Goal: Information Seeking & Learning: Learn about a topic

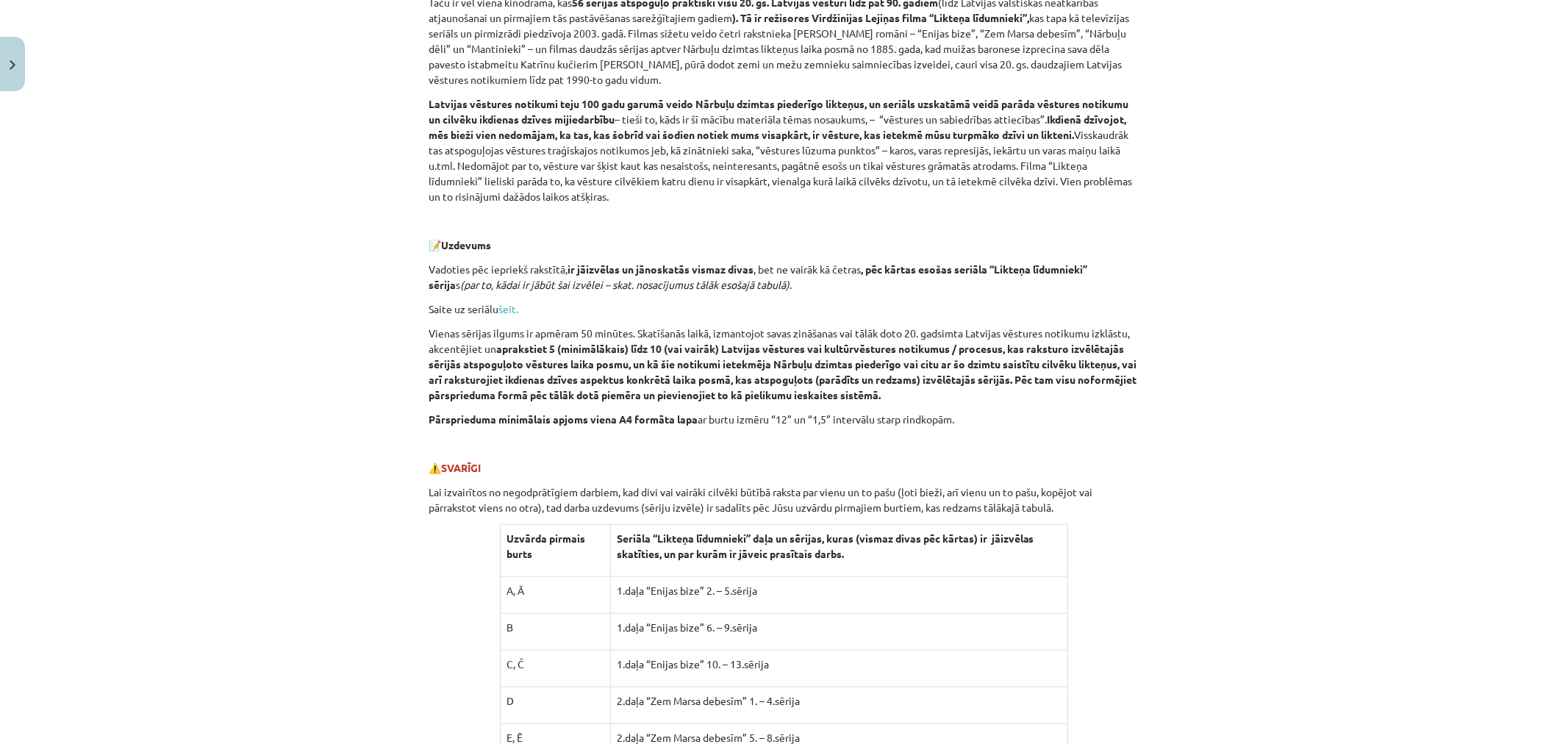
scroll to position [1063, 0]
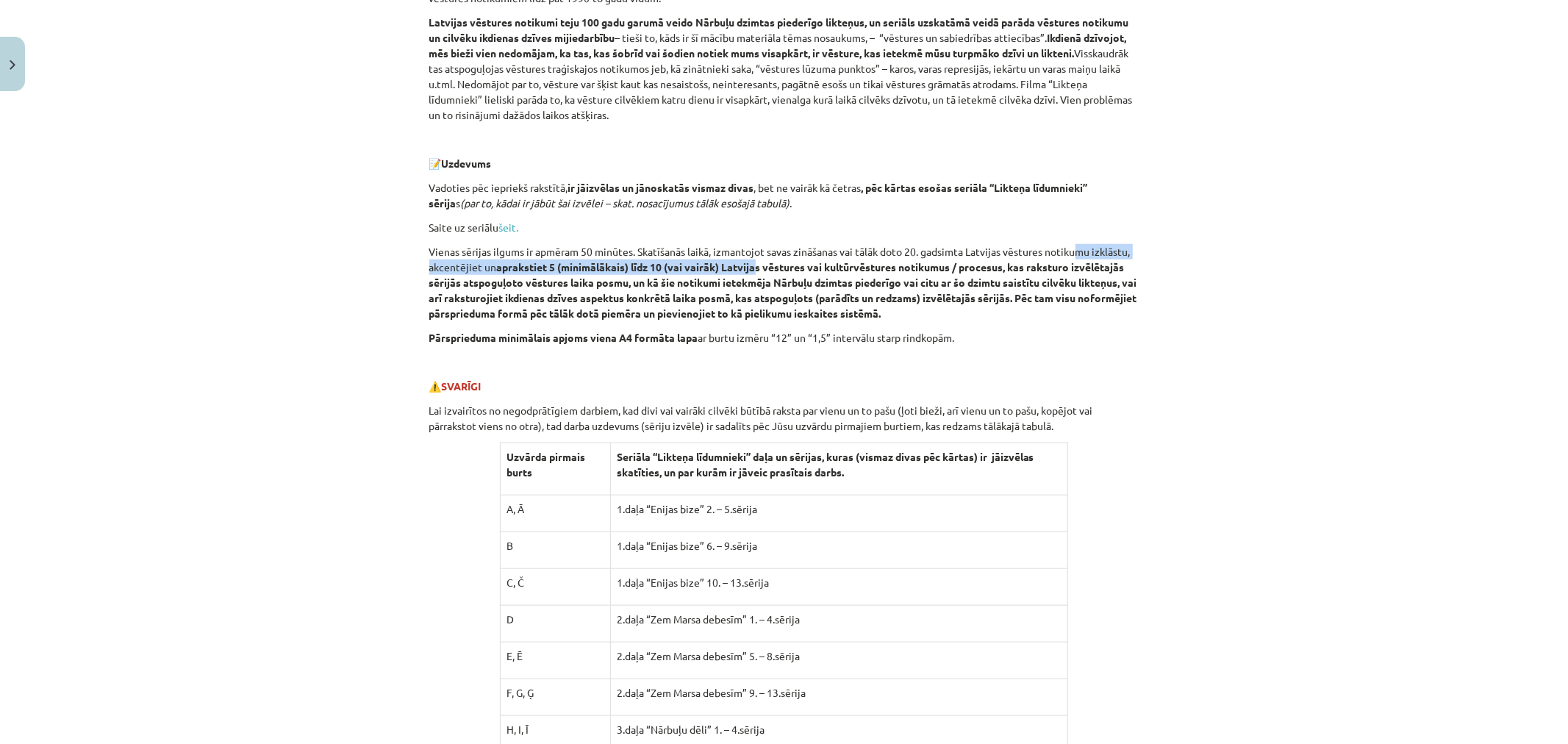
drag, startPoint x: 752, startPoint y: 266, endPoint x: 1105, endPoint y: 246, distance: 353.6
click at [1086, 246] on p "Vienas sērijas ilgums ir apmēram 50 minūtes. Skatīšanās laikā, izmantojot savas…" at bounding box center [784, 283] width 710 height 77
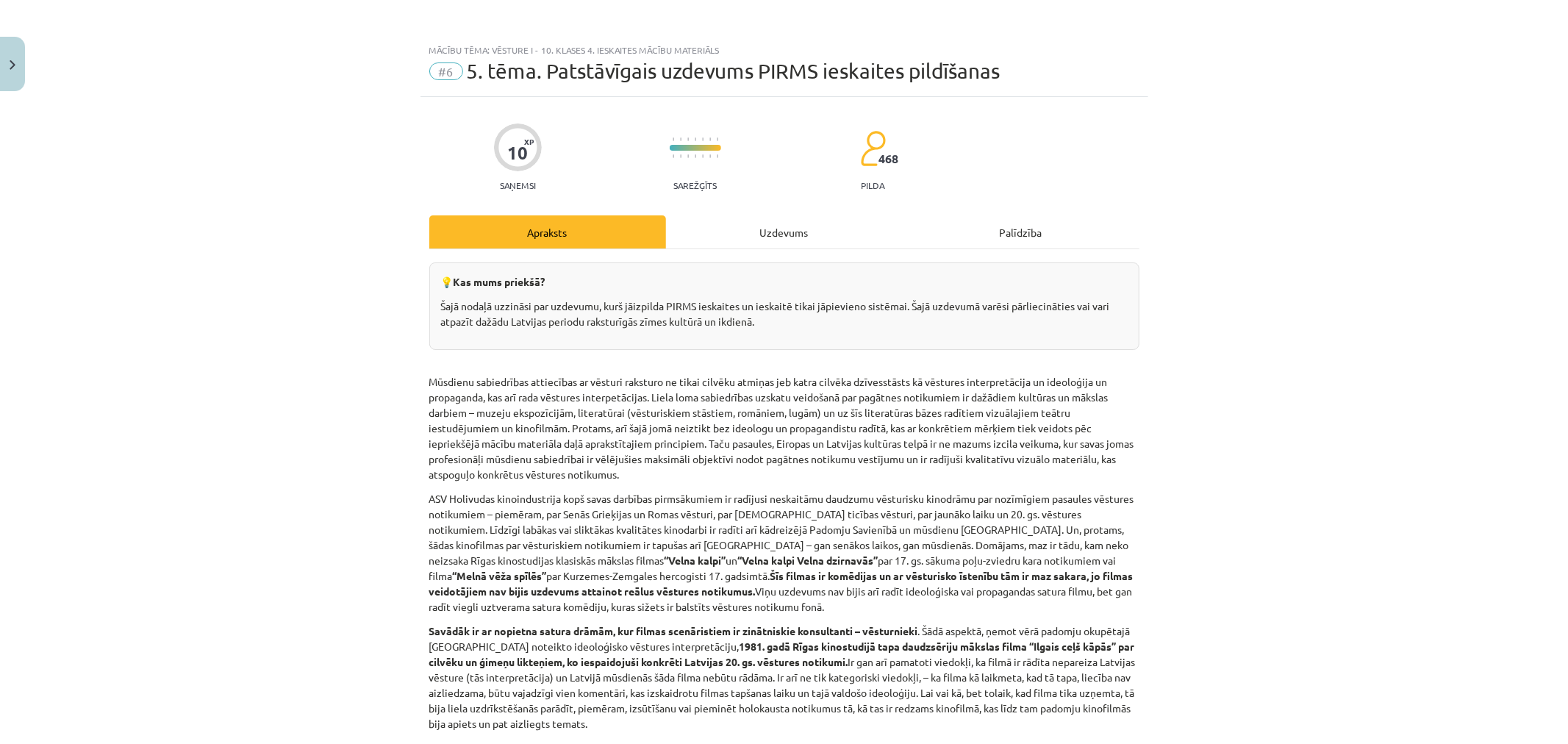
scroll to position [0, 0]
click at [765, 216] on div "Uzdevums" at bounding box center [784, 232] width 237 height 33
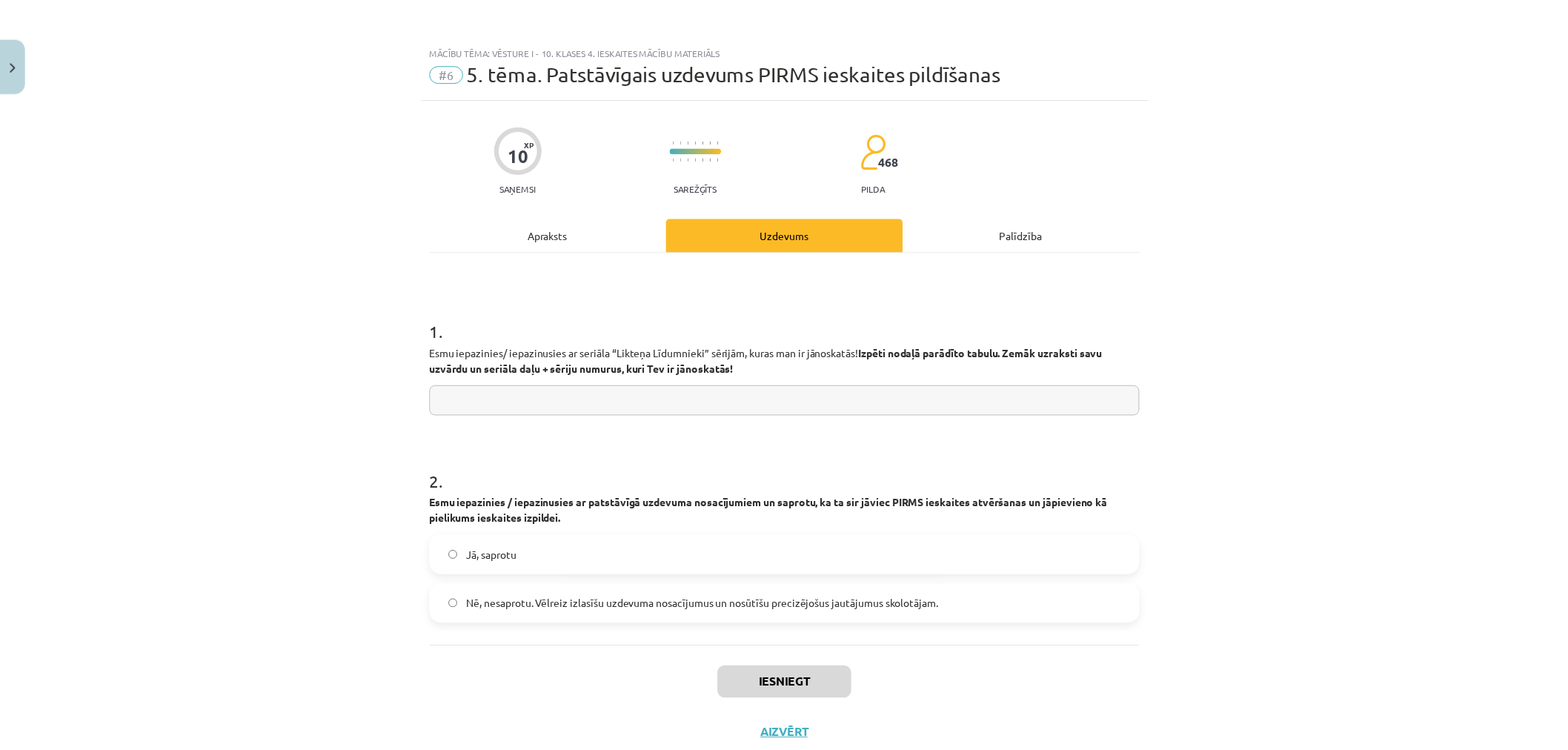
scroll to position [37, 0]
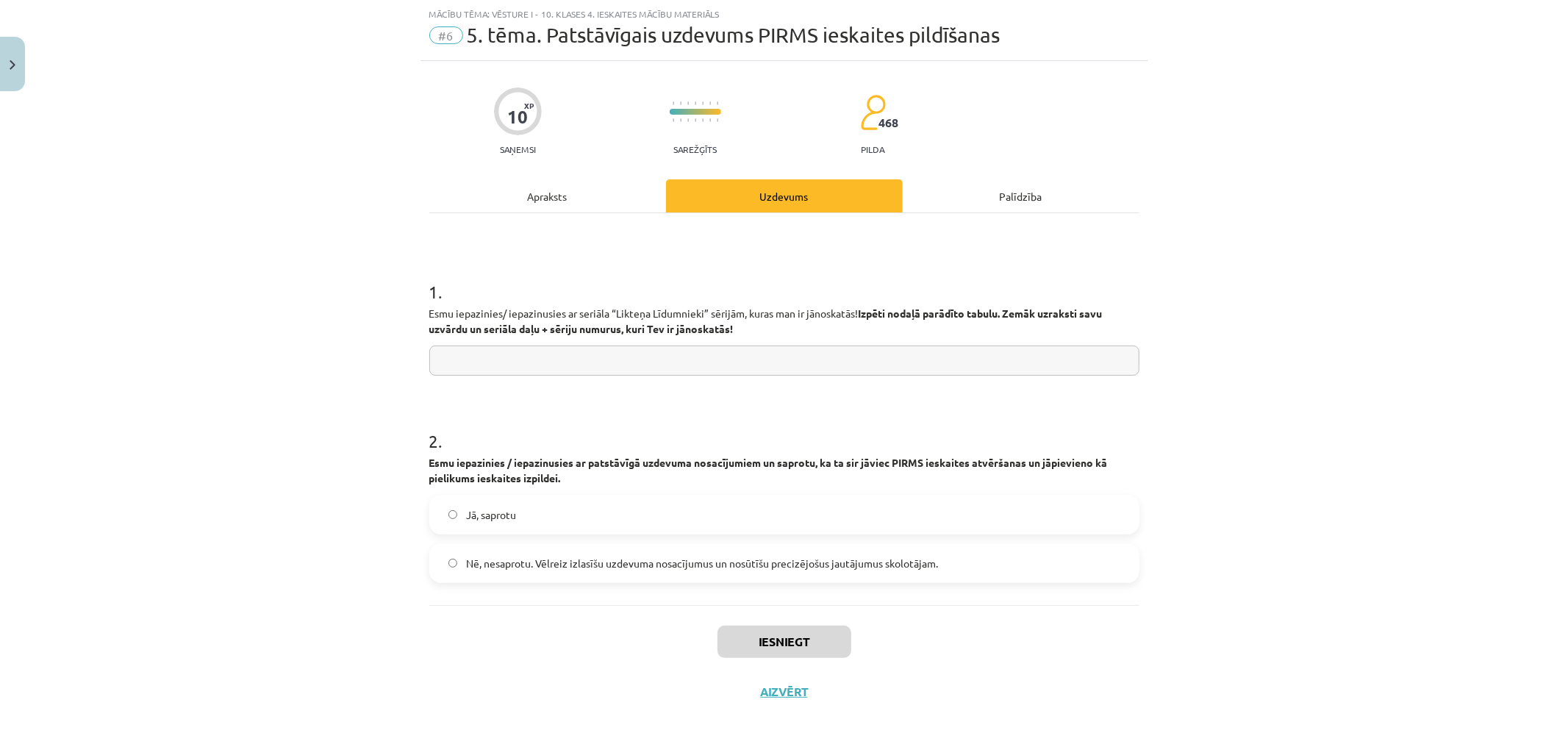
click at [600, 194] on div "Apraksts" at bounding box center [548, 196] width 237 height 33
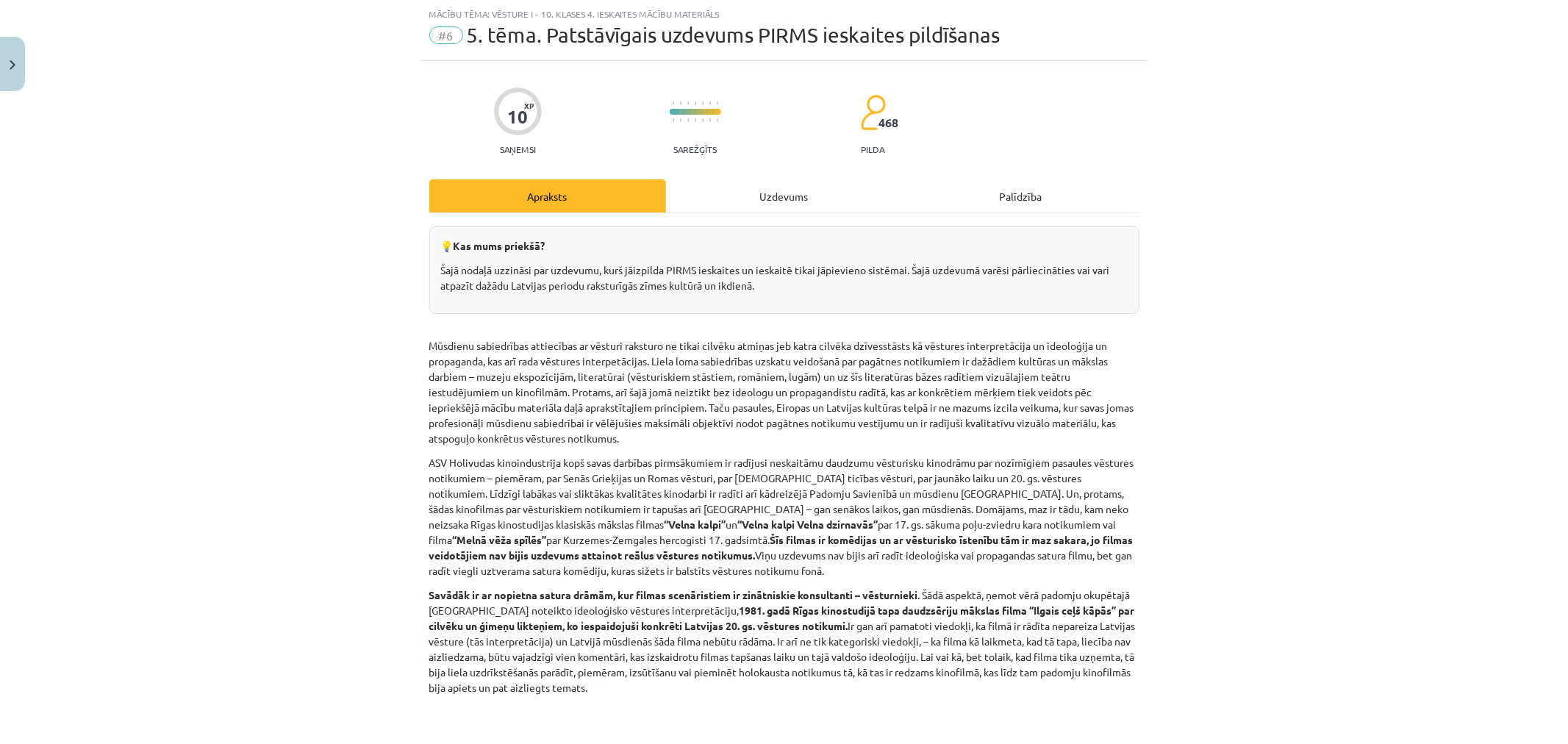
click at [703, 194] on div "Uzdevums" at bounding box center [784, 196] width 237 height 33
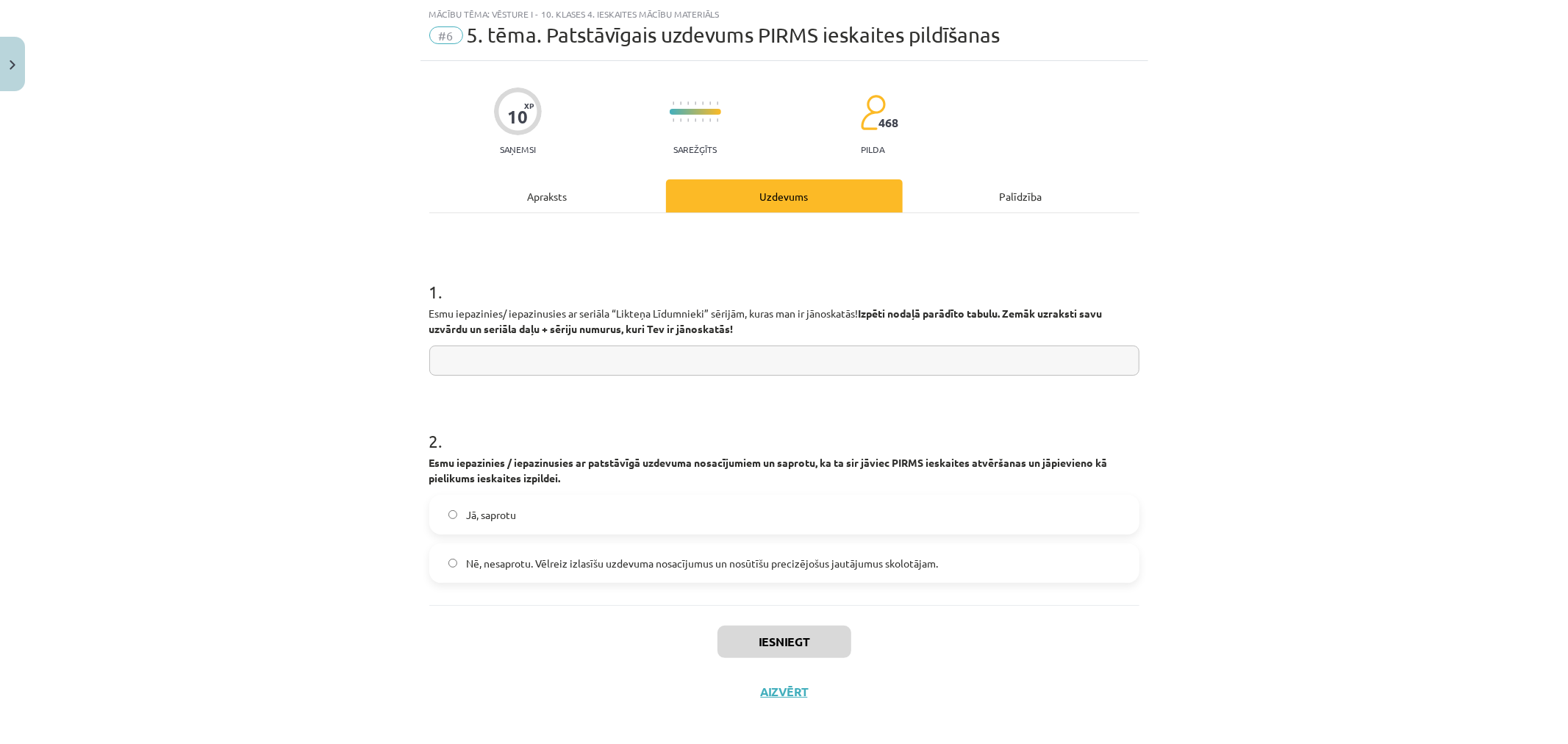
click at [505, 175] on div "10 XP Saņemsi Sarežģīts 468 pilda Apraksts Uzdevums Palīdzība 1 . Esmu iepazini…" at bounding box center [784, 389] width 727 height 656
click at [0, 64] on button "Close" at bounding box center [12, 64] width 25 height 54
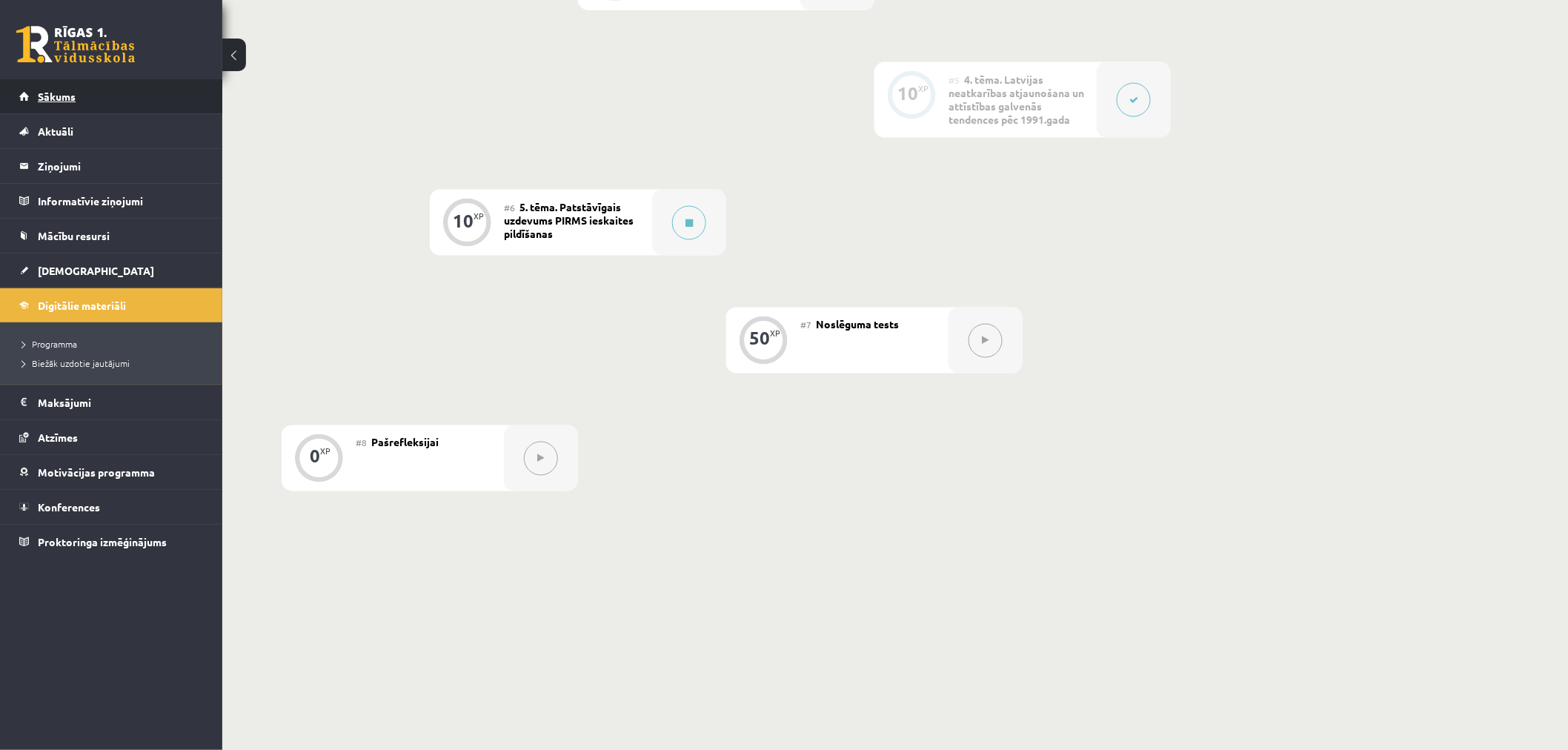
click at [91, 83] on link "Sākums" at bounding box center [111, 96] width 185 height 34
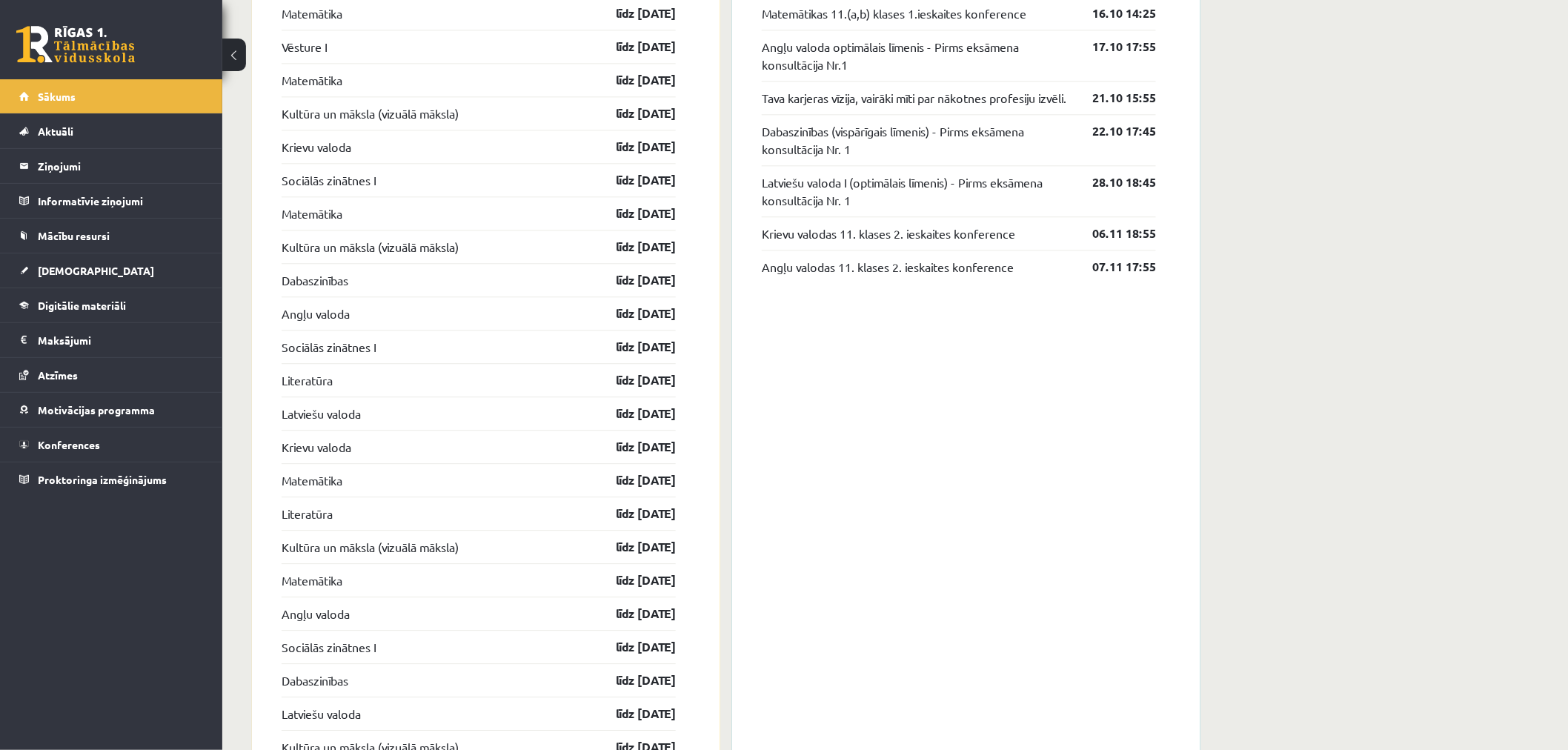
scroll to position [1553, 0]
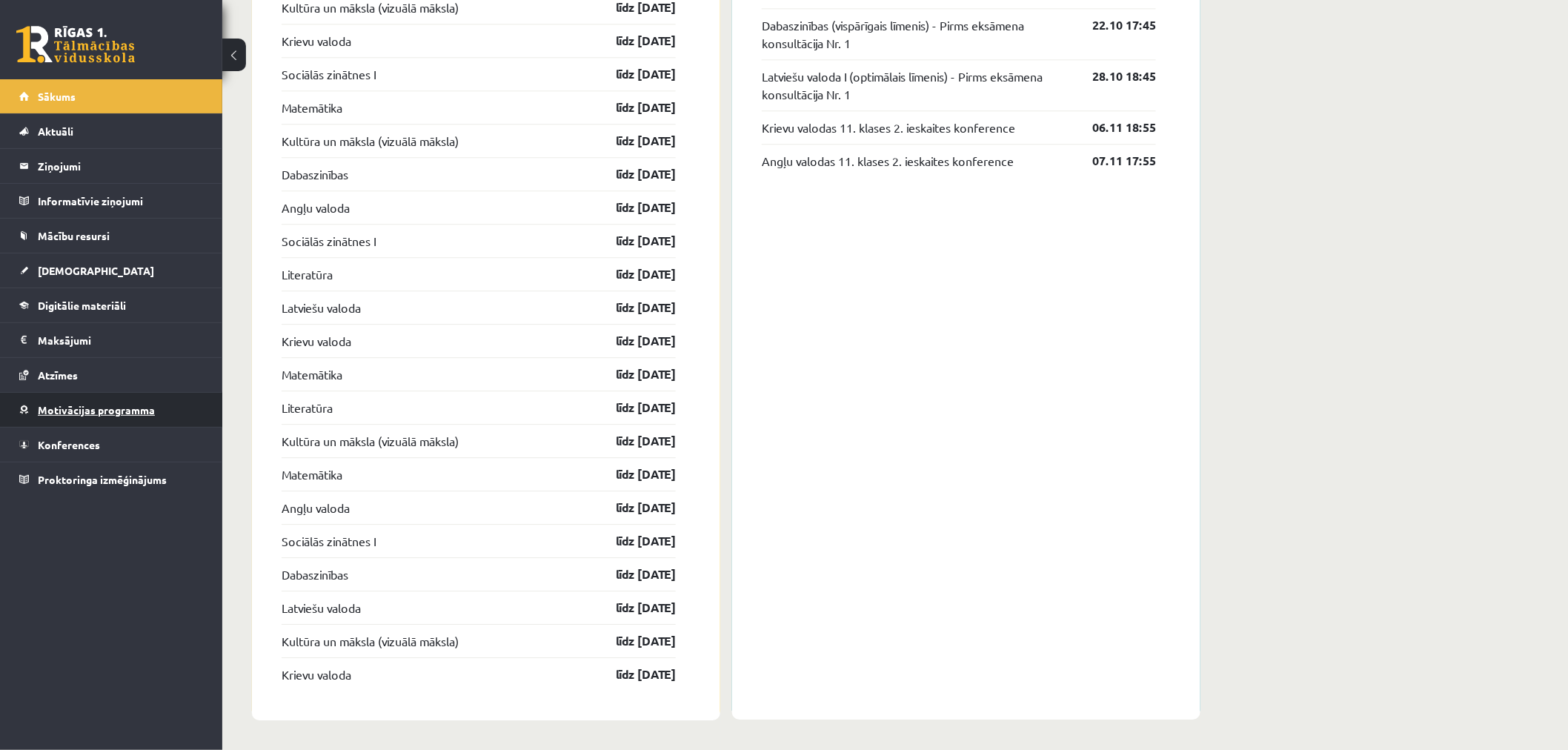
click at [107, 395] on link "Motivācijas programma" at bounding box center [111, 409] width 185 height 34
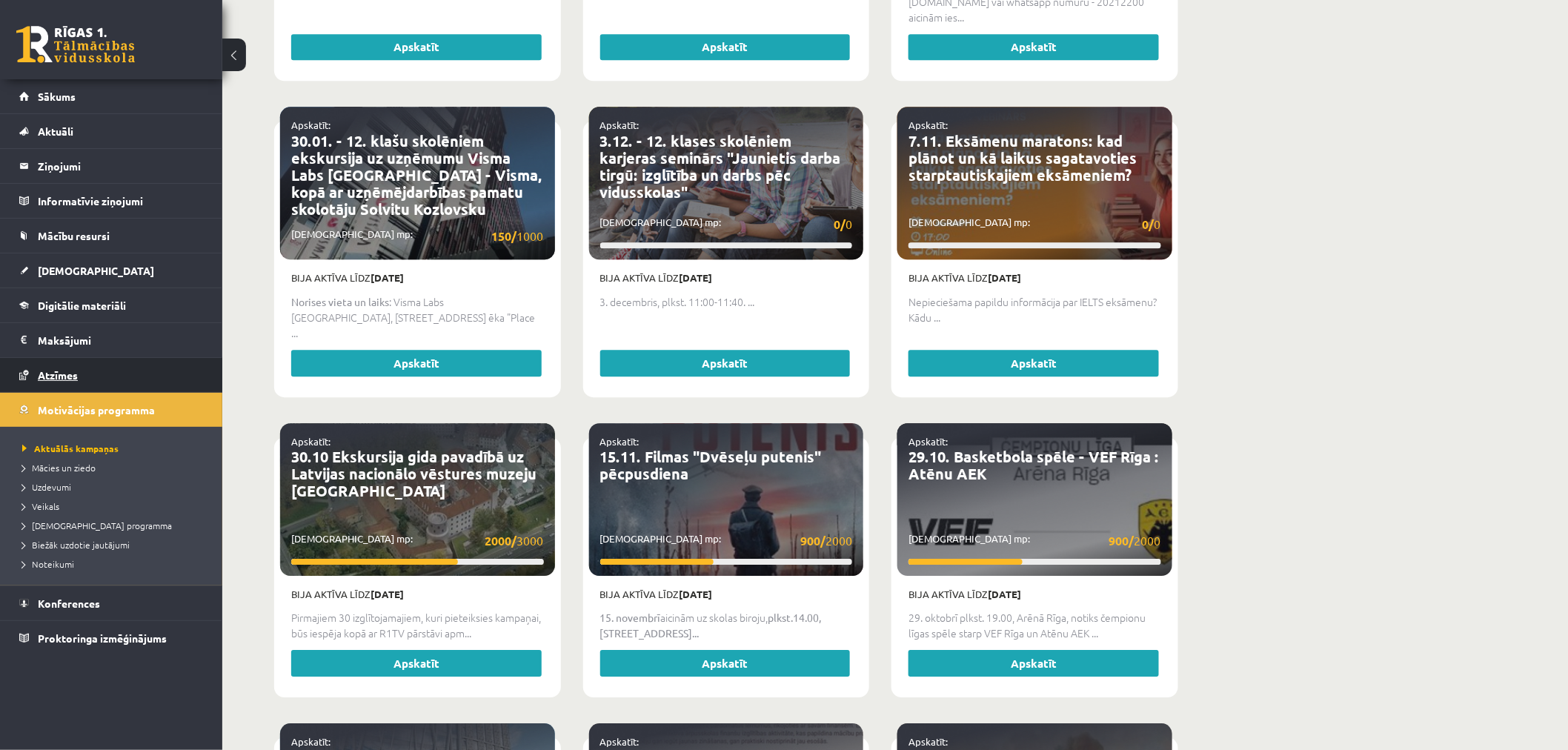
click at [102, 371] on link "Atzīmes" at bounding box center [111, 375] width 185 height 34
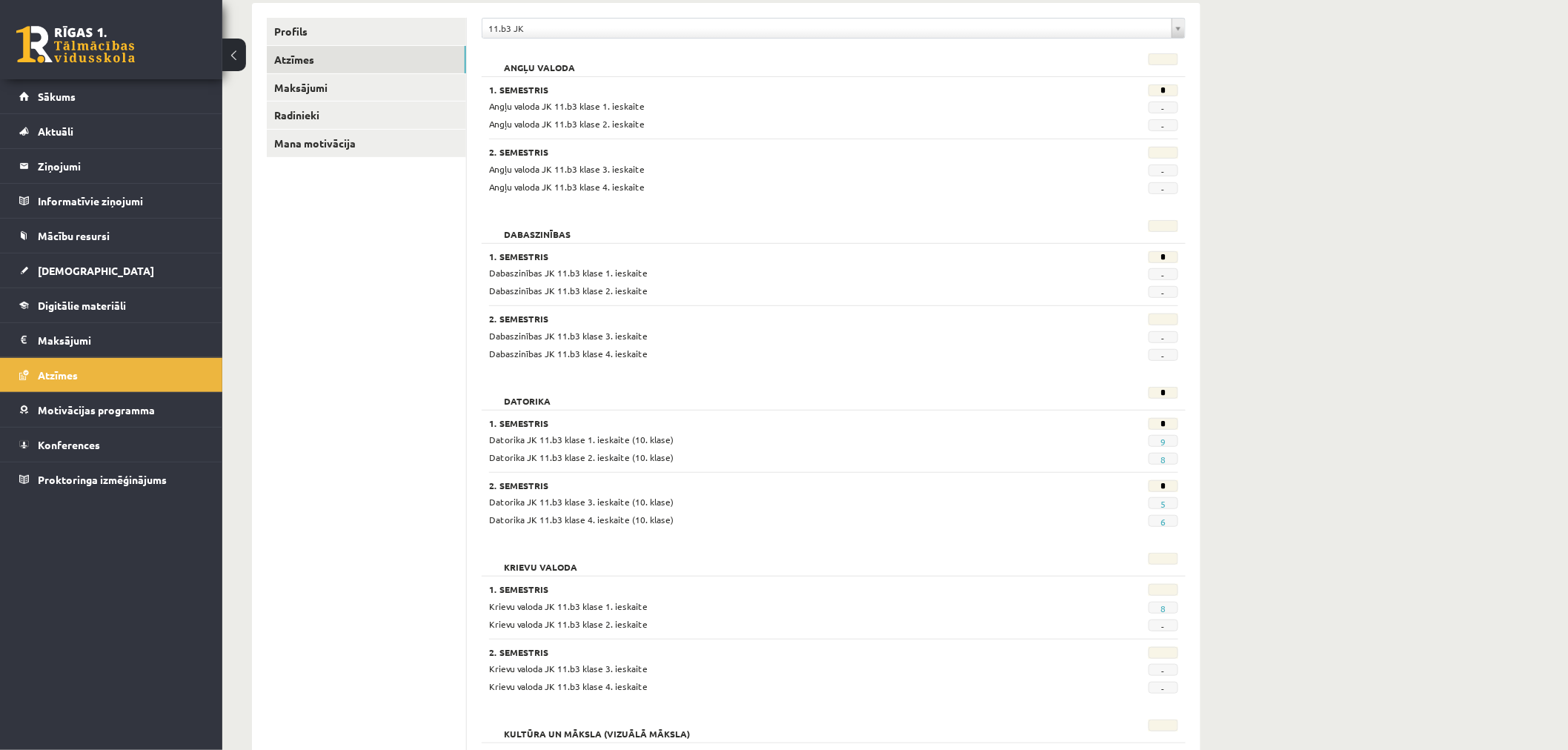
scroll to position [44, 0]
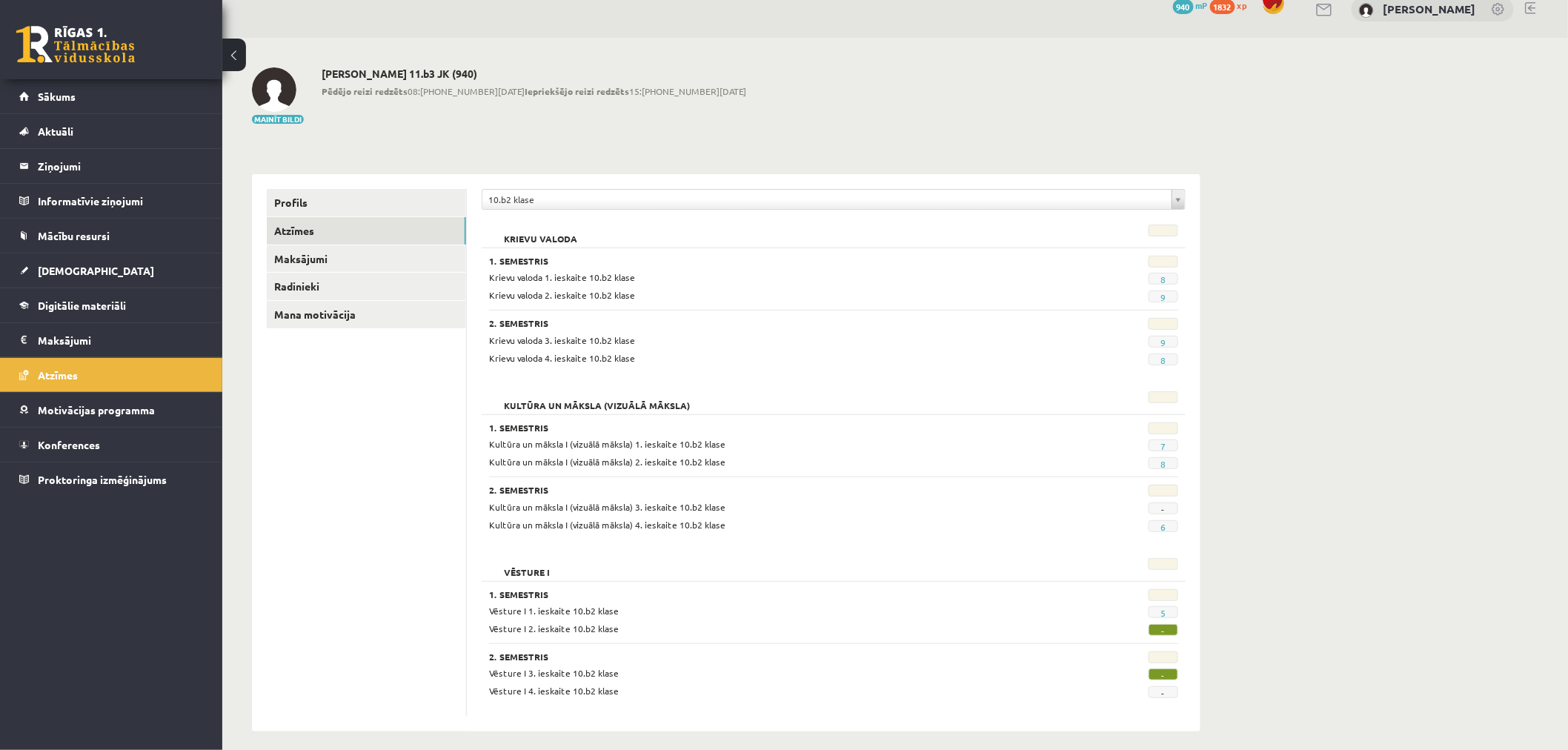
scroll to position [30, 0]
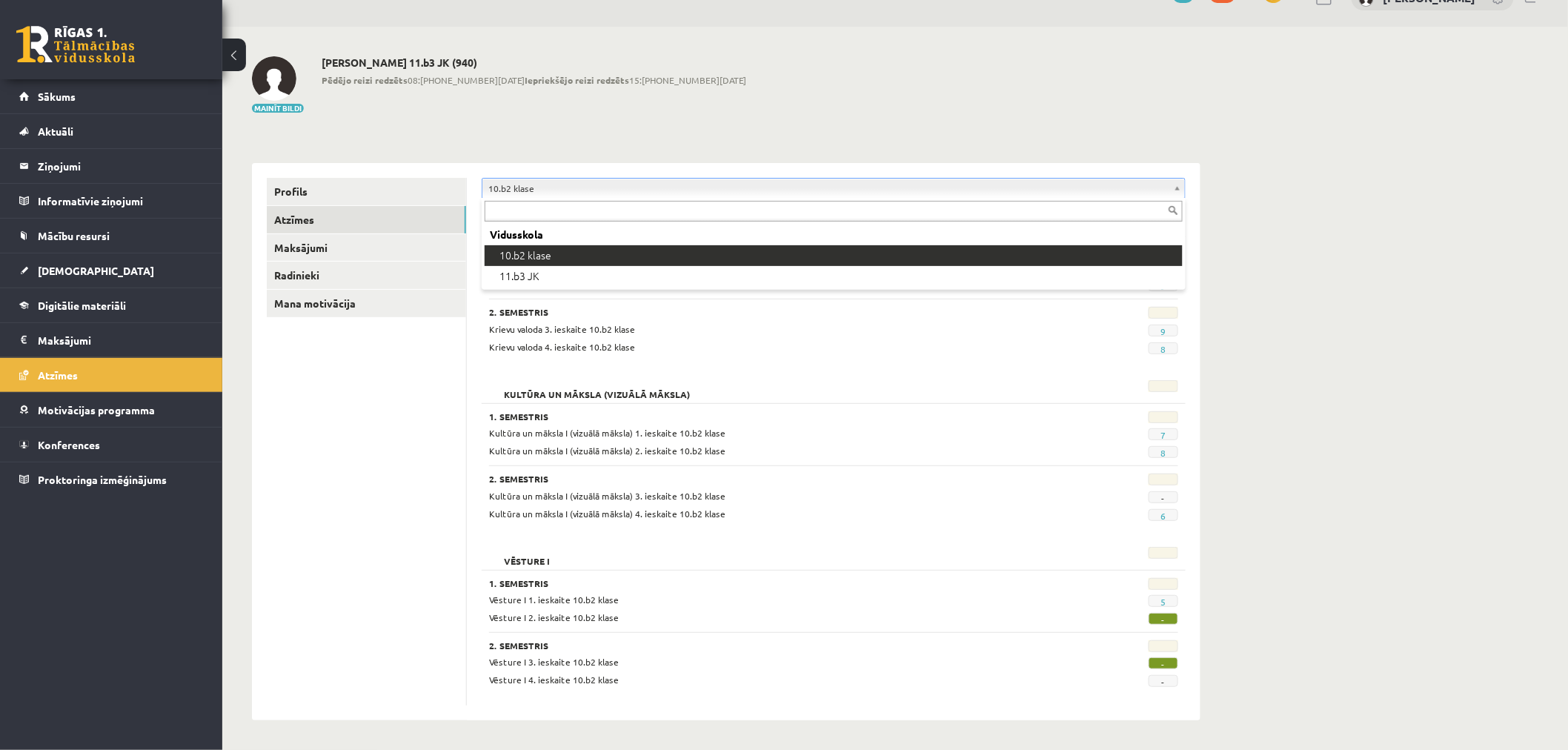
drag, startPoint x: 514, startPoint y: 191, endPoint x: 146, endPoint y: 90, distance: 381.6
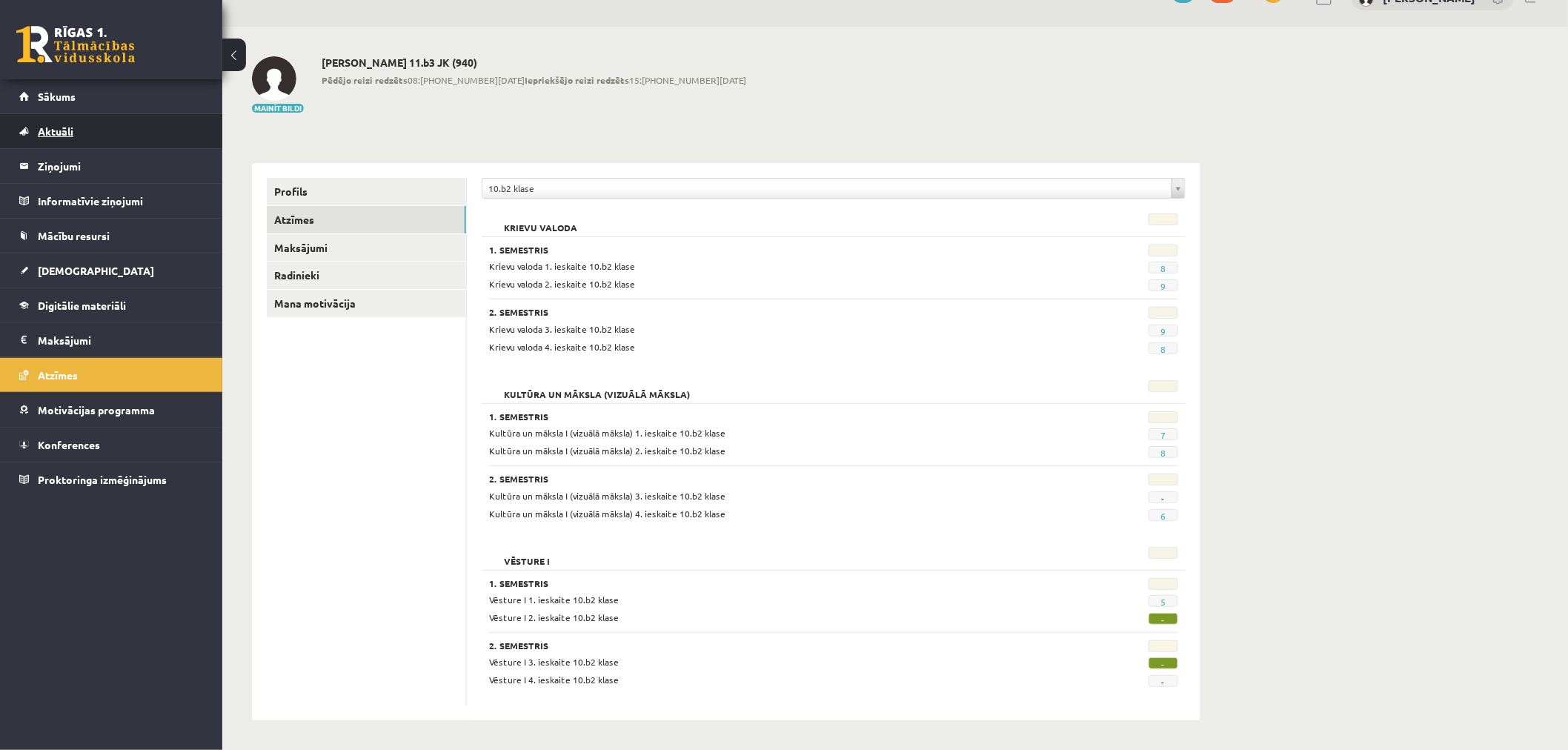
click at [57, 135] on span "Aktuāli" at bounding box center [55, 131] width 36 height 13
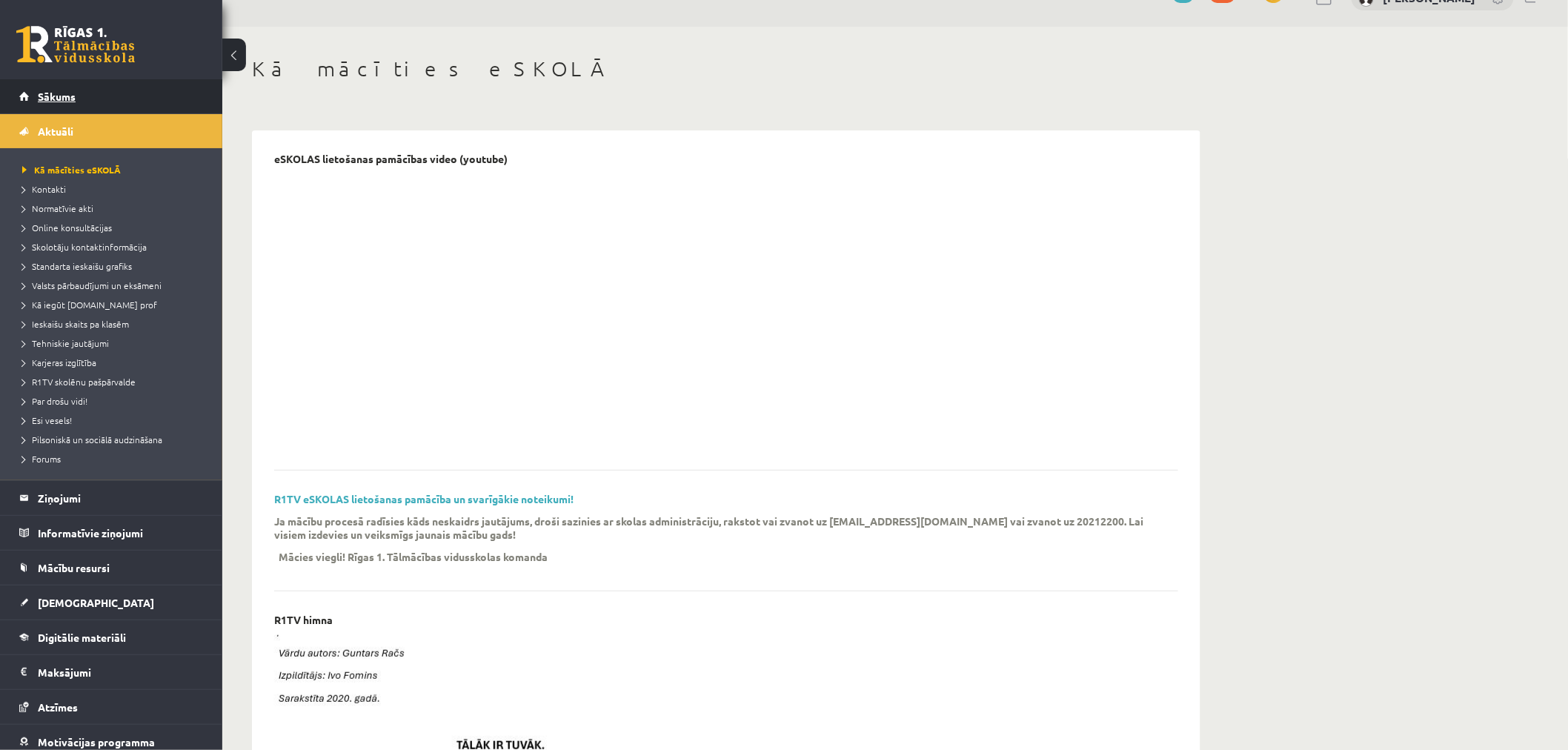
click at [38, 85] on link "Sākums" at bounding box center [111, 96] width 185 height 34
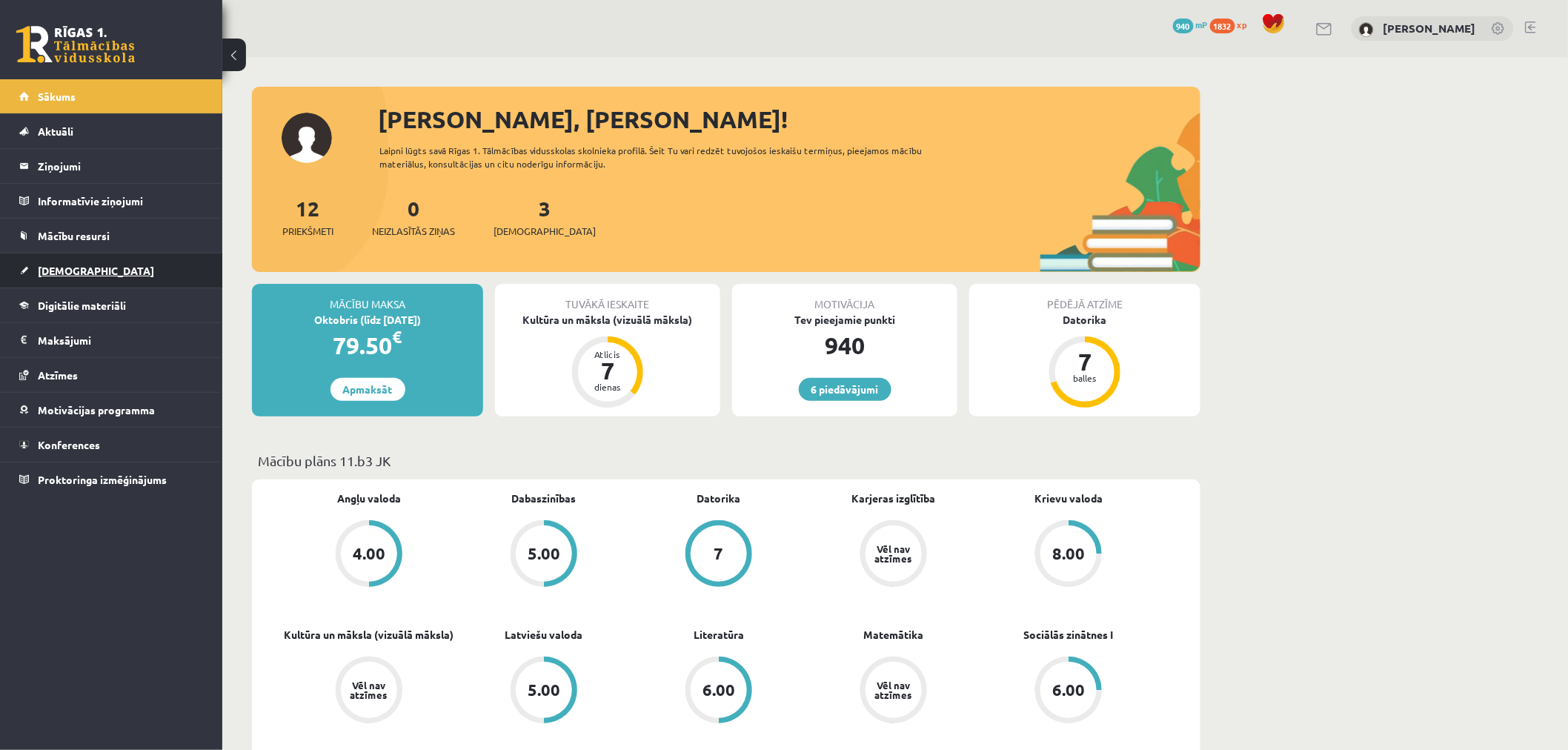
click at [38, 274] on span "[DEMOGRAPHIC_DATA]" at bounding box center [96, 270] width 117 height 13
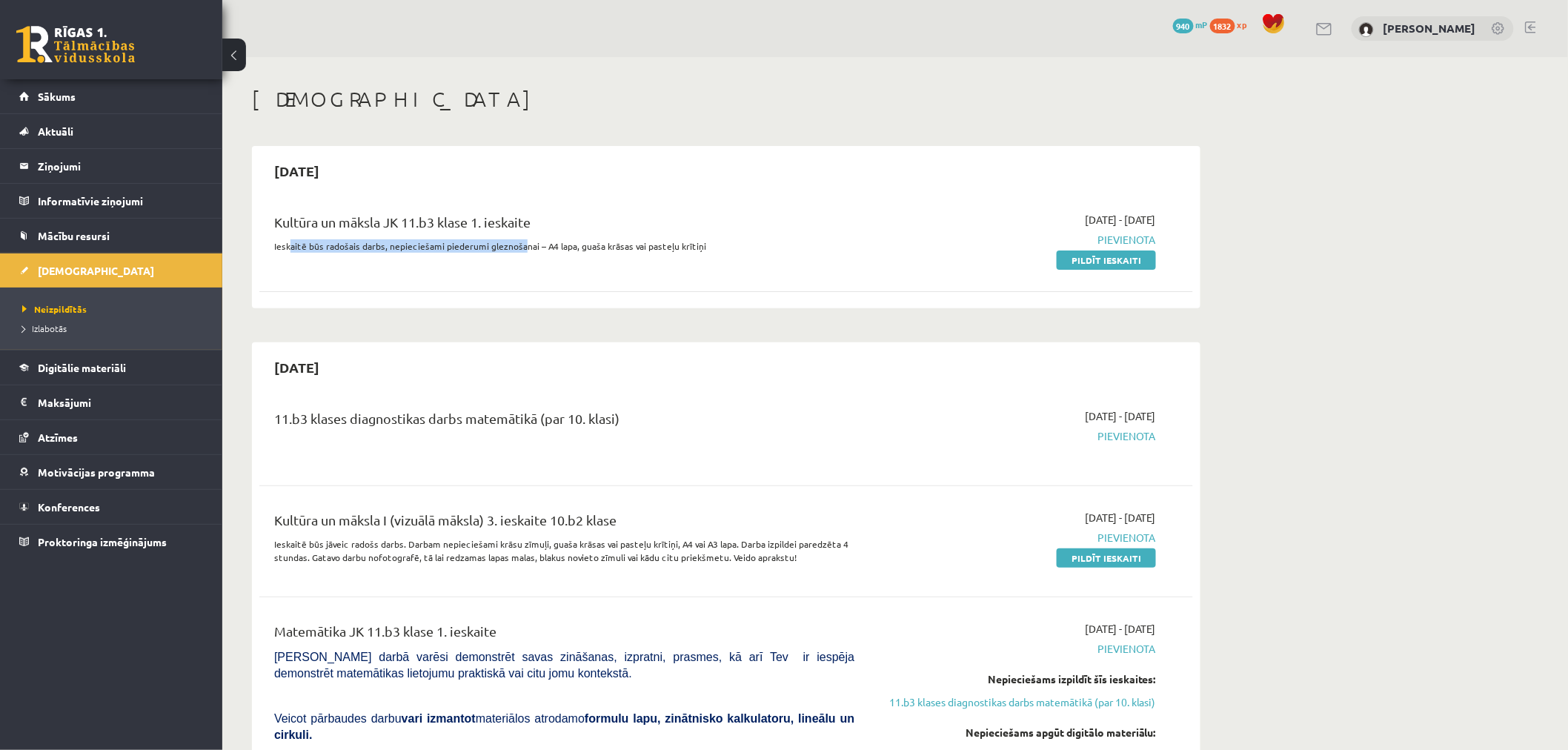
drag, startPoint x: 292, startPoint y: 242, endPoint x: 523, endPoint y: 248, distance: 231.1
click at [520, 248] on p "Ieskaitē būs radošais darbs, nepieciešami piederumi gleznošanai – A4 lapa, guaš…" at bounding box center [564, 246] width 580 height 13
click at [529, 248] on p "Ieskaitē būs radošais darbs, nepieciešami piederumi gleznošanai – A4 lapa, guaš…" at bounding box center [564, 246] width 580 height 13
click at [637, 248] on p "Ieskaitē būs radošais darbs, nepieciešami piederumi gleznošanai – A4 lapa, guaš…" at bounding box center [564, 246] width 580 height 13
click at [111, 87] on link "Sākums" at bounding box center [111, 96] width 185 height 34
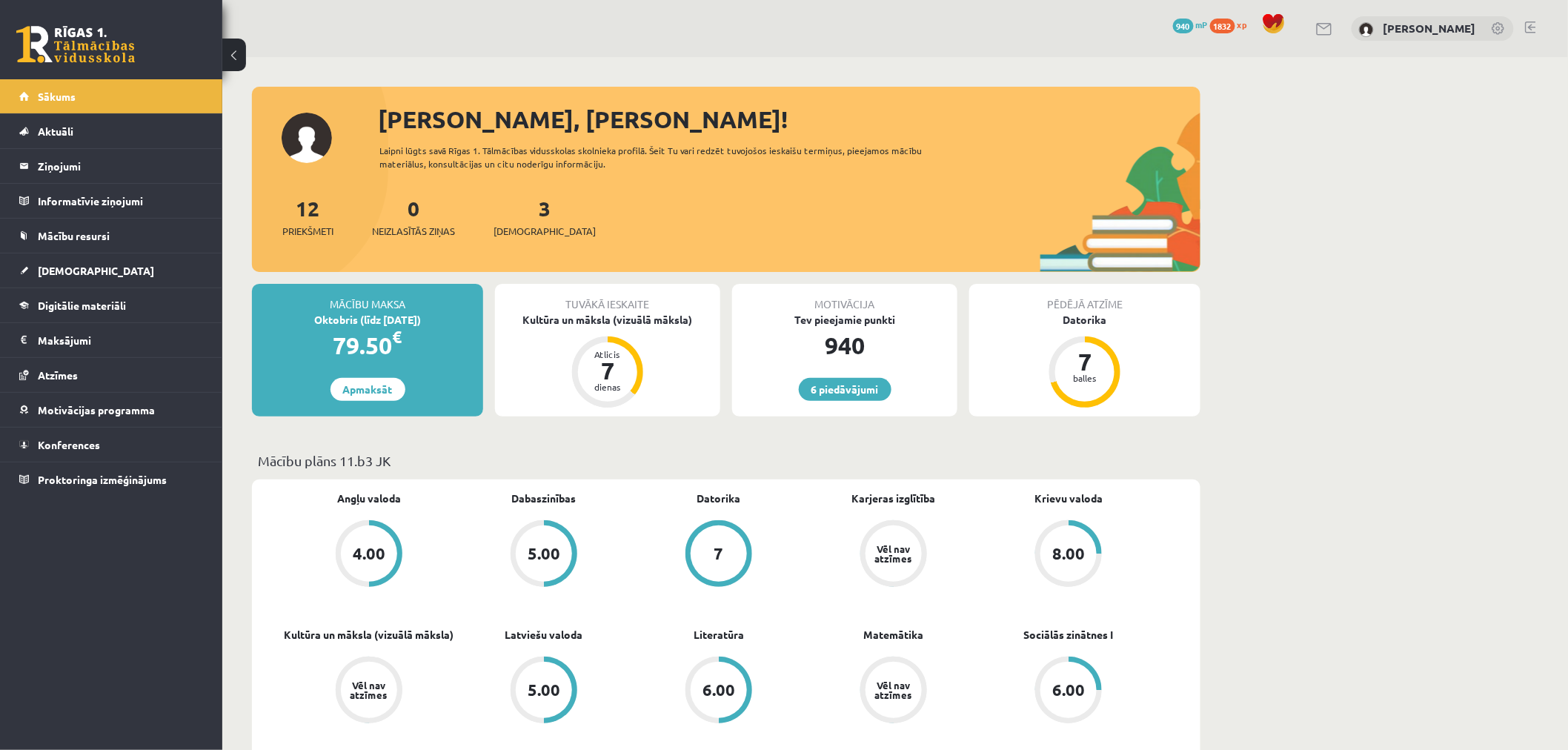
click at [371, 339] on div "79.50 €" at bounding box center [367, 345] width 232 height 36
click at [53, 370] on span "Atzīmes" at bounding box center [57, 375] width 40 height 13
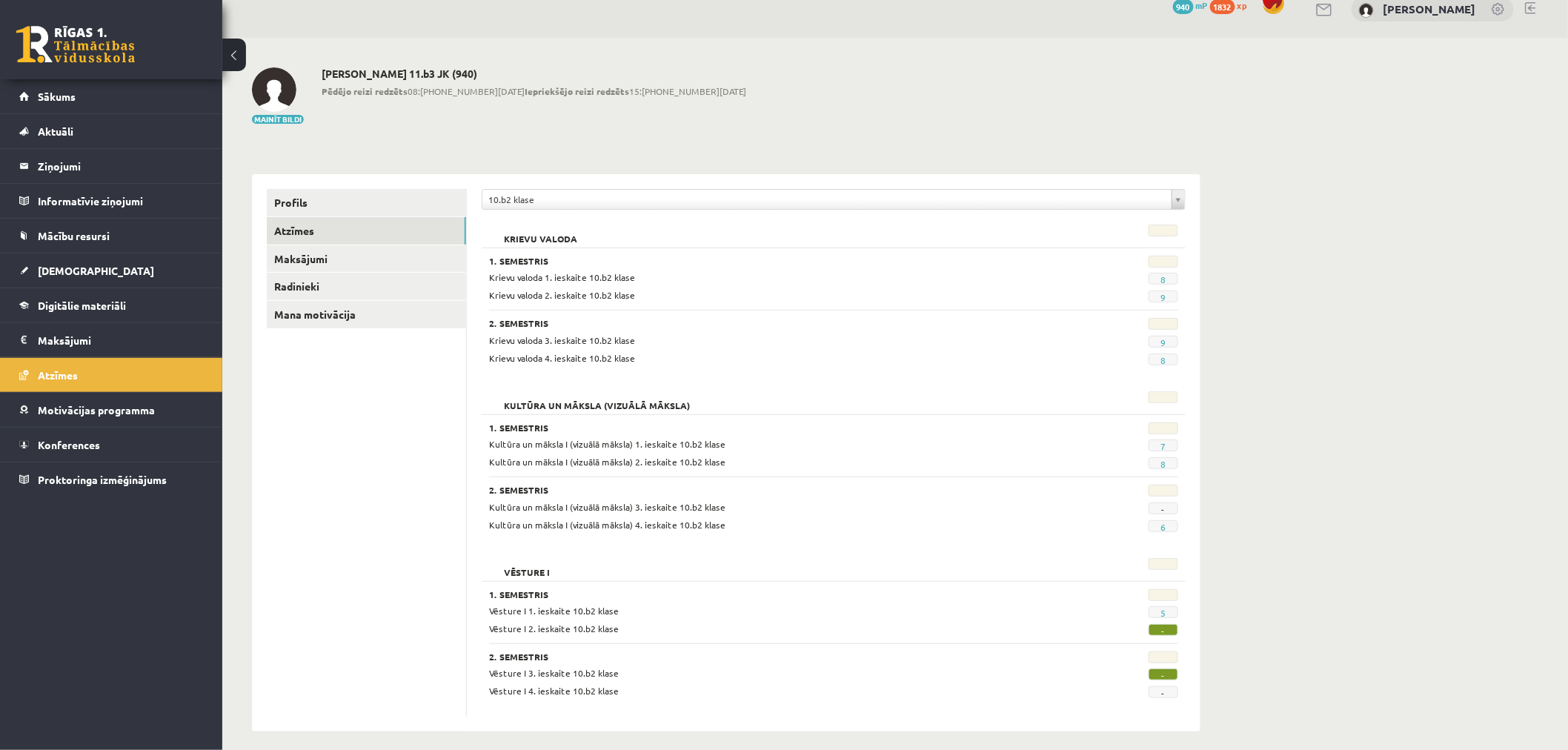
scroll to position [30, 0]
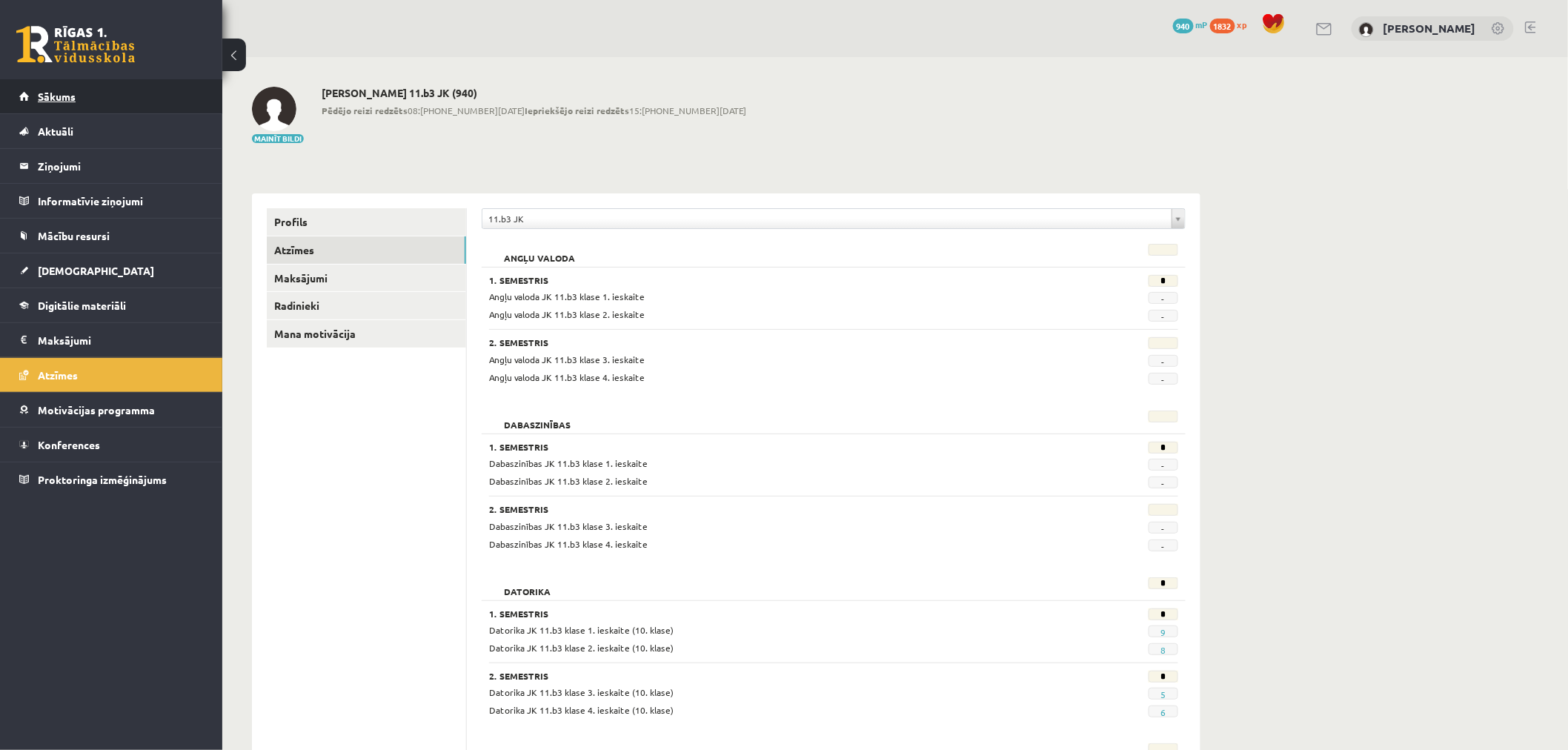
click at [126, 95] on link "Sākums" at bounding box center [111, 96] width 185 height 34
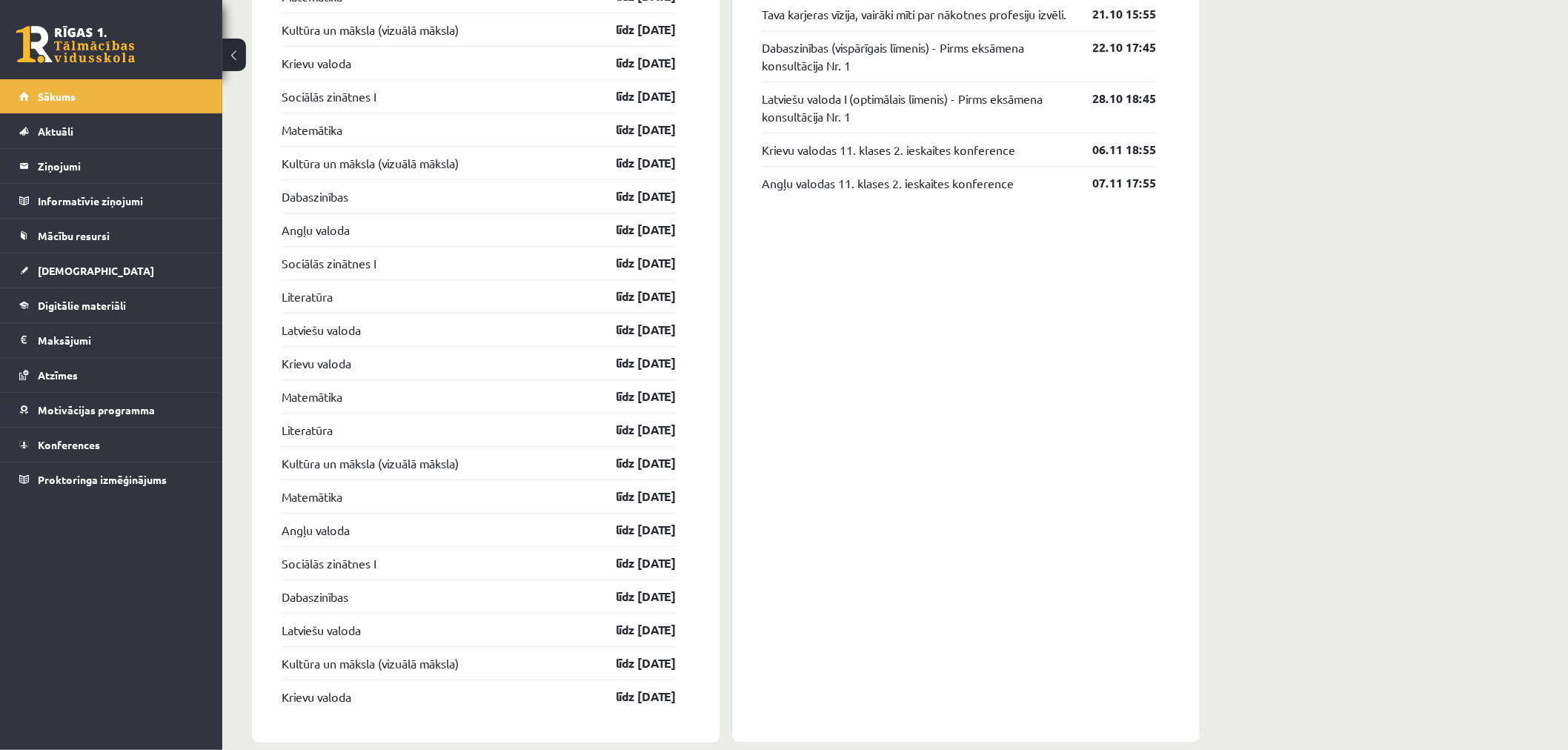
scroll to position [1553, 0]
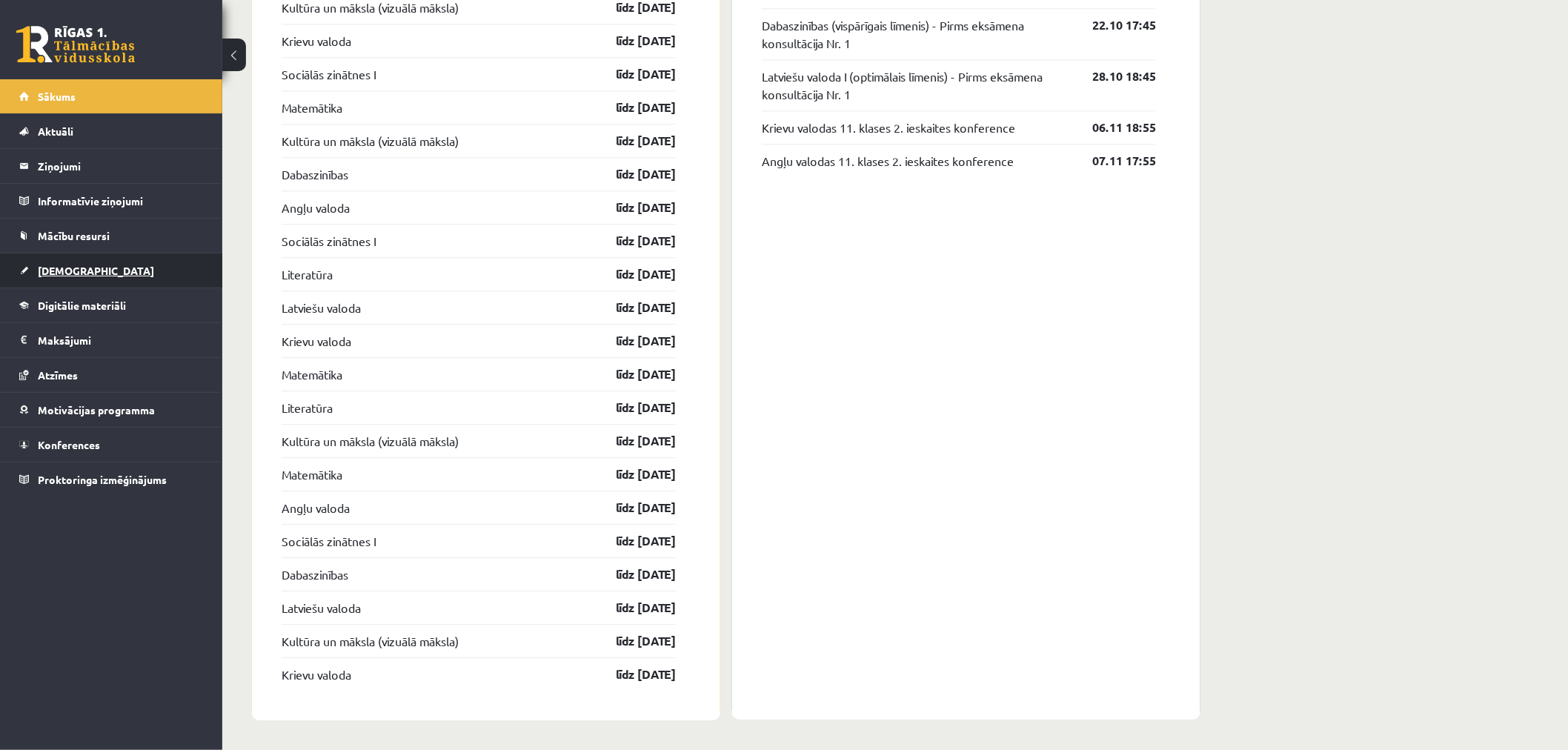
click at [86, 276] on link "[DEMOGRAPHIC_DATA]" at bounding box center [111, 270] width 185 height 34
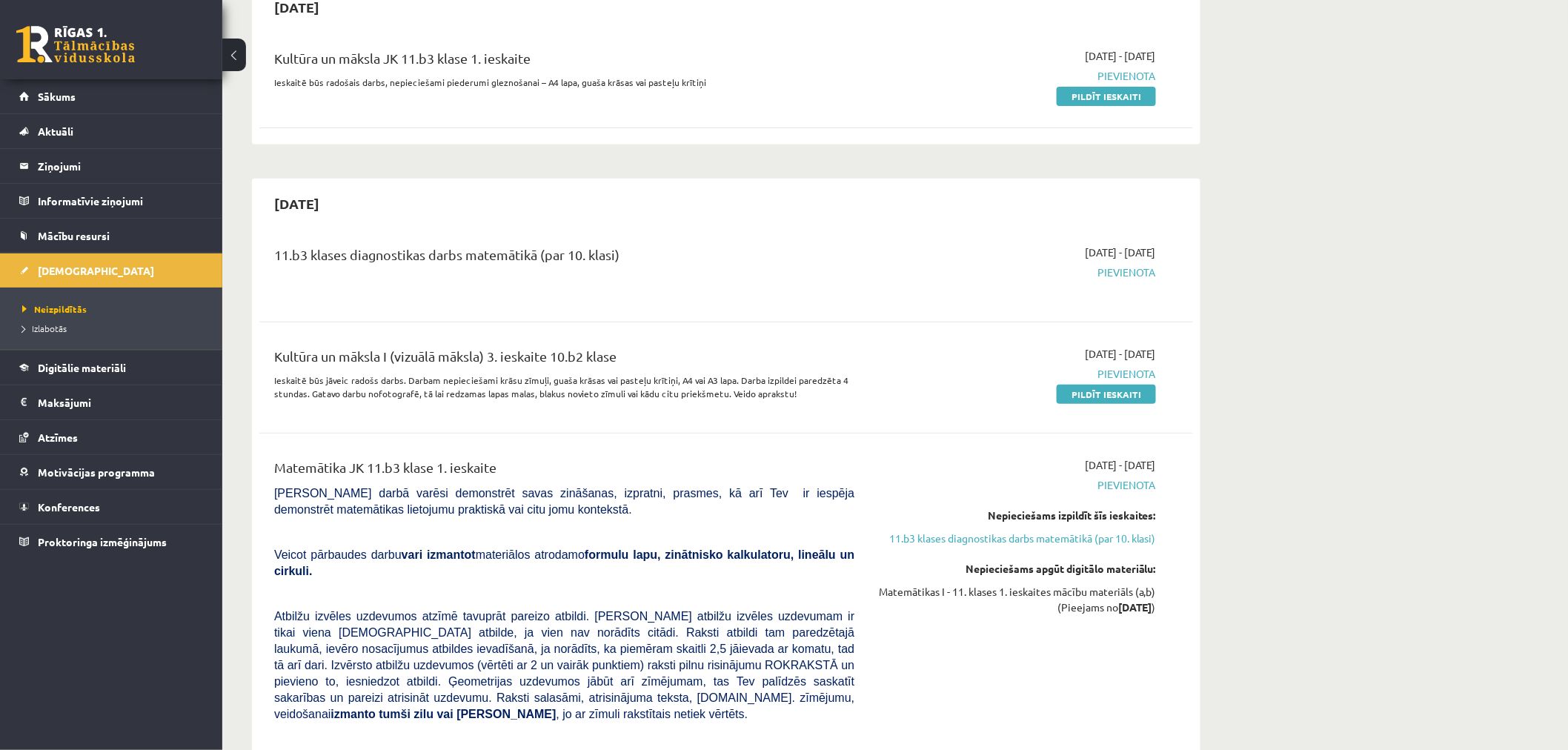
scroll to position [165, 0]
click at [104, 90] on link "Sākums" at bounding box center [111, 96] width 185 height 34
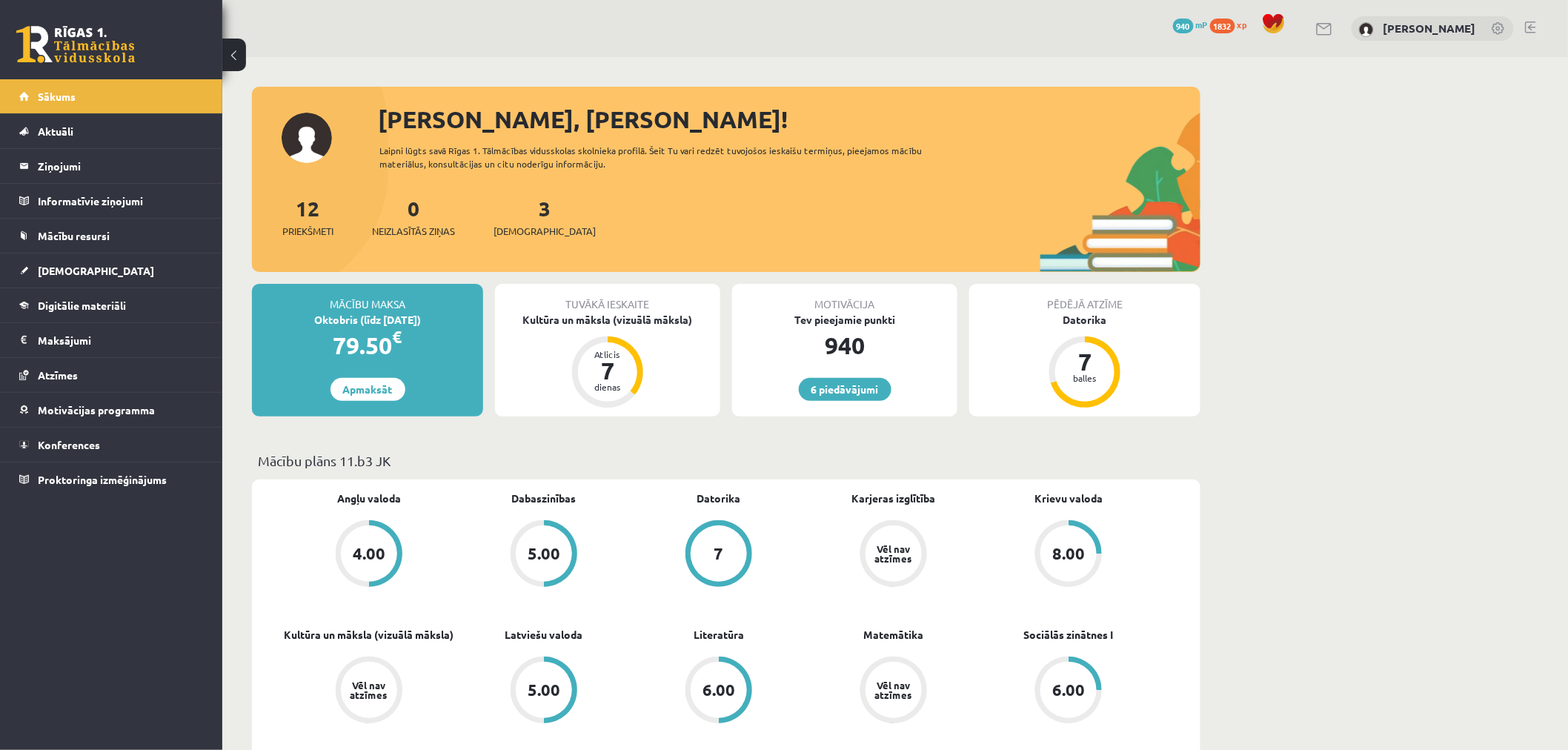
click at [1279, 19] on span at bounding box center [1274, 24] width 23 height 23
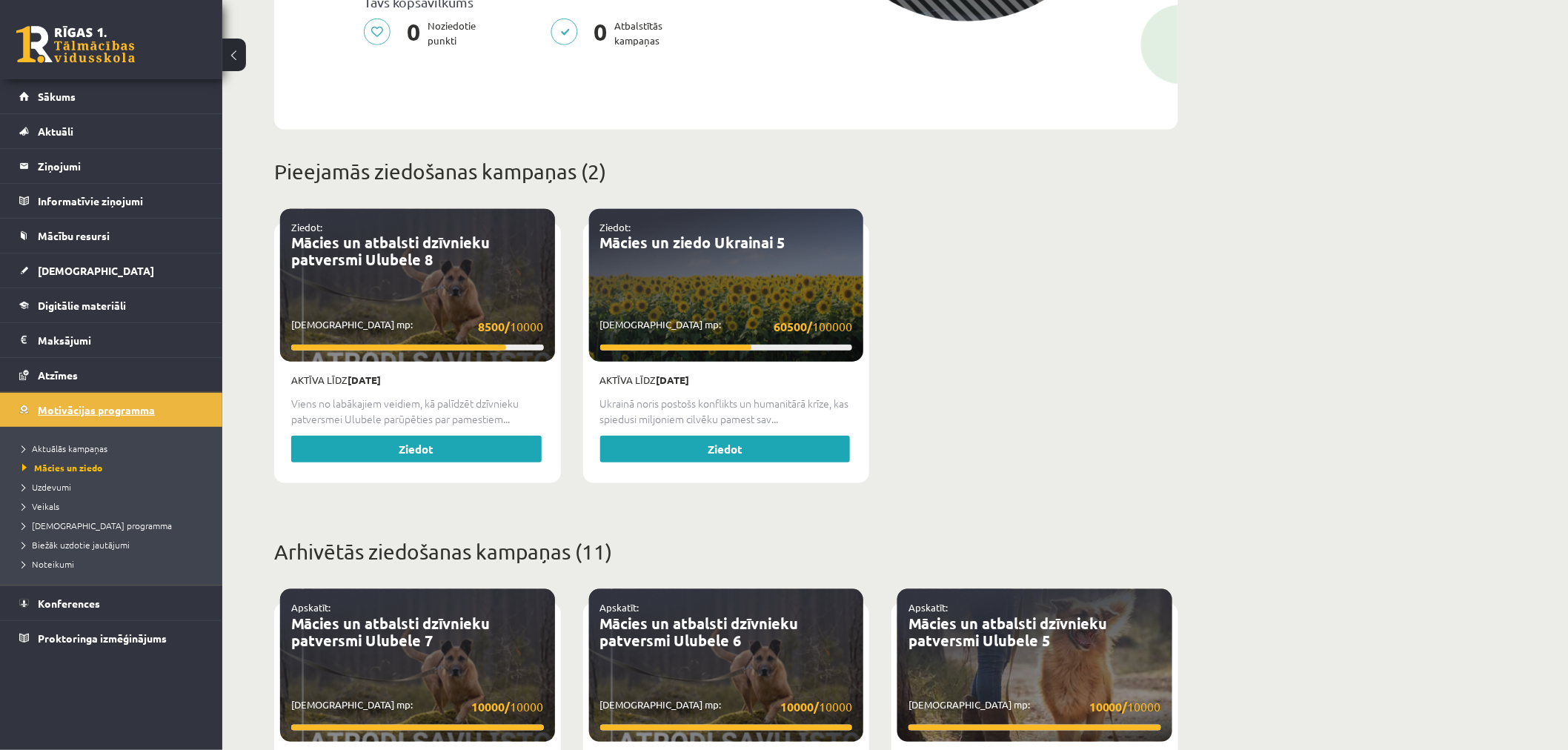
scroll to position [411, 0]
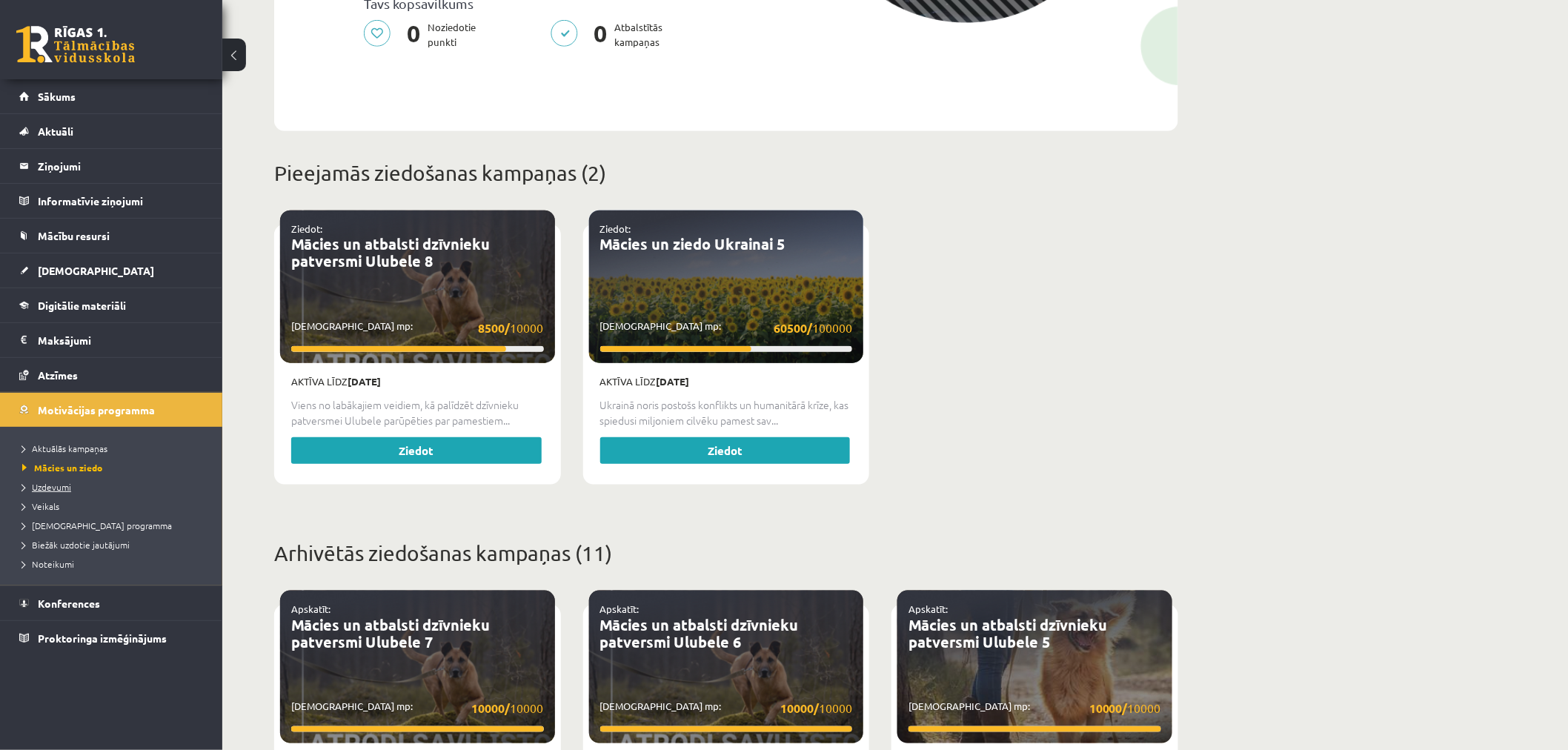
click at [56, 490] on span "Uzdevumi" at bounding box center [47, 487] width 49 height 12
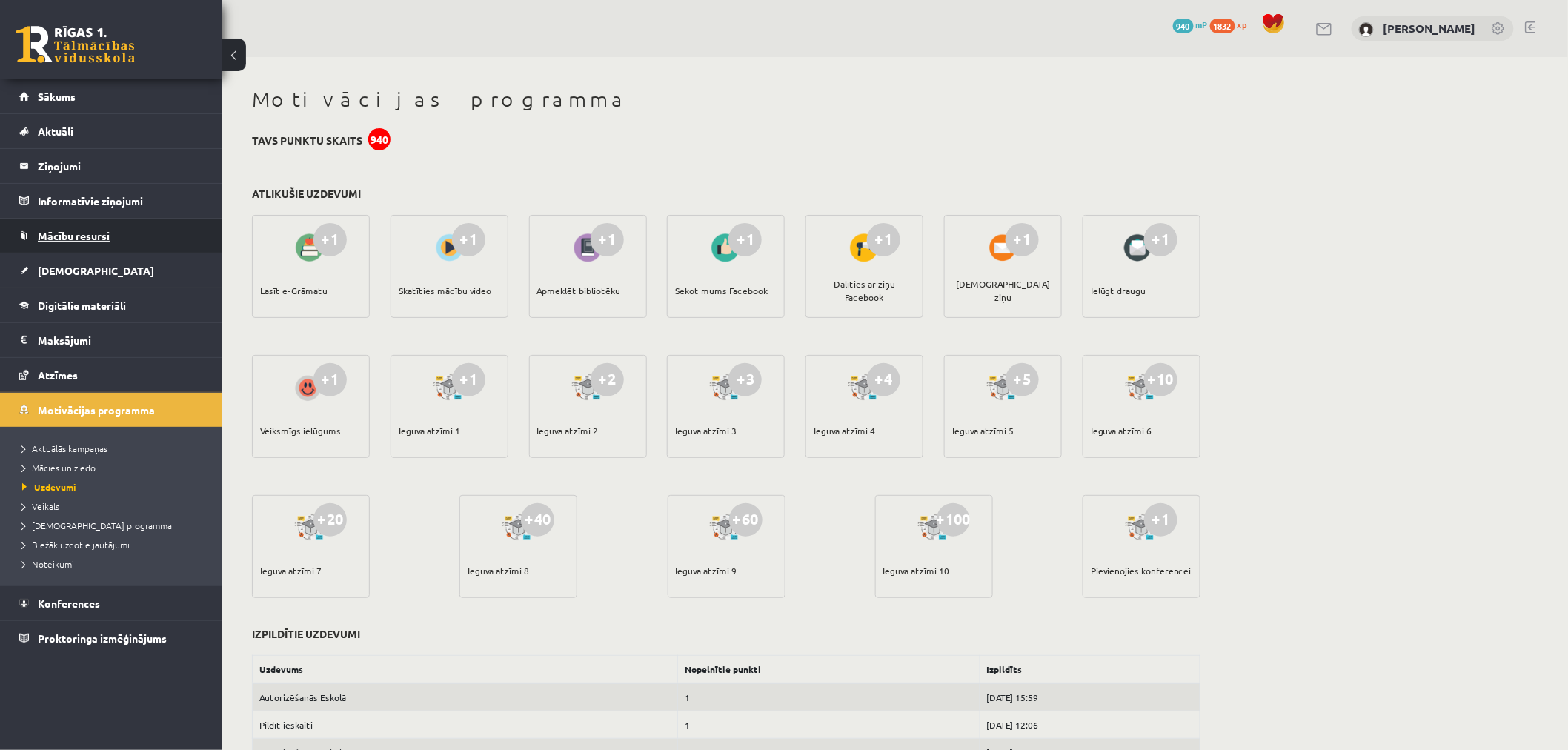
click at [93, 249] on link "Mācību resursi" at bounding box center [111, 235] width 185 height 34
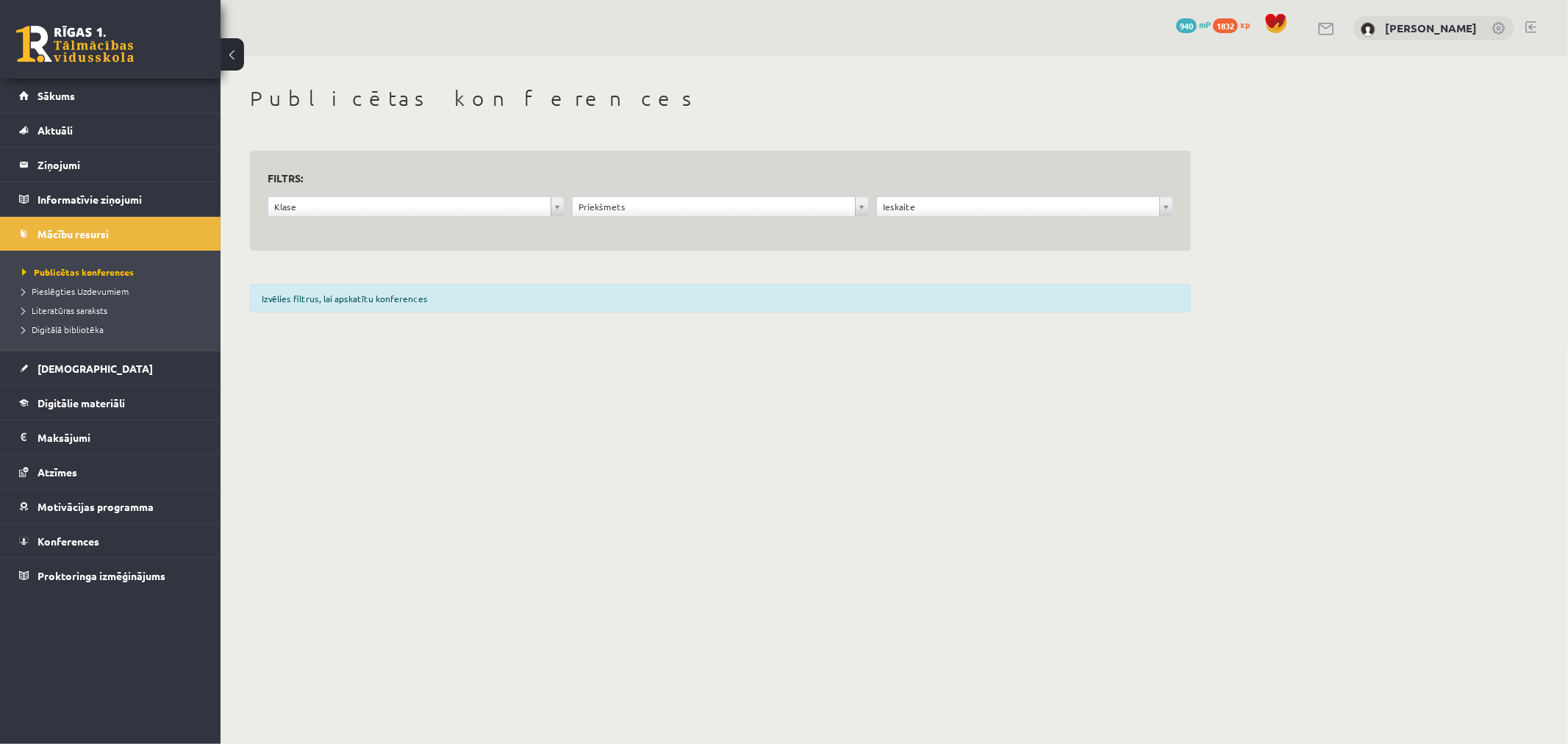
click at [91, 318] on li "Literatūras saraksts" at bounding box center [114, 310] width 184 height 19
click at [90, 327] on span "Digitālā bibliotēka" at bounding box center [63, 329] width 81 height 12
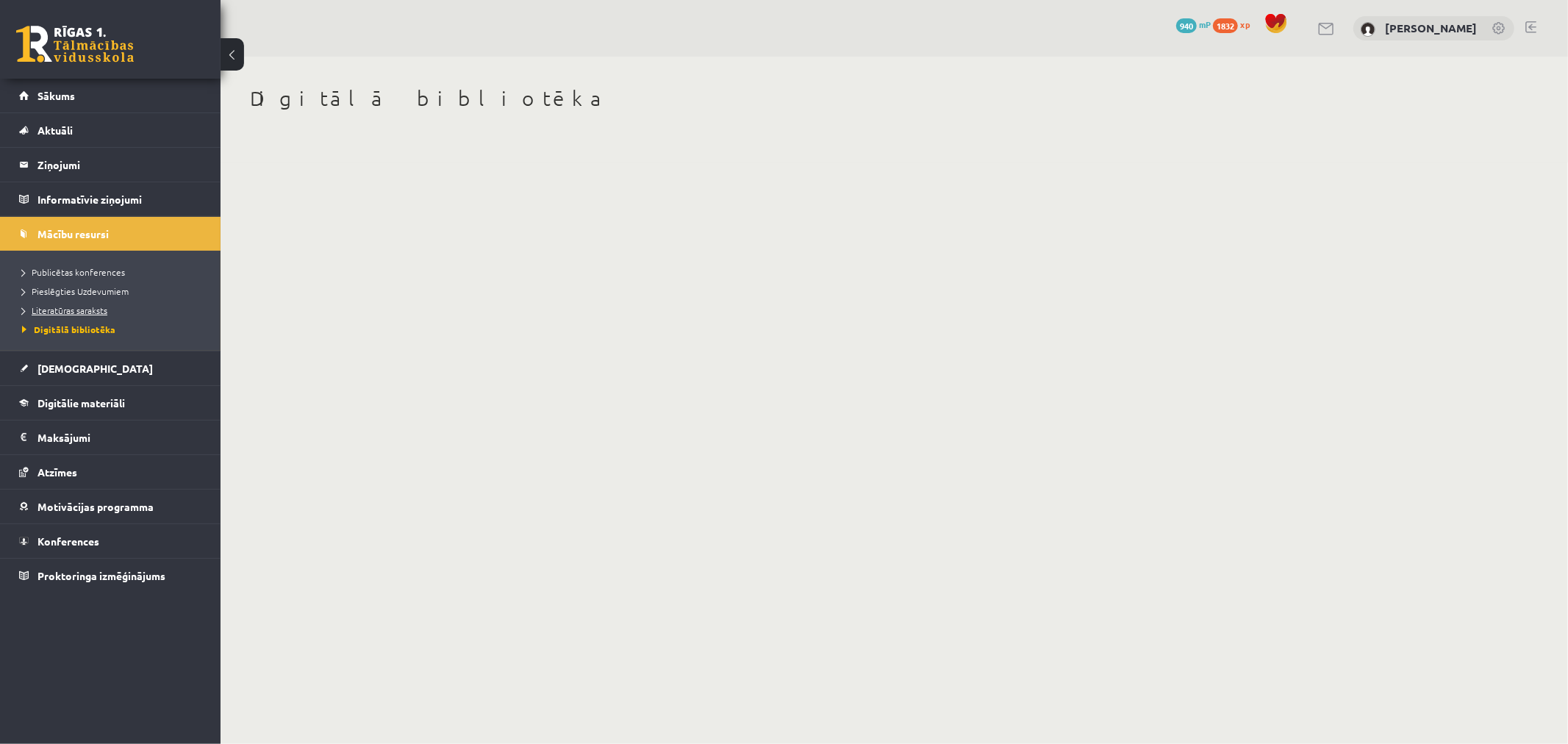
click at [90, 308] on span "Literatūras saraksts" at bounding box center [65, 310] width 86 height 12
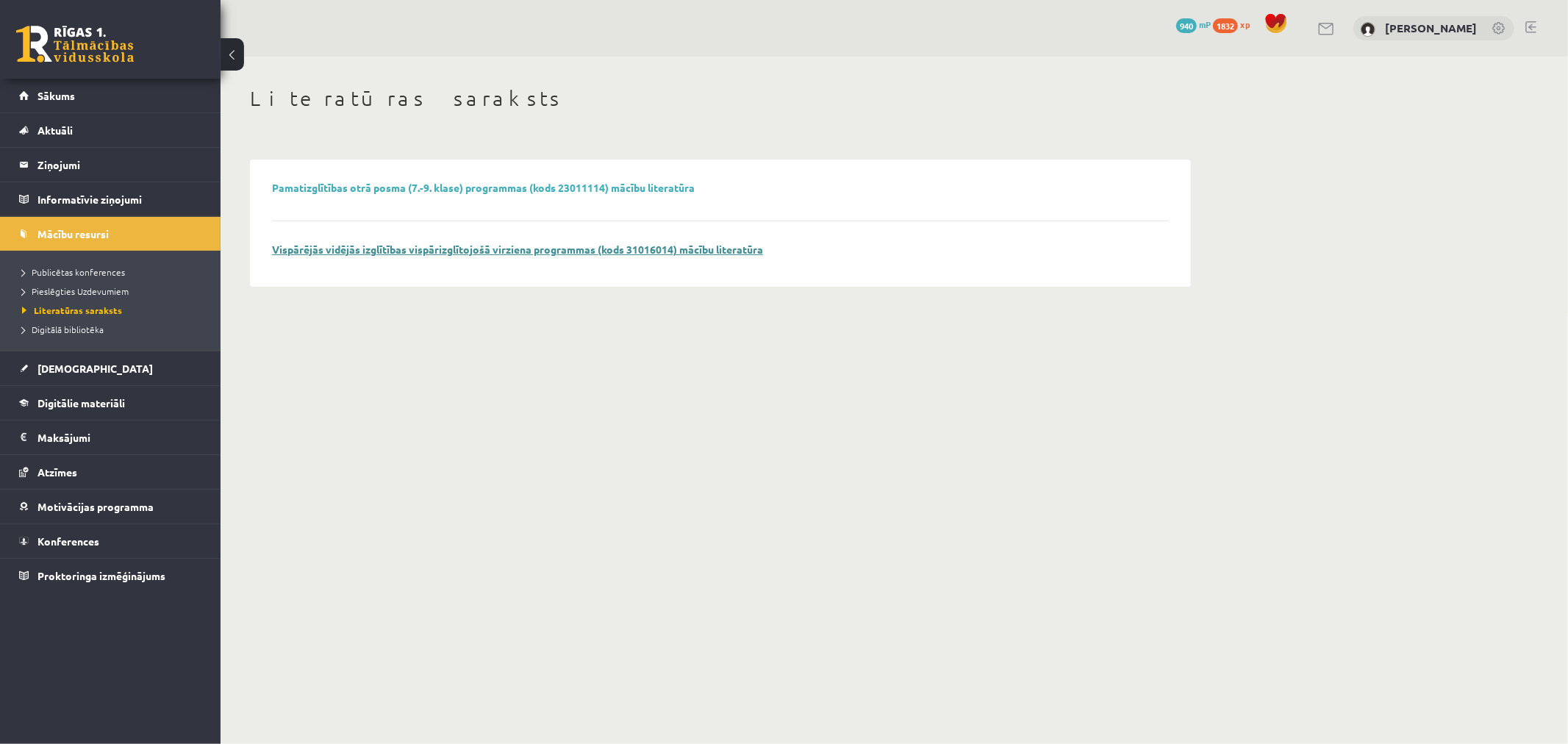
click at [423, 249] on link "Vispārējās vidējās izglītības vispārizglītojošā virziena programmas (kods 31016…" at bounding box center [517, 249] width 491 height 13
click at [86, 517] on link "Motivācijas programma" at bounding box center [111, 506] width 183 height 34
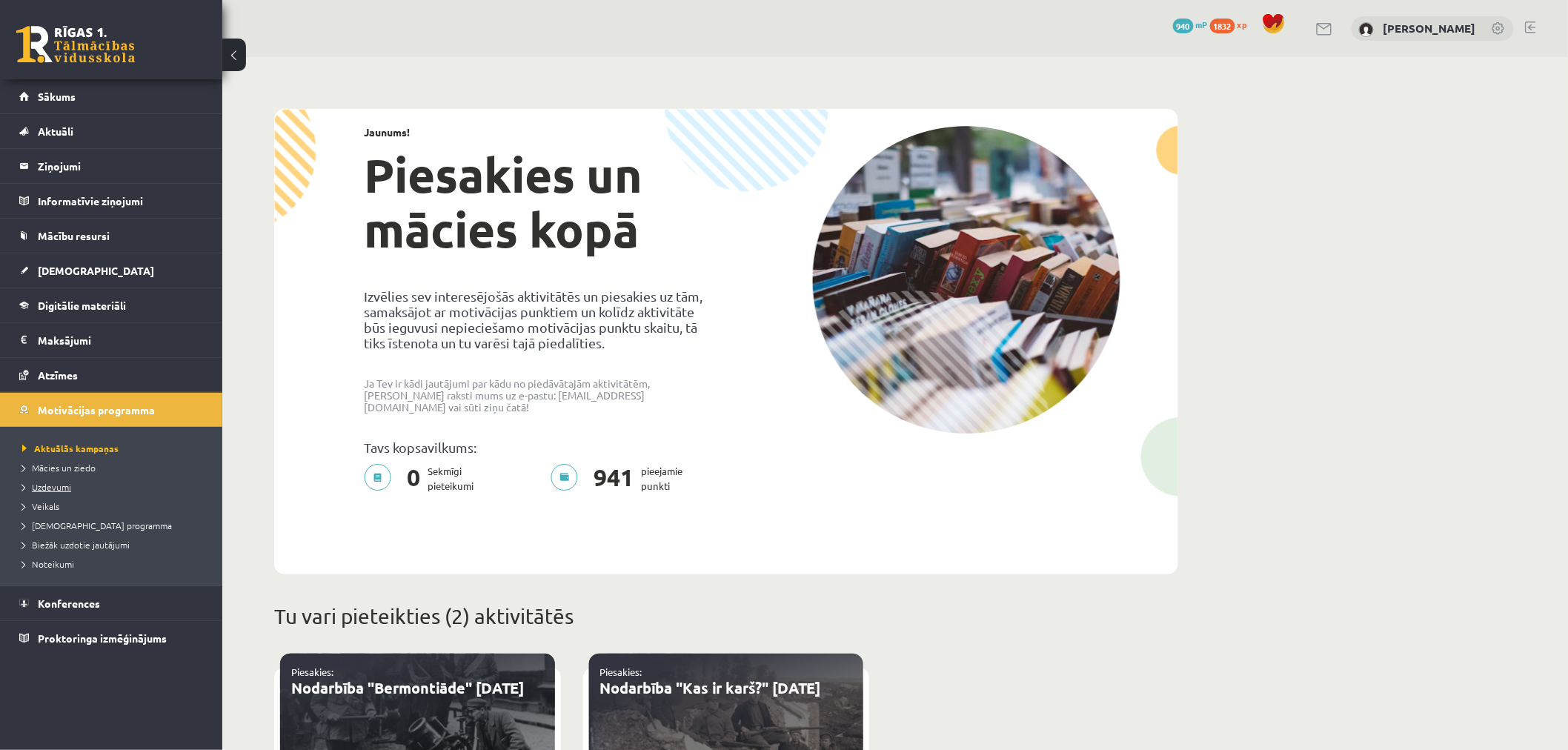
click at [49, 485] on span "Uzdevumi" at bounding box center [47, 487] width 49 height 12
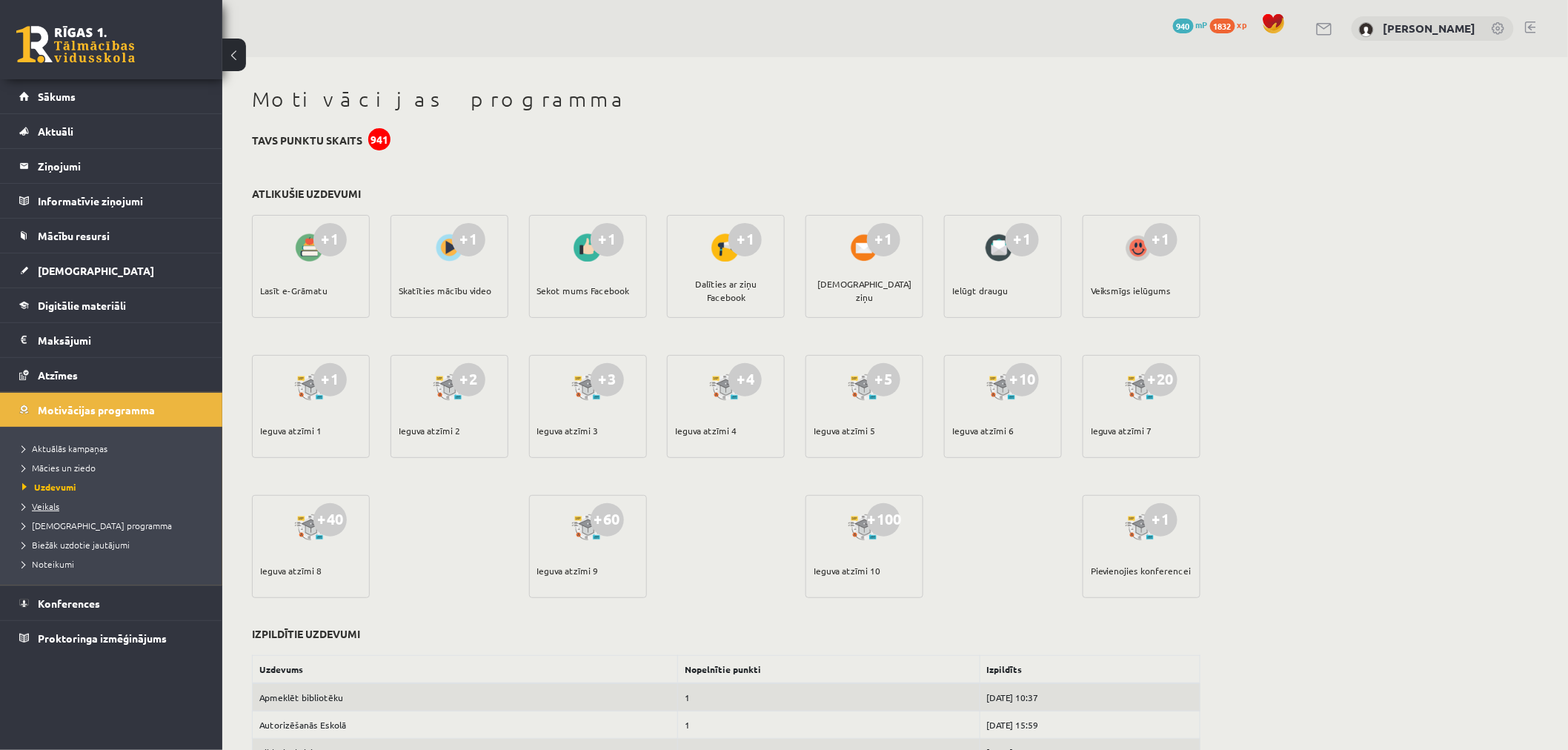
click at [52, 501] on span "Veikals" at bounding box center [41, 506] width 37 height 12
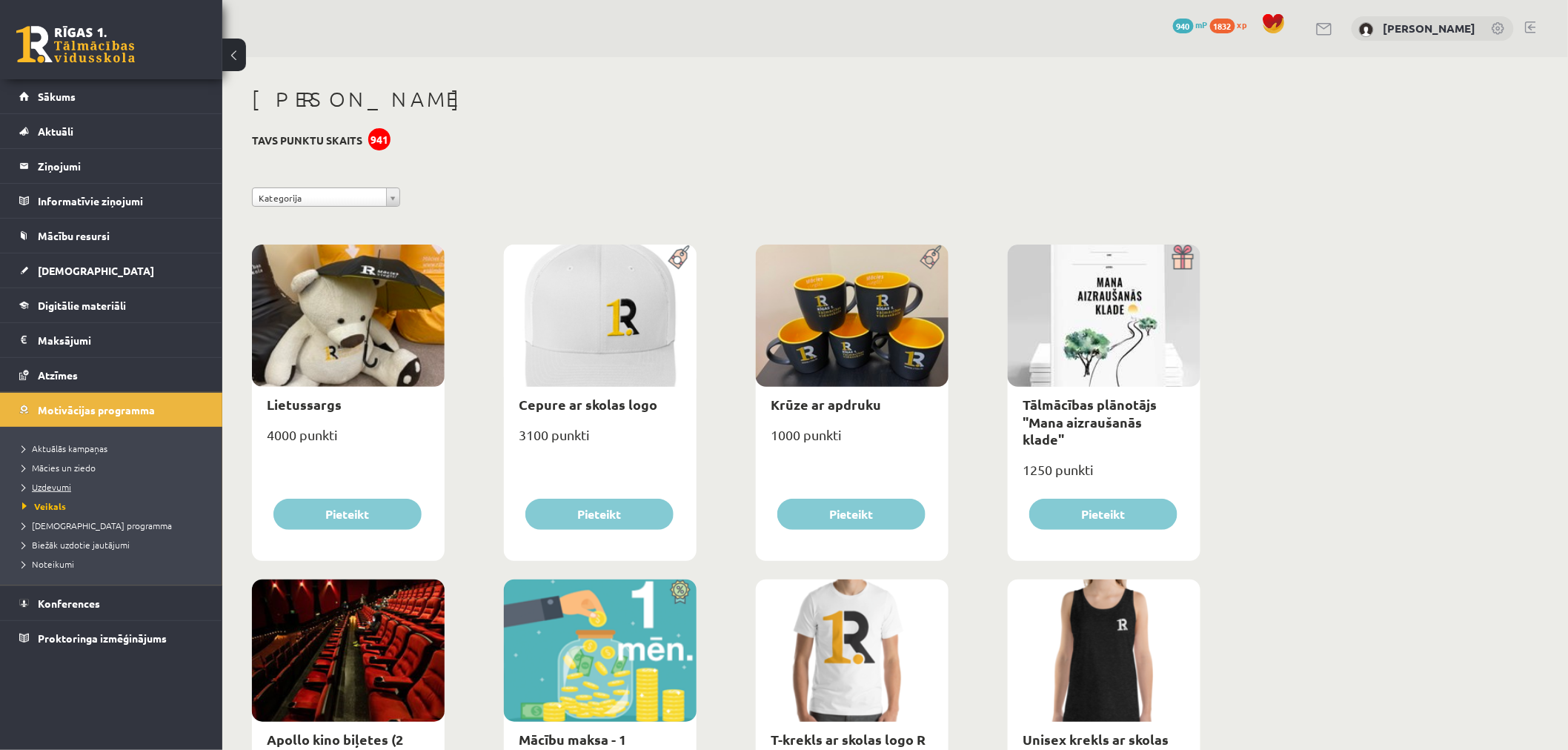
click at [55, 484] on span "Uzdevumi" at bounding box center [47, 487] width 49 height 12
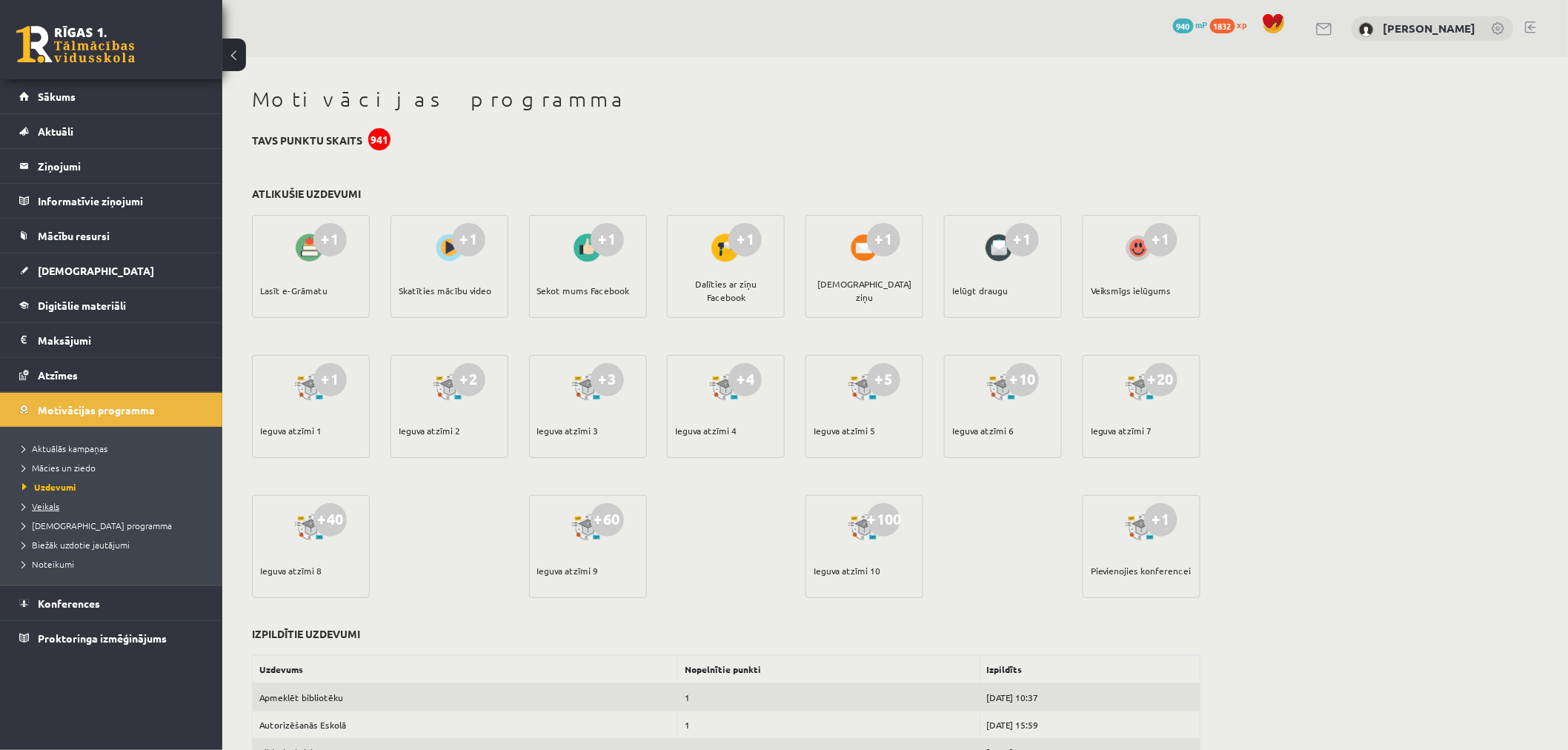
click at [47, 506] on span "Veikals" at bounding box center [41, 506] width 37 height 12
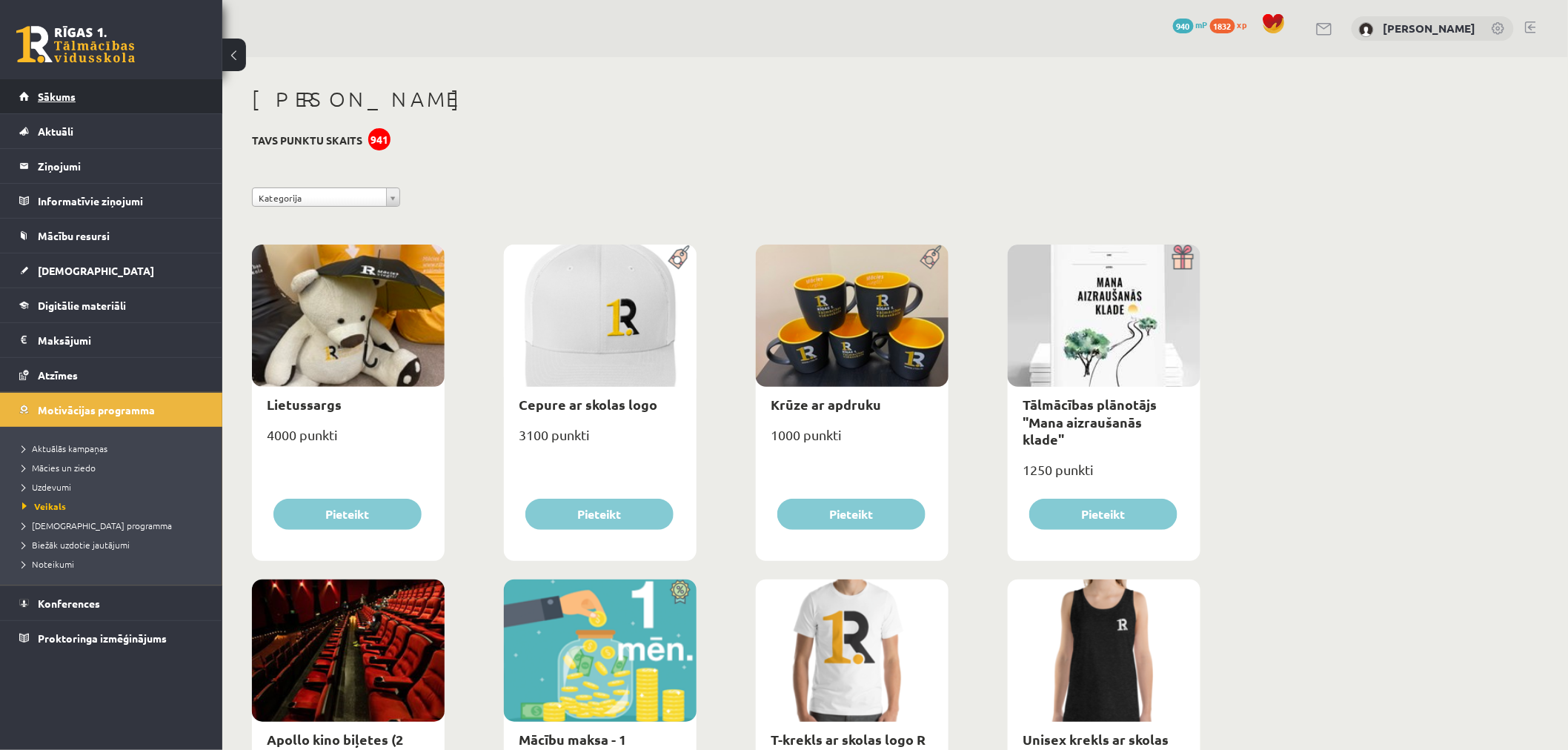
click at [114, 98] on link "Sākums" at bounding box center [111, 96] width 185 height 34
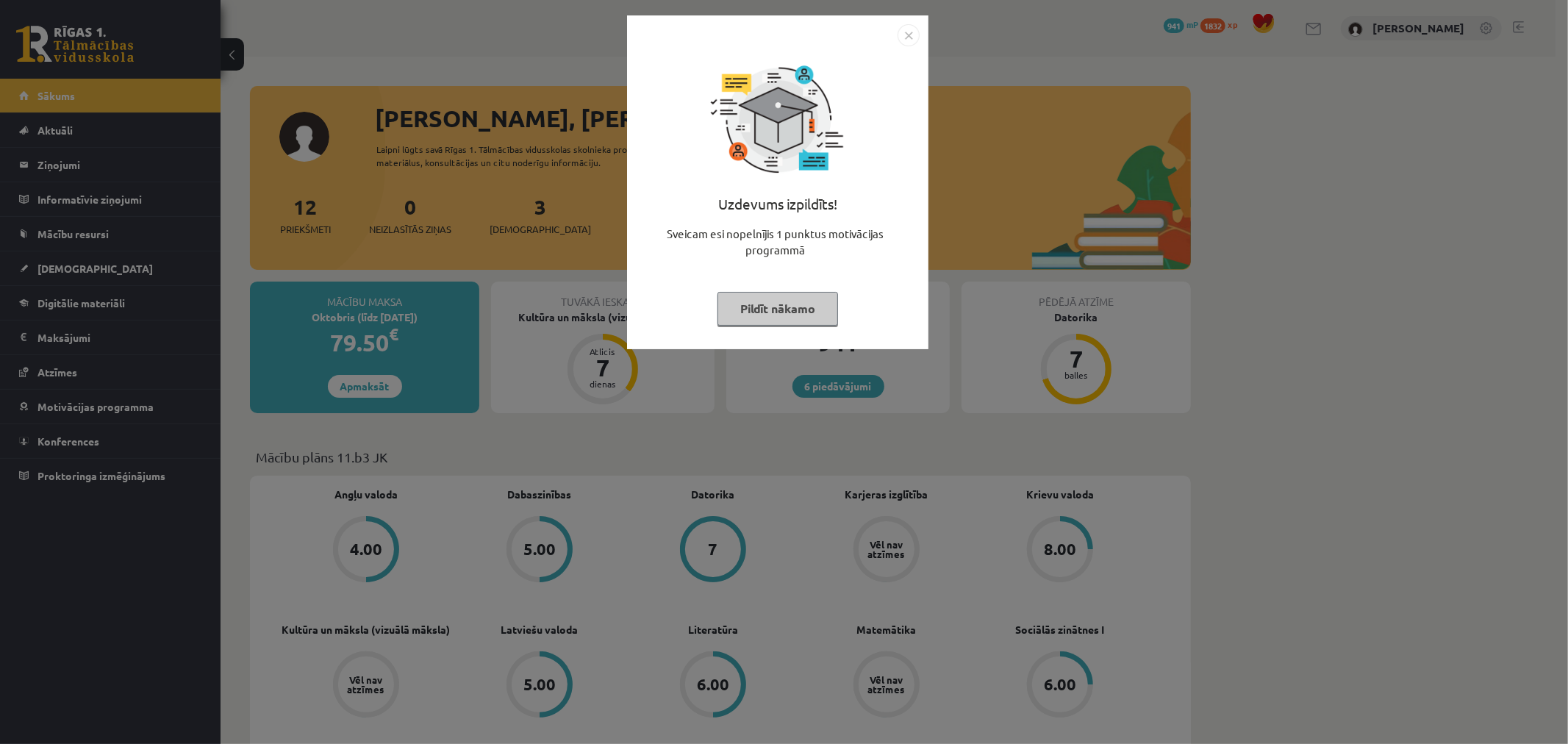
click at [810, 308] on button "Pildīt nākamo" at bounding box center [778, 308] width 121 height 34
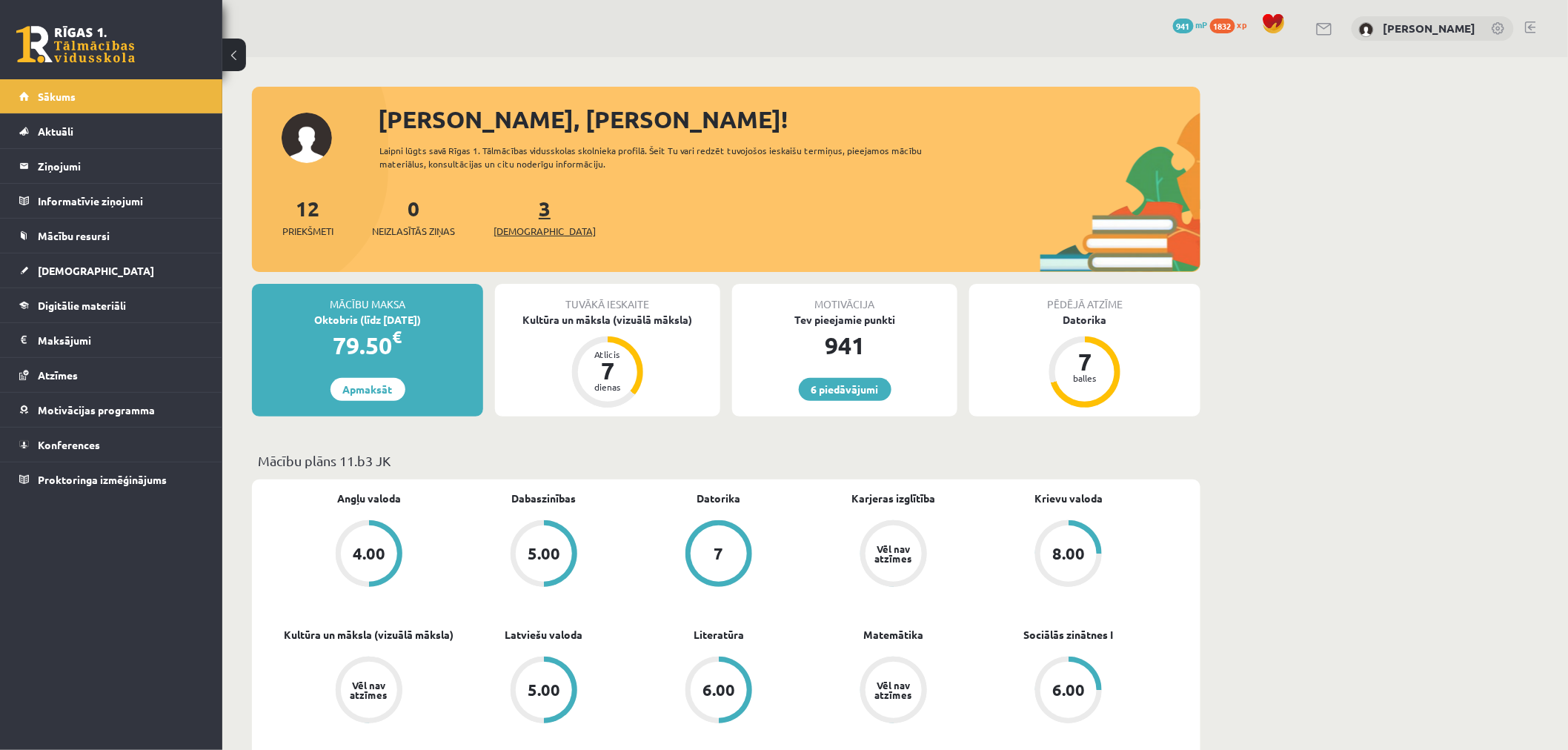
click at [516, 217] on link "3 Ieskaites" at bounding box center [544, 217] width 102 height 44
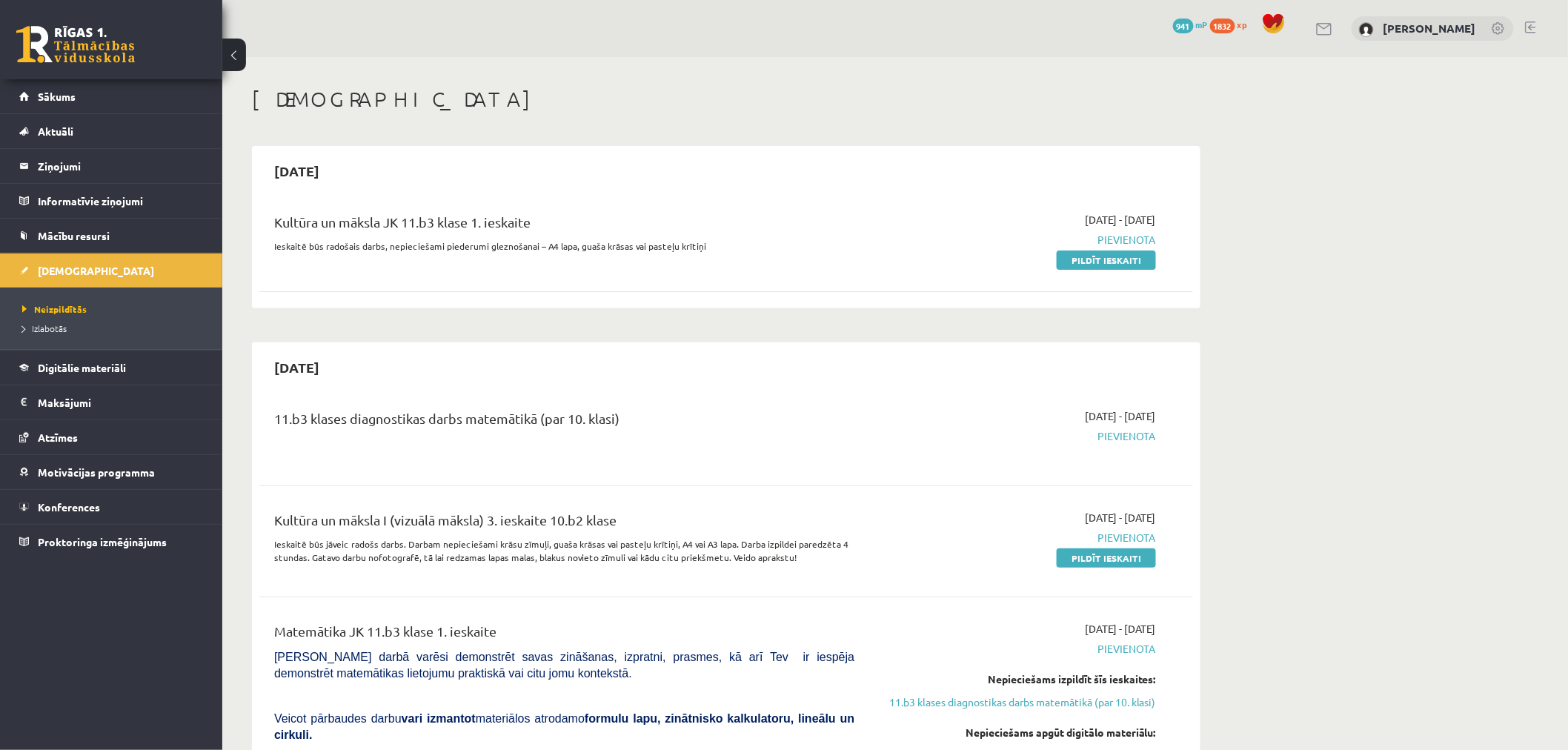
click at [1524, 24] on link at bounding box center [1530, 28] width 11 height 12
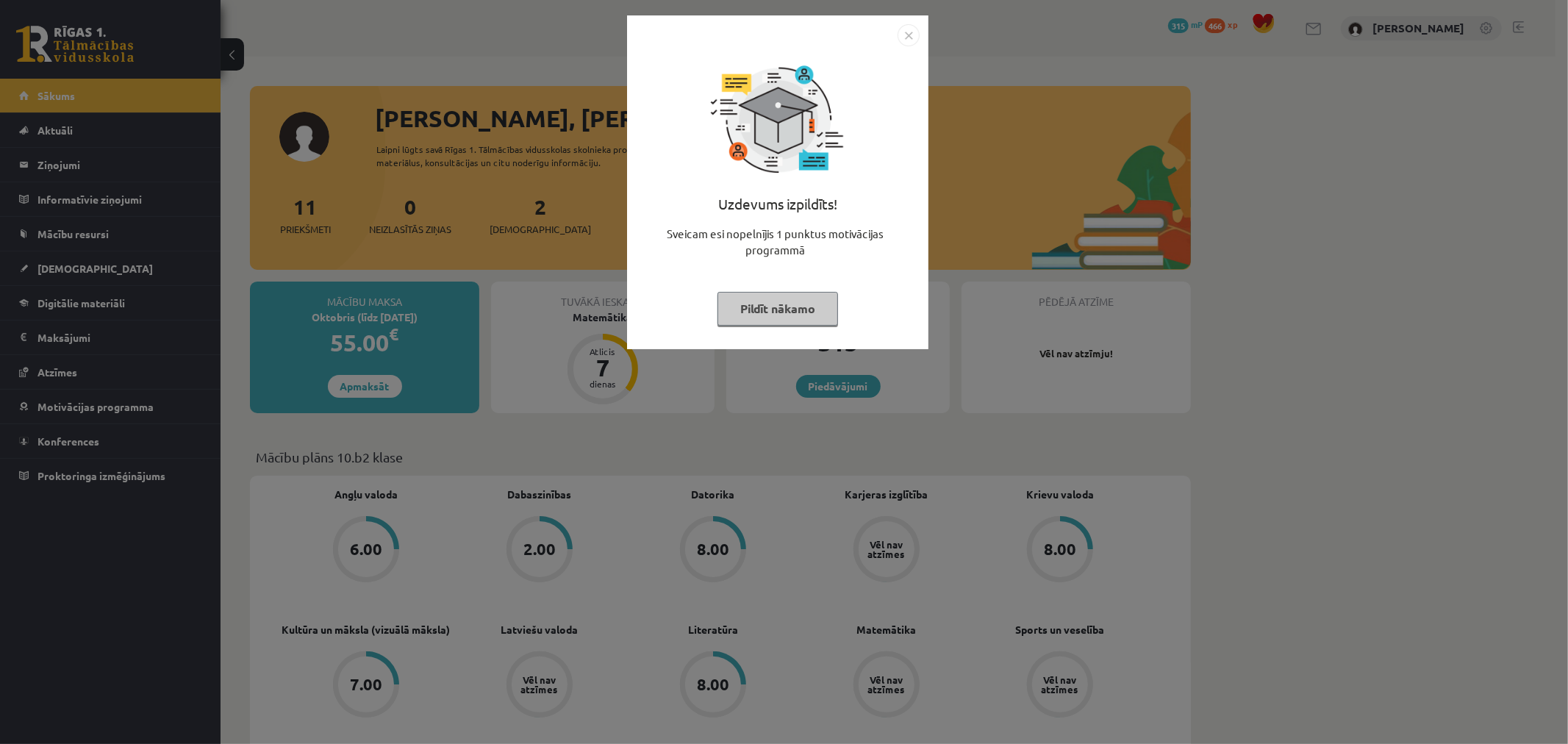
click at [831, 315] on button "Pildīt nākamo" at bounding box center [778, 308] width 121 height 34
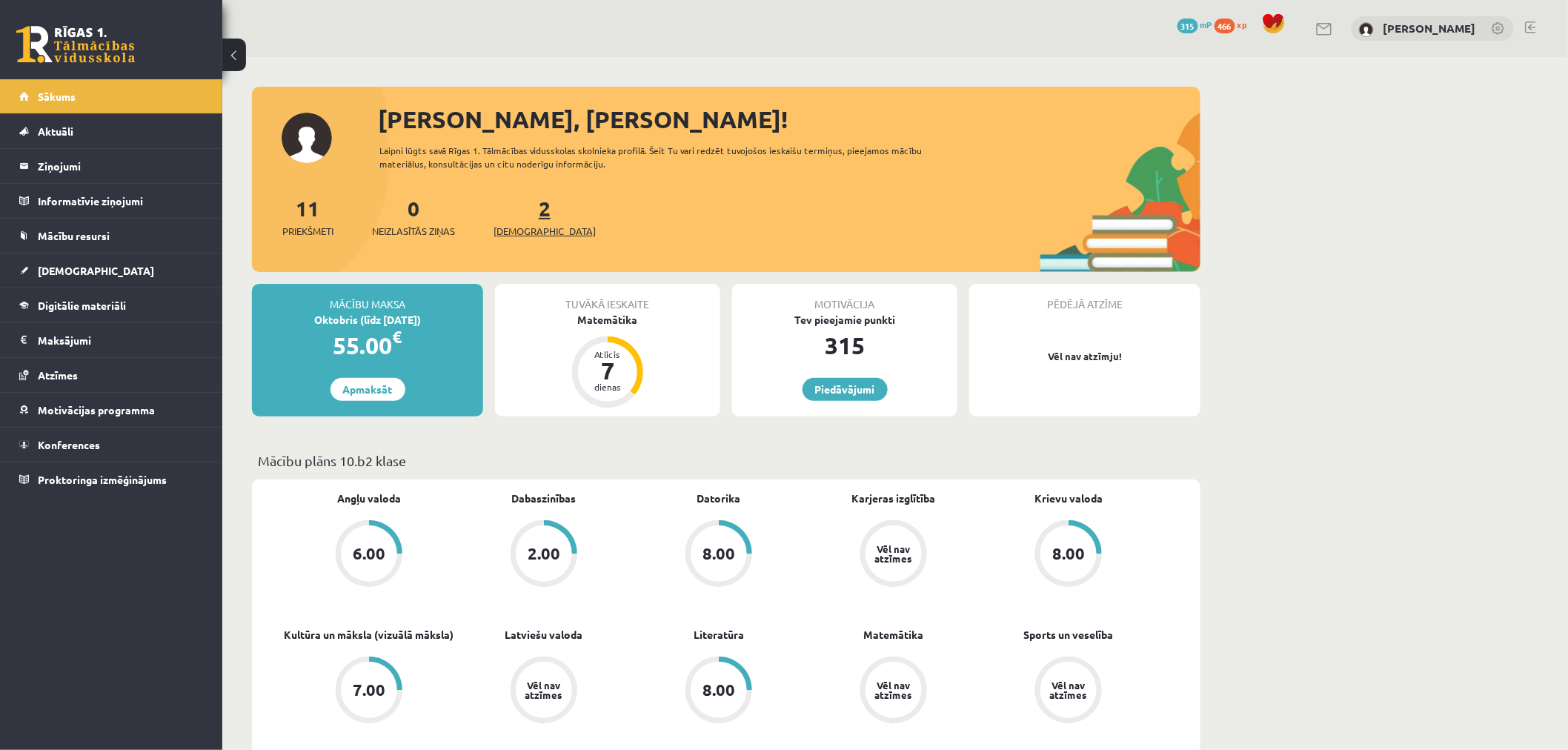
click at [509, 225] on span "[DEMOGRAPHIC_DATA]" at bounding box center [544, 231] width 102 height 15
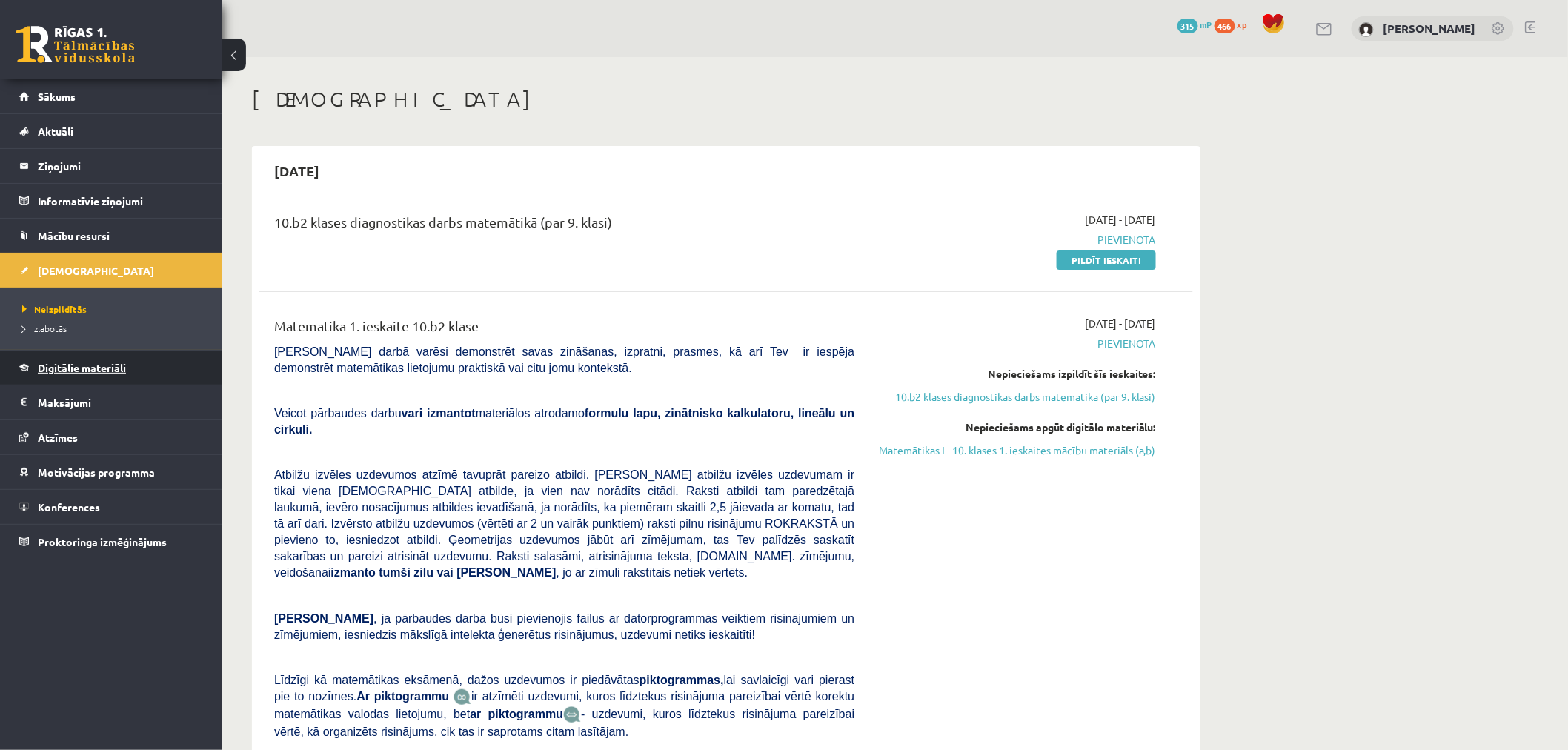
click at [108, 375] on link "Digitālie materiāli" at bounding box center [111, 368] width 185 height 34
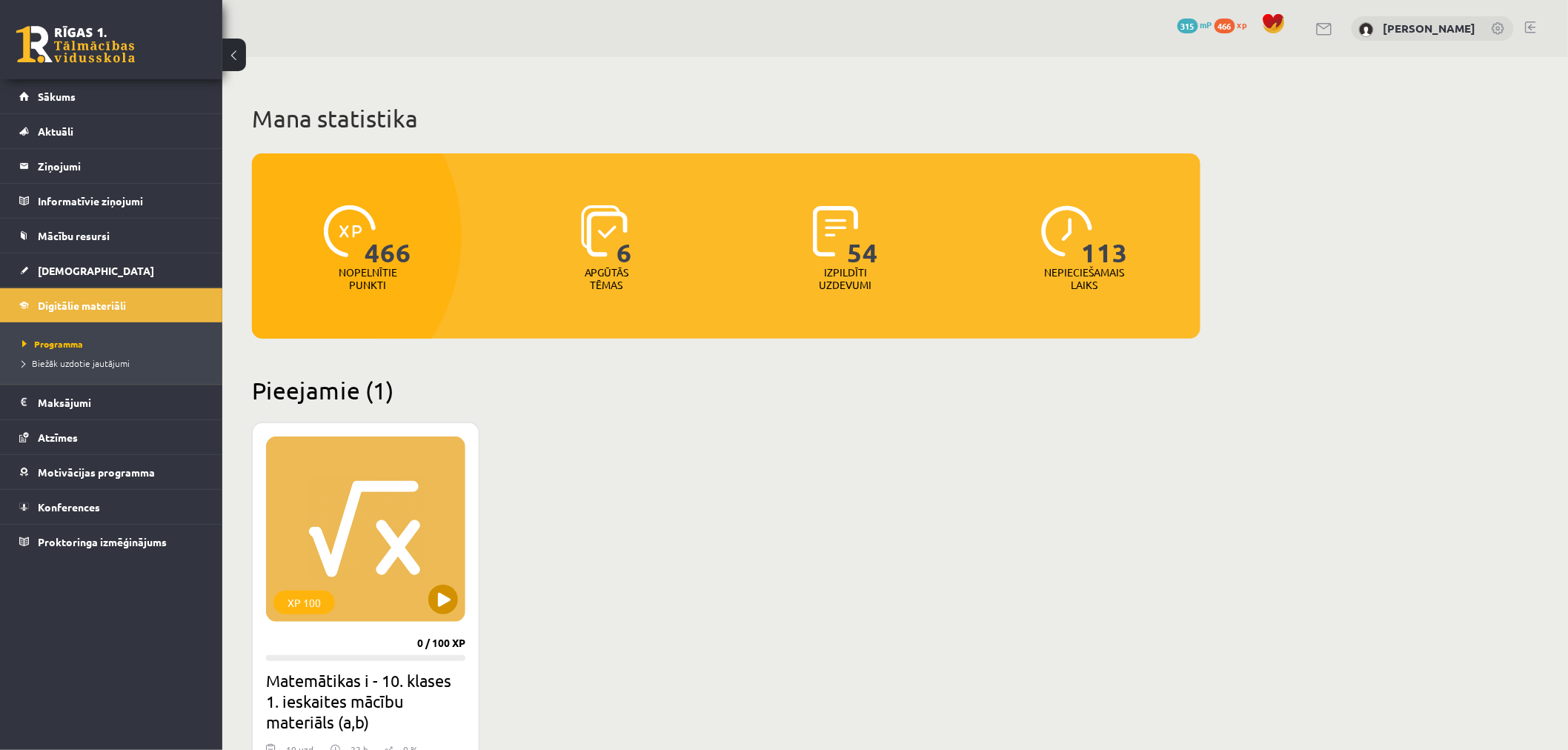
click at [339, 503] on div "XP 100" at bounding box center [366, 529] width 199 height 186
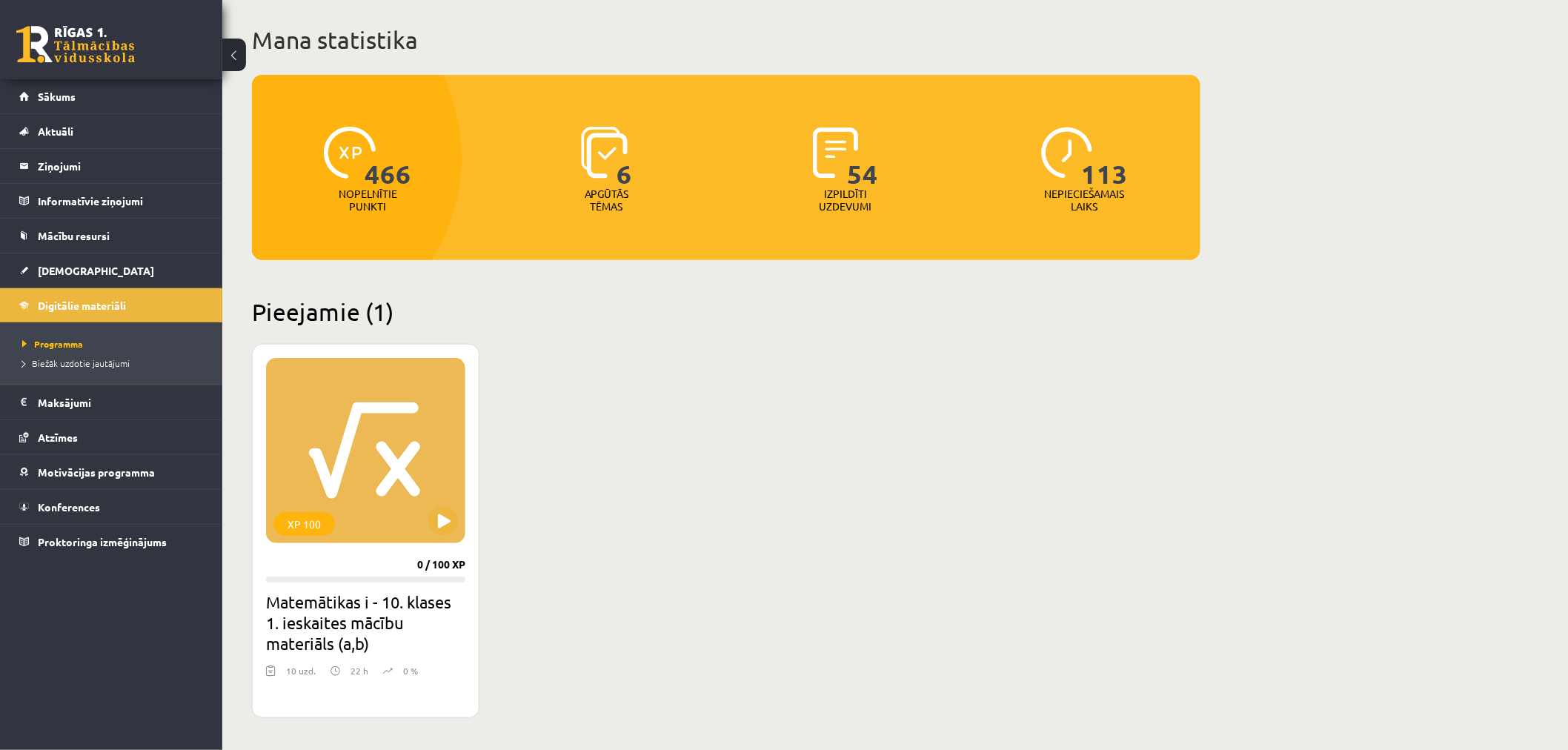
scroll to position [409, 0]
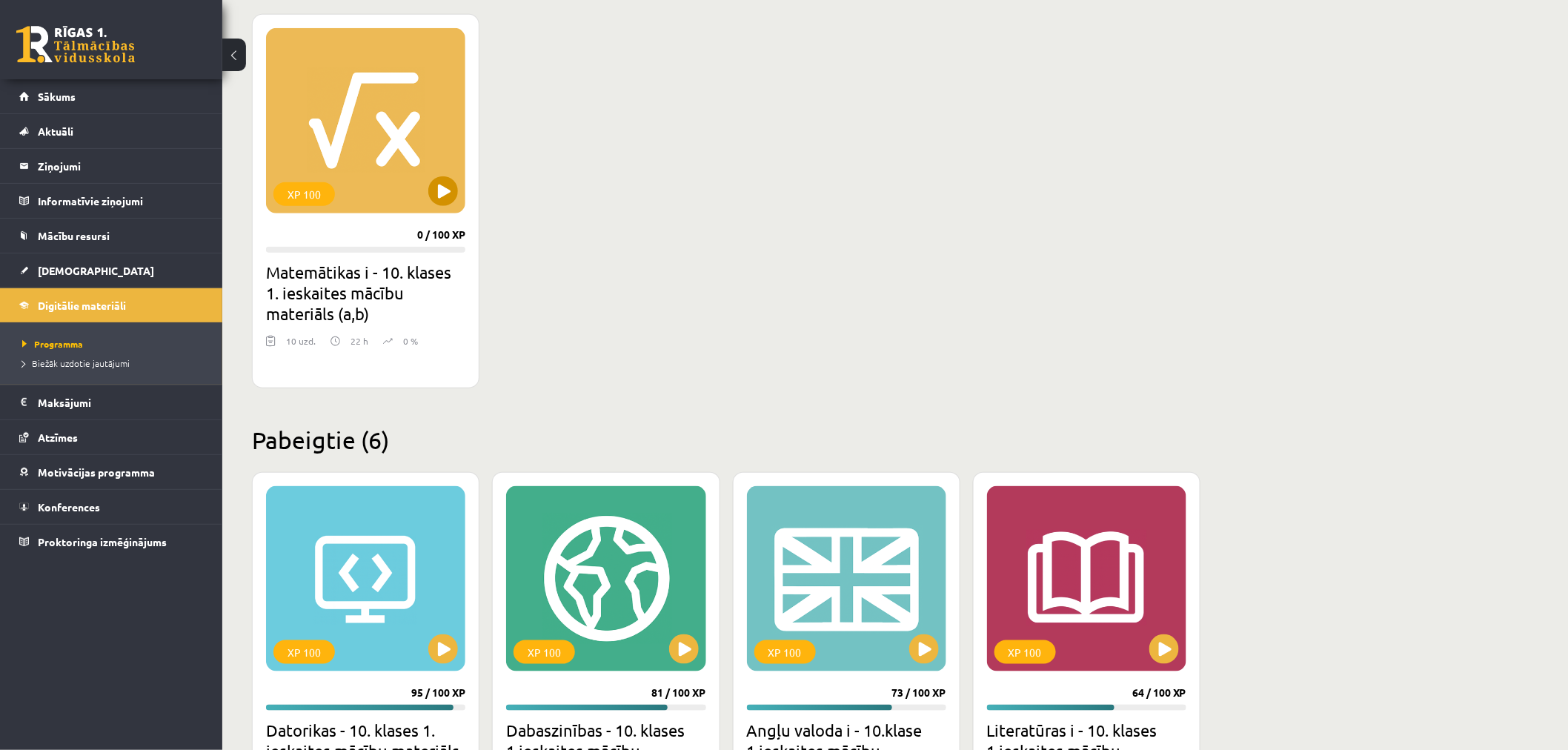
click at [456, 181] on div "XP 100" at bounding box center [366, 120] width 199 height 186
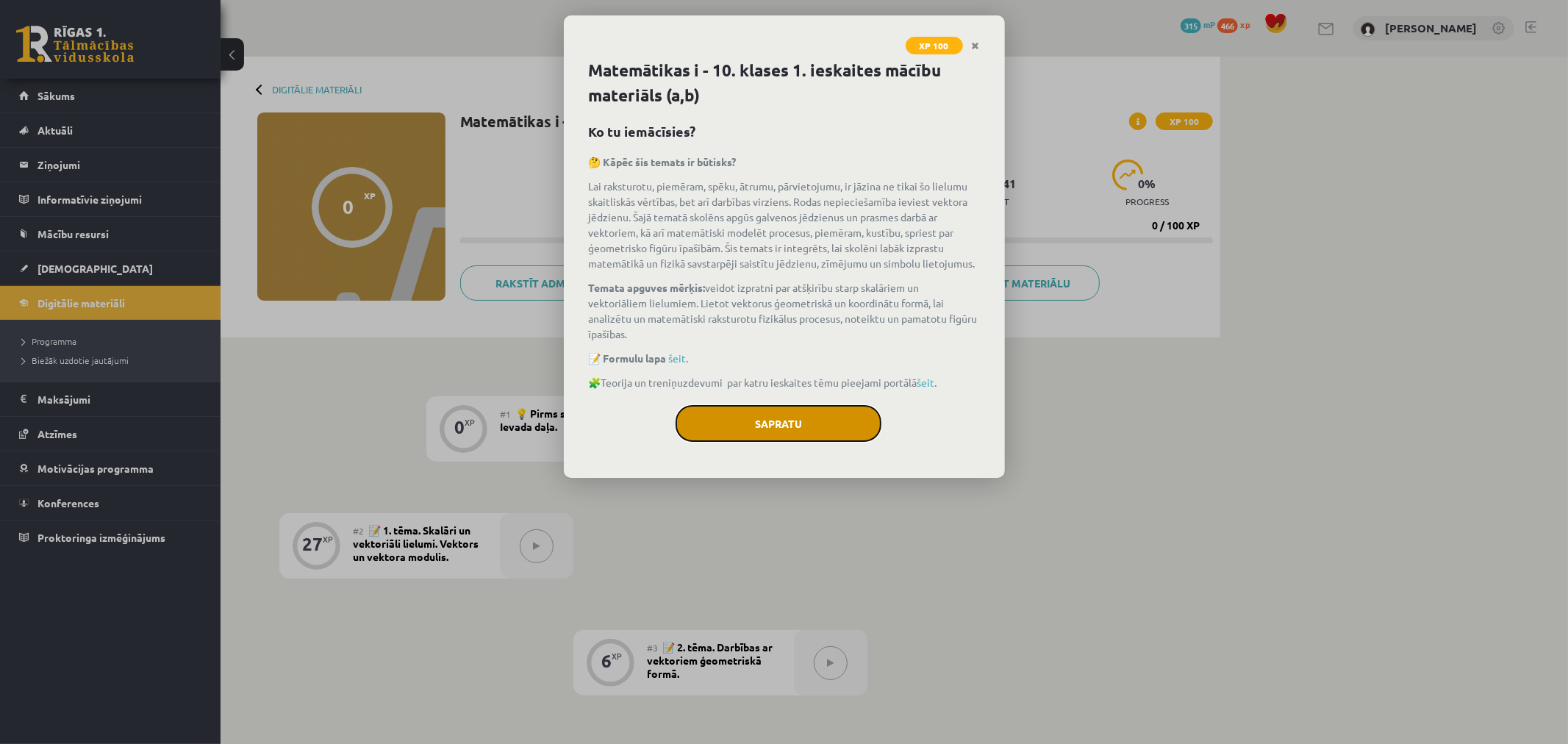
click at [827, 424] on button "Sapratu" at bounding box center [778, 423] width 206 height 37
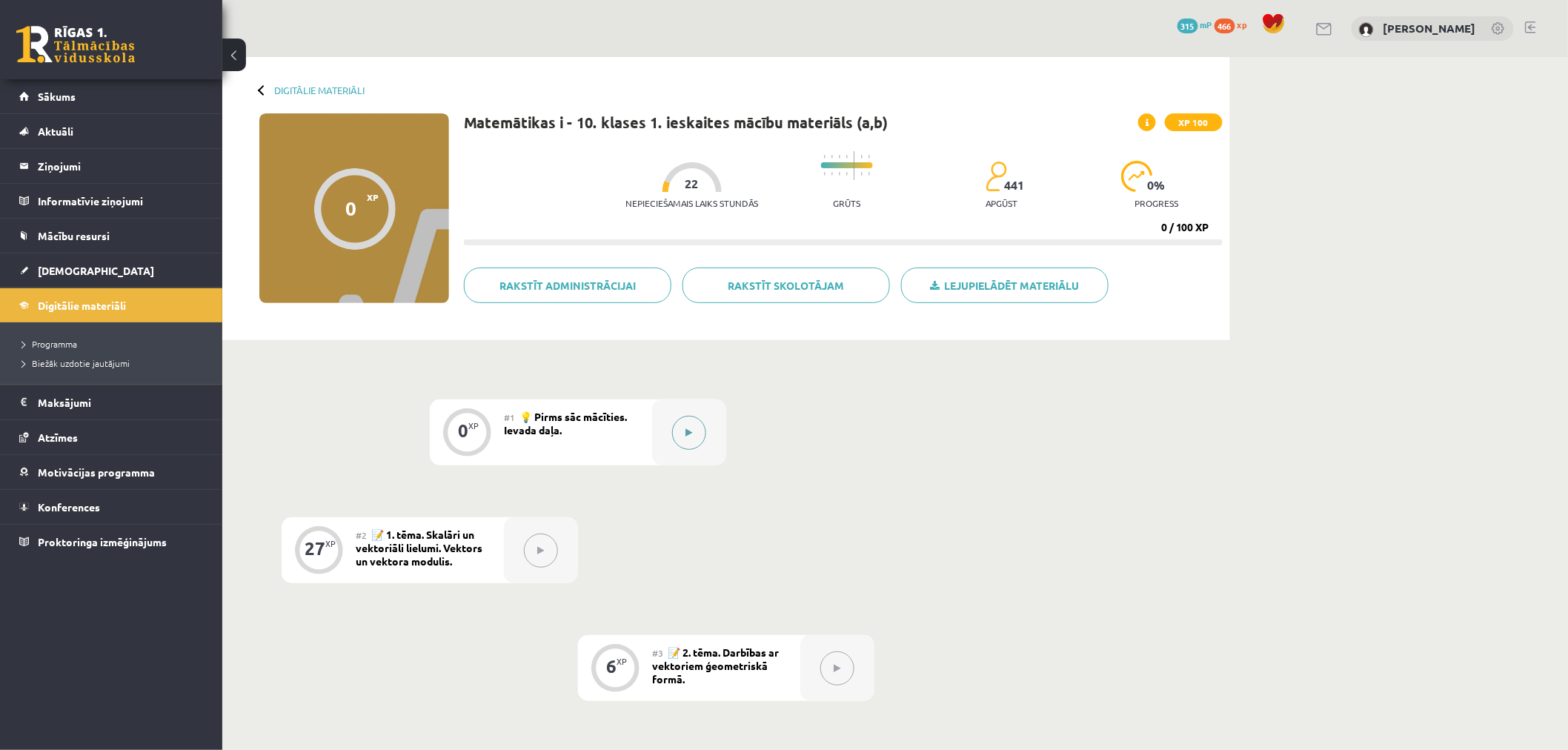
click at [677, 440] on button at bounding box center [689, 432] width 34 height 34
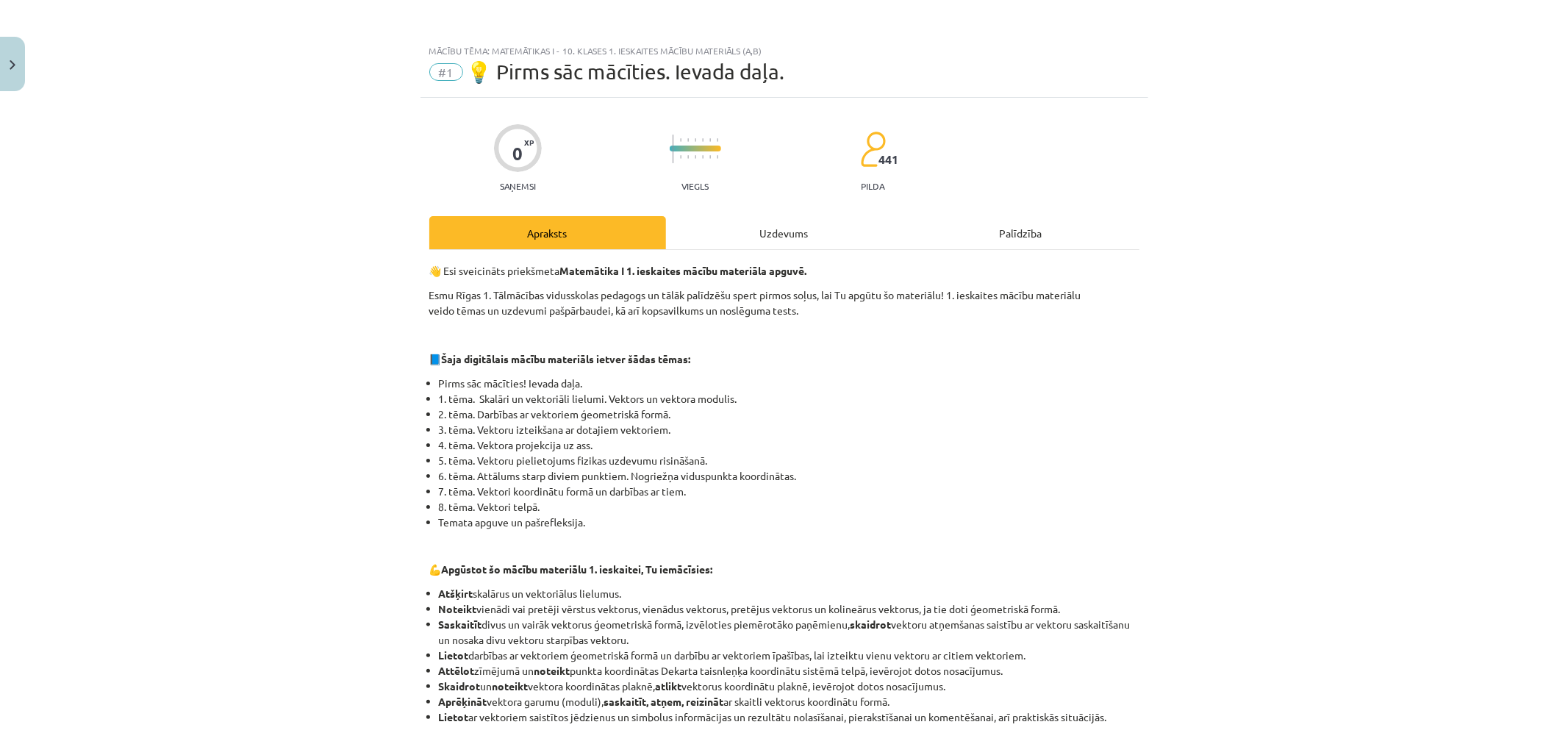
click at [809, 228] on div "Uzdevums" at bounding box center [784, 232] width 237 height 33
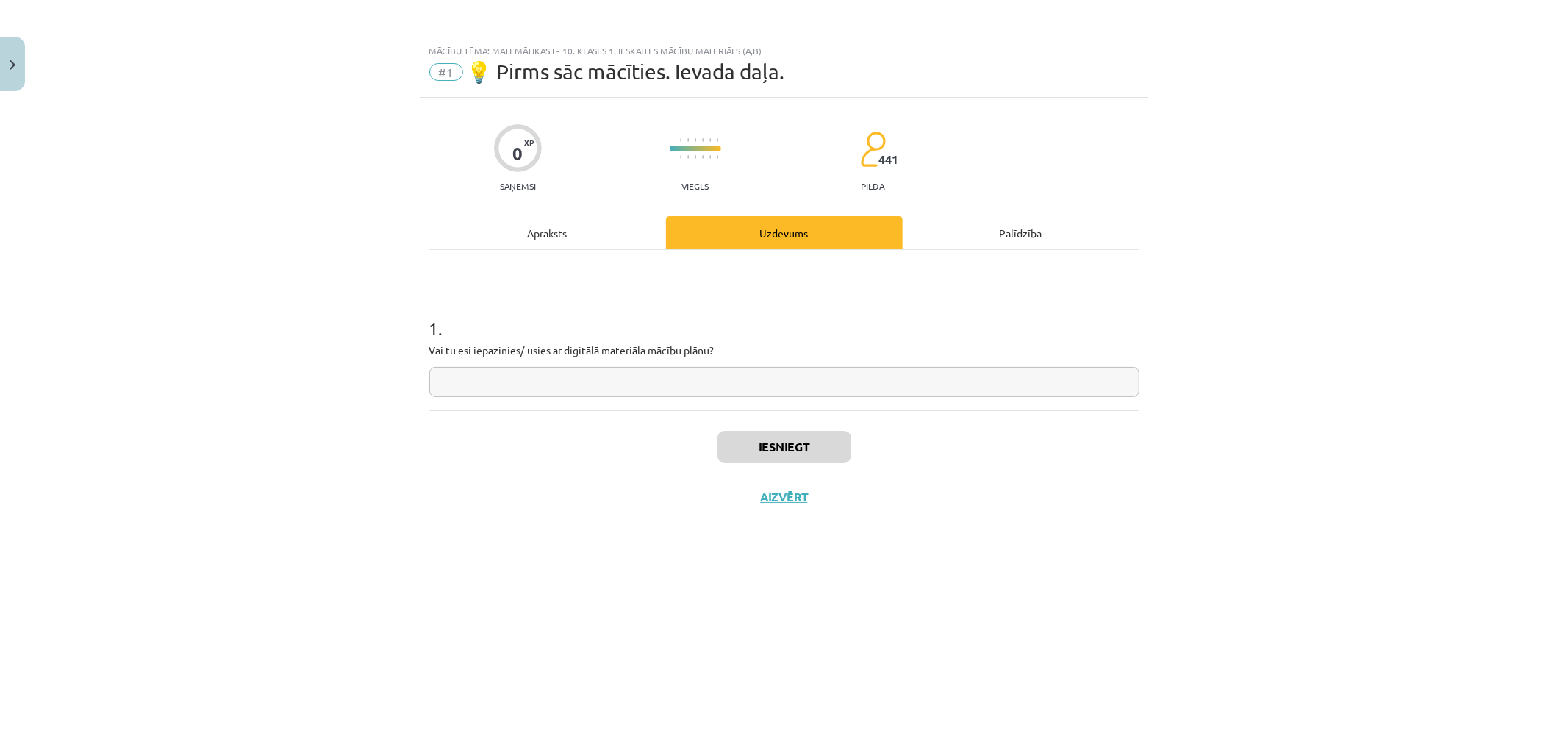
click at [555, 220] on div "Apraksts" at bounding box center [548, 232] width 237 height 33
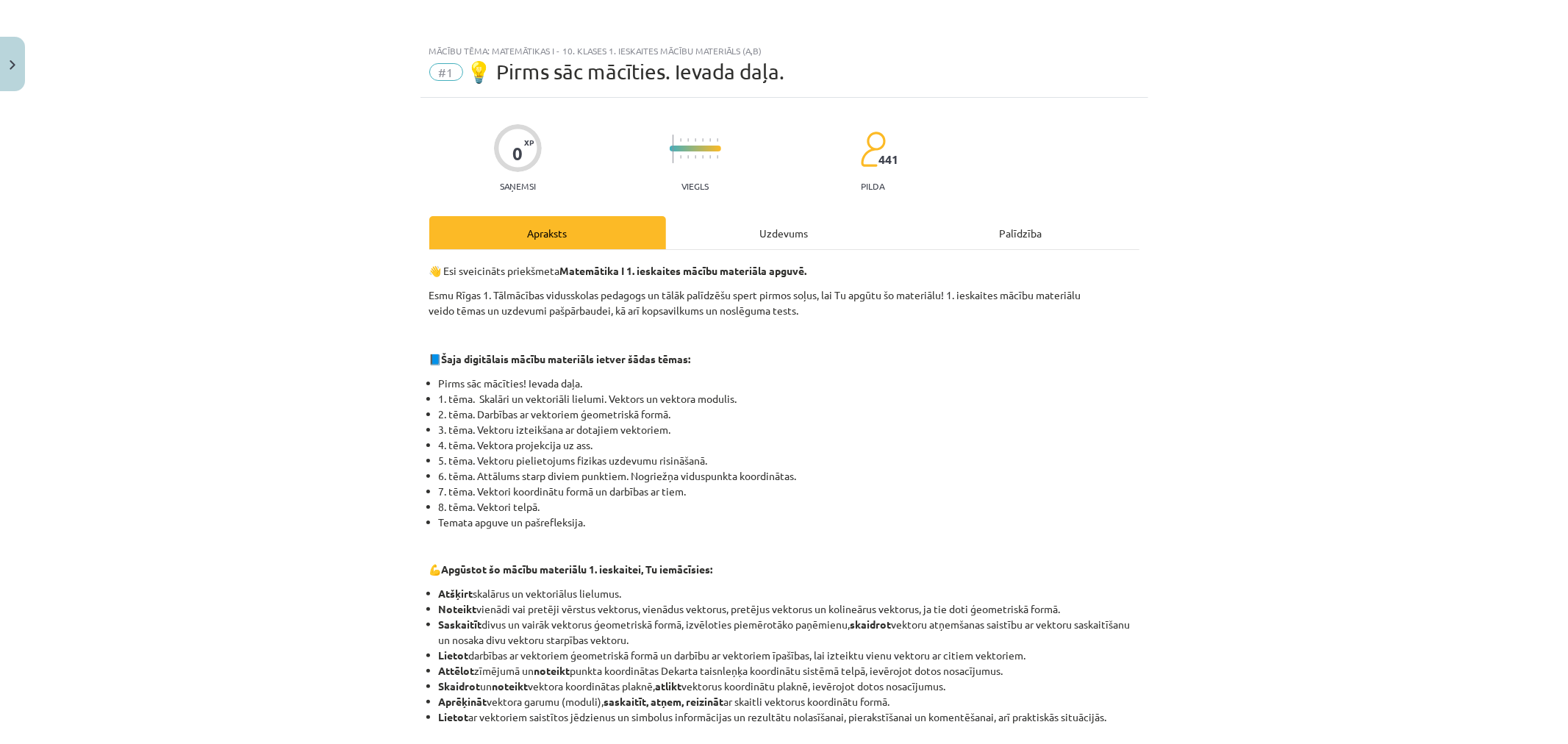
click at [784, 232] on div "Uzdevums" at bounding box center [784, 232] width 237 height 33
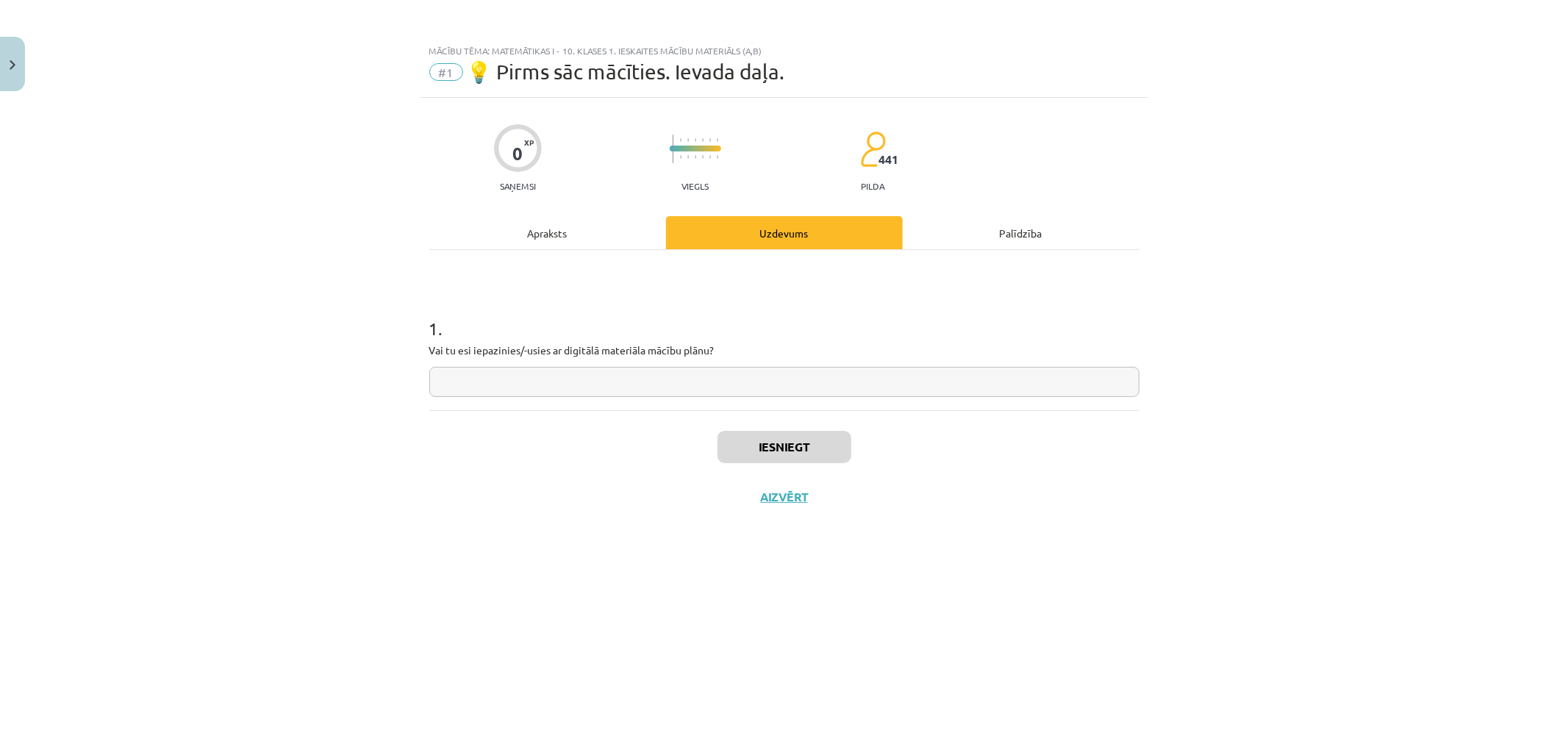
click at [750, 370] on input "text" at bounding box center [784, 382] width 710 height 30
type input "**"
click at [765, 448] on button "Iesniegt" at bounding box center [784, 447] width 134 height 32
click at [775, 501] on button "Nākamā nodarbība" at bounding box center [784, 506] width 144 height 34
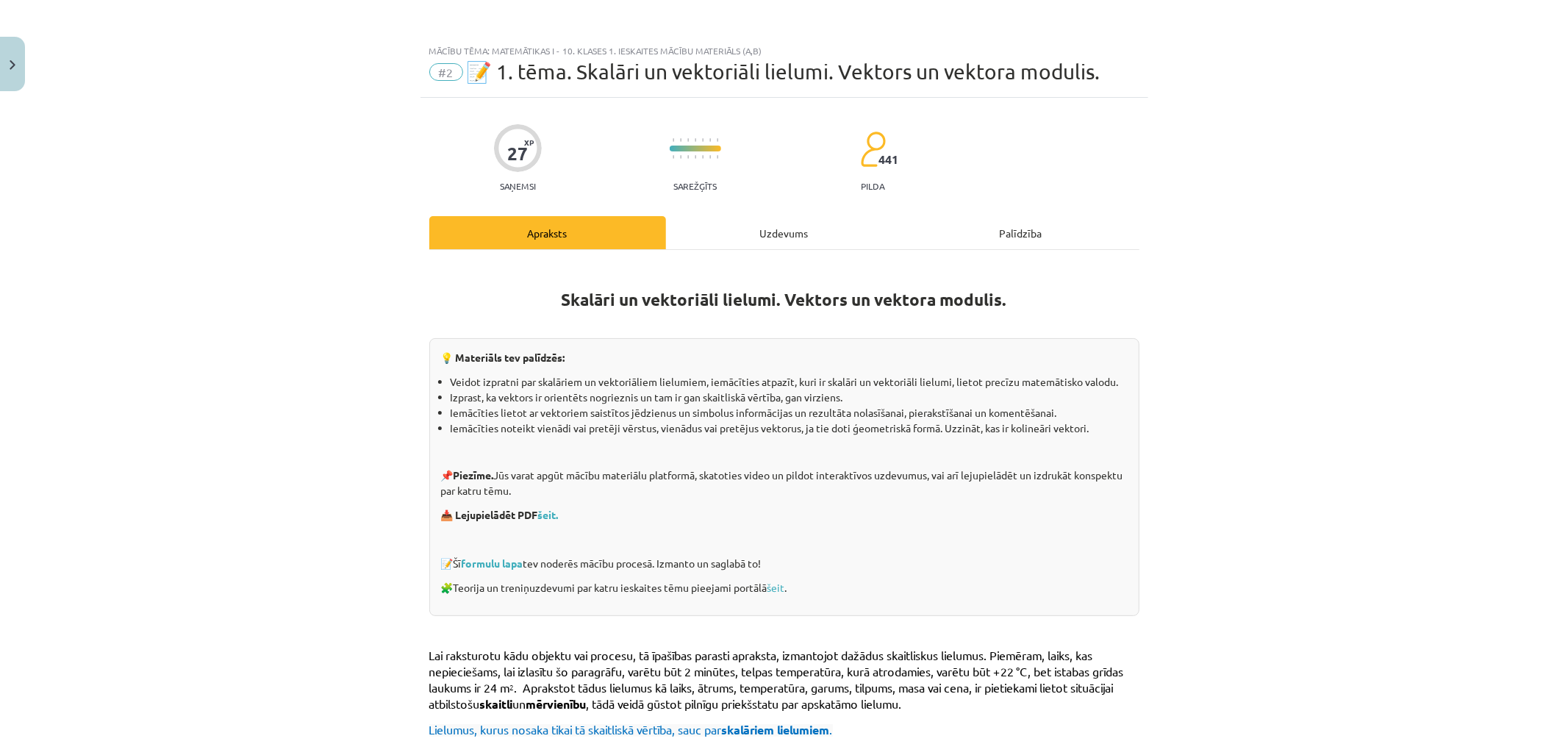
click at [771, 216] on div "Uzdevums" at bounding box center [784, 232] width 237 height 33
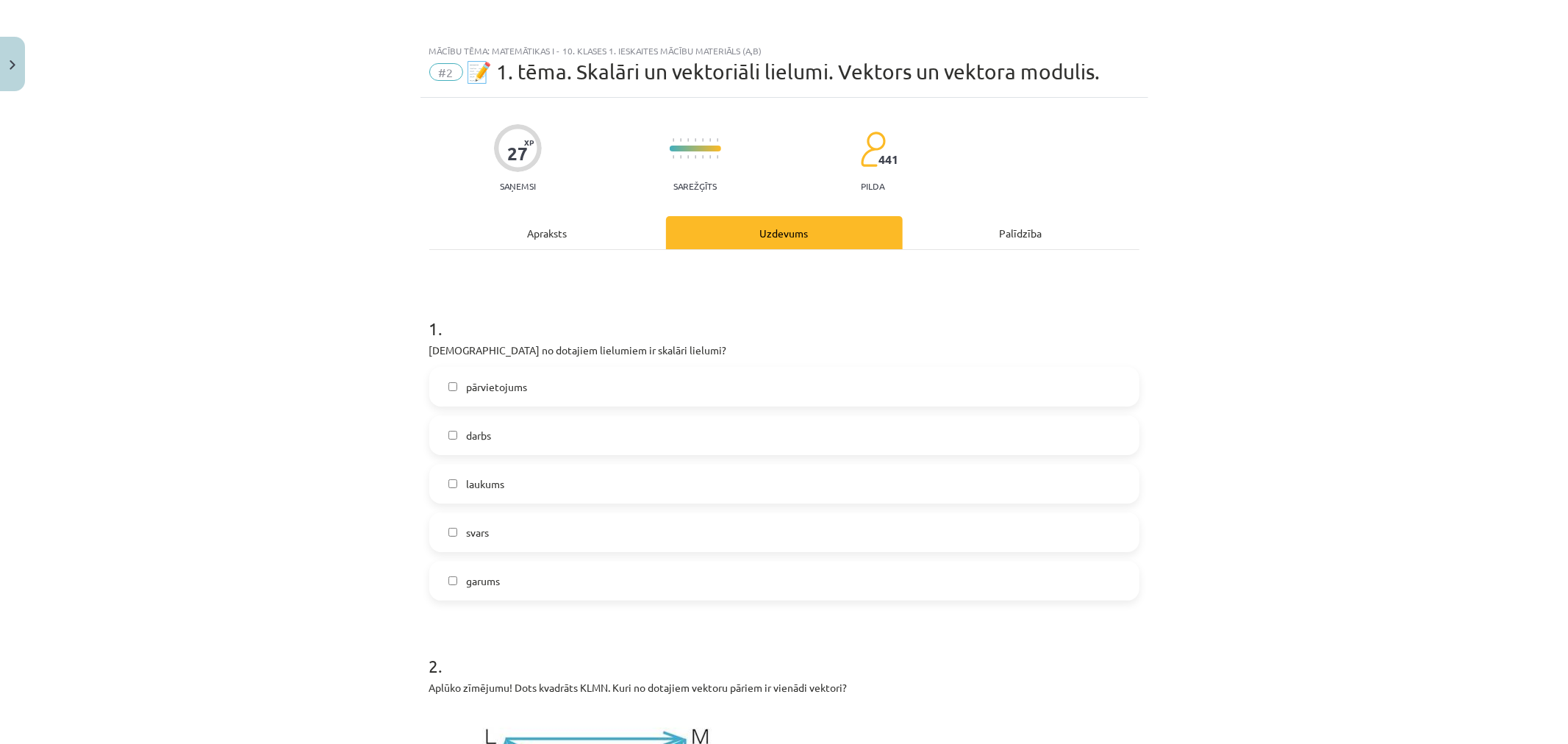
click at [560, 238] on div "Apraksts" at bounding box center [548, 232] width 237 height 33
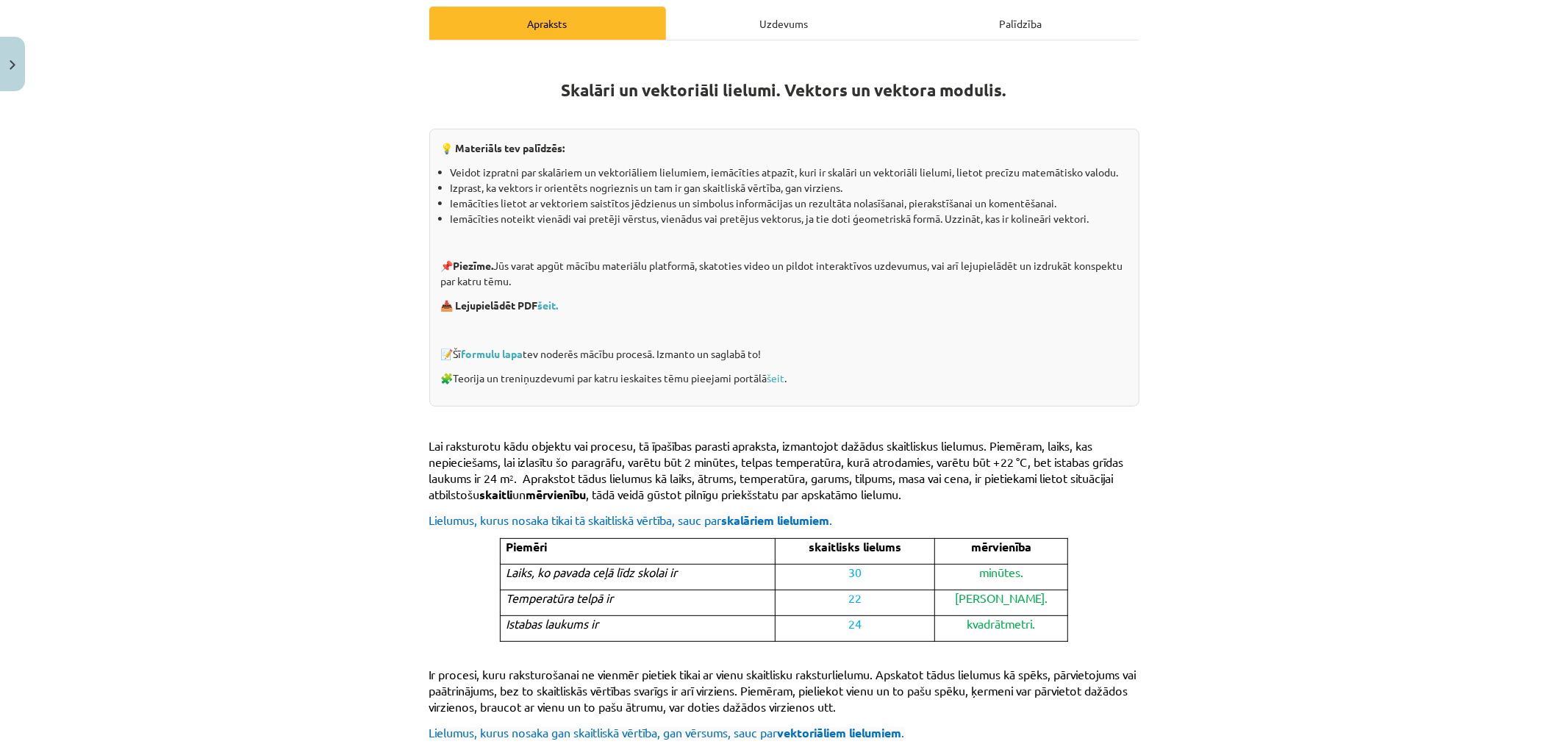
scroll to position [282, 0]
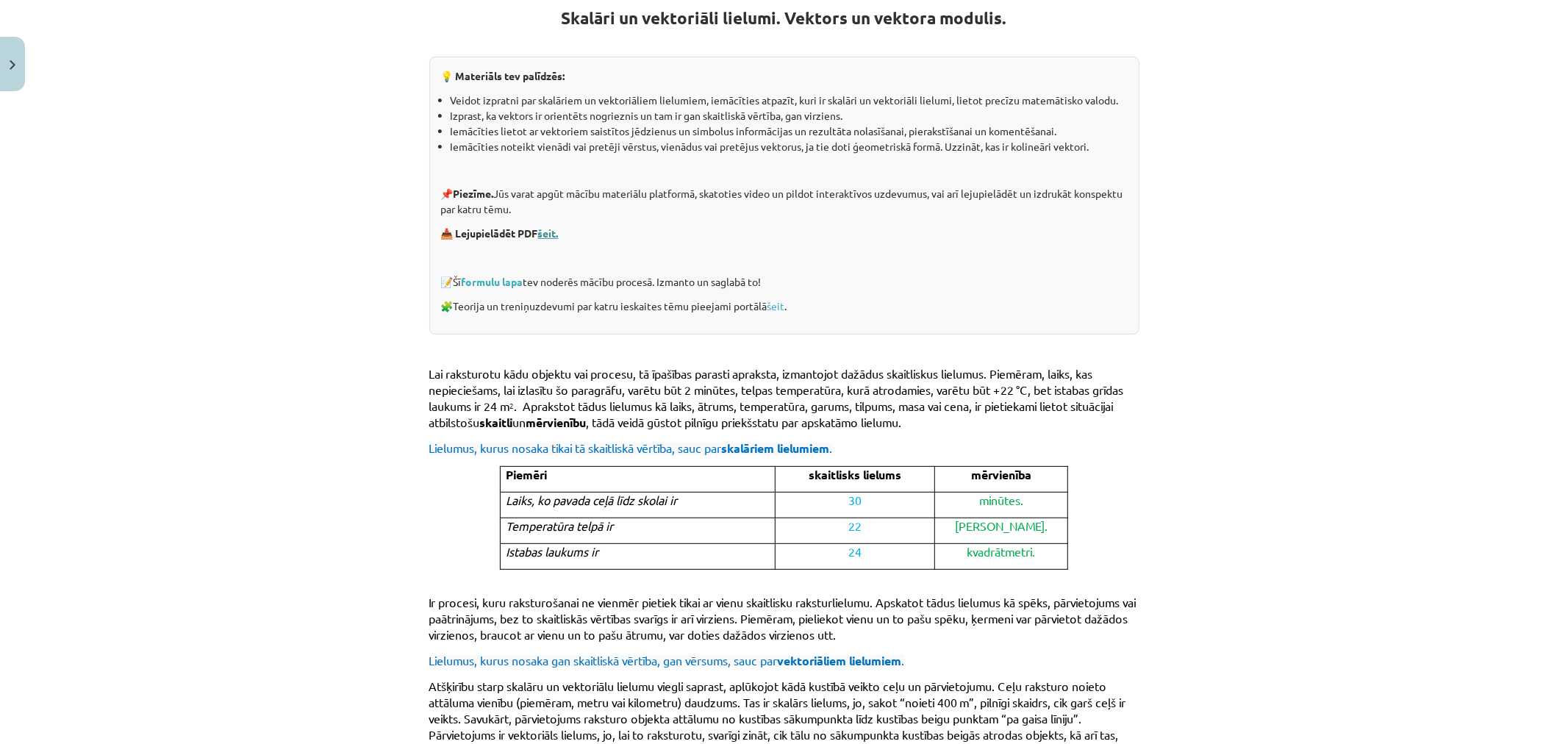
click at [550, 237] on link "šeit." at bounding box center [549, 232] width 21 height 13
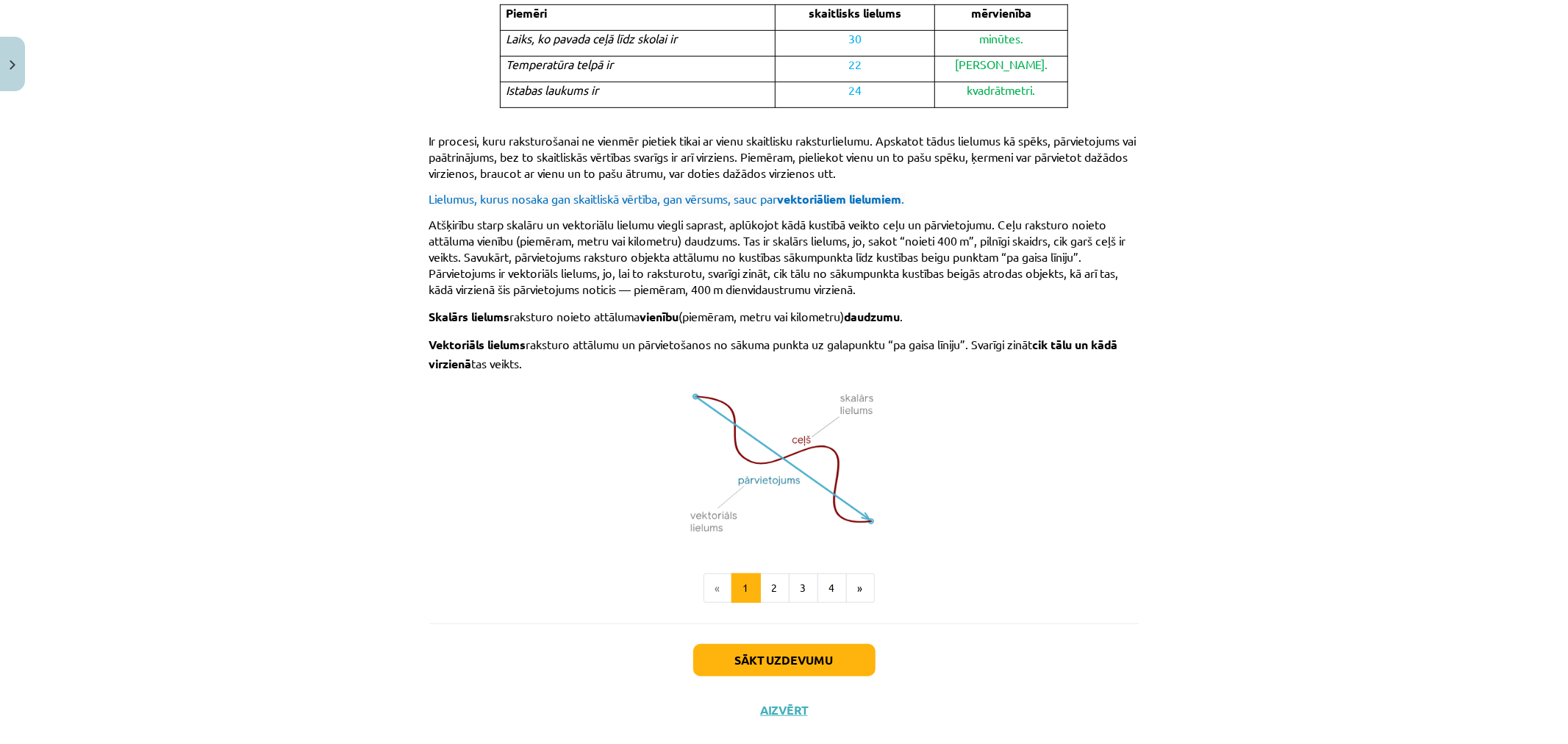
scroll to position [766, 0]
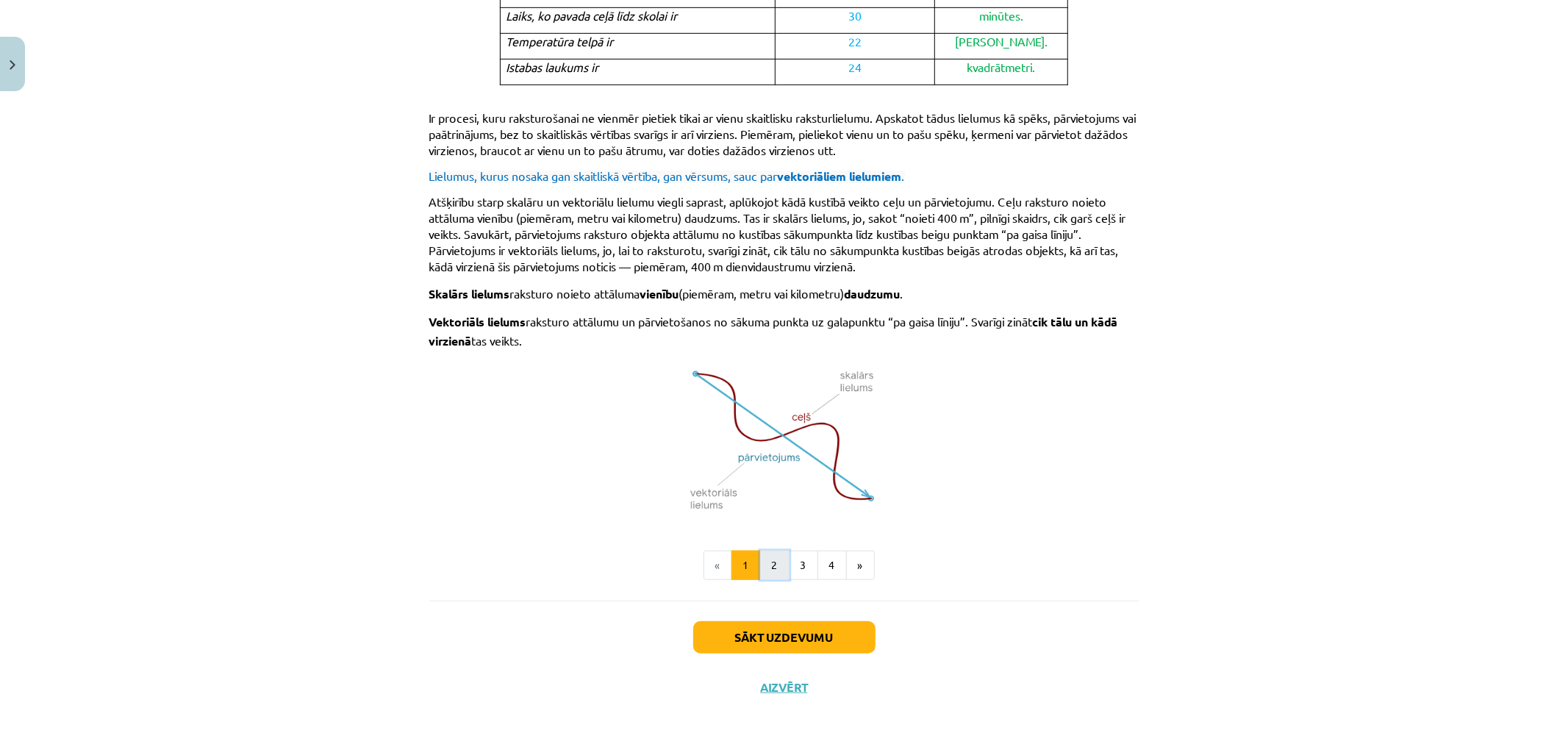
click at [765, 555] on button "2" at bounding box center [775, 565] width 29 height 29
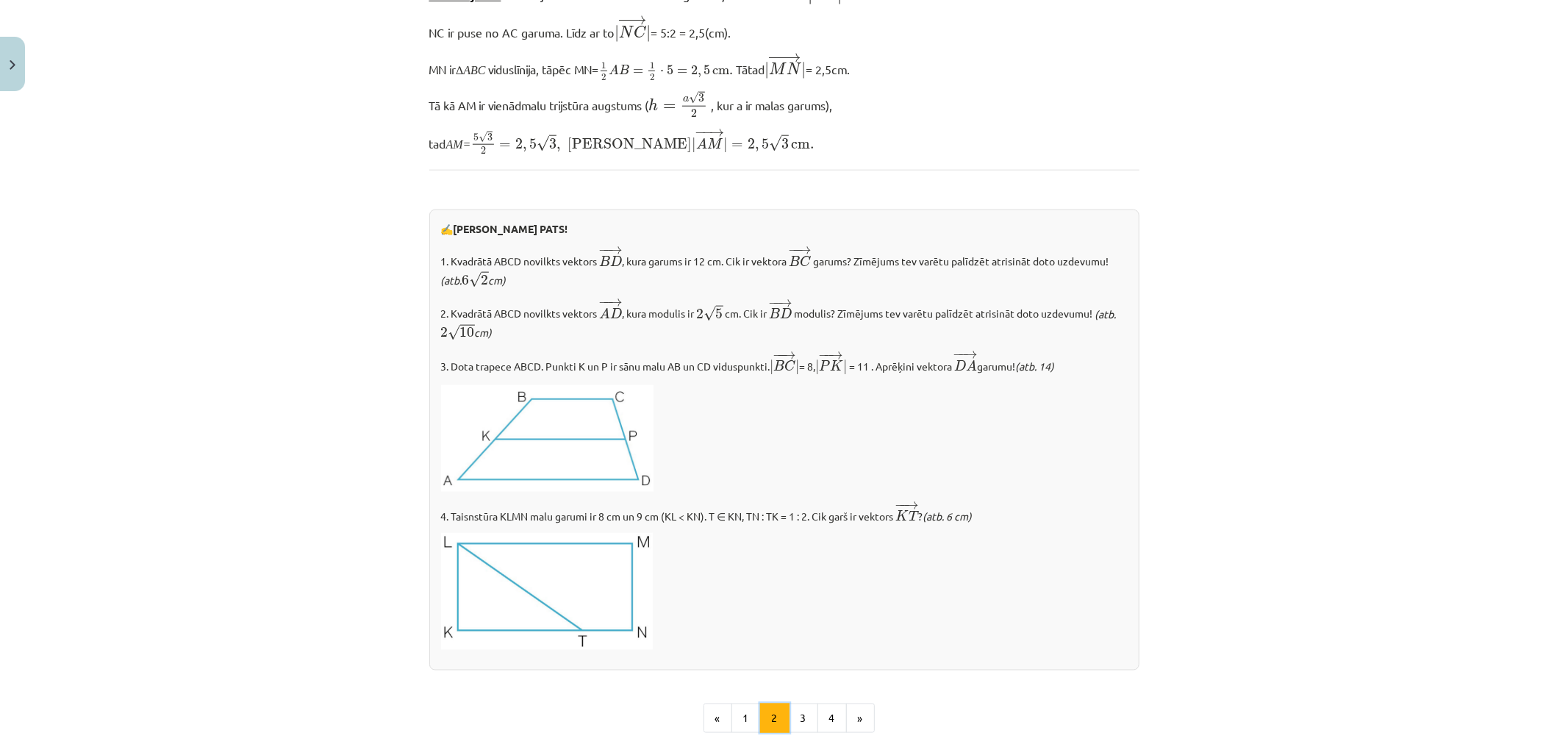
scroll to position [1546, 0]
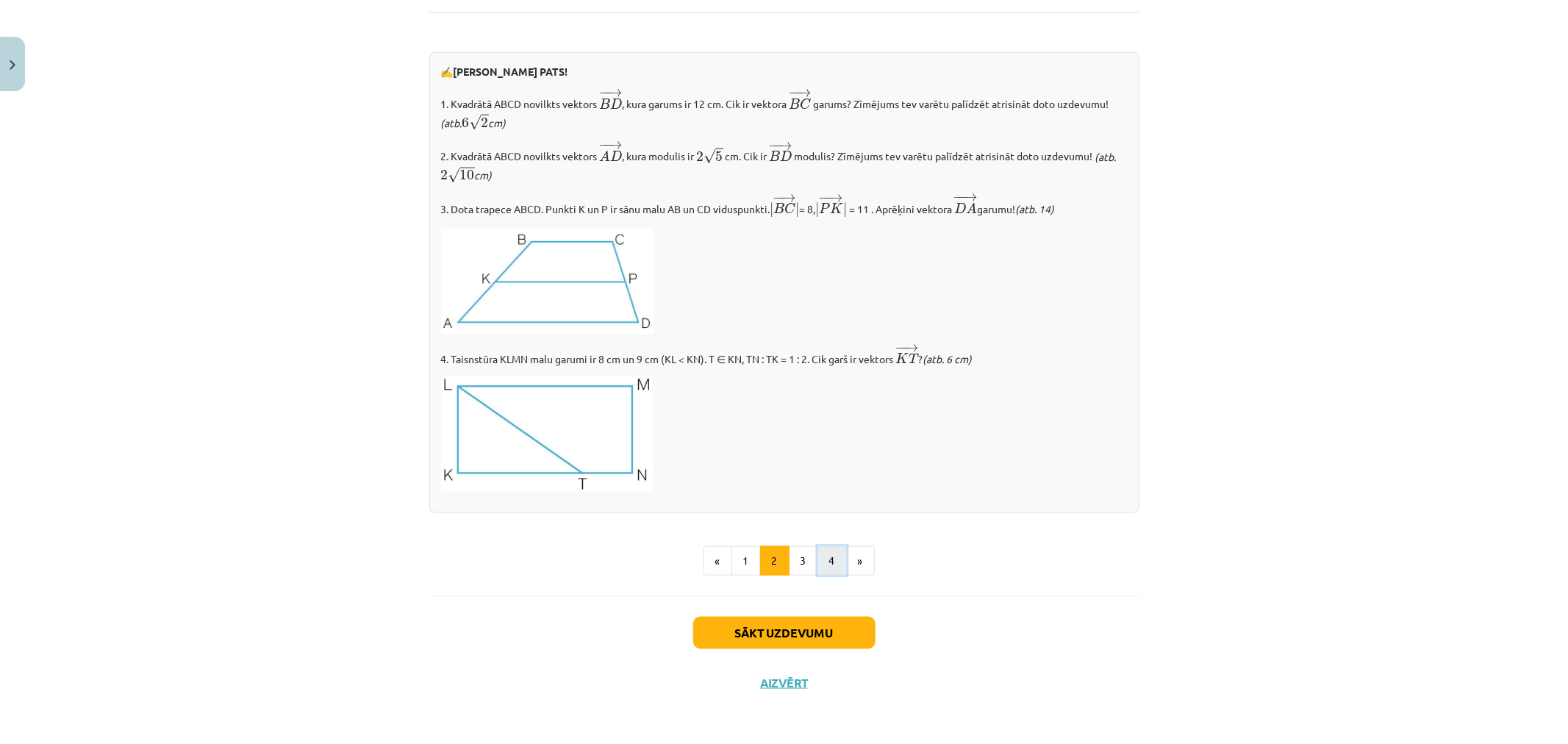
click at [836, 557] on button "4" at bounding box center [832, 561] width 29 height 29
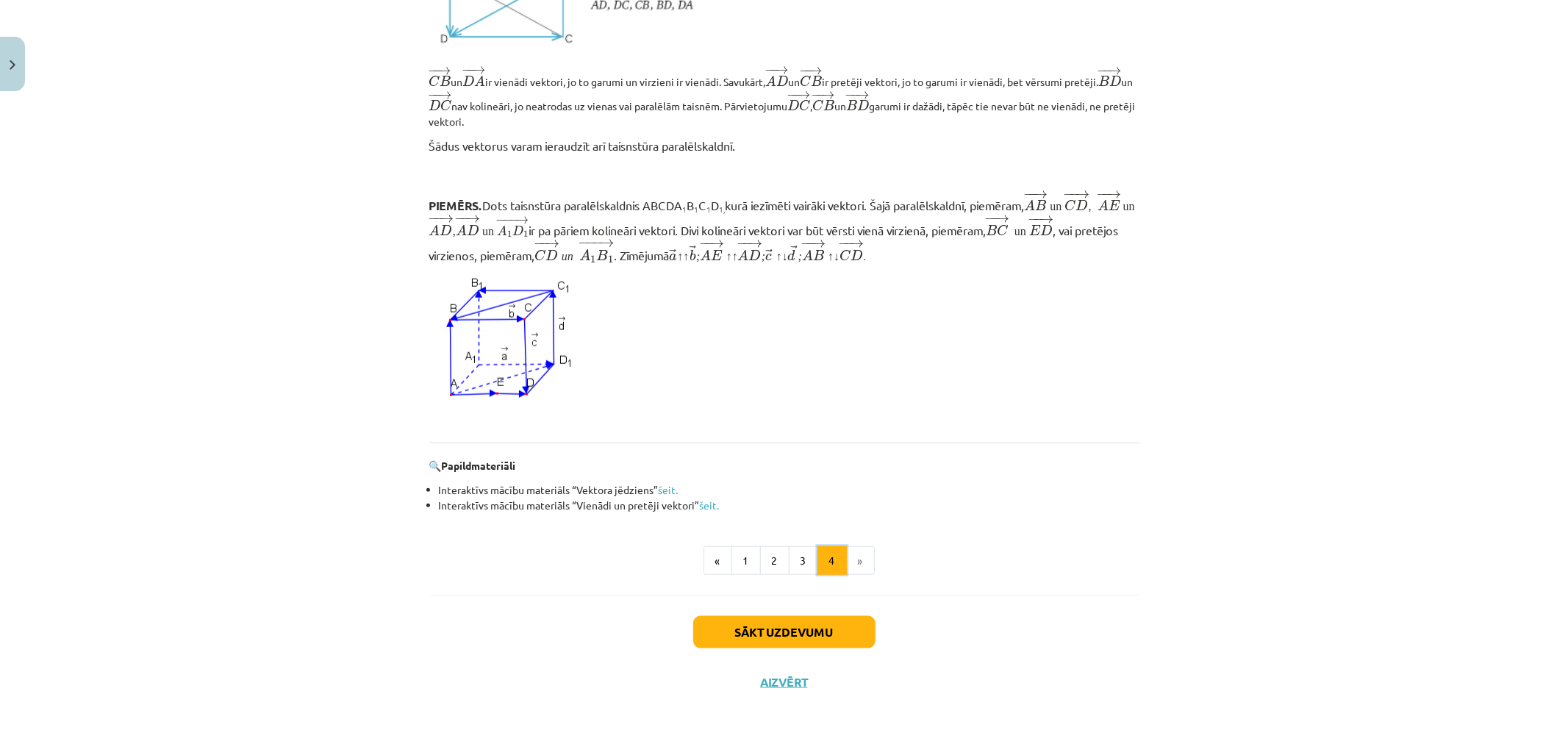
scroll to position [1177, 0]
click at [746, 561] on button "1" at bounding box center [746, 561] width 29 height 29
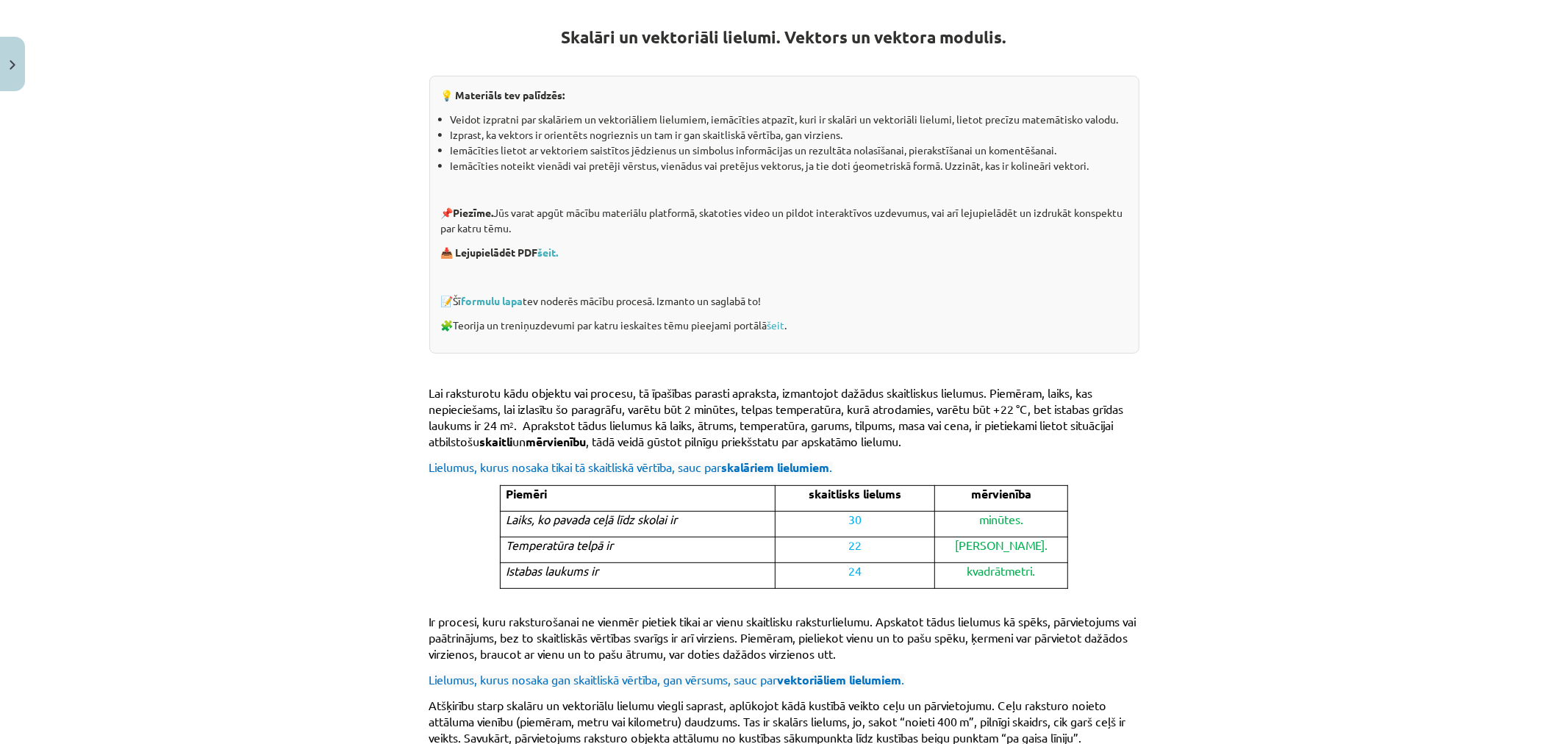
scroll to position [181, 0]
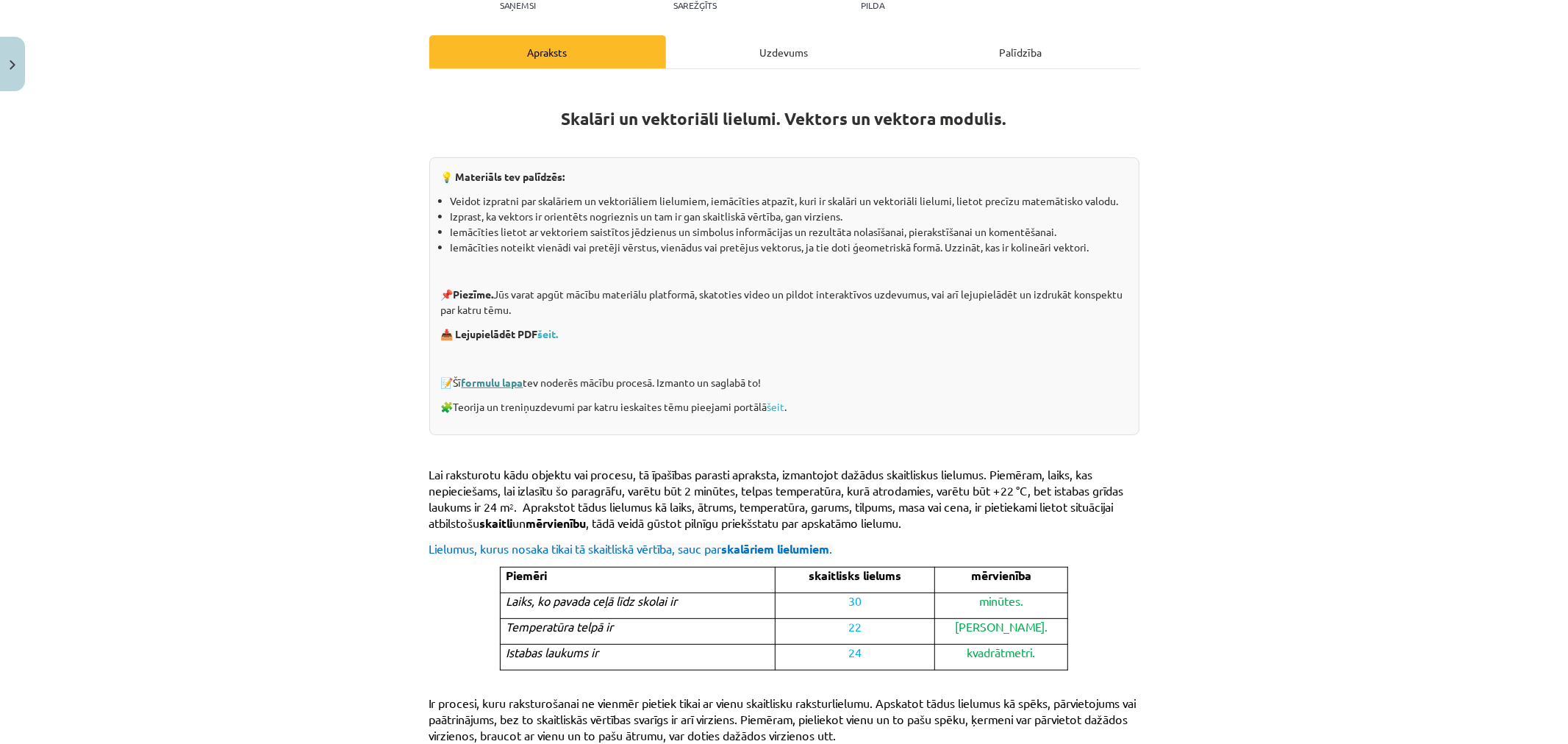
click at [504, 383] on link "formulu lapa" at bounding box center [492, 382] width 61 height 13
click at [779, 406] on link "šeit" at bounding box center [776, 406] width 17 height 13
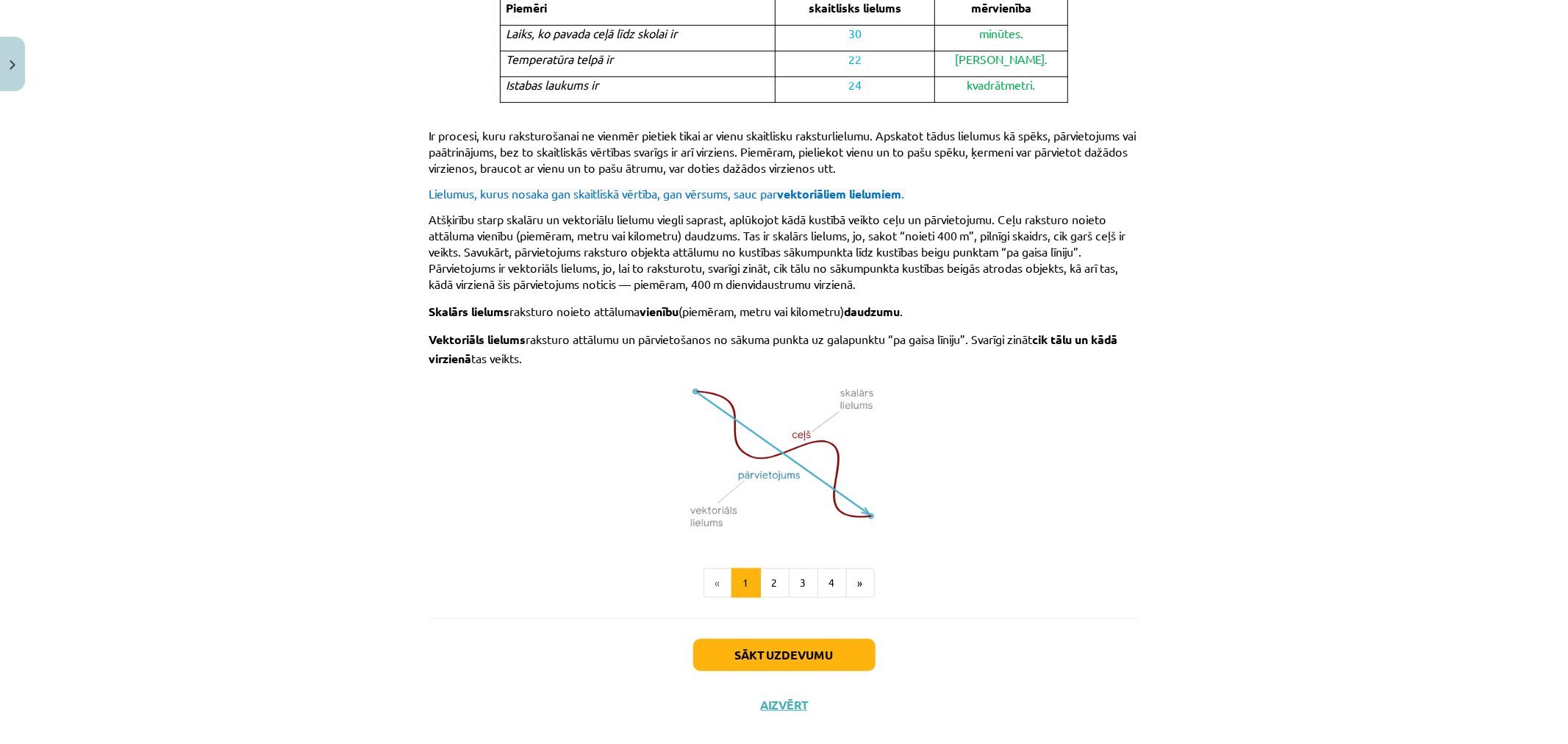
scroll to position [766, 0]
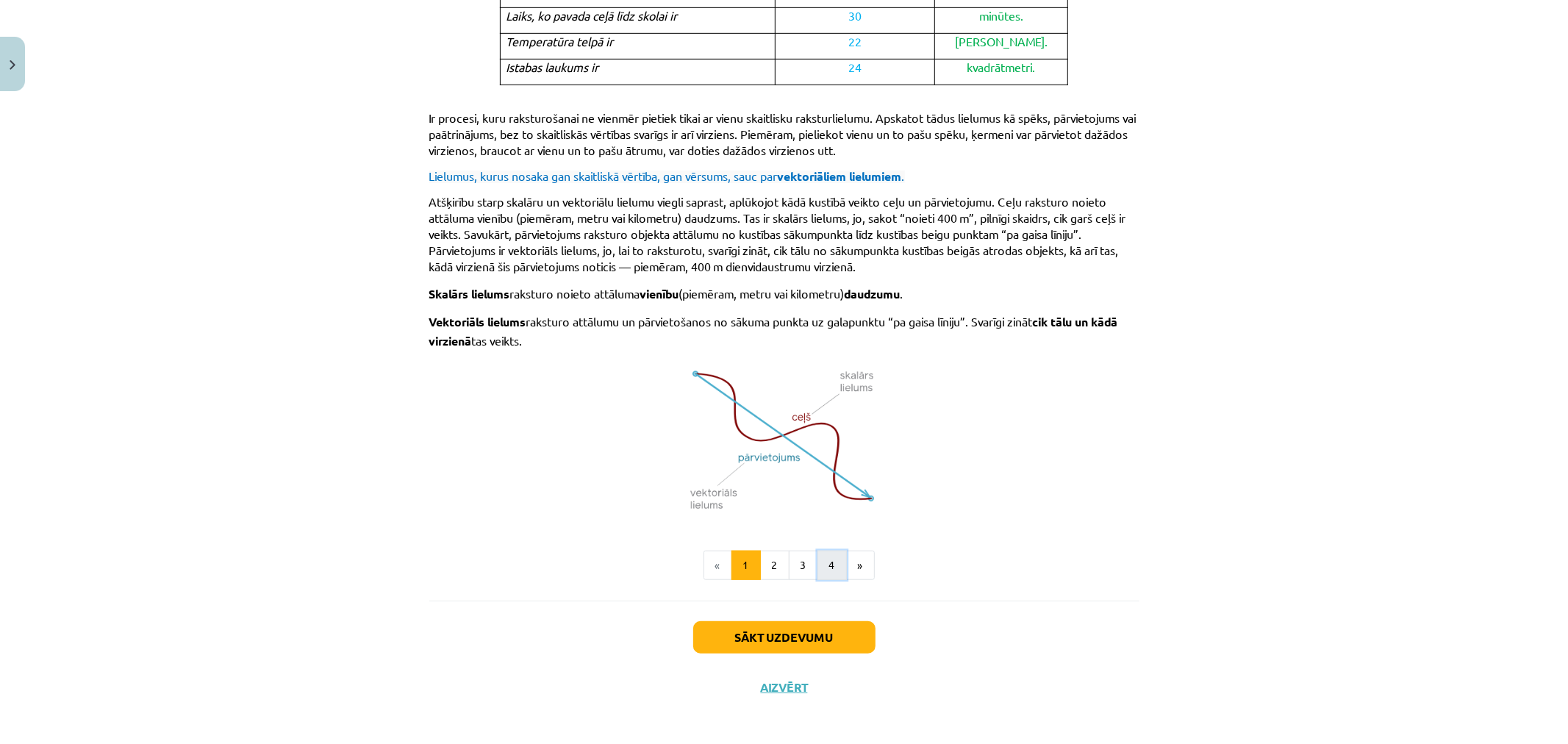
click at [829, 560] on button "4" at bounding box center [832, 565] width 29 height 29
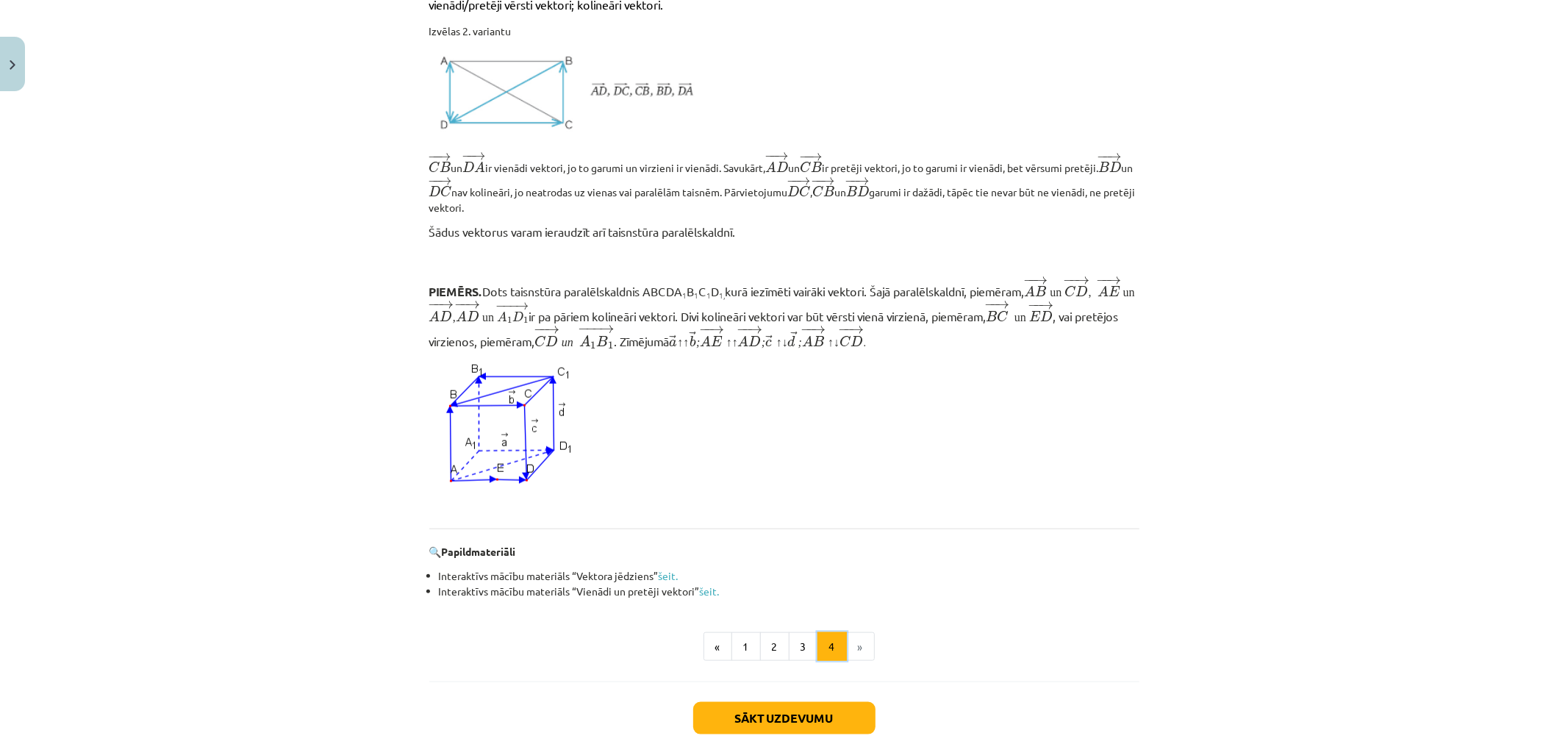
scroll to position [1177, 0]
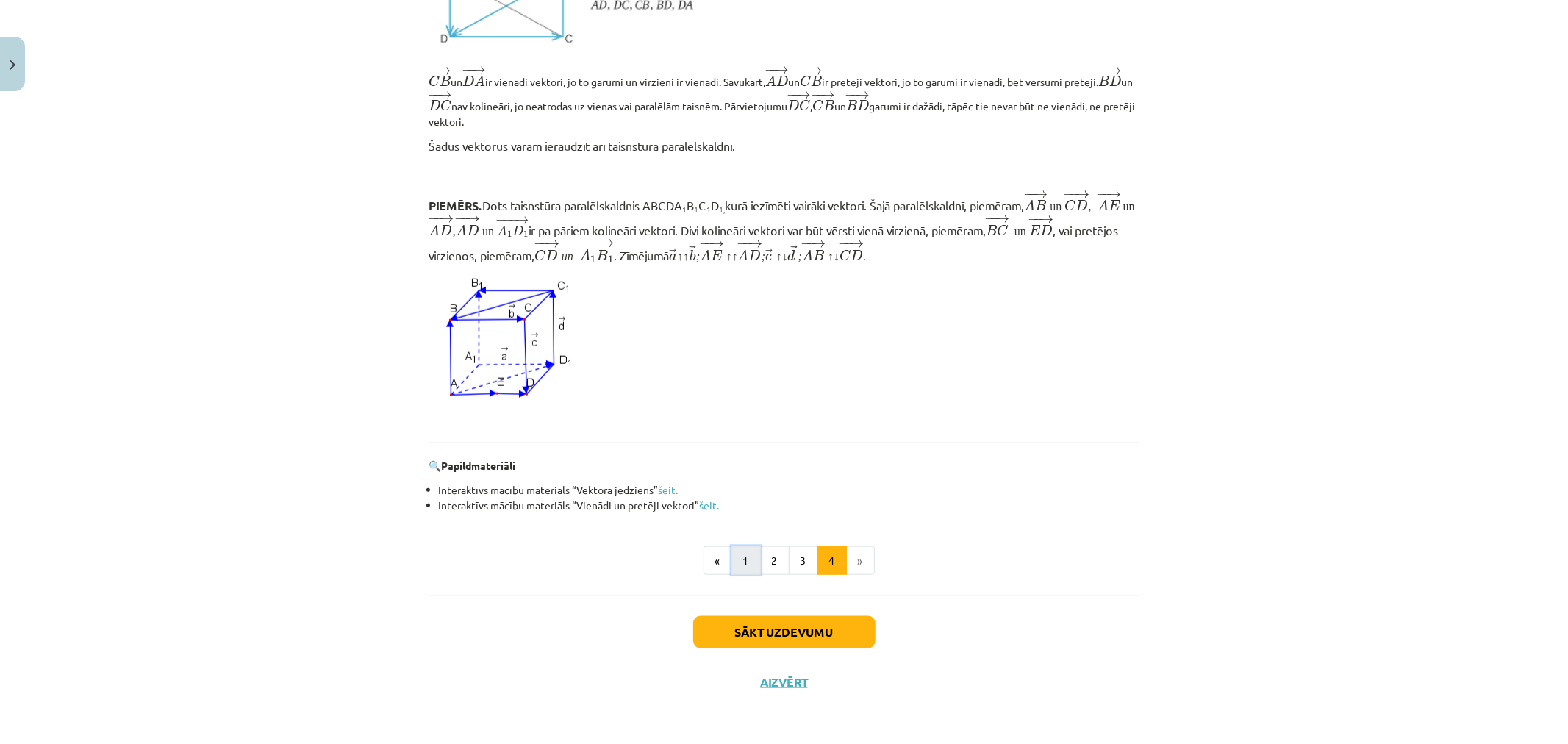
click at [743, 570] on button "1" at bounding box center [746, 561] width 29 height 29
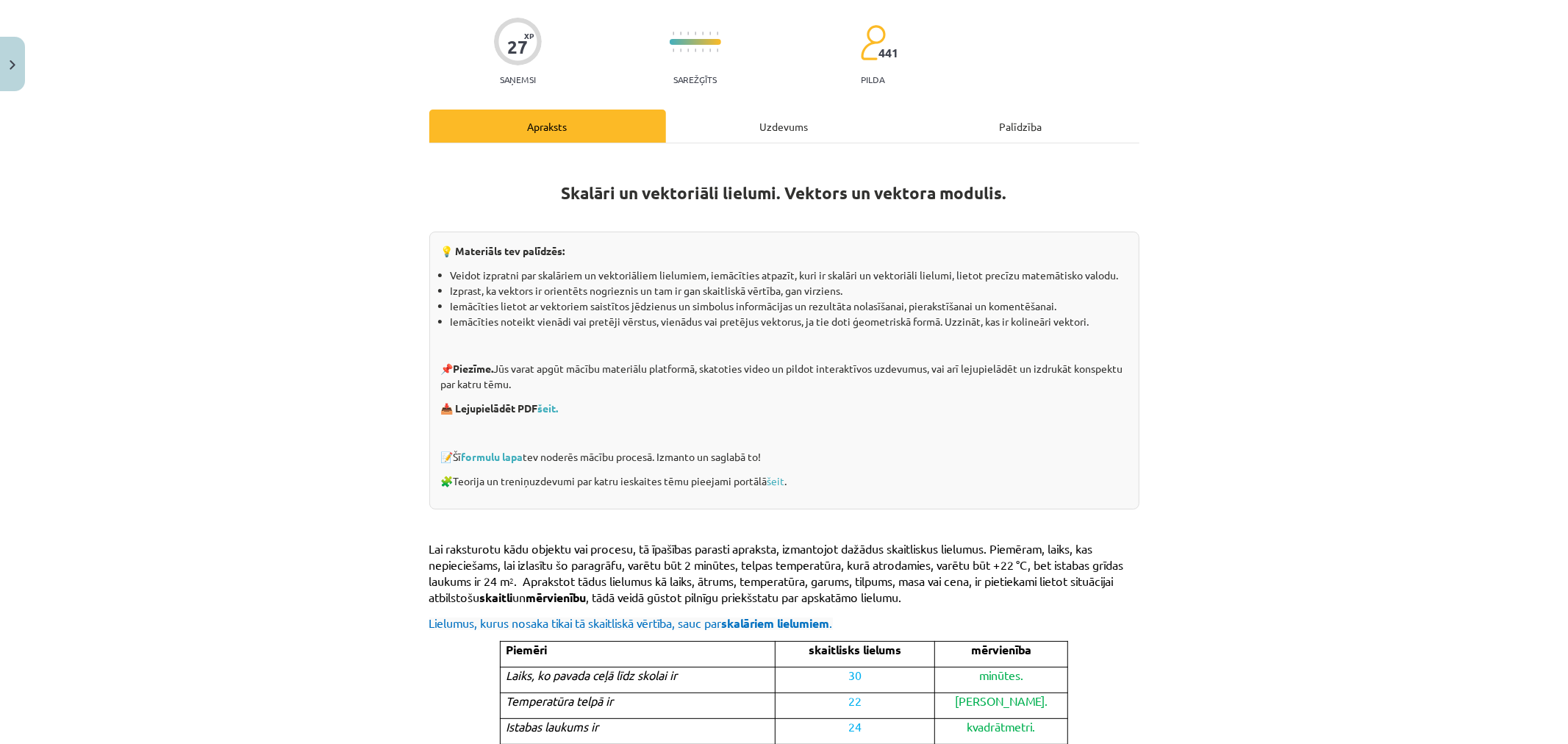
scroll to position [99, 0]
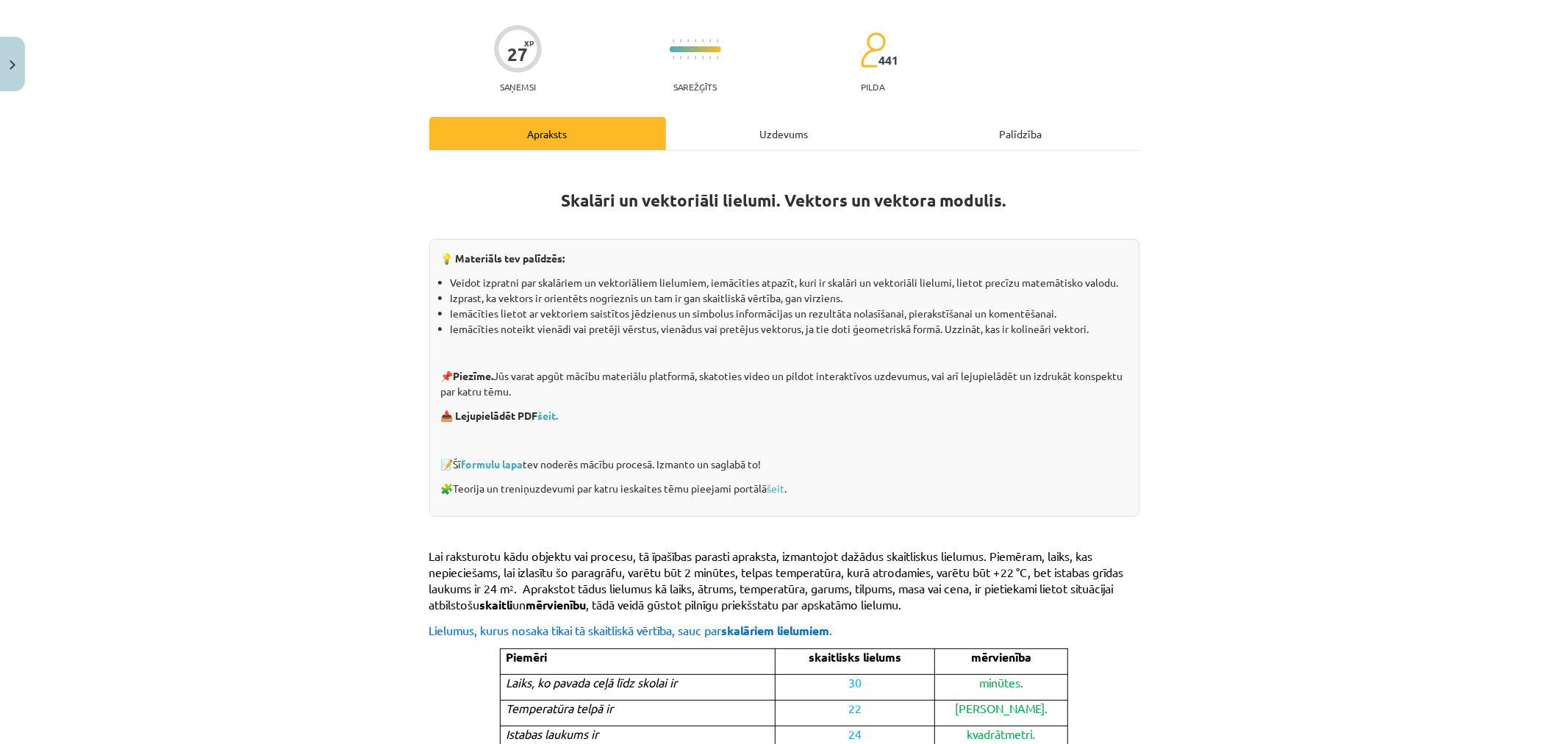
click at [787, 107] on div "27 XP Saņemsi Sarežģīts 441 pilda Apraksts Uzdevums Palīdzība Skalāri un vektor…" at bounding box center [784, 689] width 727 height 1381
click at [779, 136] on div "Uzdevums" at bounding box center [784, 133] width 237 height 33
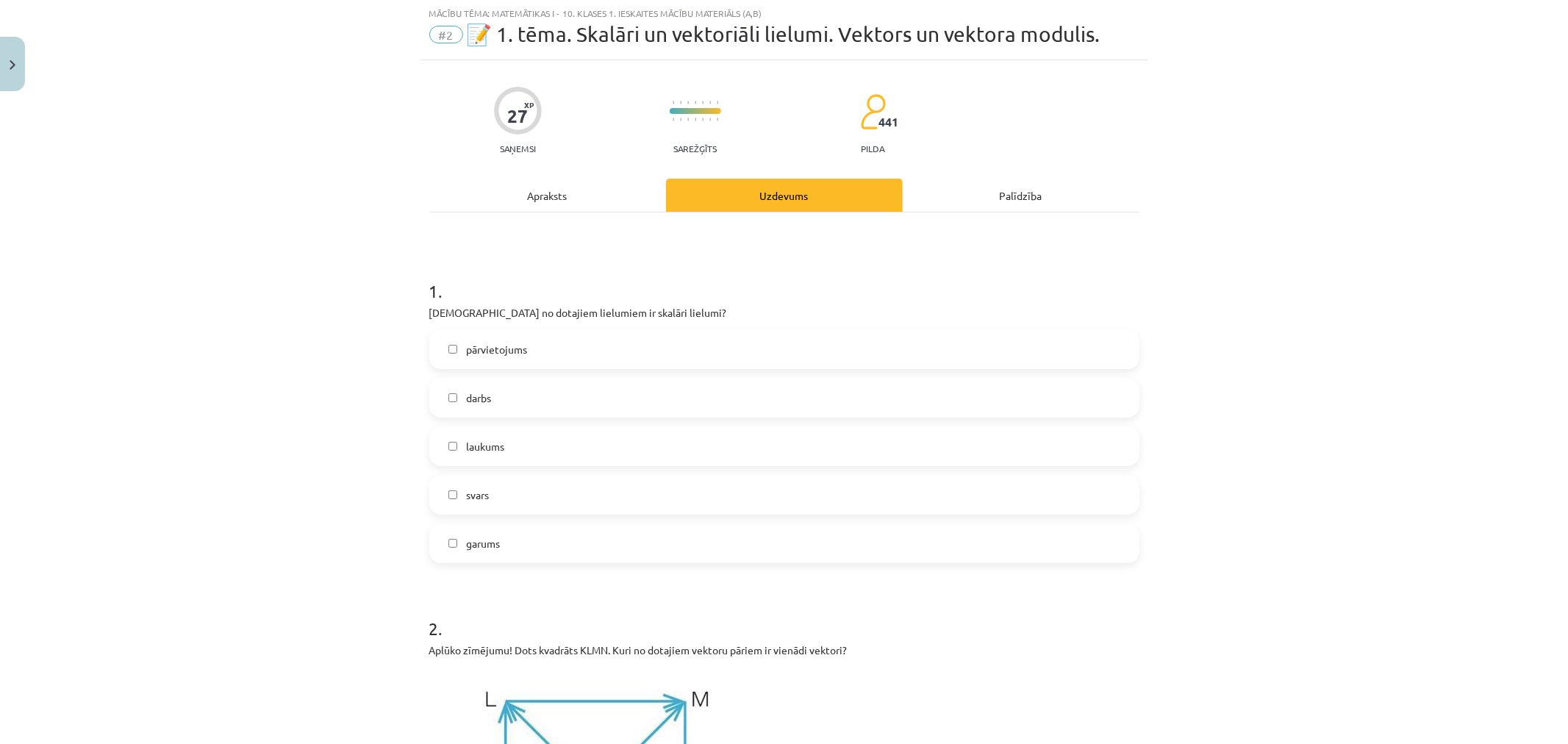
scroll to position [37, 0]
click at [497, 459] on label "laukums" at bounding box center [784, 447] width 708 height 37
click at [531, 354] on label "pārvietojums" at bounding box center [784, 350] width 708 height 37
click at [517, 549] on label "garums" at bounding box center [784, 544] width 708 height 37
click at [517, 499] on label "svars" at bounding box center [784, 495] width 708 height 37
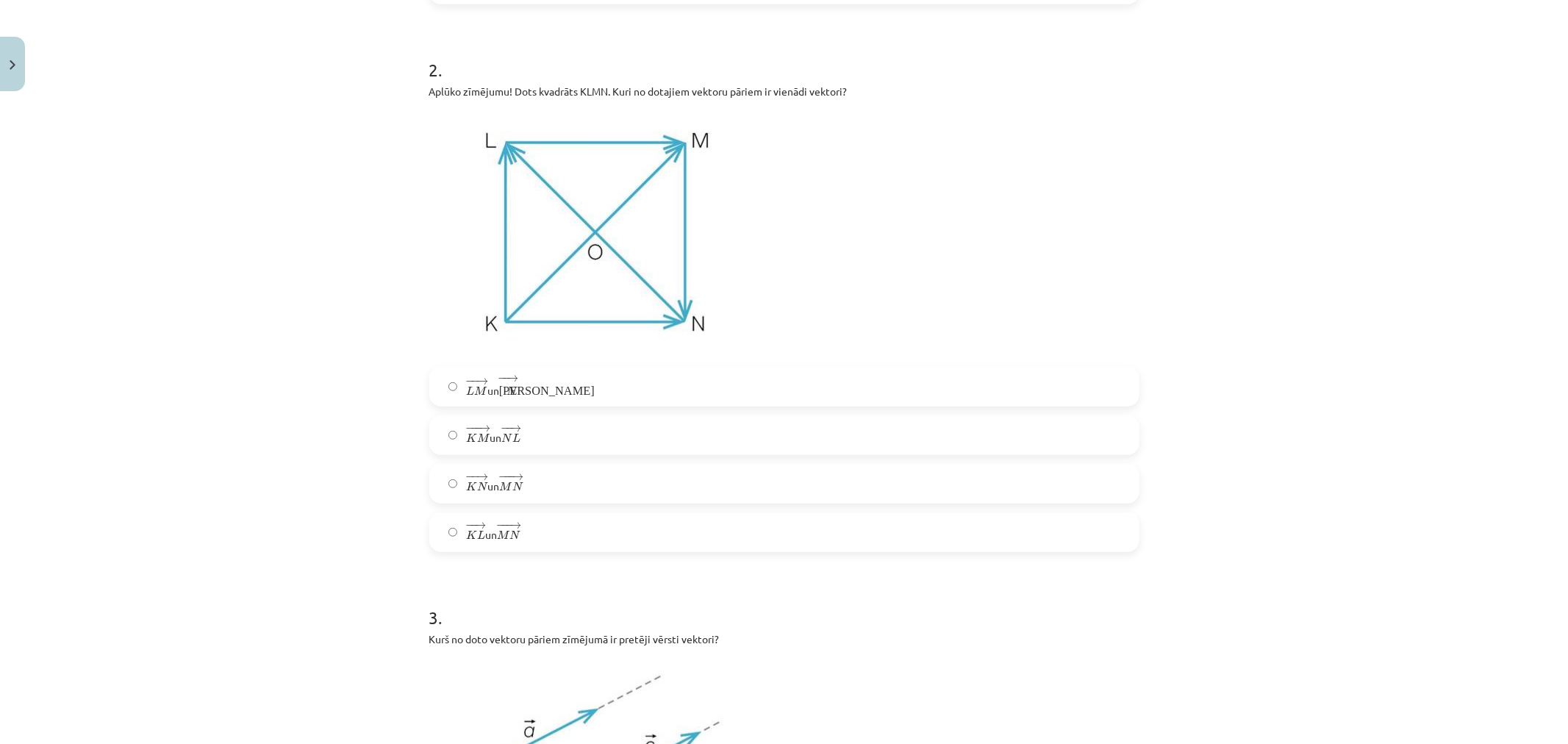
scroll to position [608, 0]
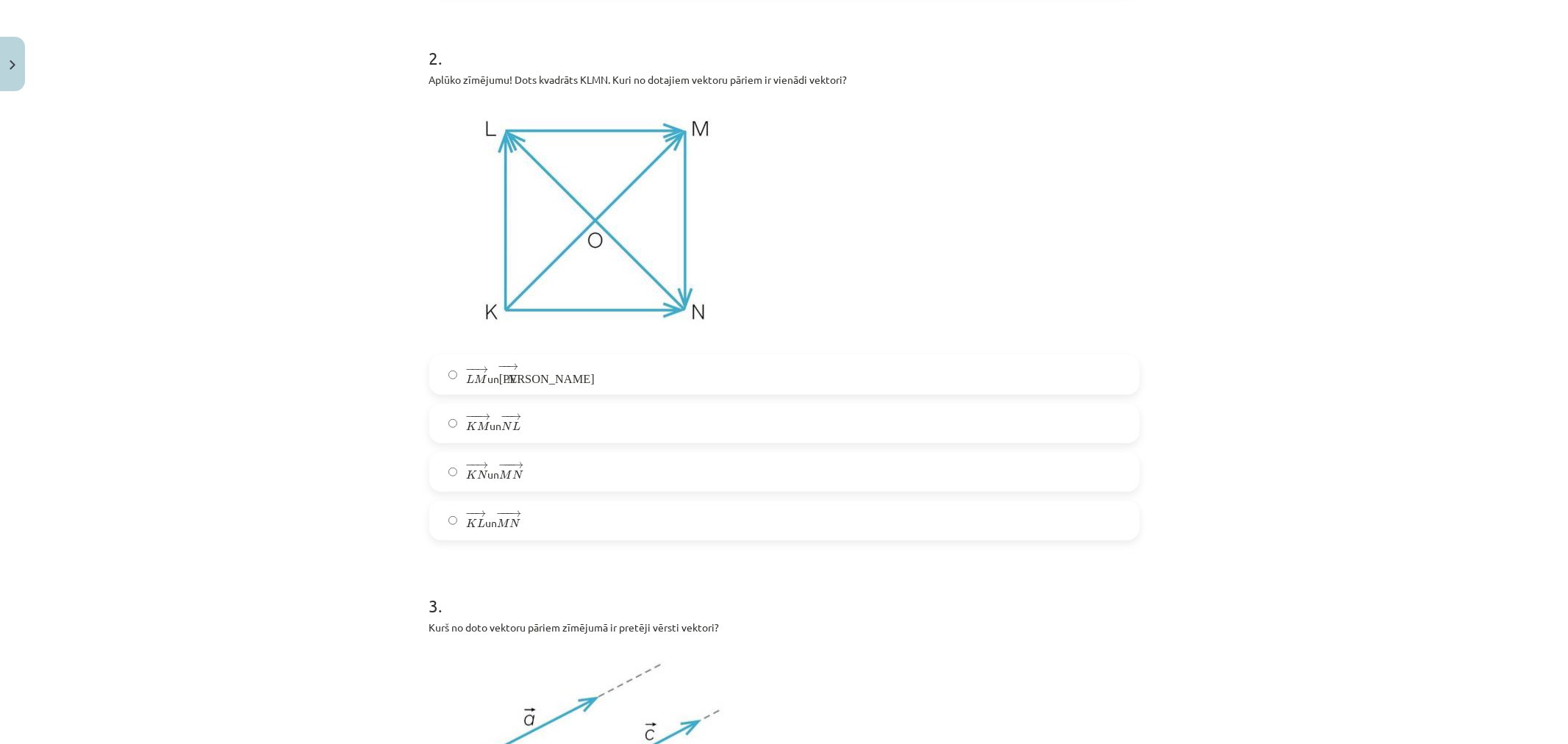
click at [511, 524] on span "N" at bounding box center [516, 523] width 10 height 10
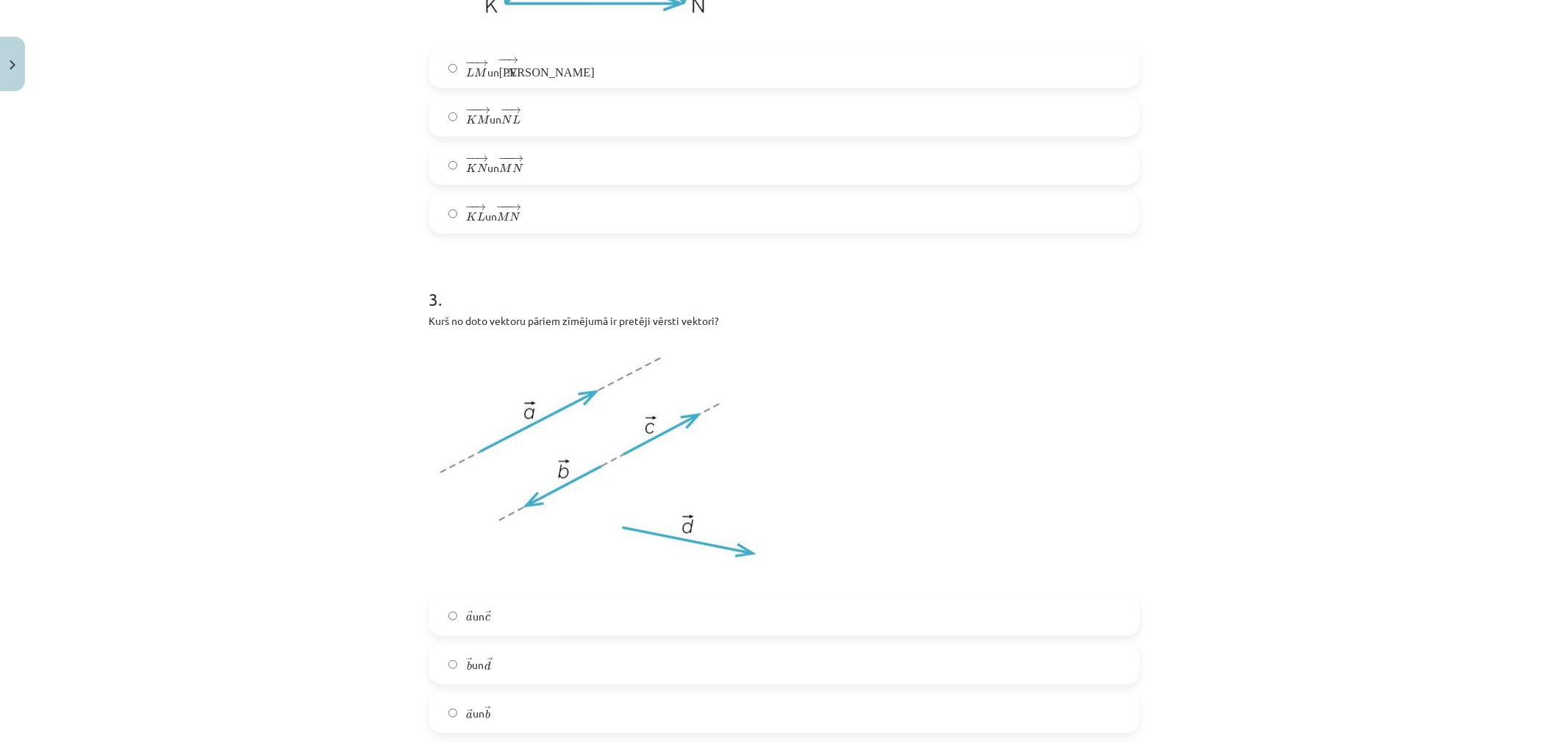
scroll to position [1017, 0]
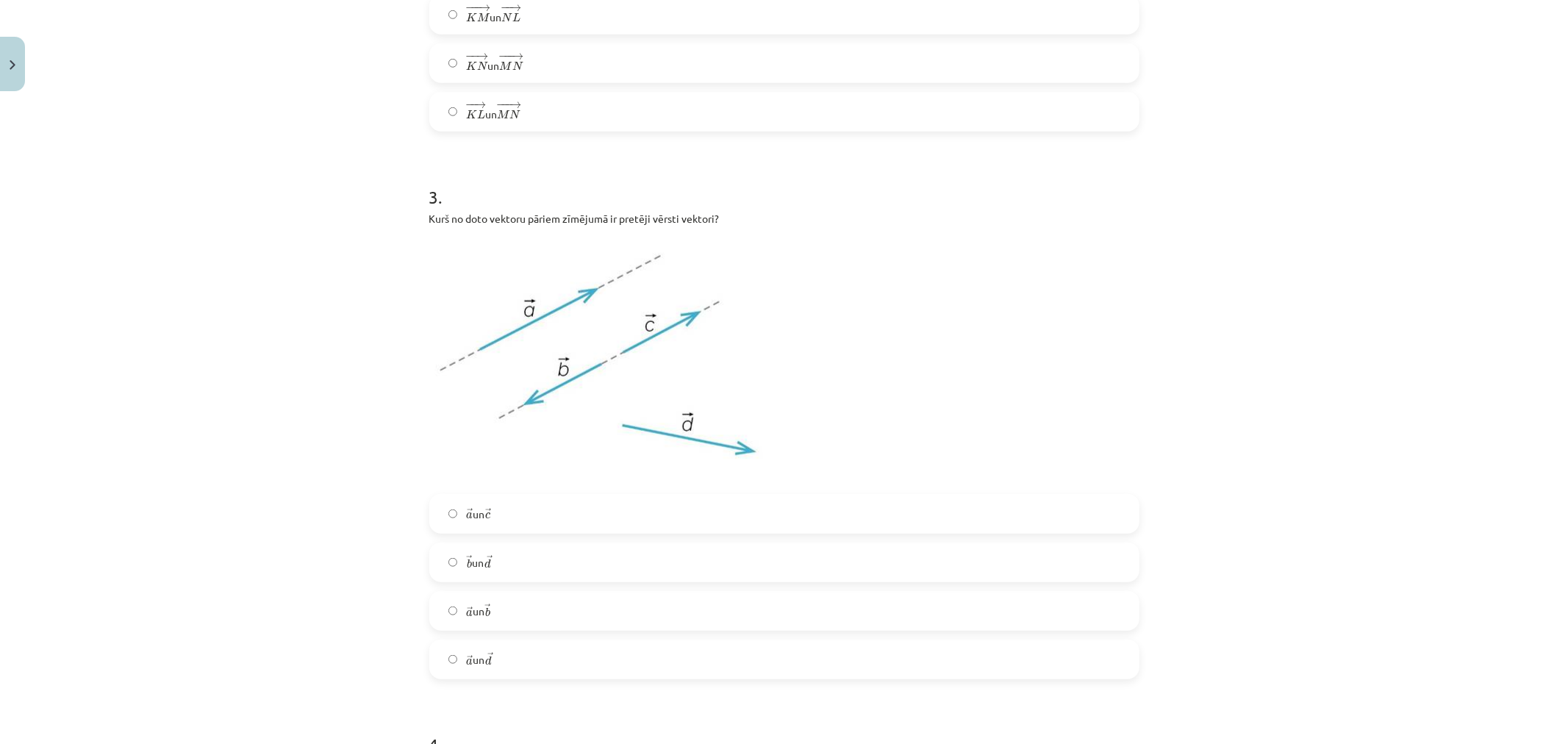
click at [517, 625] on label "→ a a → un → b b →" at bounding box center [784, 611] width 708 height 37
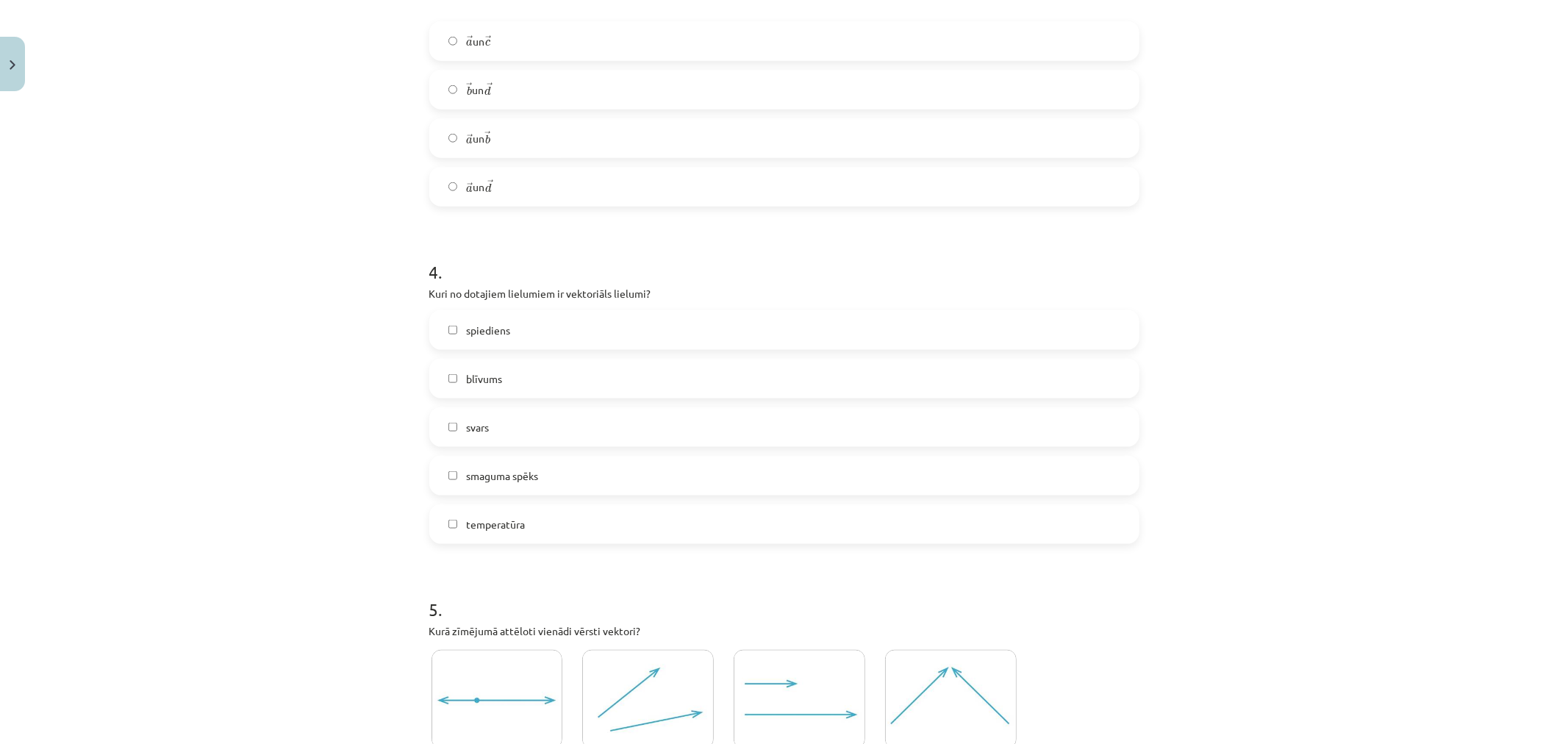
scroll to position [1508, 0]
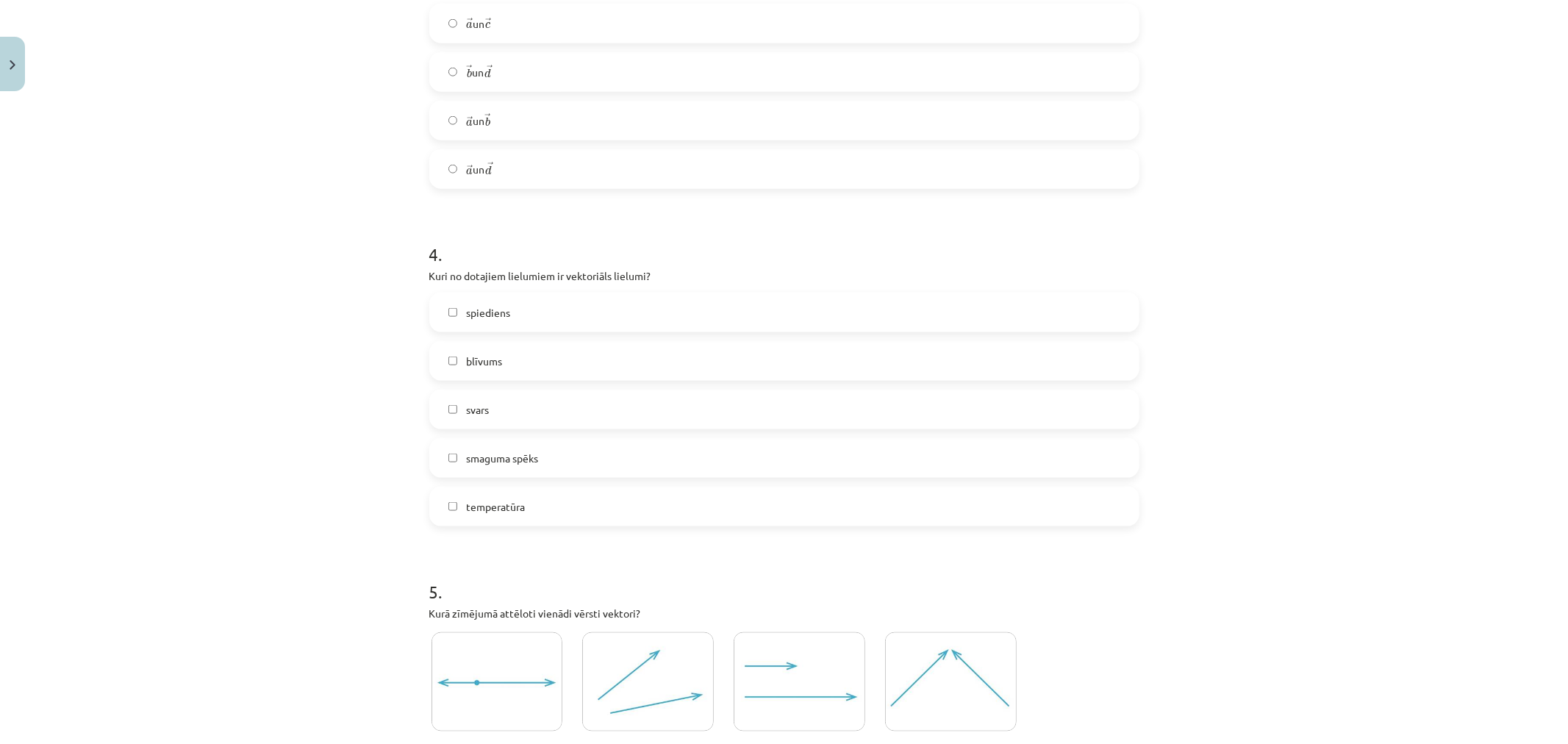
click at [511, 467] on label "smaguma spēks" at bounding box center [784, 458] width 708 height 37
click at [471, 371] on label "blīvums" at bounding box center [784, 361] width 708 height 37
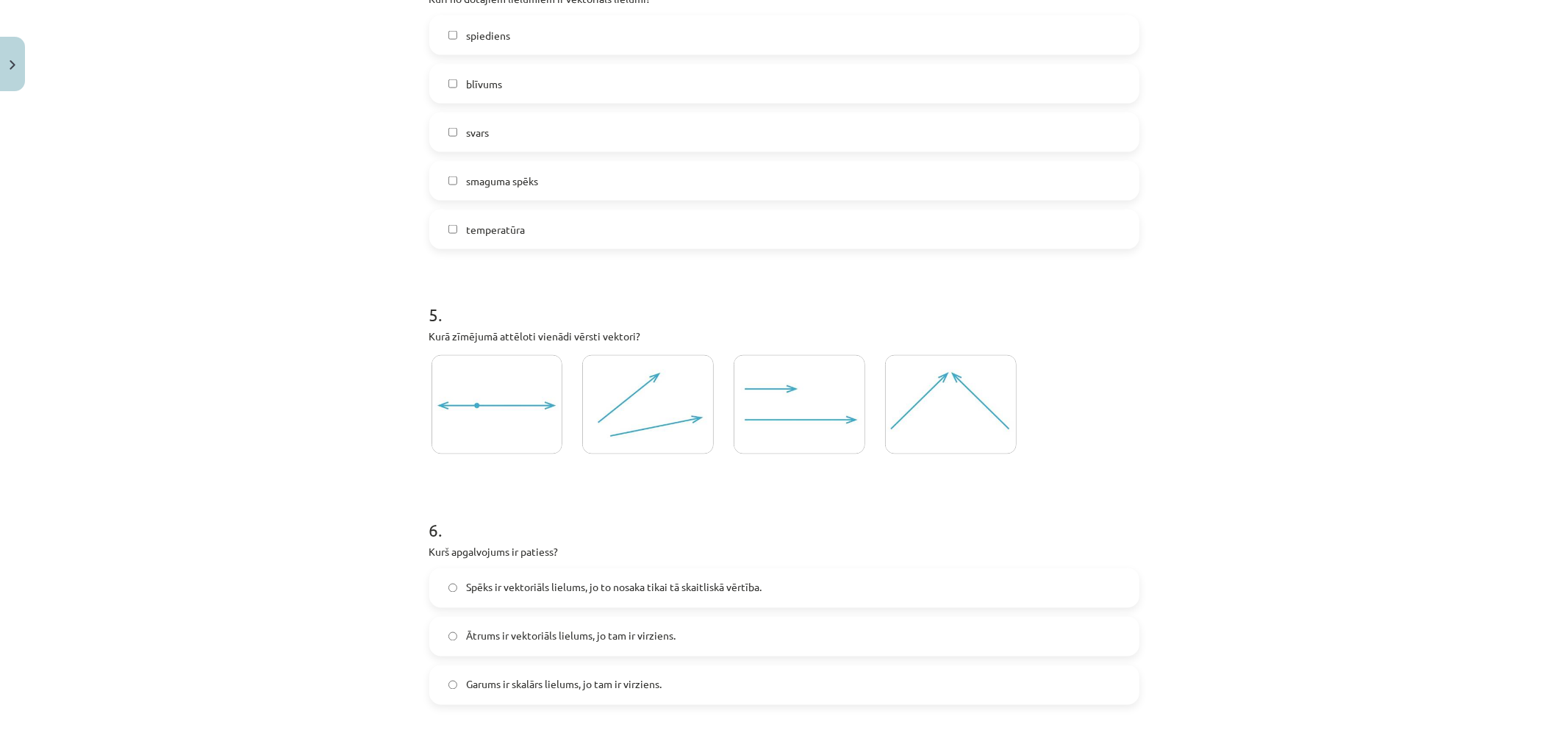
scroll to position [1834, 0]
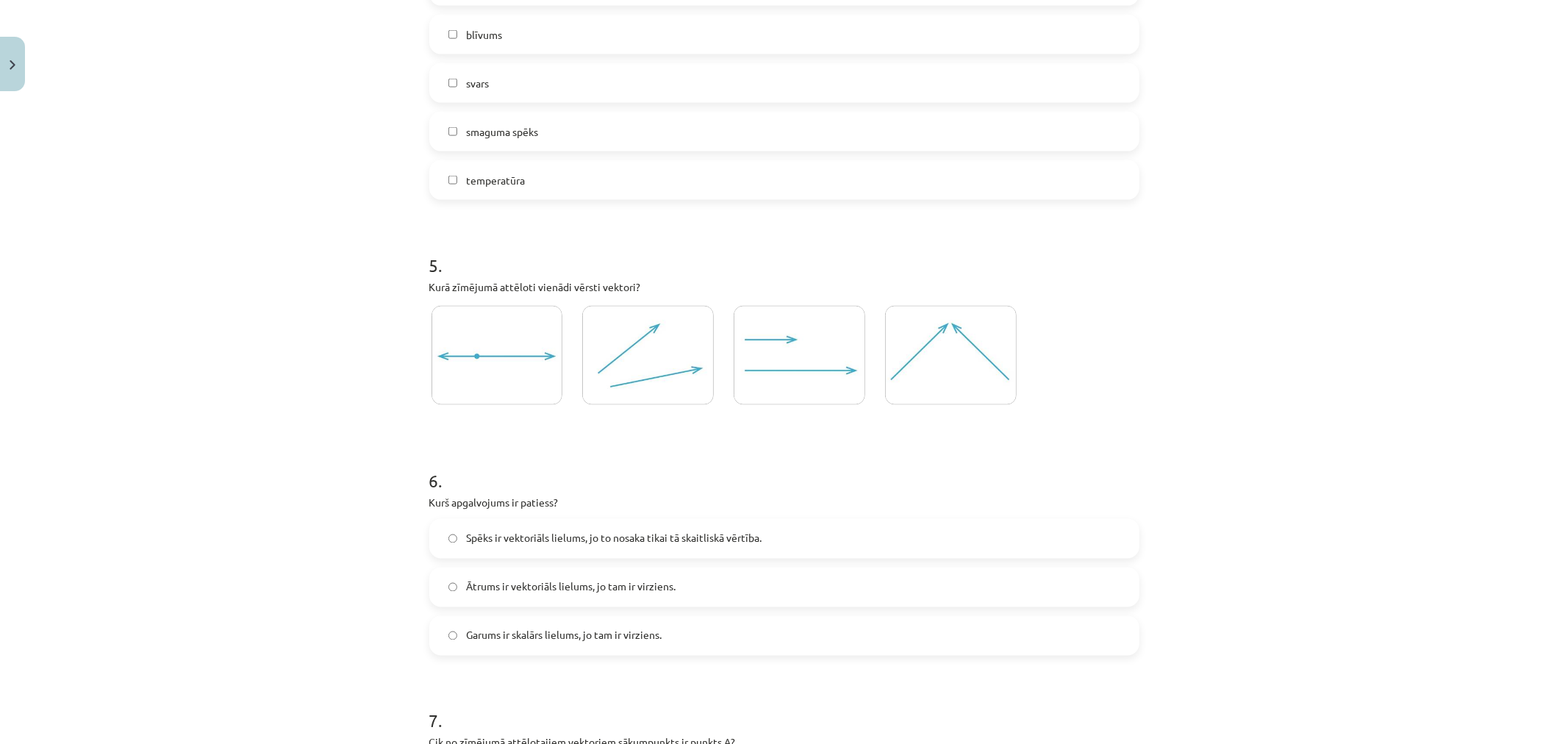
click at [806, 383] on img at bounding box center [799, 355] width 131 height 99
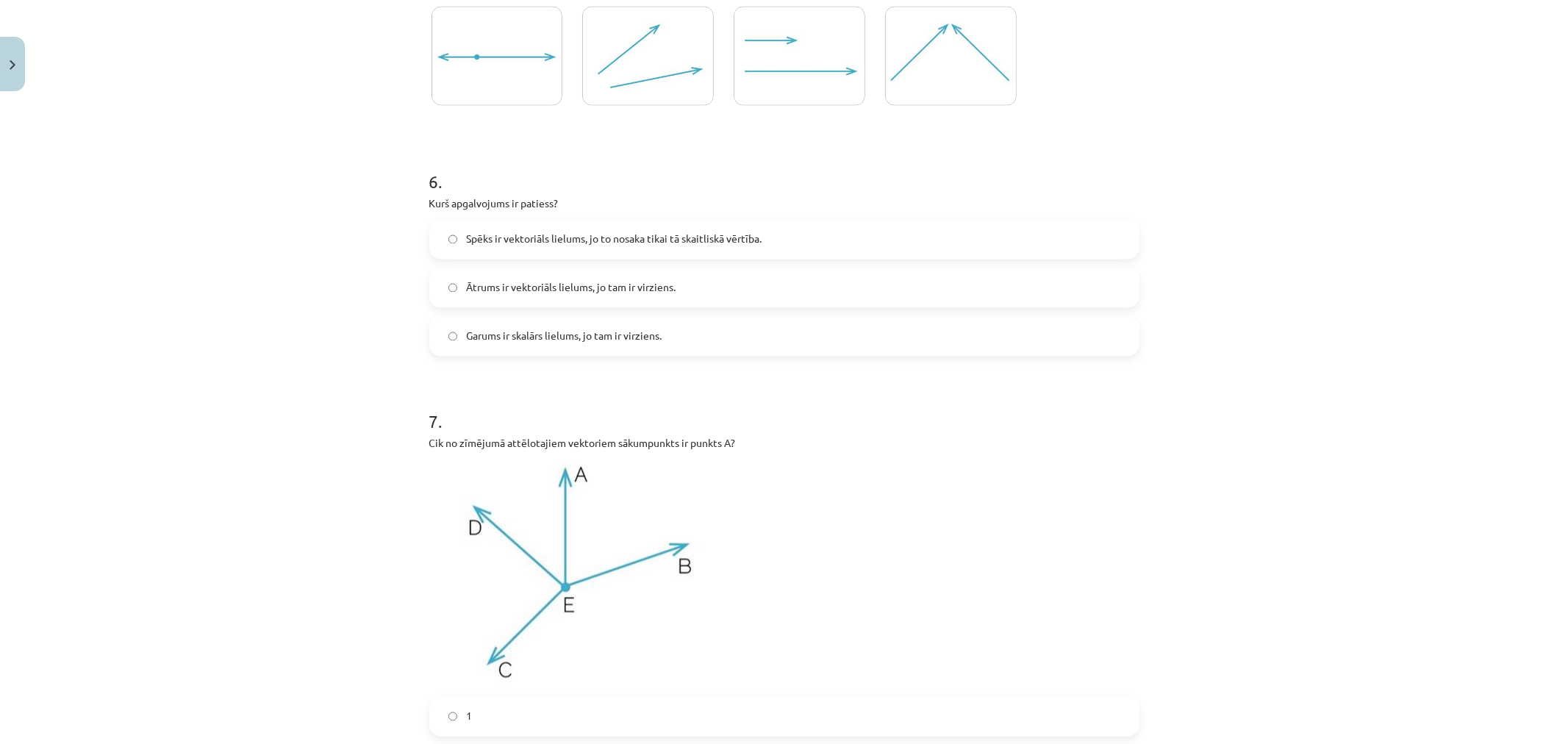
scroll to position [2160, 0]
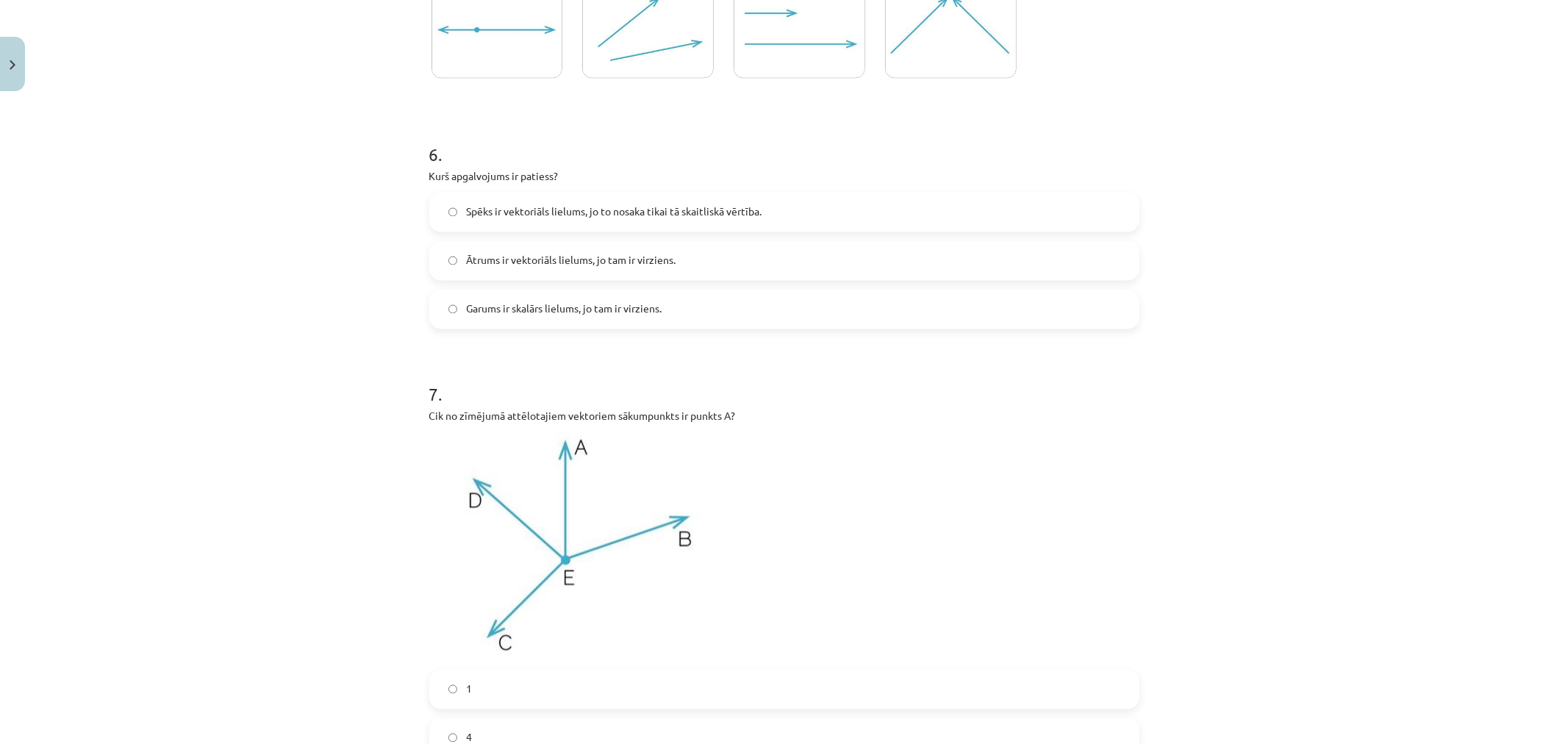
click at [638, 216] on span "Spēks ir vektoriāls lielums, jo to nosaka tikai tā skaitliskā vērtība." at bounding box center [614, 213] width 295 height 16
click at [565, 264] on span "Ātrums ir vektoriāls lielums, jo tam ir virziens." at bounding box center [571, 261] width 210 height 16
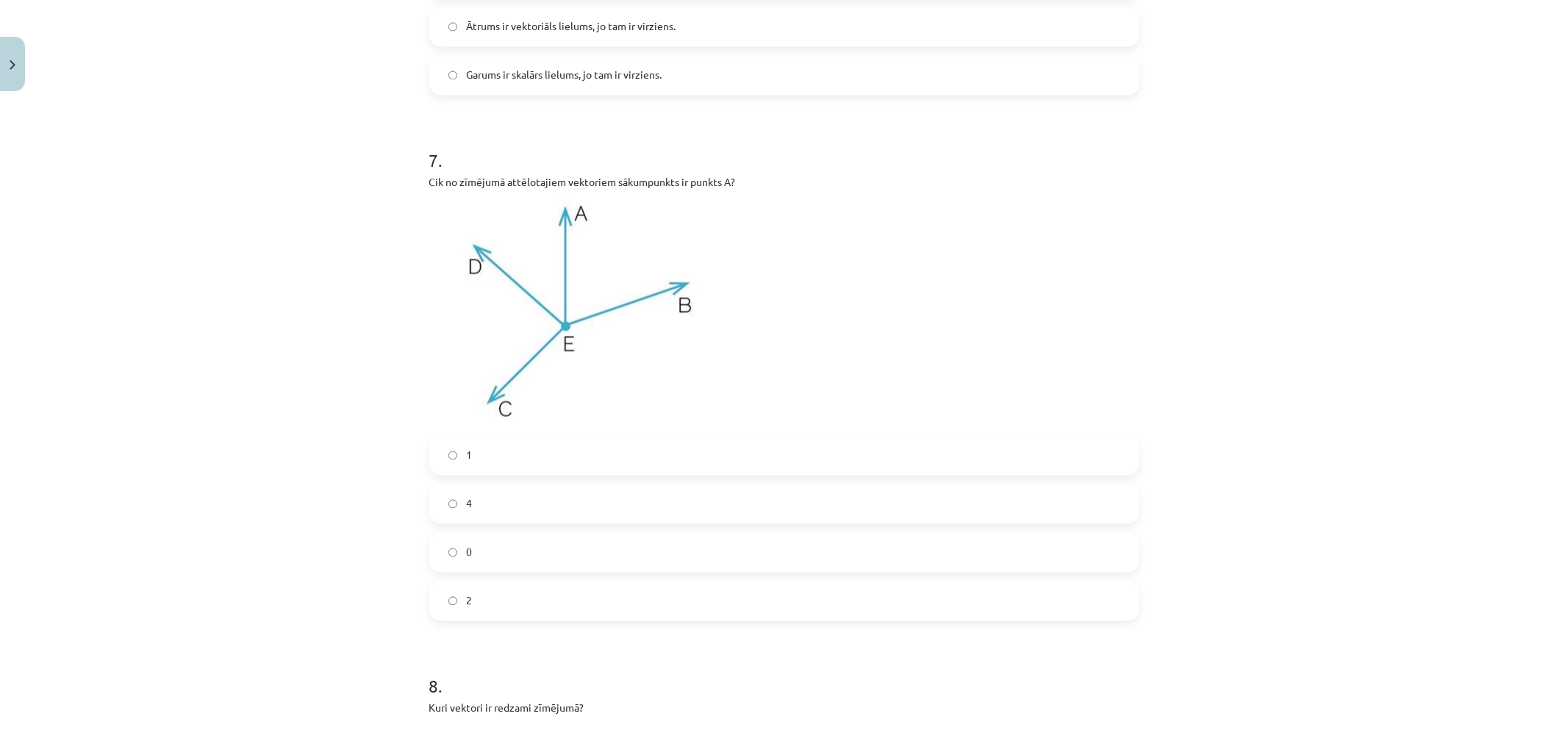
scroll to position [2406, 0]
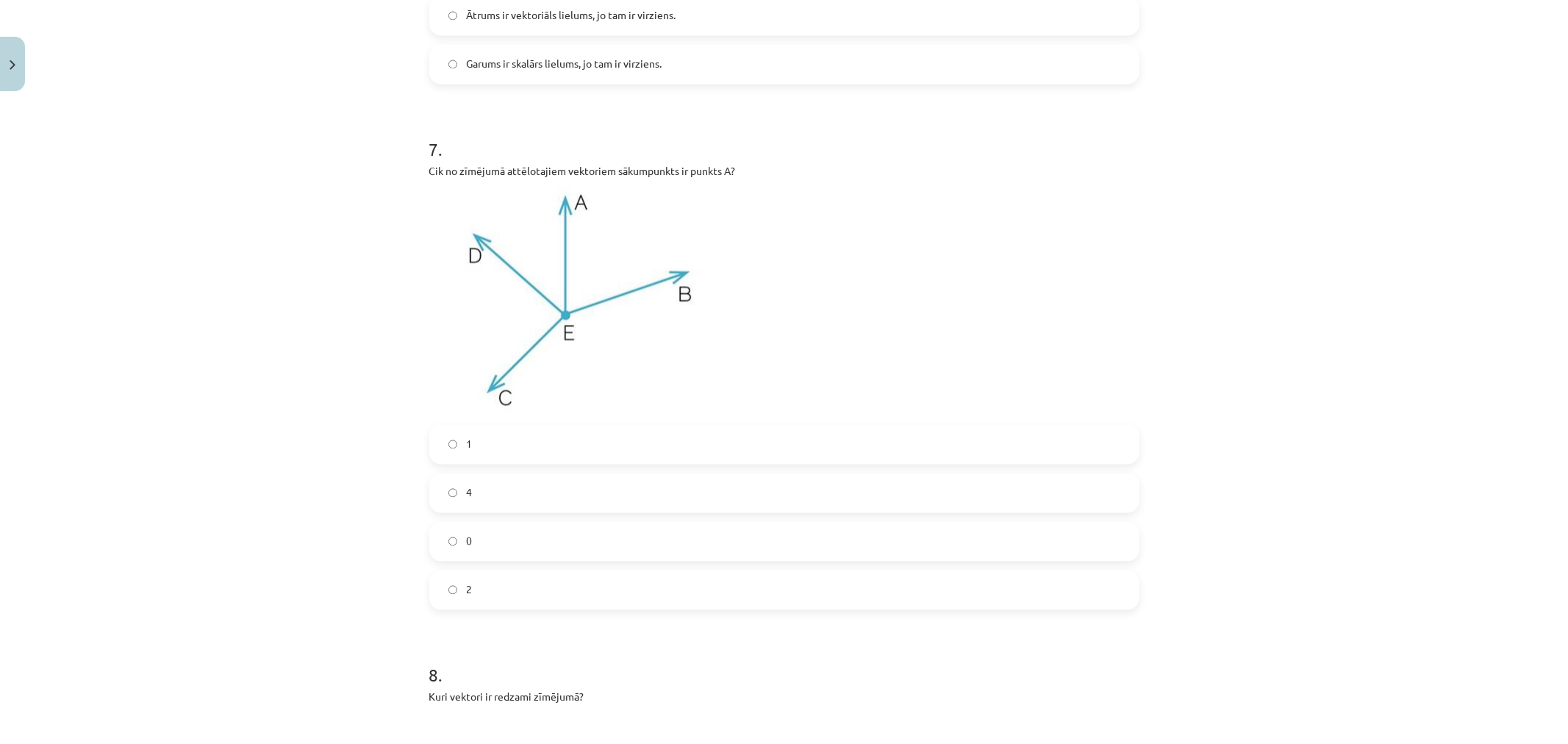
click at [481, 456] on label "1" at bounding box center [784, 444] width 708 height 37
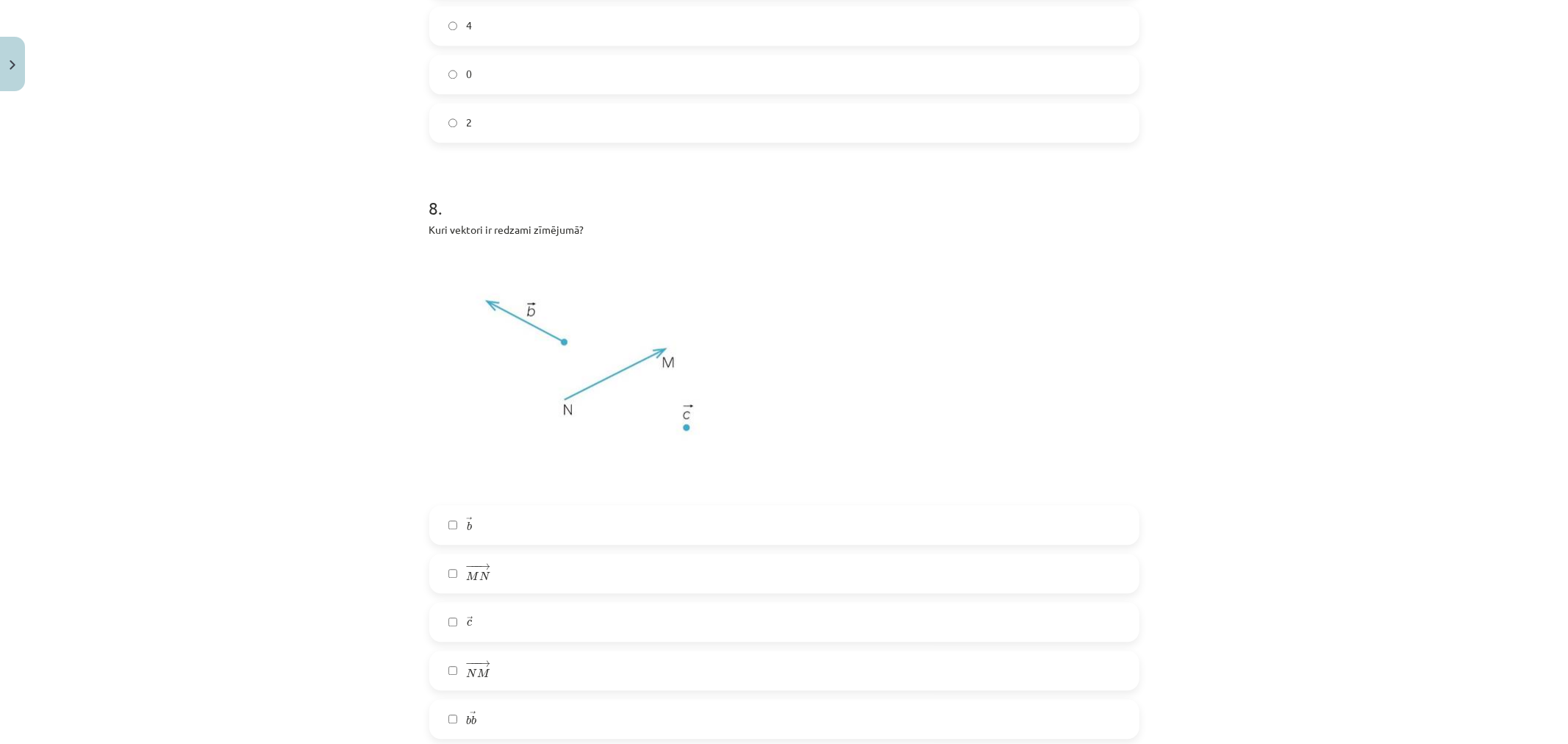
scroll to position [2896, 0]
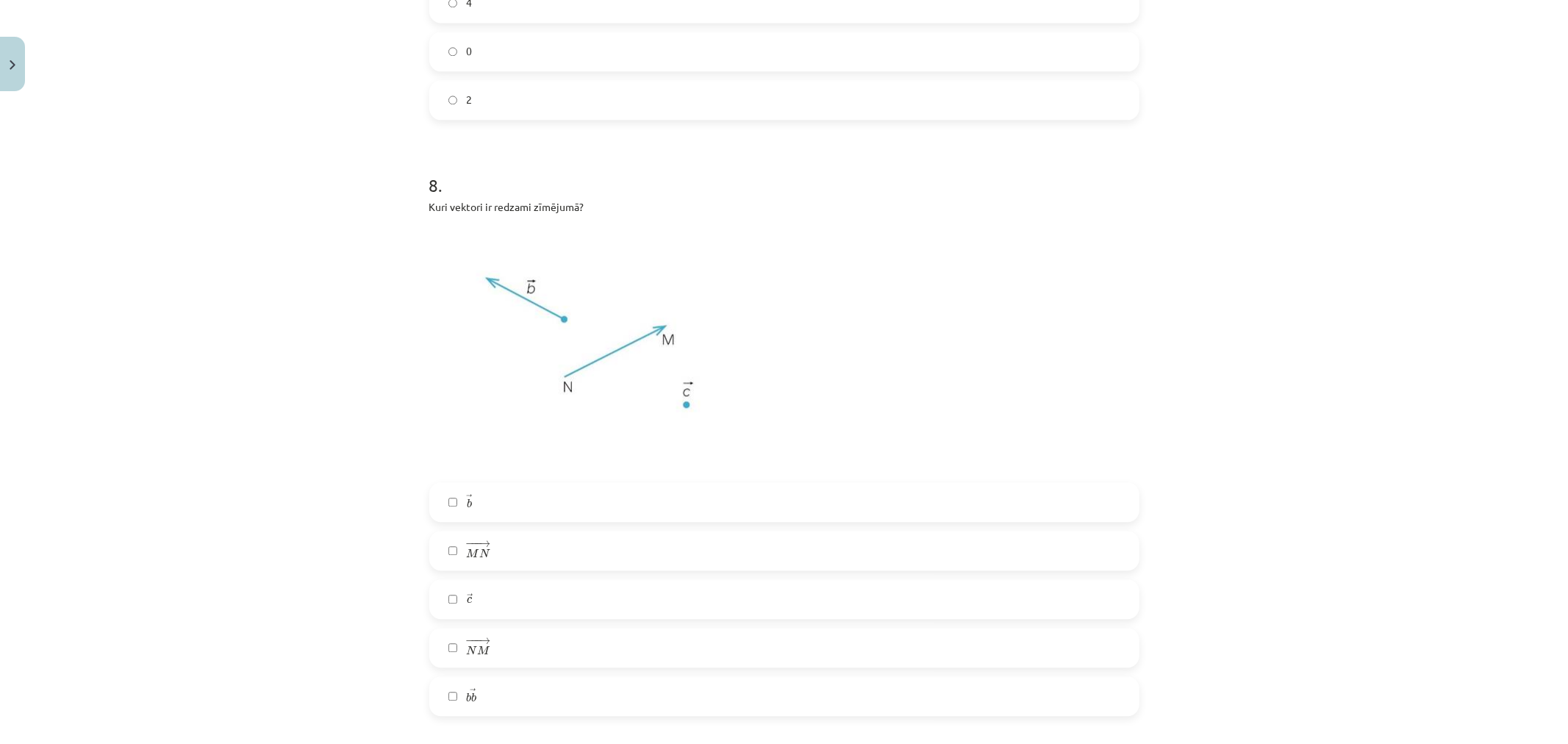
click at [512, 648] on label "− −− → N M N M →" at bounding box center [784, 647] width 708 height 37
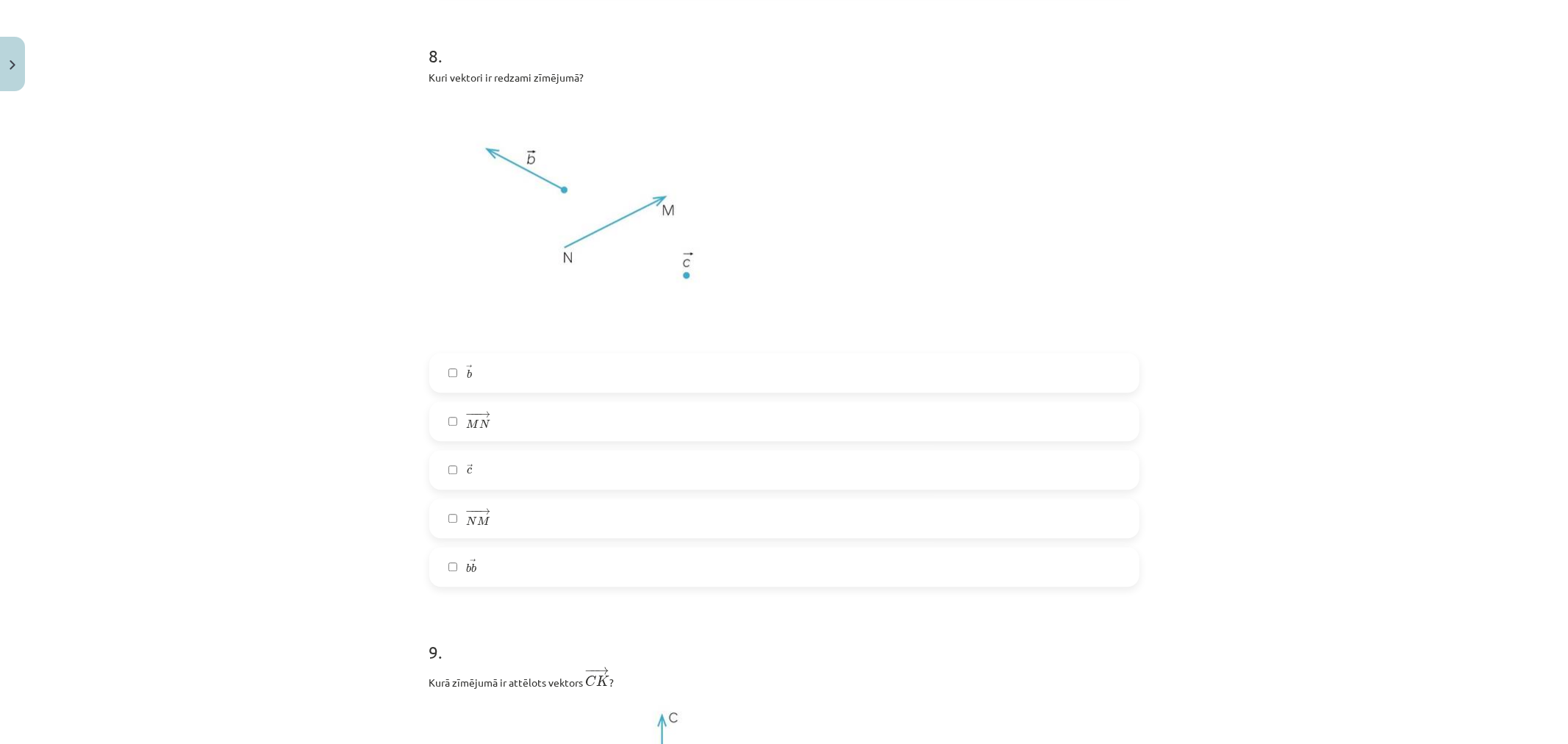
scroll to position [2979, 0]
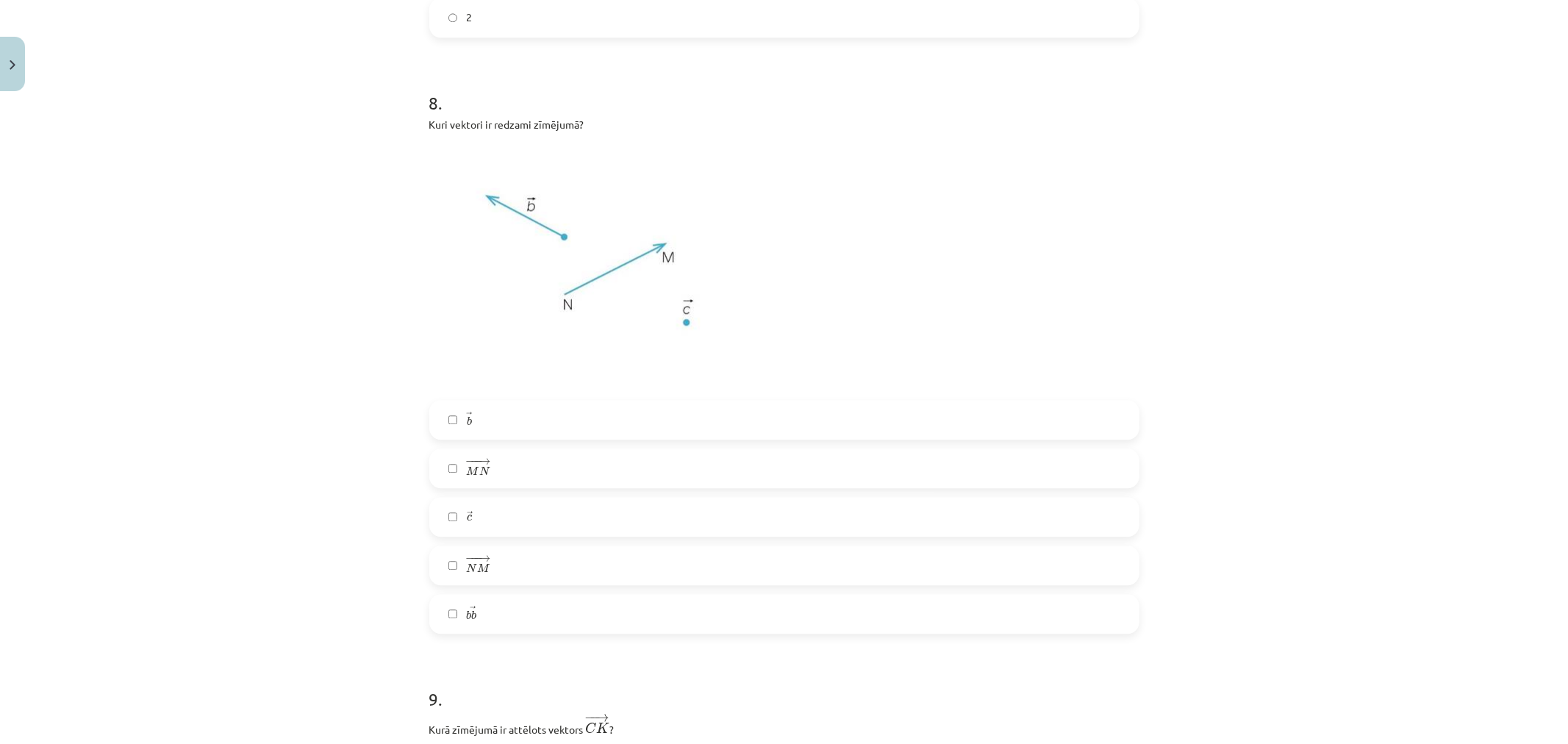
click at [649, 419] on label "→ b b →" at bounding box center [784, 420] width 708 height 37
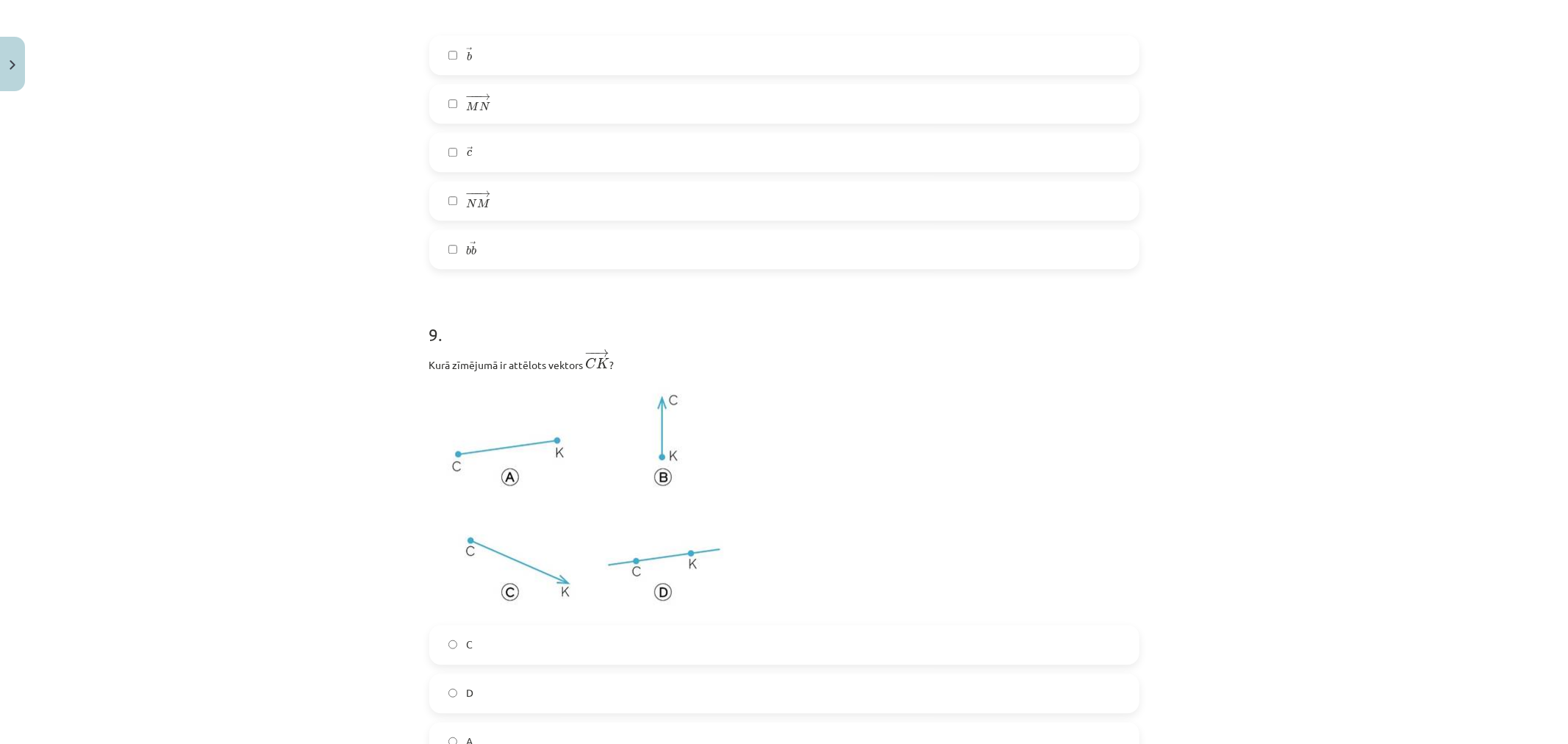
scroll to position [3468, 0]
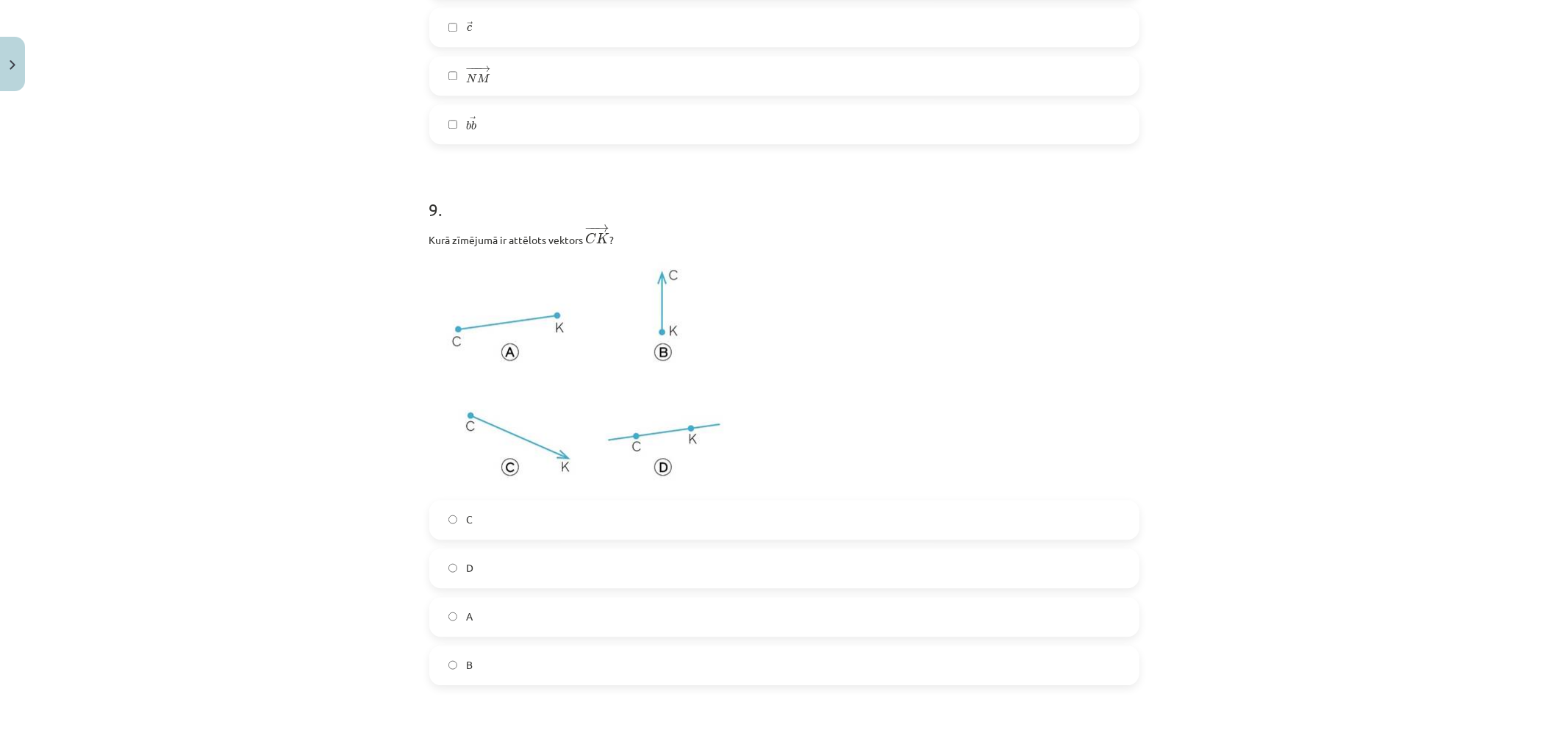
click at [491, 530] on label "C" at bounding box center [784, 519] width 708 height 37
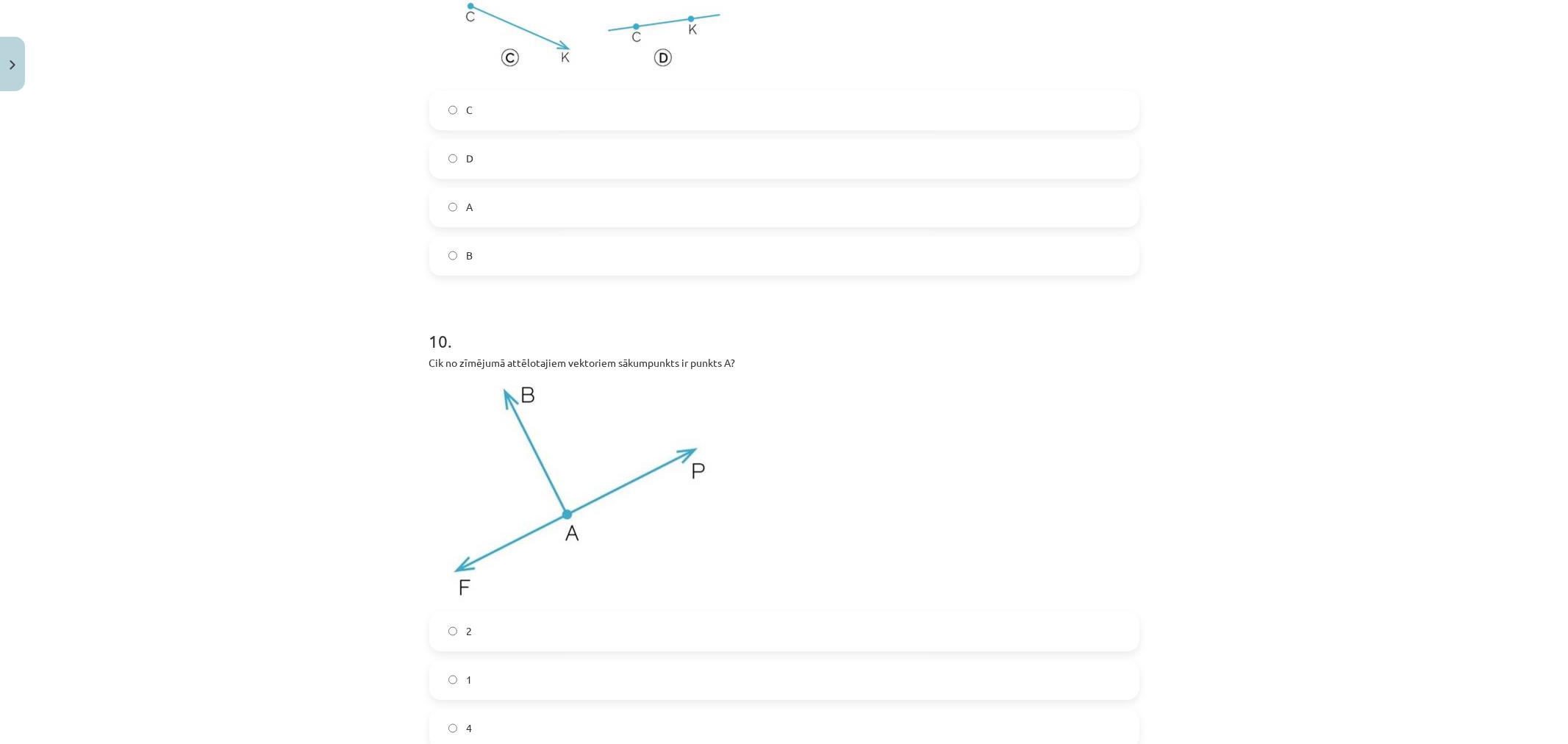
scroll to position [3958, 0]
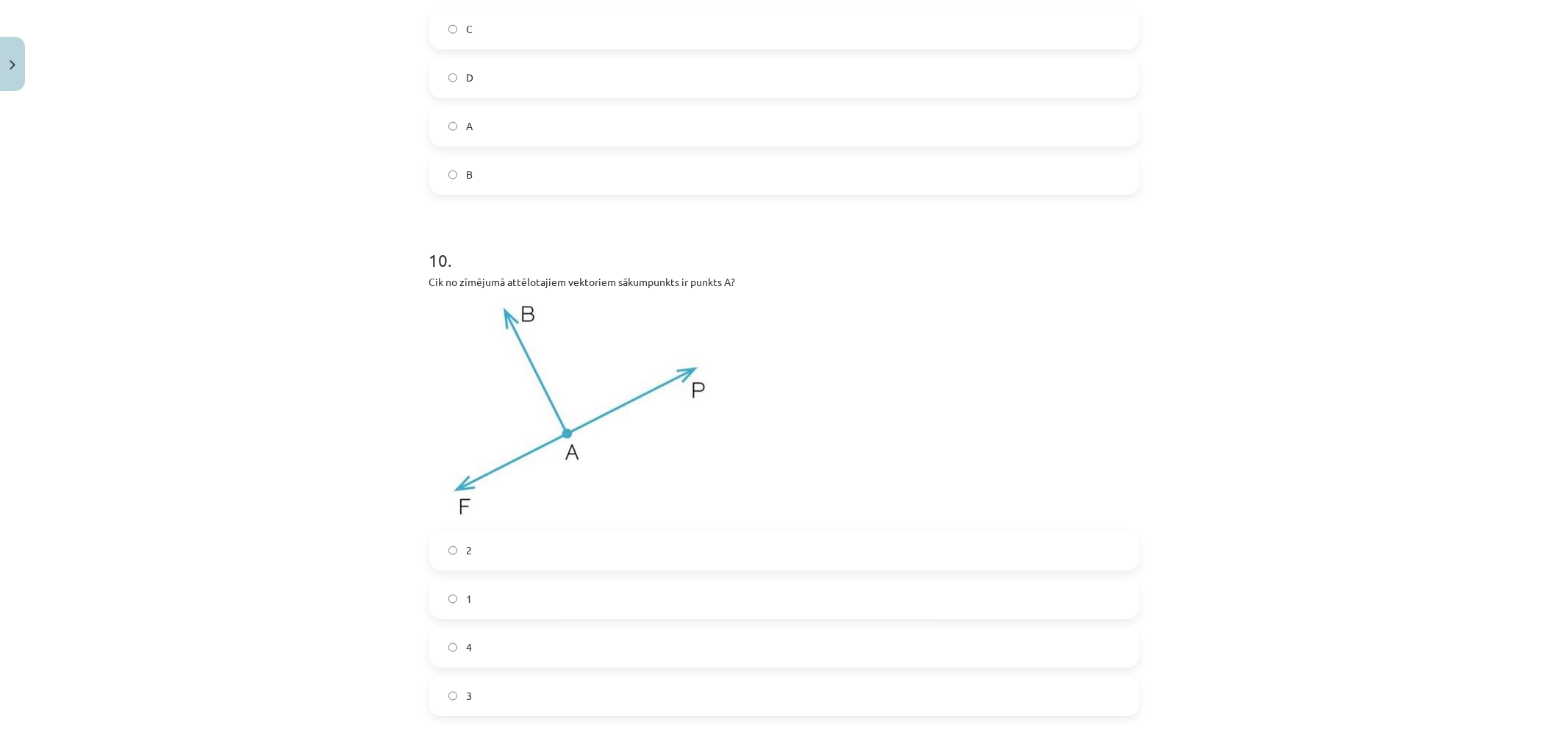
click at [471, 600] on label "1" at bounding box center [784, 599] width 708 height 37
click at [478, 687] on label "3" at bounding box center [784, 696] width 708 height 37
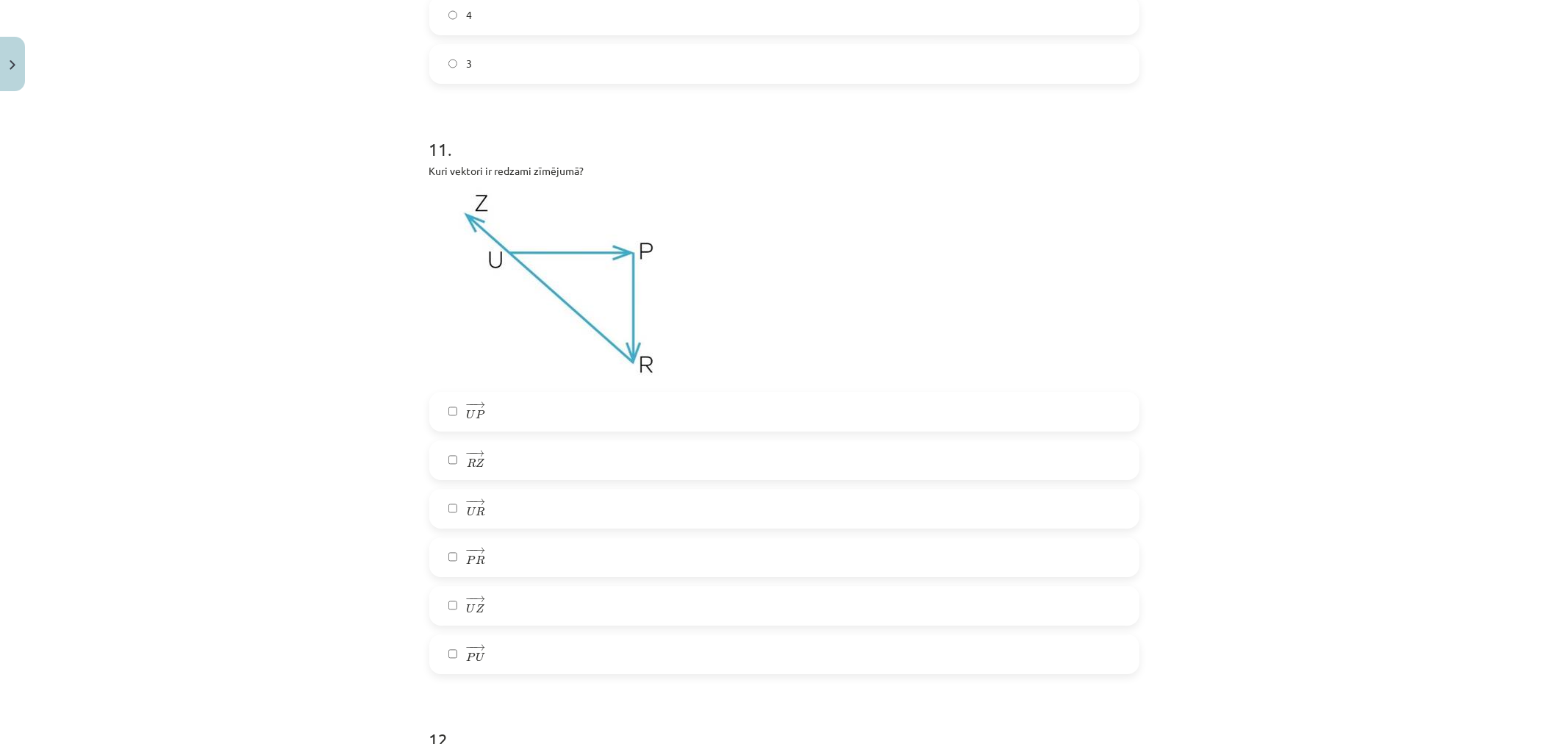
scroll to position [4612, 0]
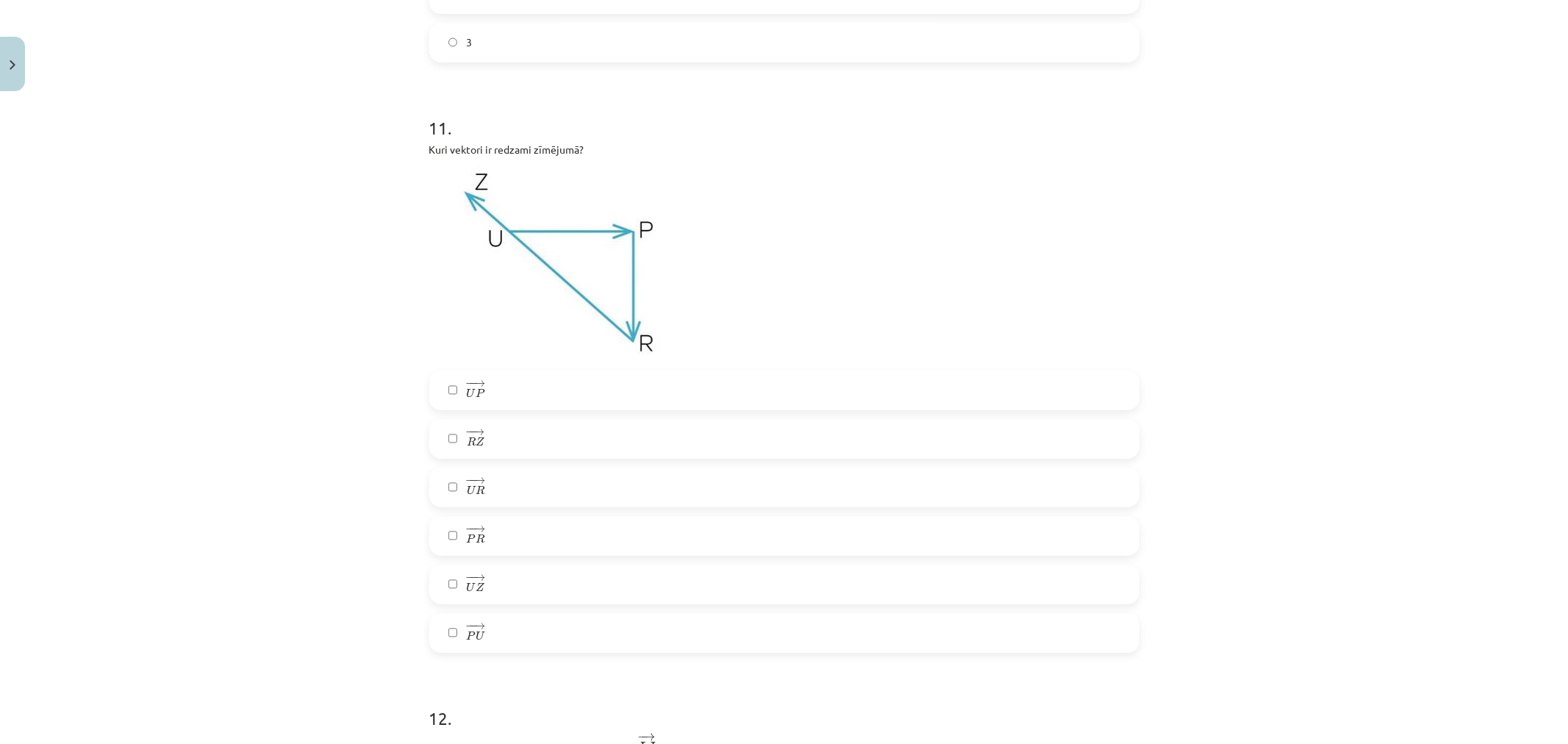
click at [498, 450] on label "− − → R Z R Z →" at bounding box center [784, 439] width 708 height 37
click at [500, 539] on label "− − → P R P R →" at bounding box center [784, 536] width 708 height 37
click at [508, 395] on label "− − → U P U P →" at bounding box center [784, 391] width 708 height 37
click at [467, 582] on span "U" at bounding box center [471, 587] width 9 height 10
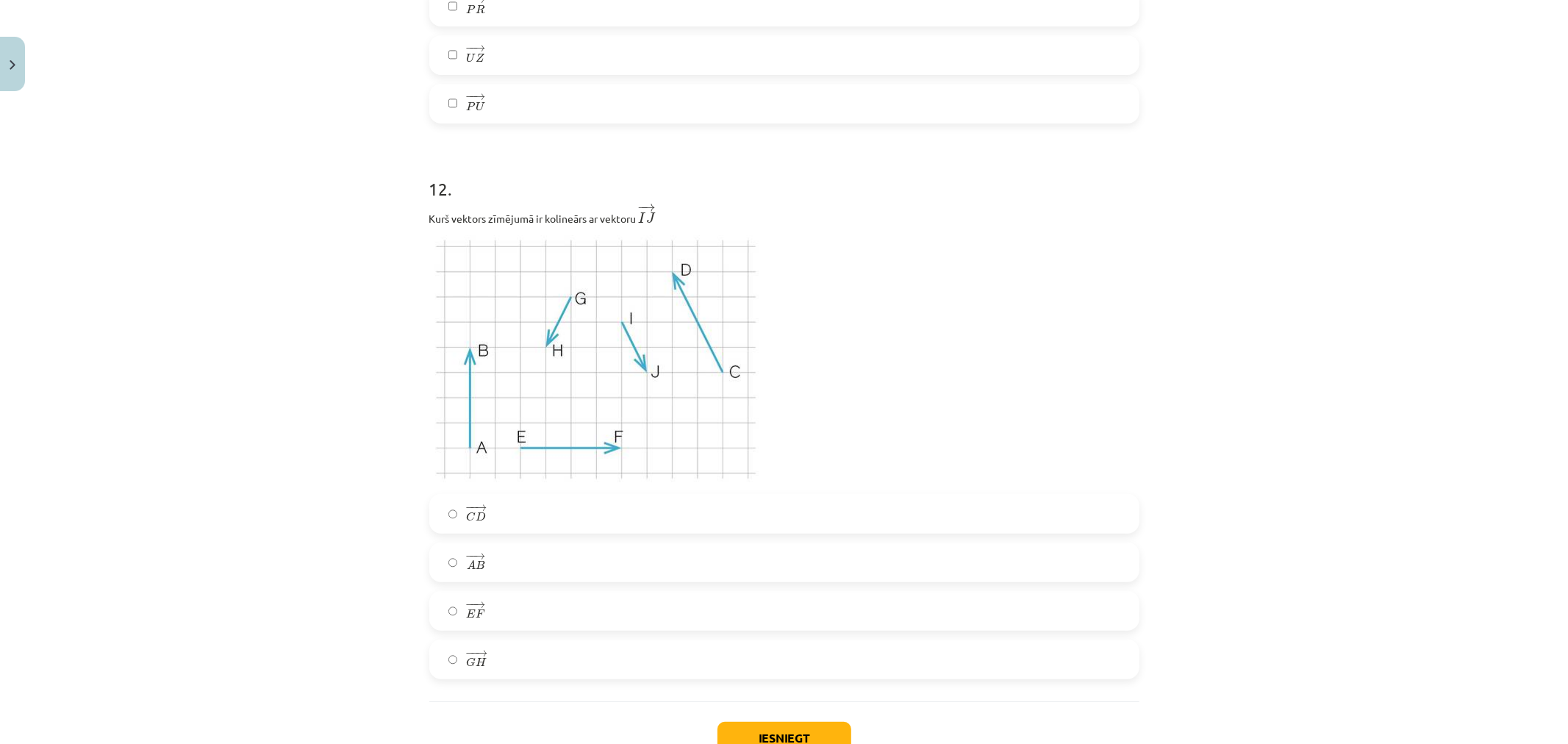
scroll to position [5185, 0]
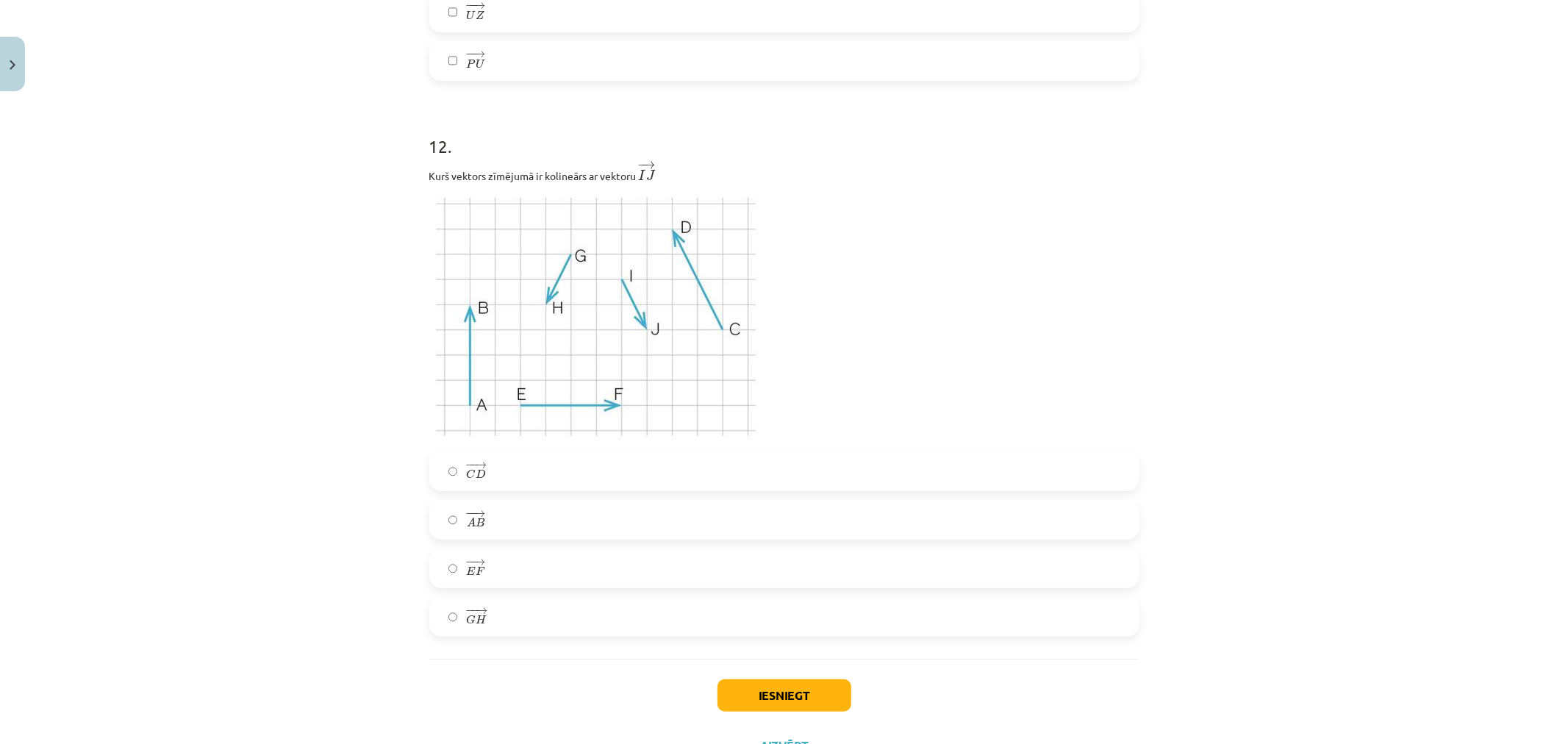
click at [478, 612] on span "→" at bounding box center [482, 611] width 12 height 7
click at [795, 707] on button "Iesniegt" at bounding box center [784, 695] width 134 height 32
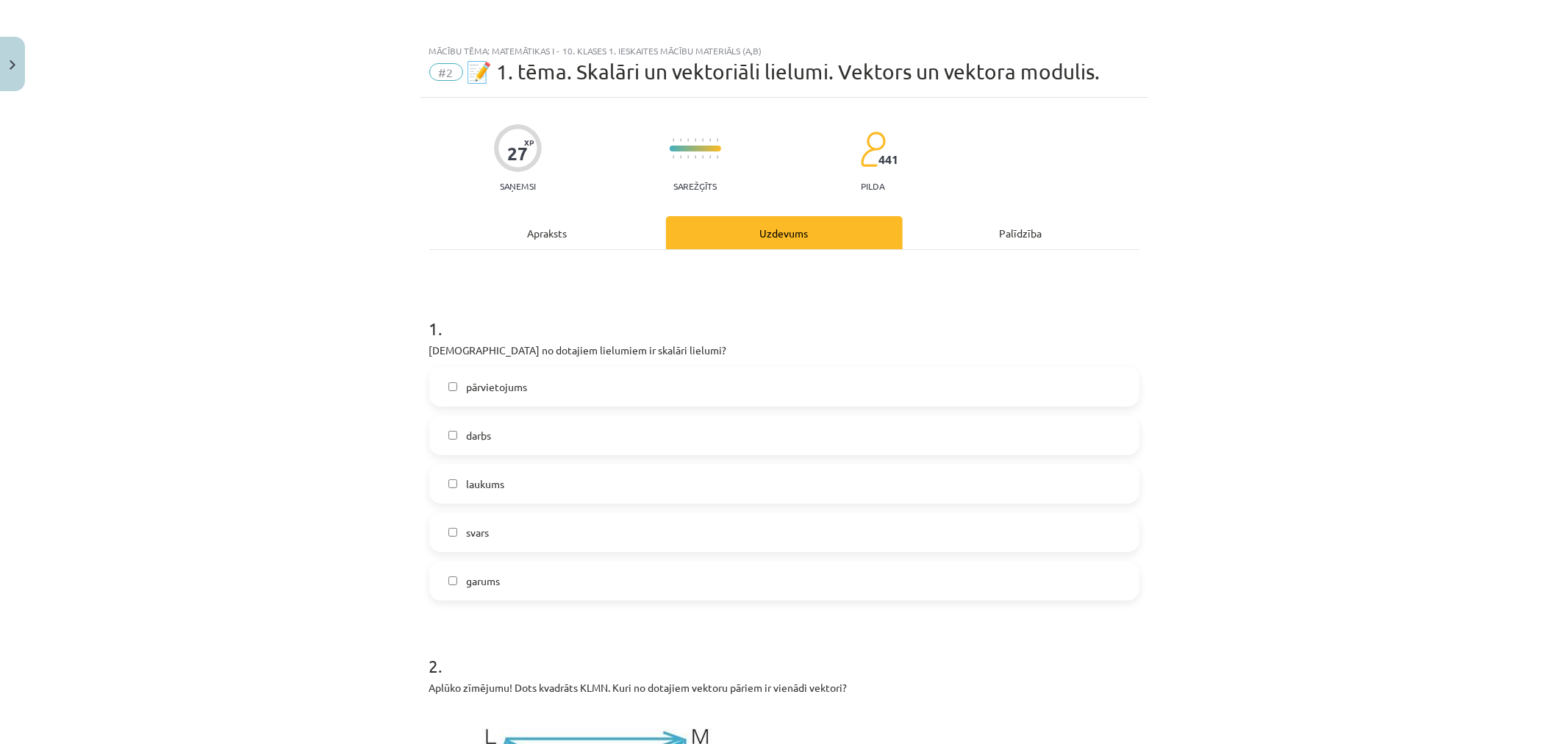
scroll to position [81, 0]
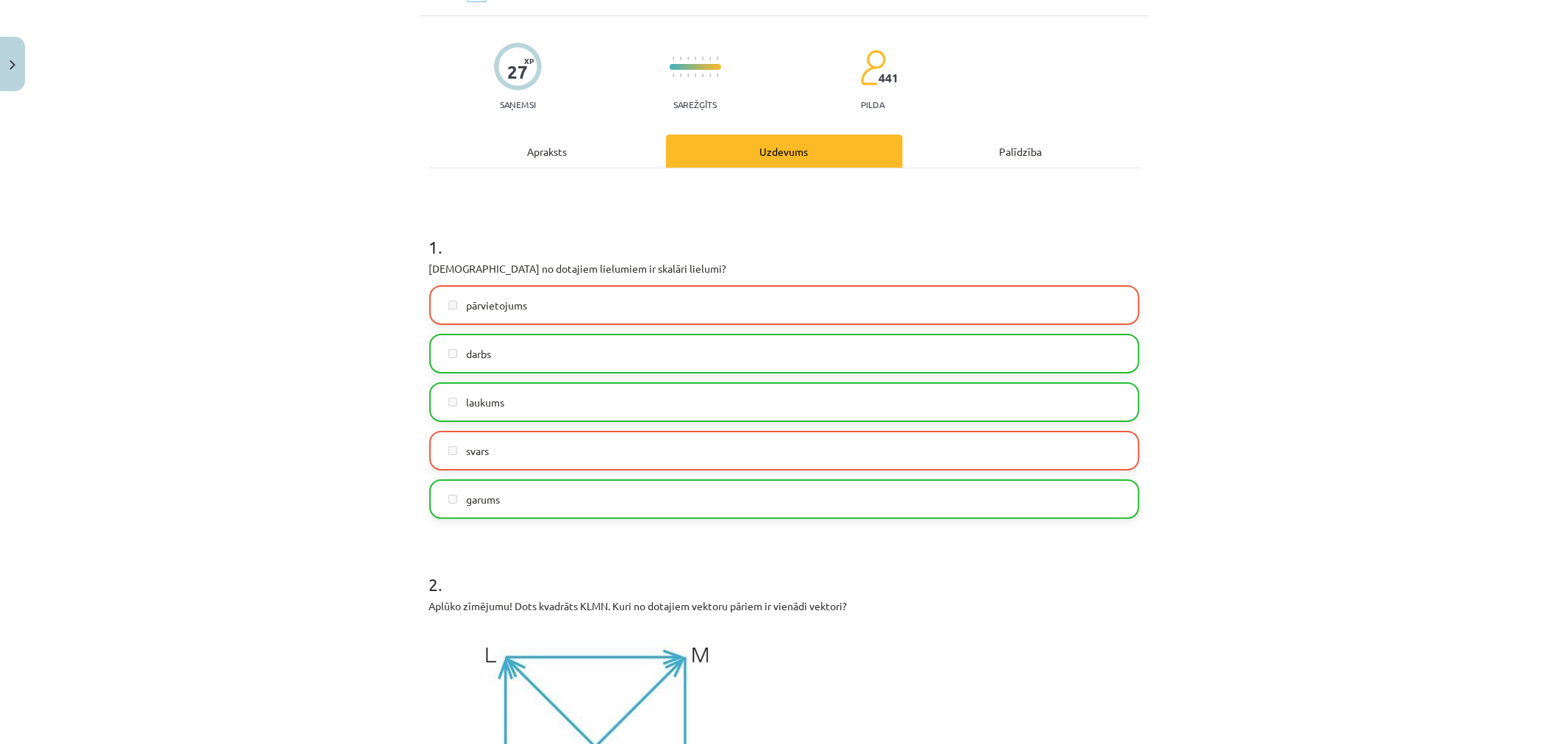
click at [452, 348] on label "darbs" at bounding box center [784, 353] width 708 height 37
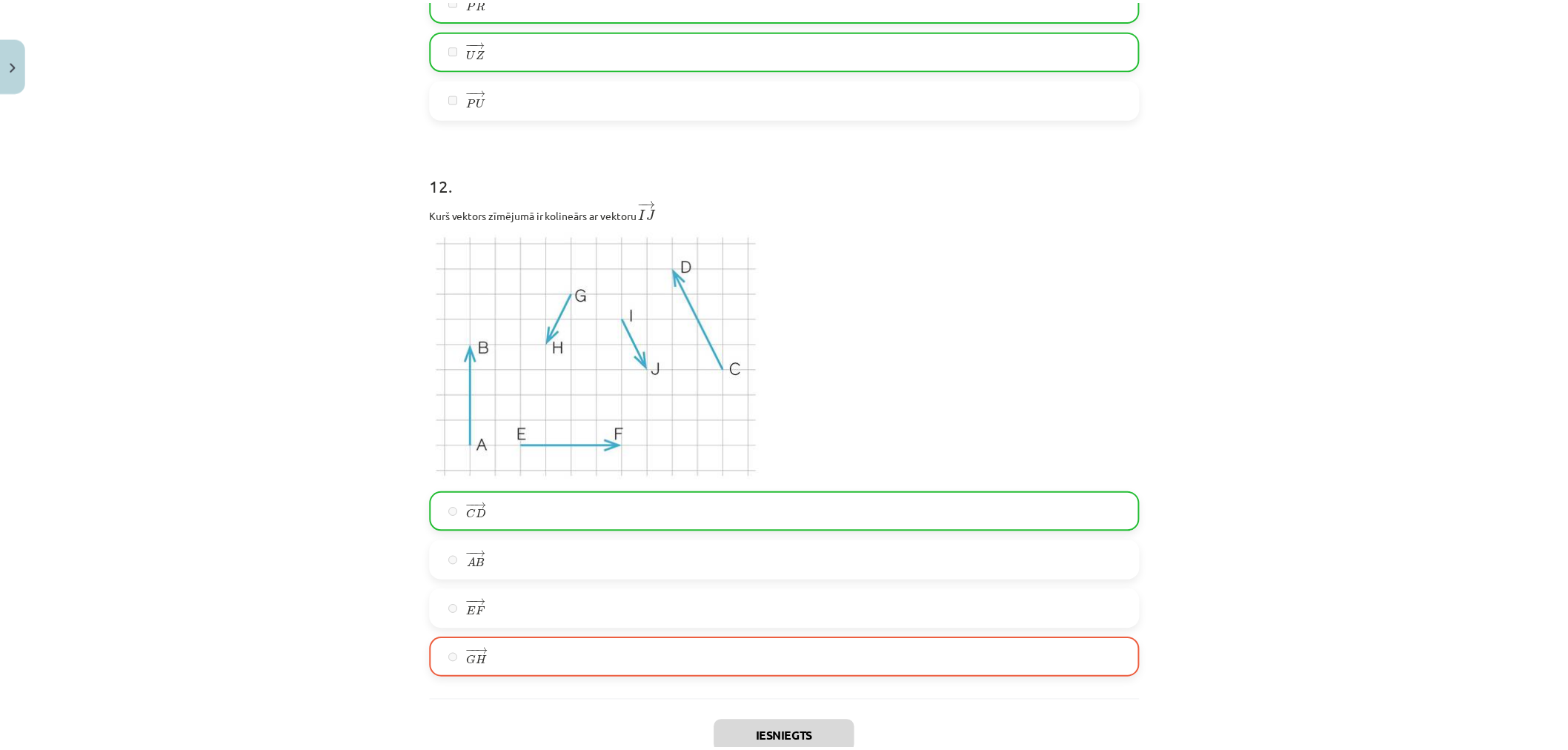
scroll to position [5338, 0]
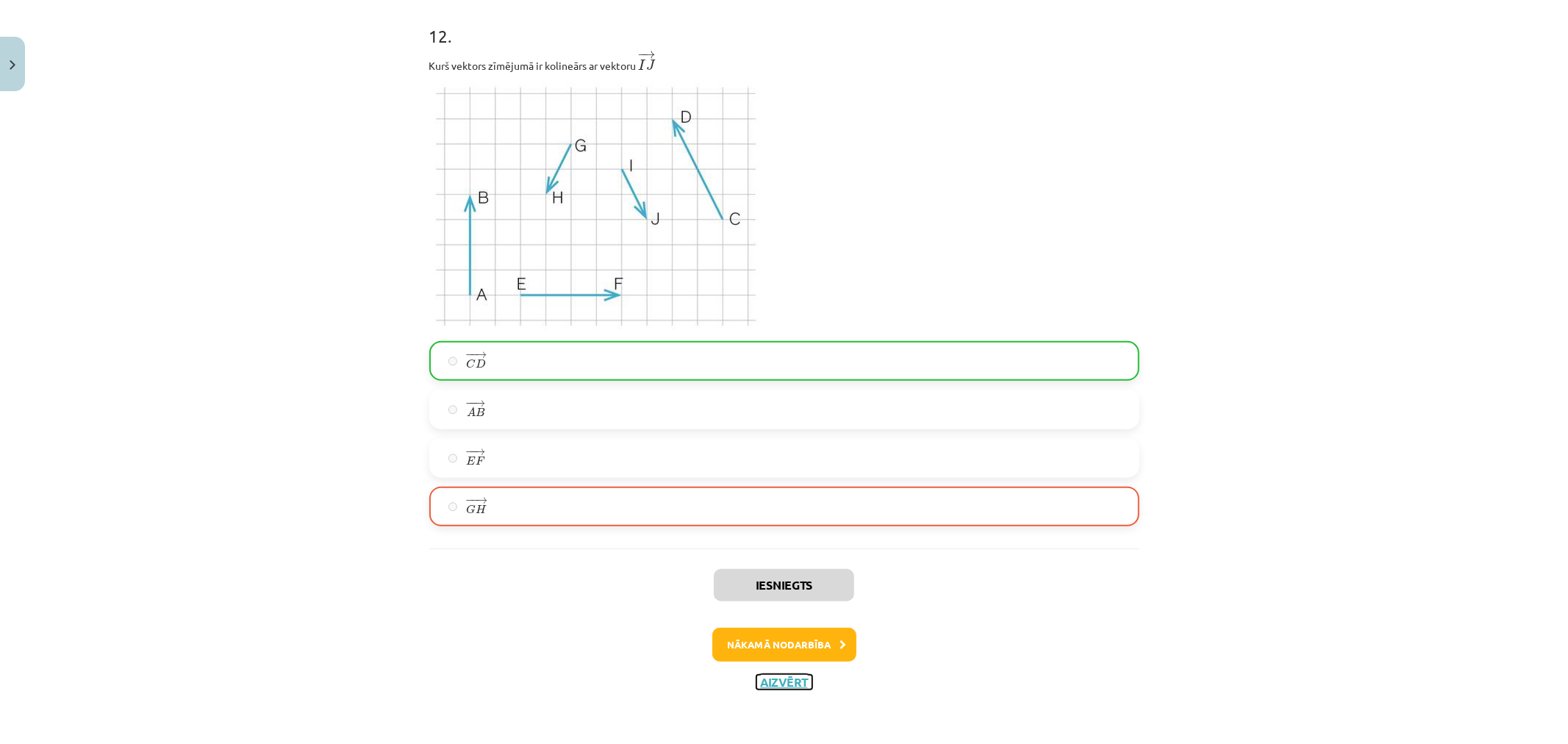
click at [792, 687] on button "Aizvērt" at bounding box center [784, 682] width 56 height 15
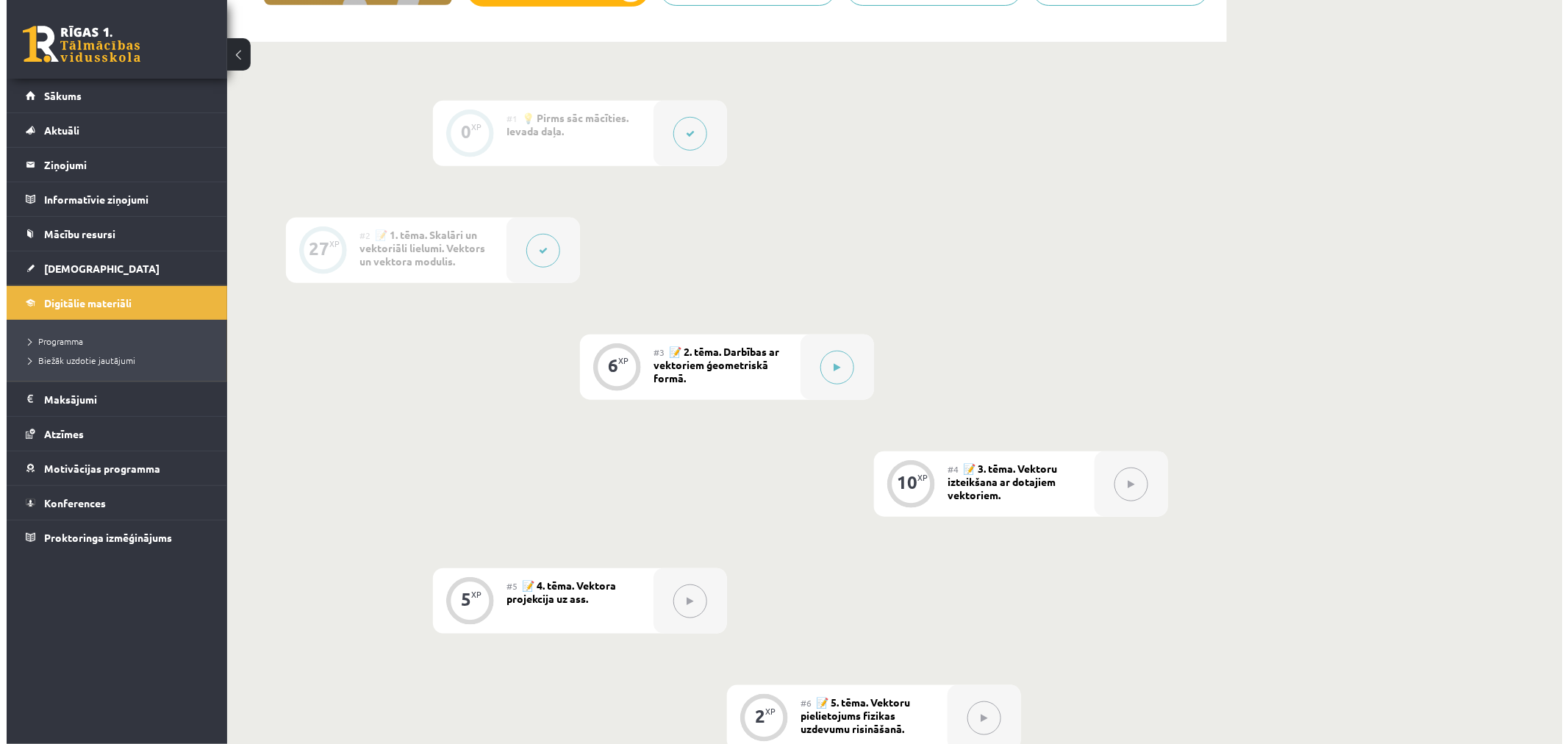
scroll to position [327, 0]
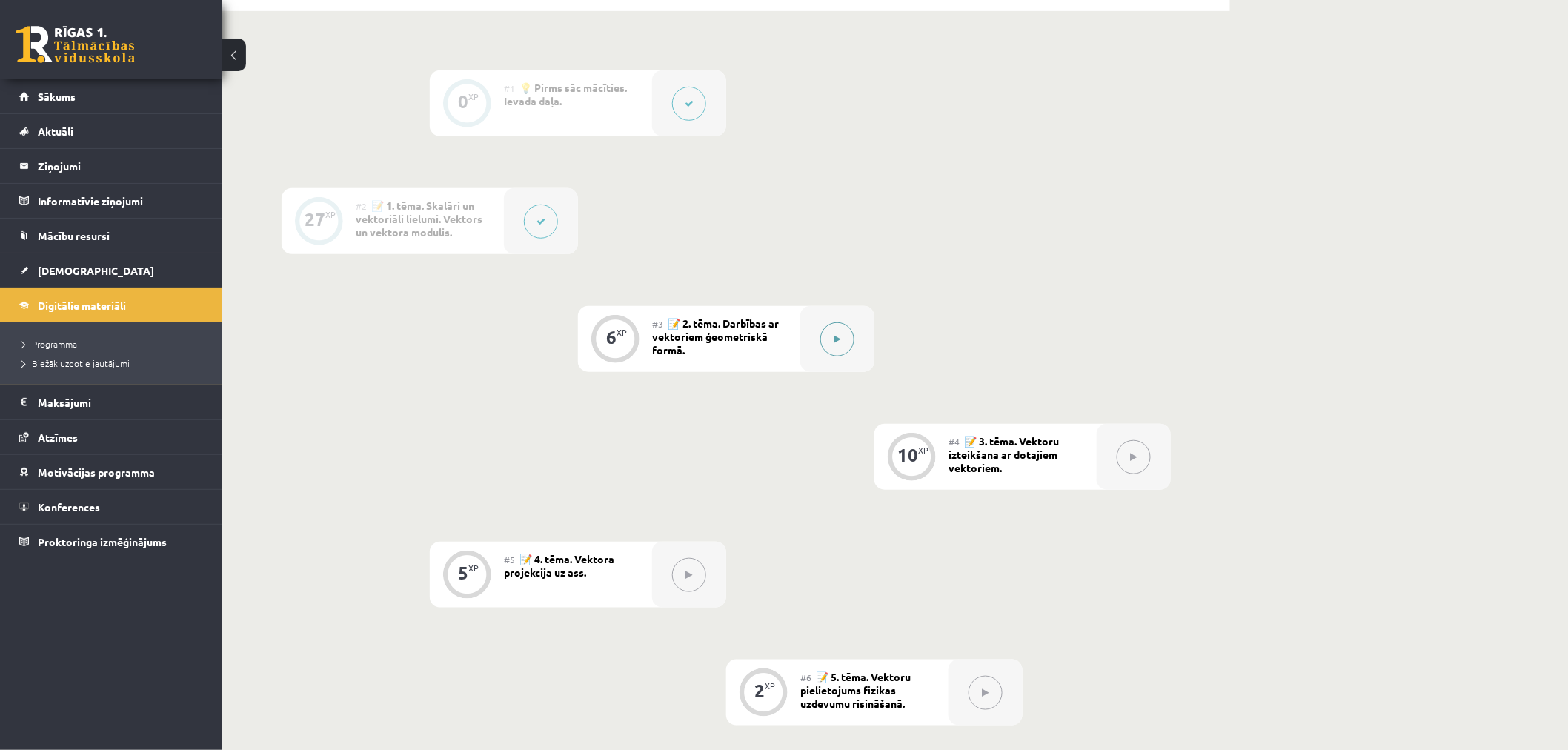
click at [835, 336] on icon at bounding box center [838, 340] width 7 height 9
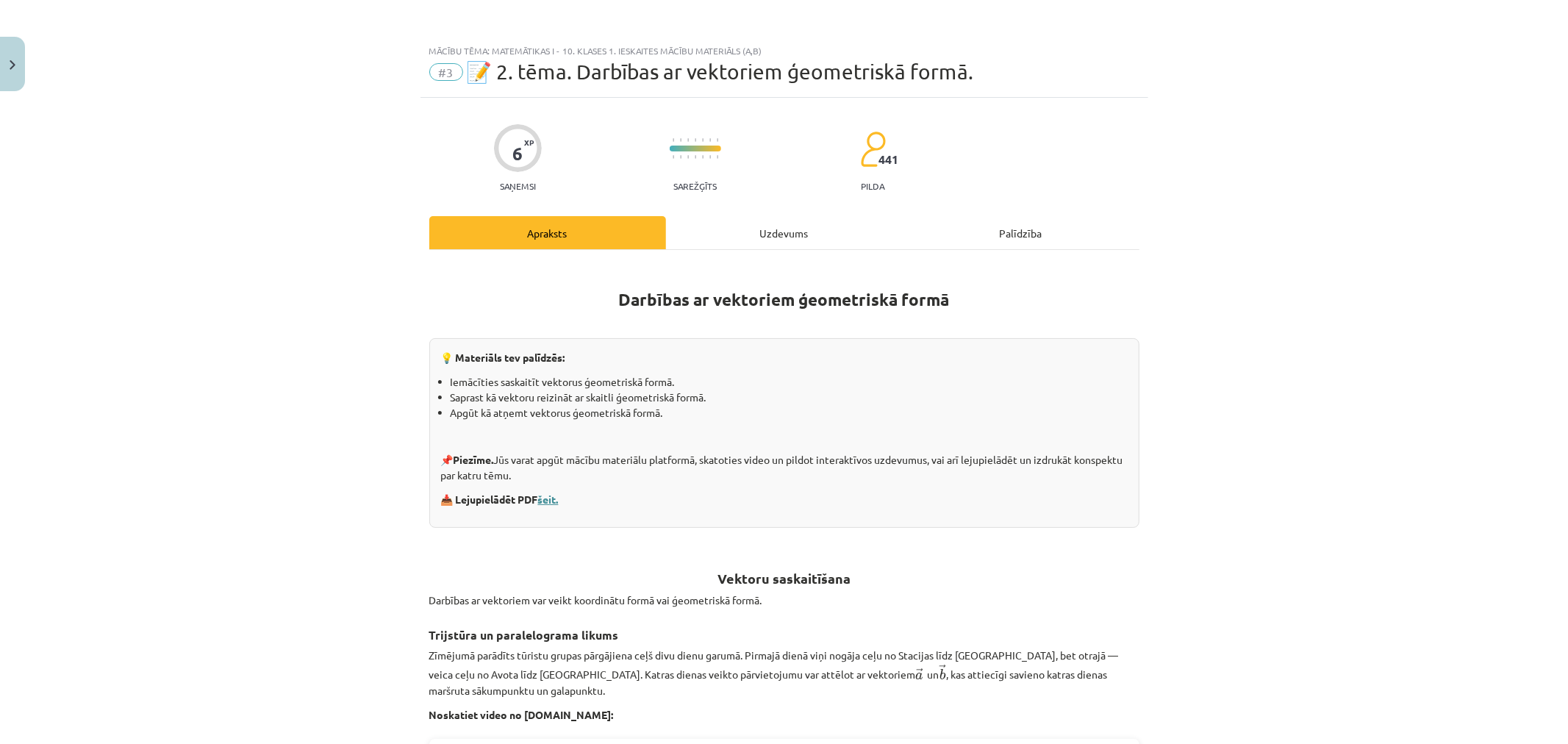
click at [547, 494] on link "šeit." at bounding box center [549, 499] width 21 height 13
click at [790, 229] on div "Uzdevums" at bounding box center [784, 232] width 237 height 33
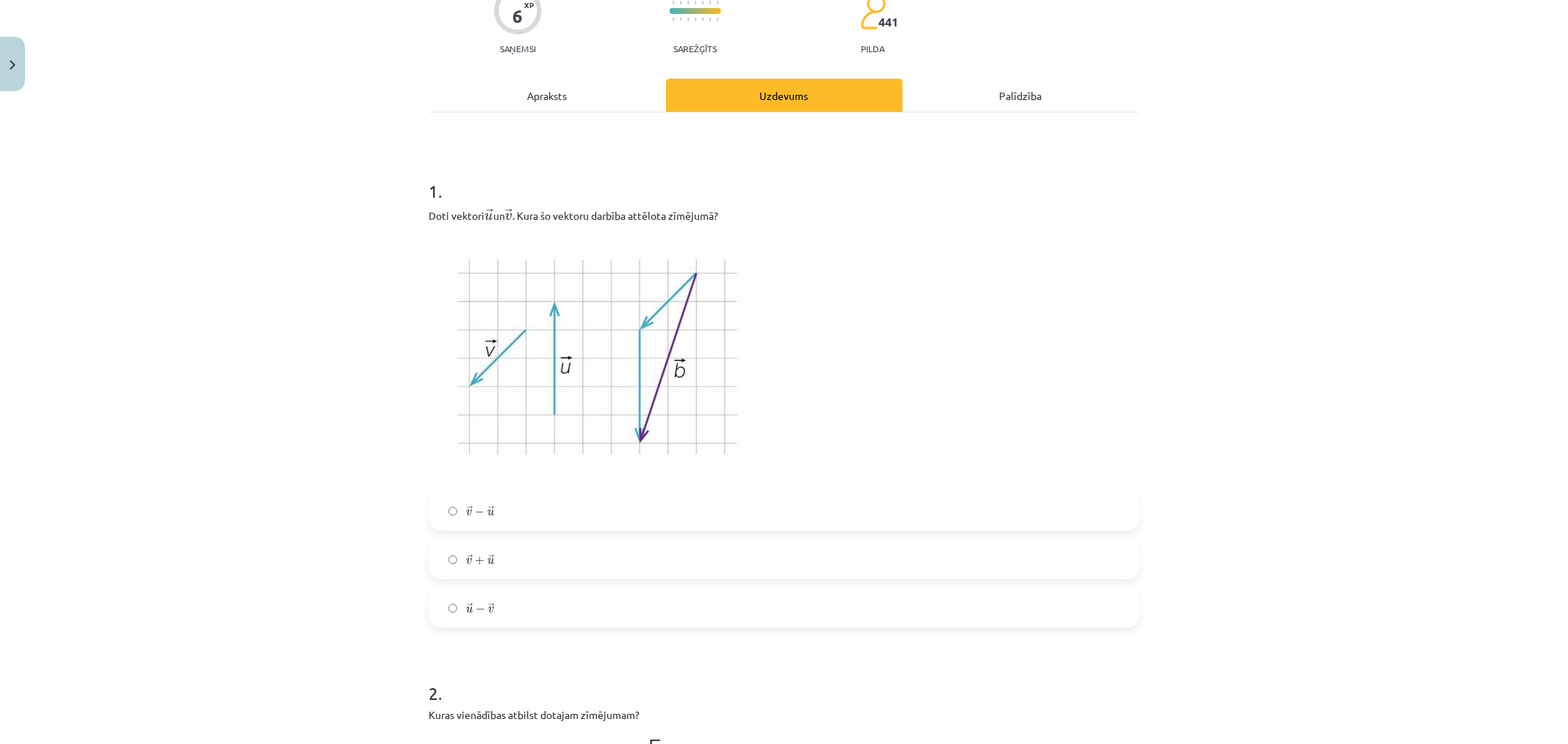
scroll to position [200, 0]
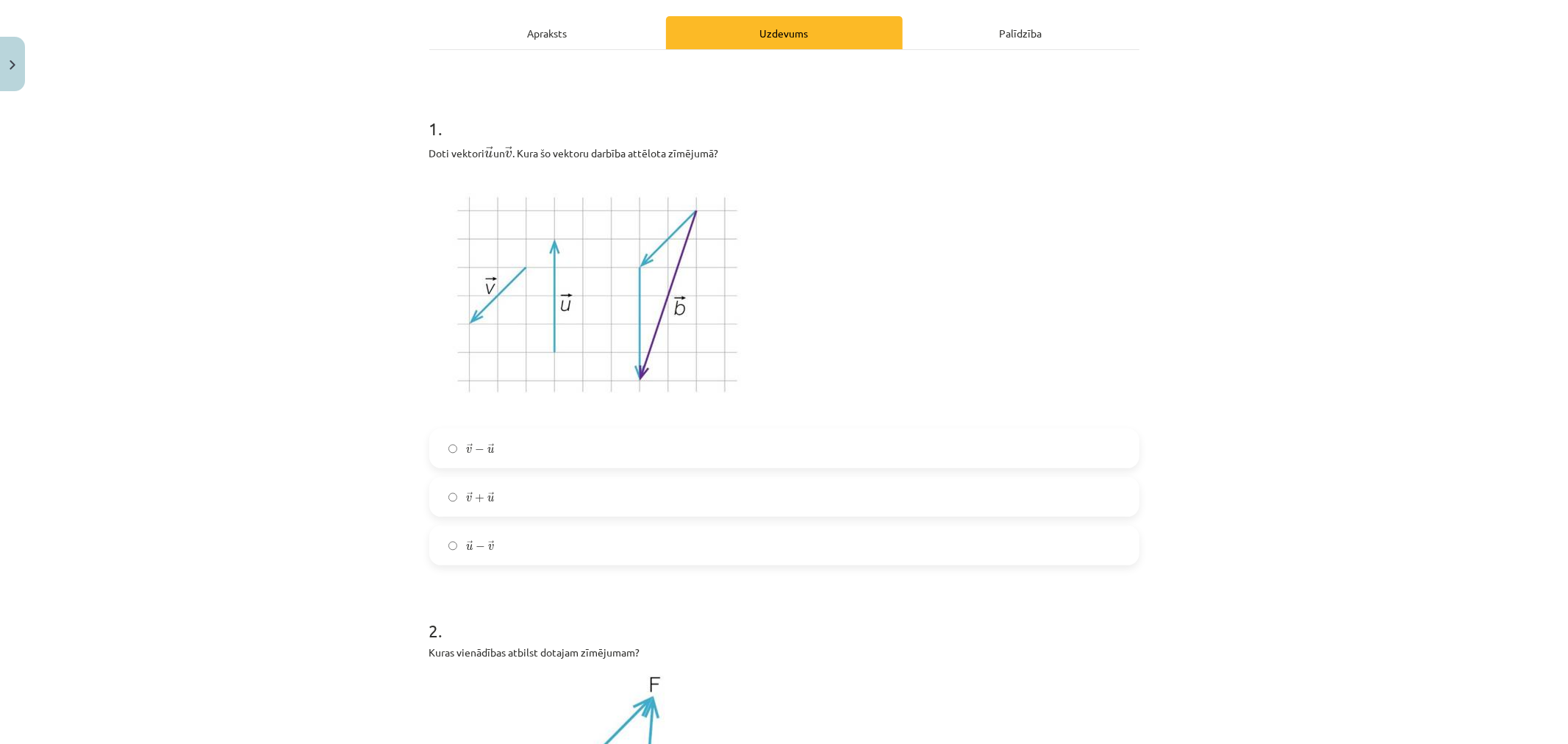
click at [585, 493] on label "→ v + → u v → + u →" at bounding box center [784, 497] width 708 height 37
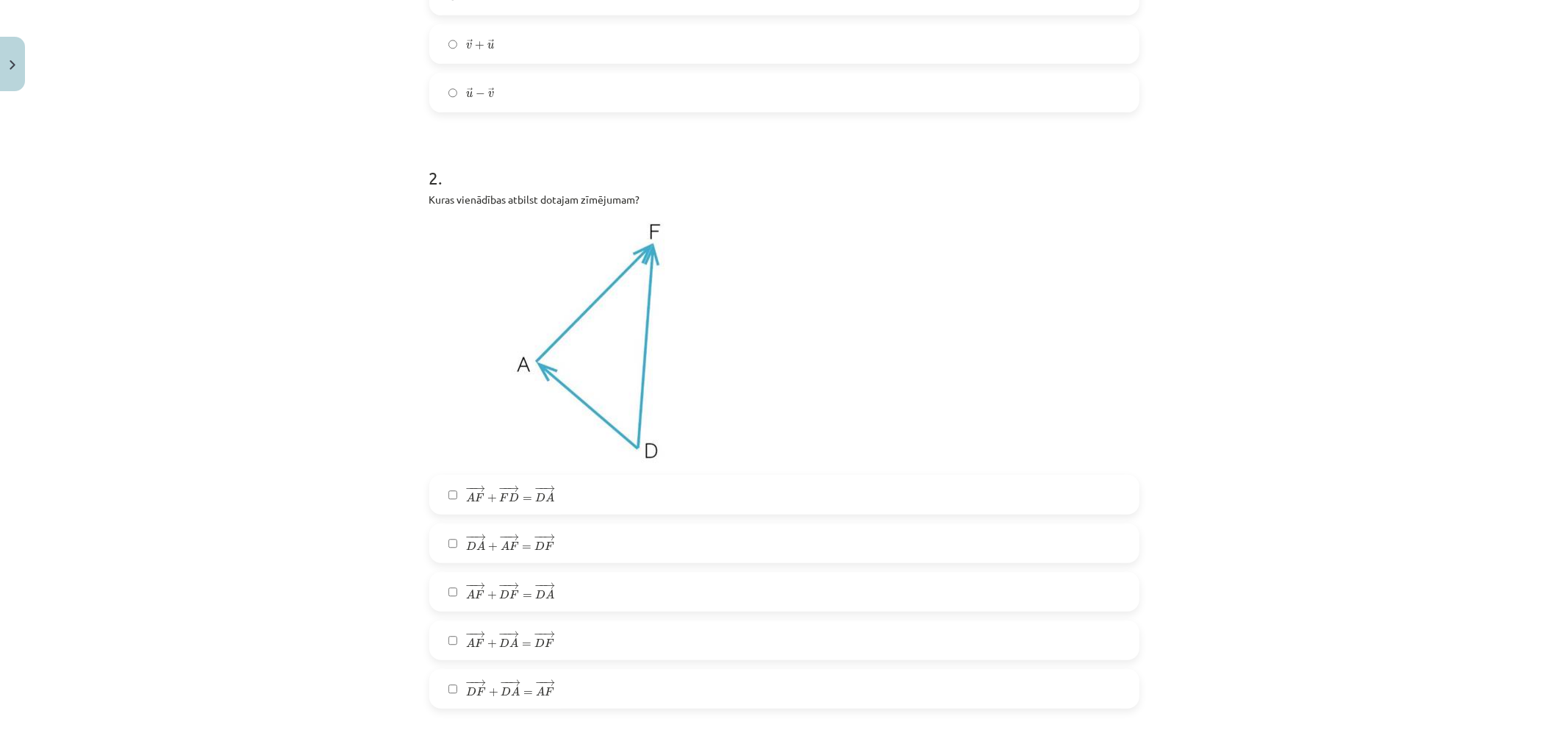
scroll to position [690, 0]
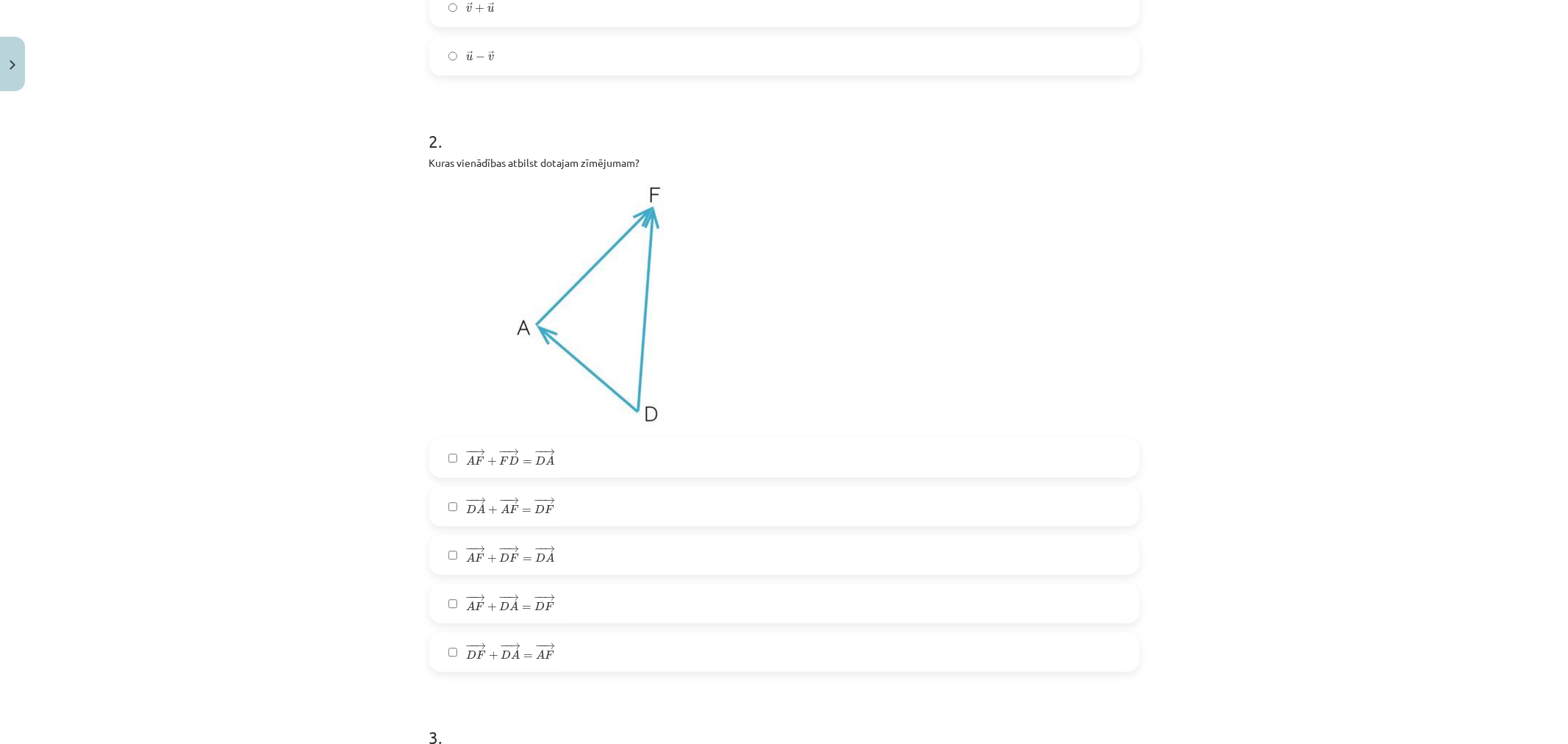
click at [546, 489] on label "− − → D A + − − → A F = − − → D F D A → + A F → = D F →" at bounding box center [784, 506] width 708 height 37
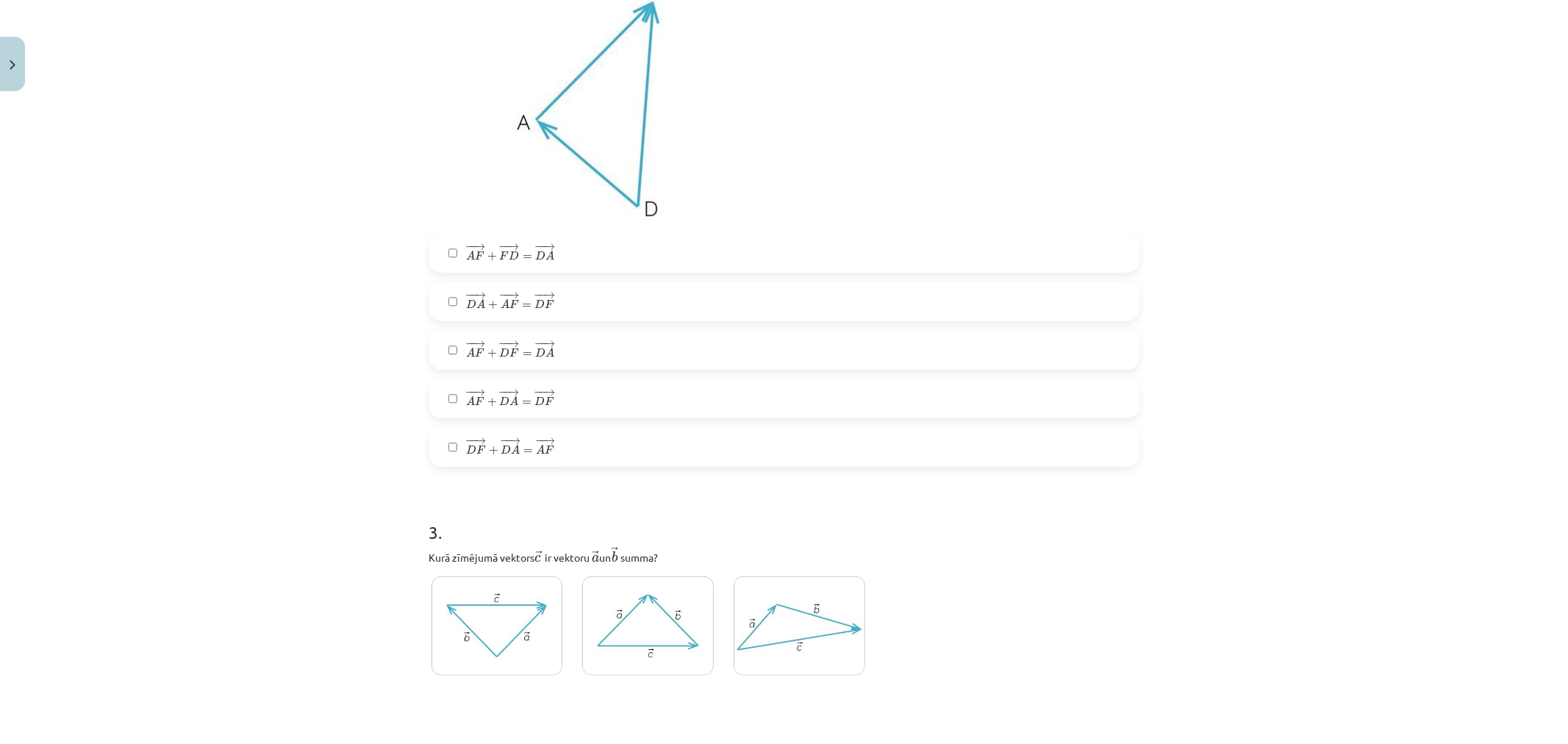
scroll to position [1017, 0]
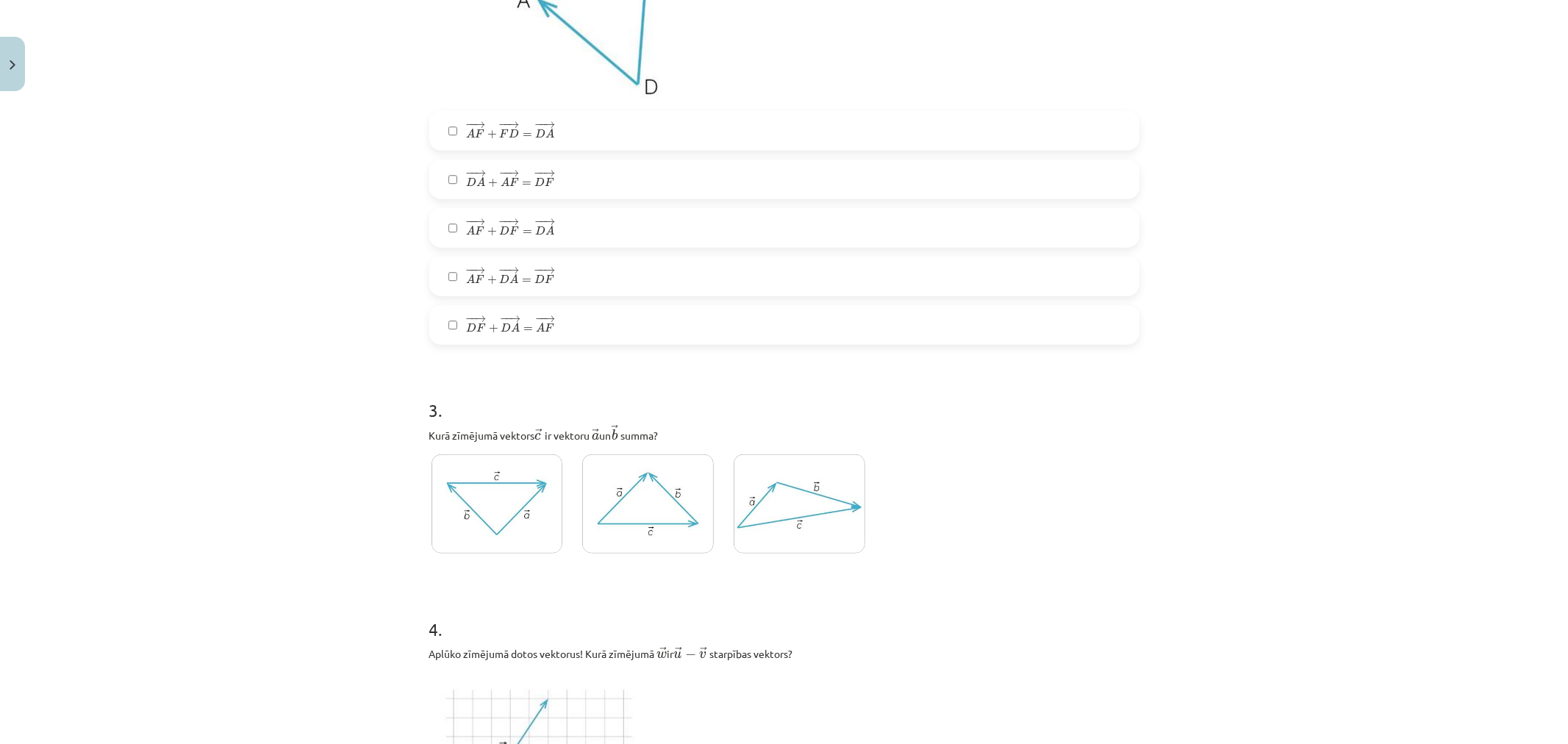
click at [787, 512] on img at bounding box center [799, 504] width 131 height 99
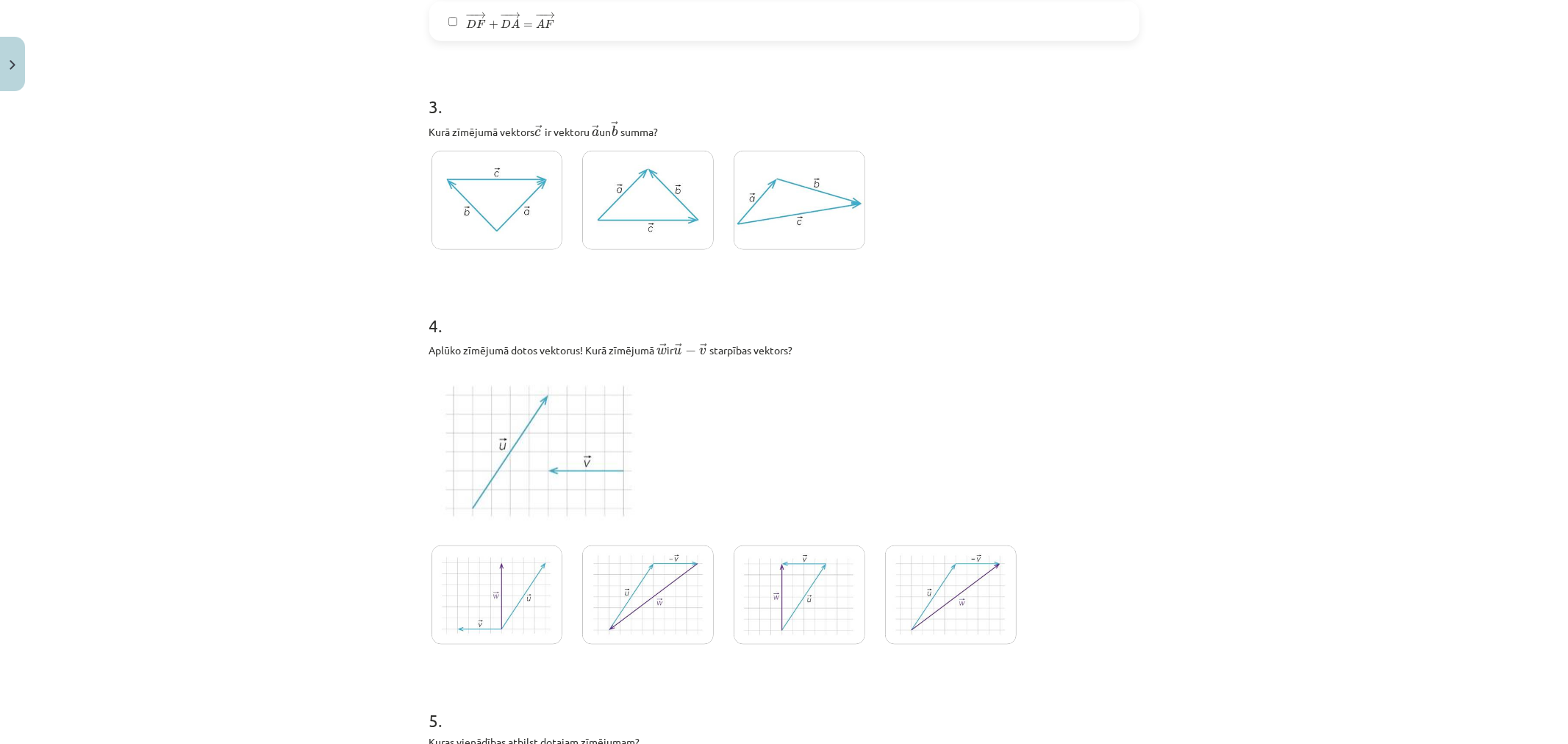
scroll to position [1344, 0]
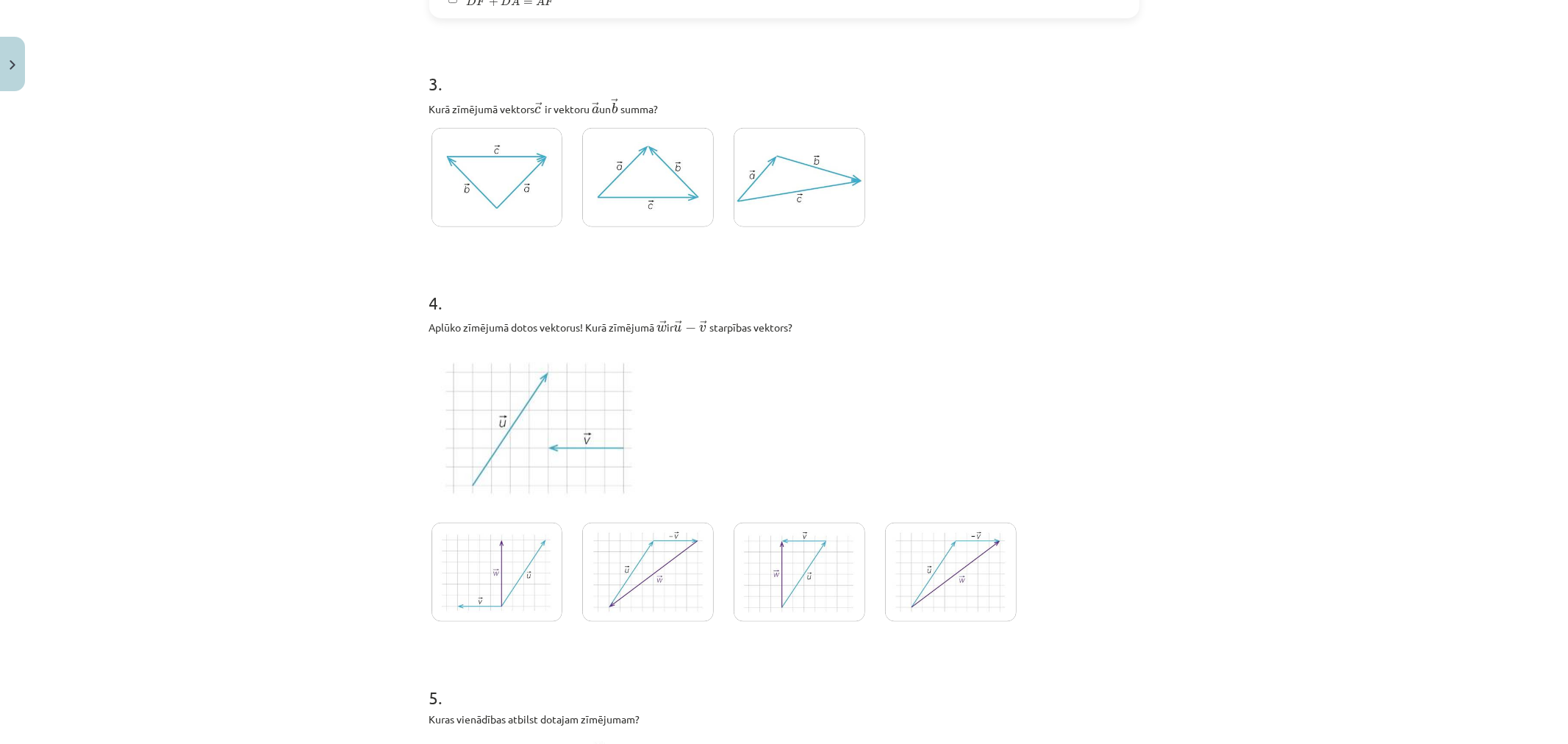
click at [812, 601] on img at bounding box center [799, 572] width 131 height 99
click at [505, 590] on img at bounding box center [498, 572] width 131 height 99
click at [985, 596] on img at bounding box center [951, 572] width 131 height 99
click at [876, 679] on h1 "5 ." at bounding box center [784, 684] width 710 height 46
click at [498, 594] on img at bounding box center [498, 572] width 131 height 99
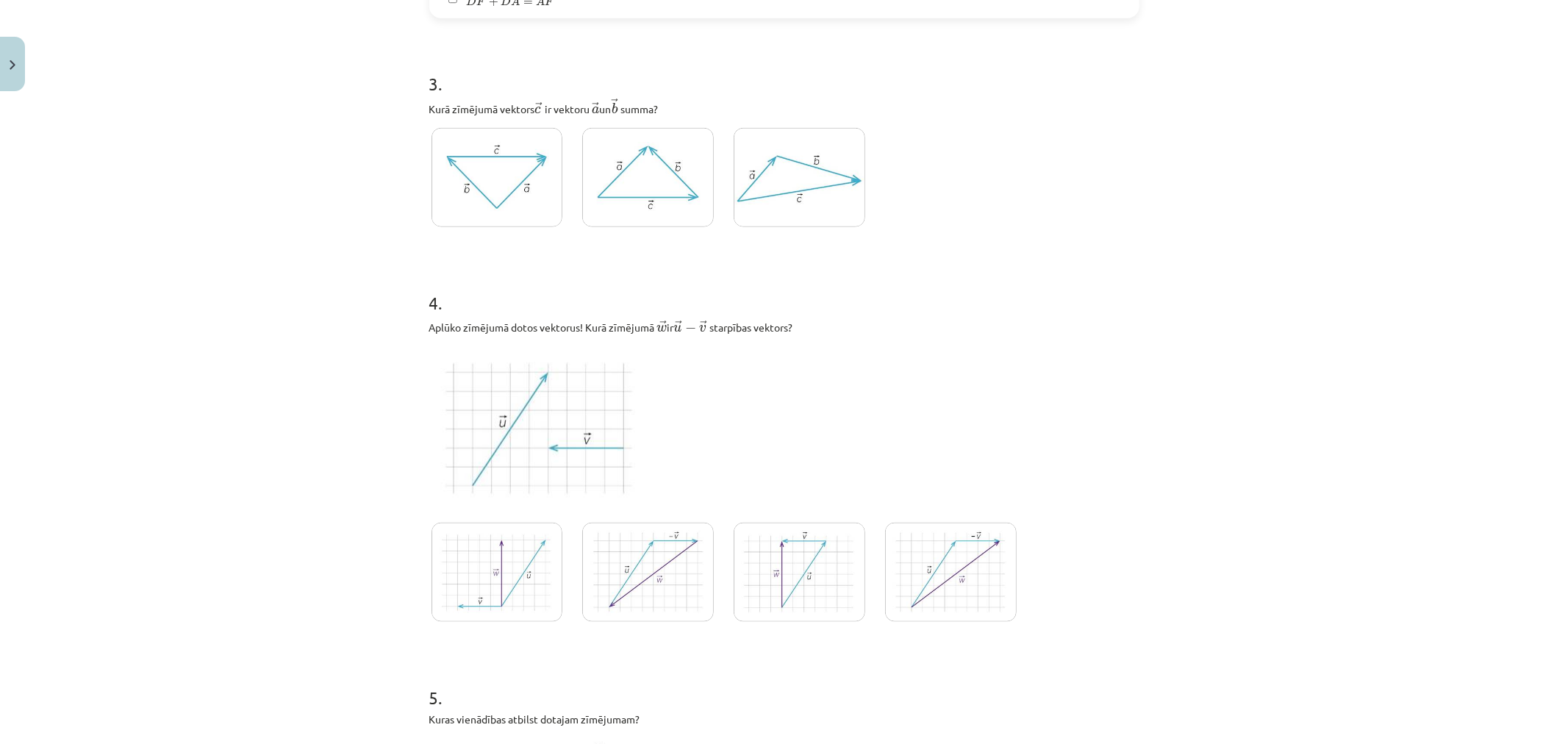
click at [653, 548] on img at bounding box center [648, 572] width 131 height 99
click at [949, 579] on img at bounding box center [951, 572] width 131 height 99
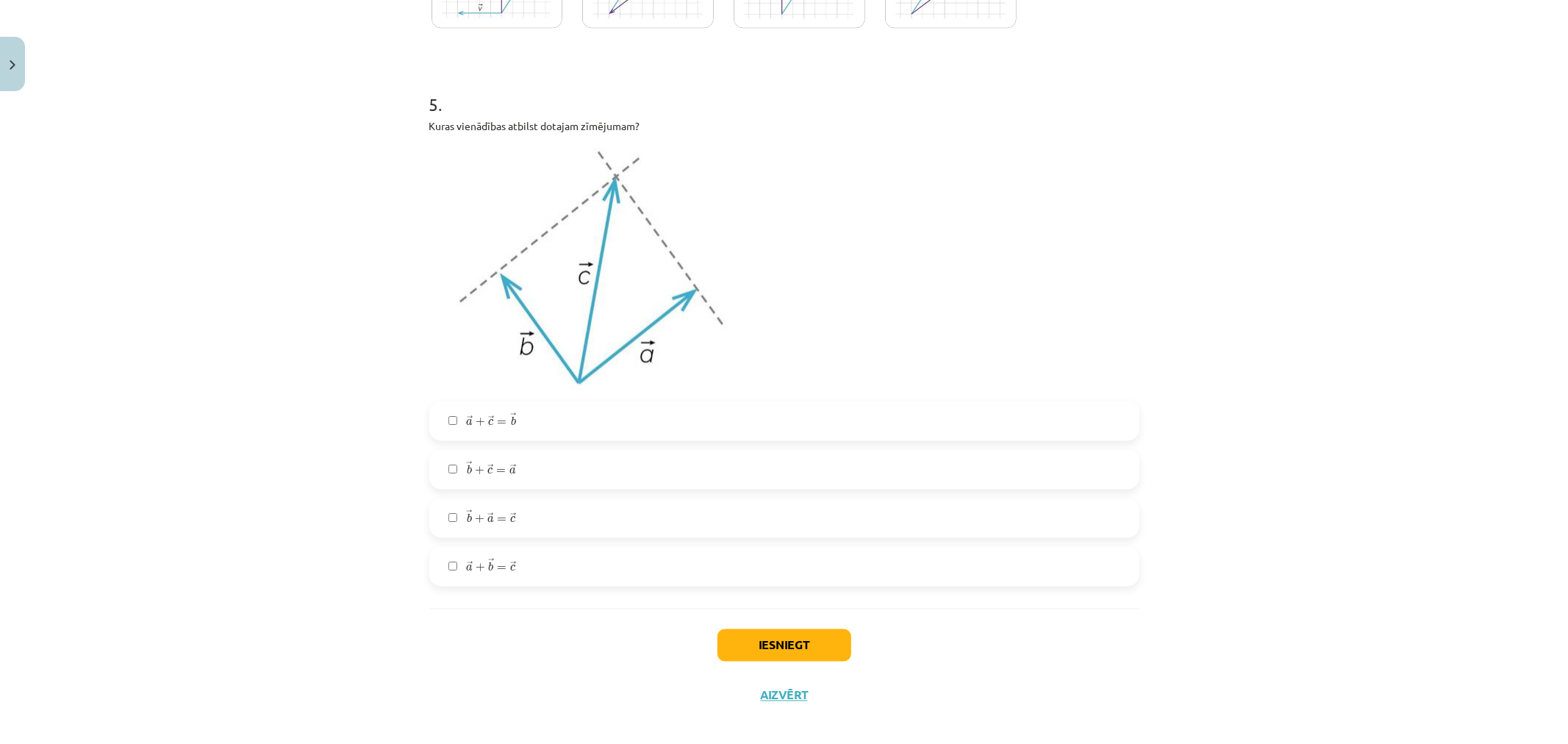
scroll to position [1949, 0]
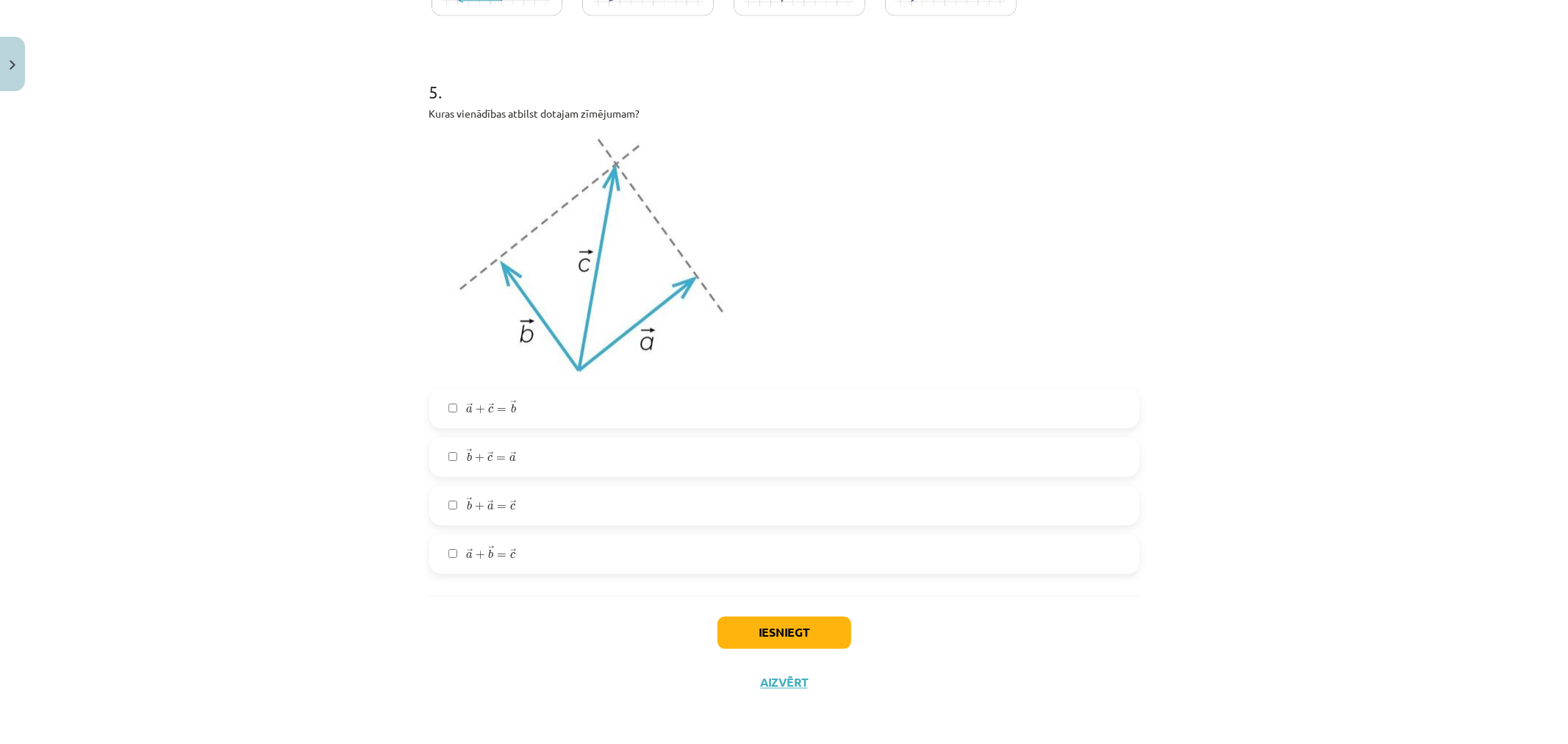
click at [542, 561] on label "→ a + → b = → c a → + b → = c →" at bounding box center [784, 554] width 708 height 37
click at [487, 505] on span "a" at bounding box center [491, 508] width 7 height 7
click at [510, 511] on label "→ b + → a = → c b → + a → = c →" at bounding box center [784, 506] width 708 height 37
click at [498, 516] on label "→ b + → a = → c b → + a → = c →" at bounding box center [784, 506] width 708 height 37
click at [803, 631] on button "Iesniegt" at bounding box center [784, 633] width 134 height 32
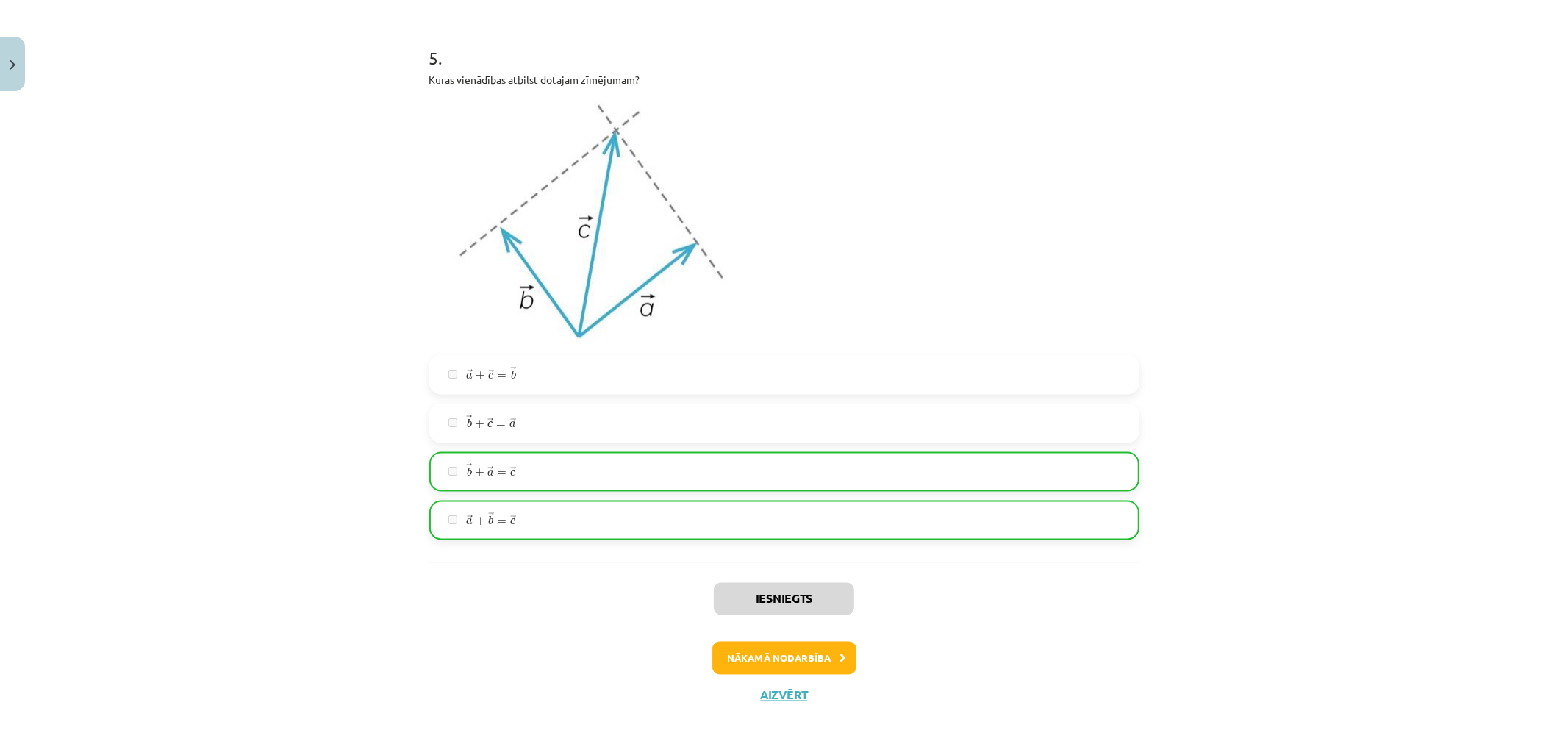
scroll to position [1996, 0]
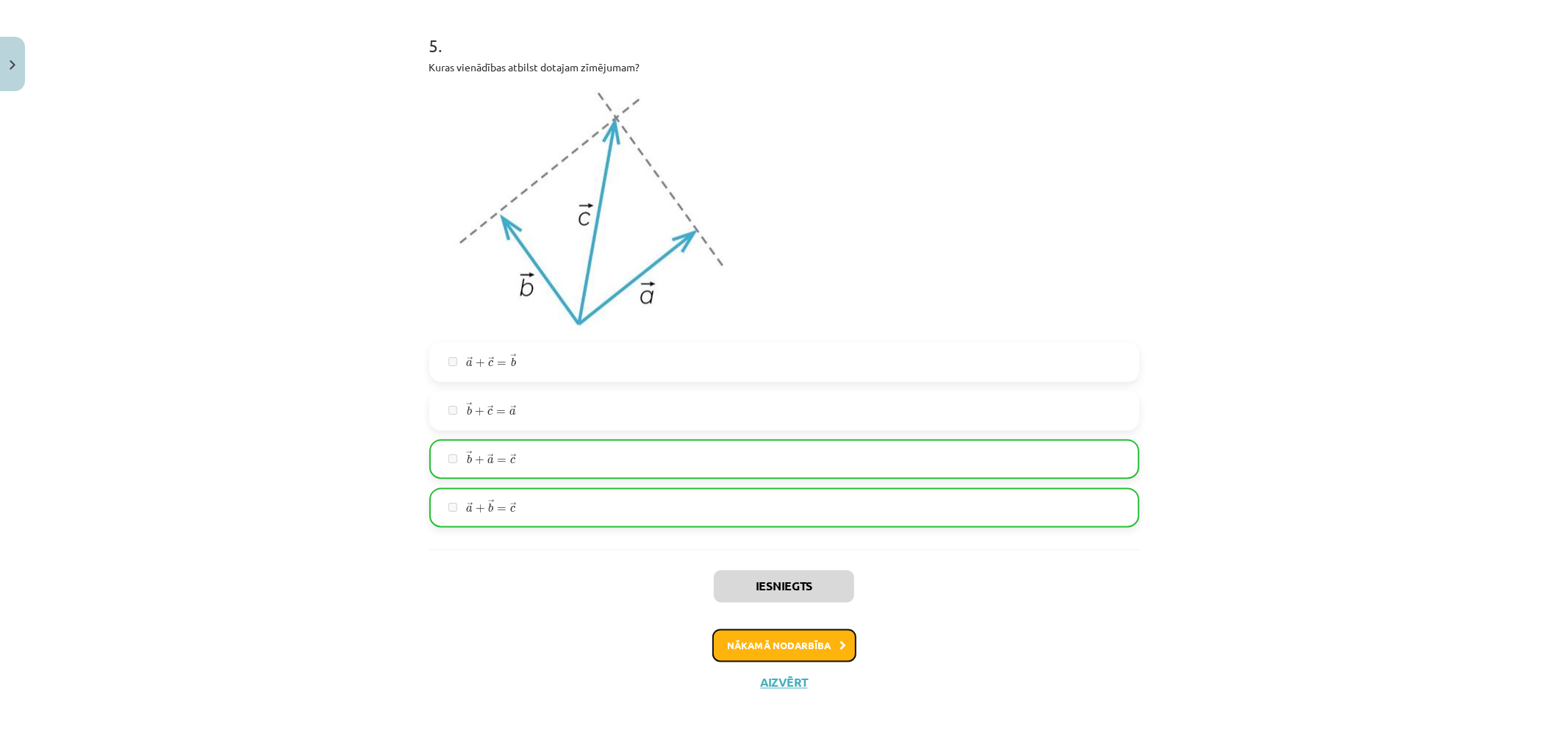
click at [787, 645] on button "Nākamā nodarbība" at bounding box center [784, 645] width 144 height 34
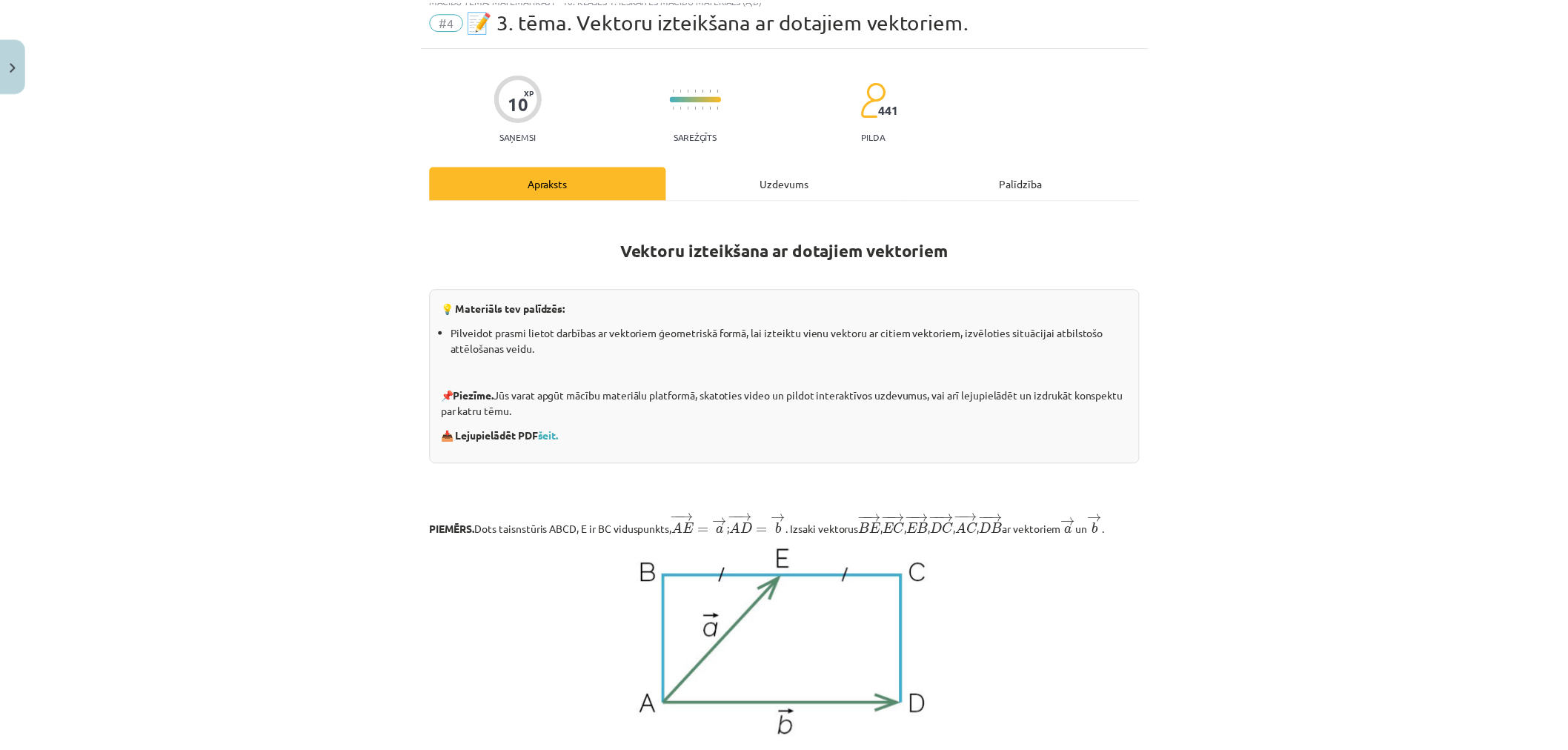
scroll to position [37, 0]
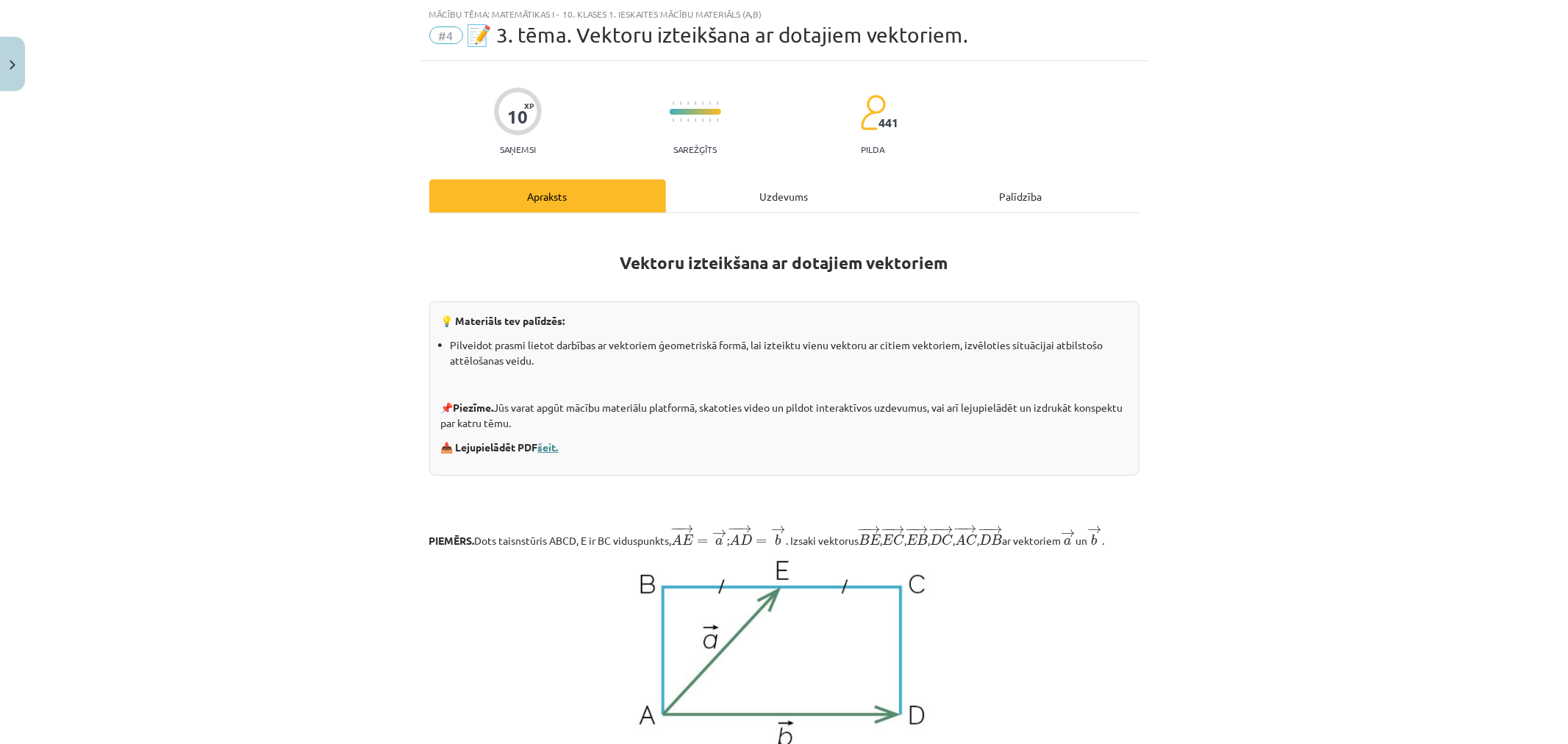
click at [540, 447] on link "šeit." at bounding box center [549, 447] width 21 height 13
click at [5, 42] on button "Close" at bounding box center [12, 64] width 25 height 54
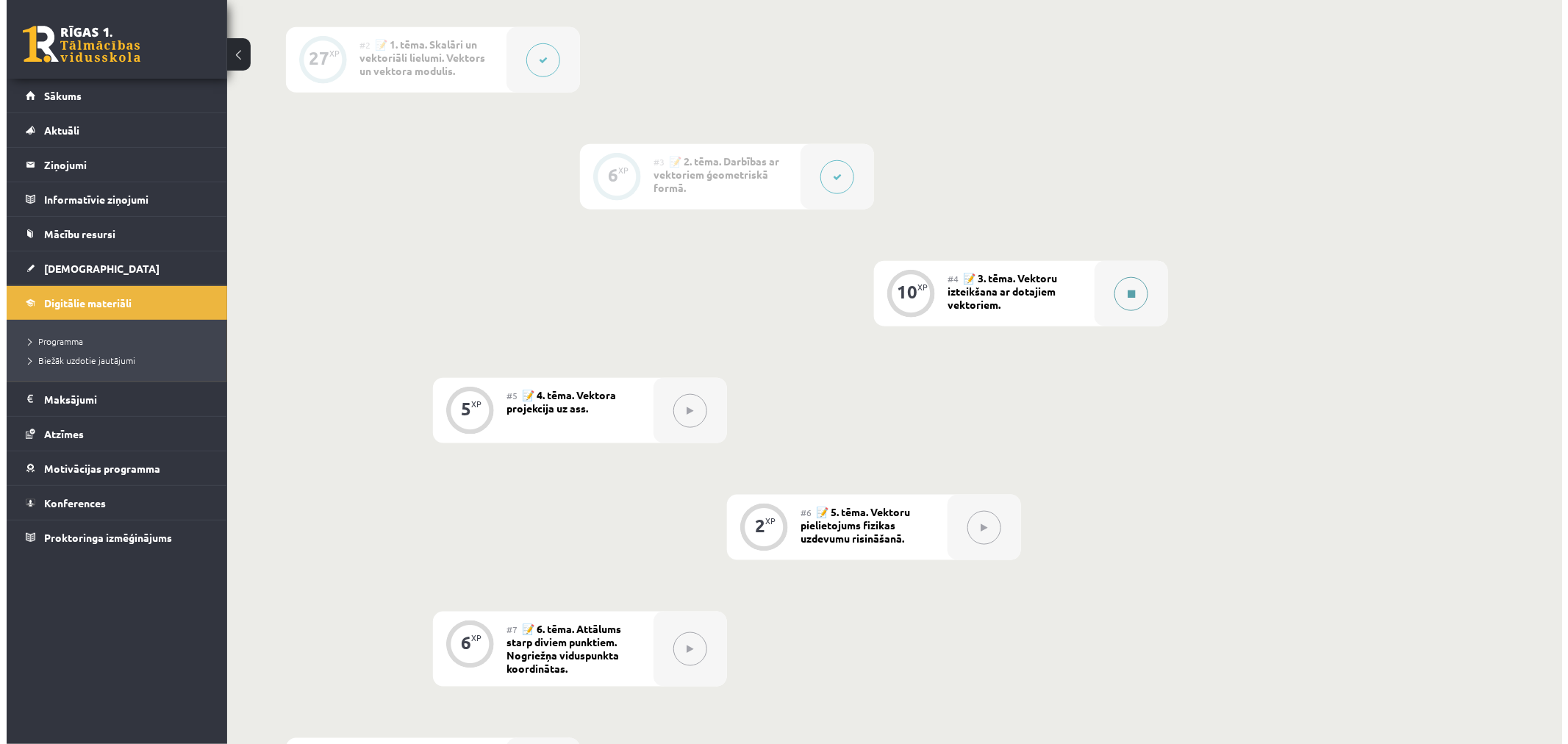
scroll to position [465, 0]
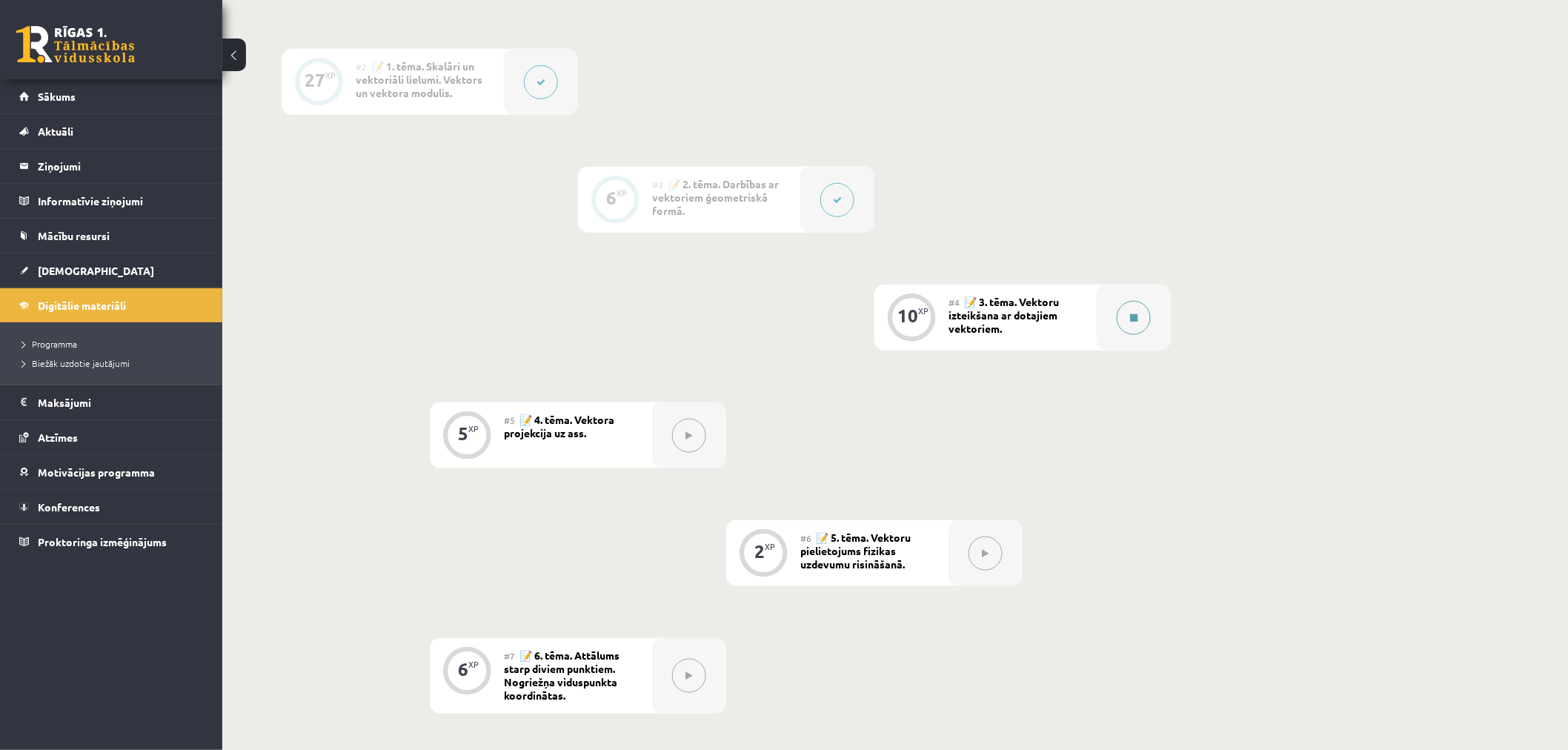
click at [1143, 315] on button at bounding box center [1133, 318] width 34 height 34
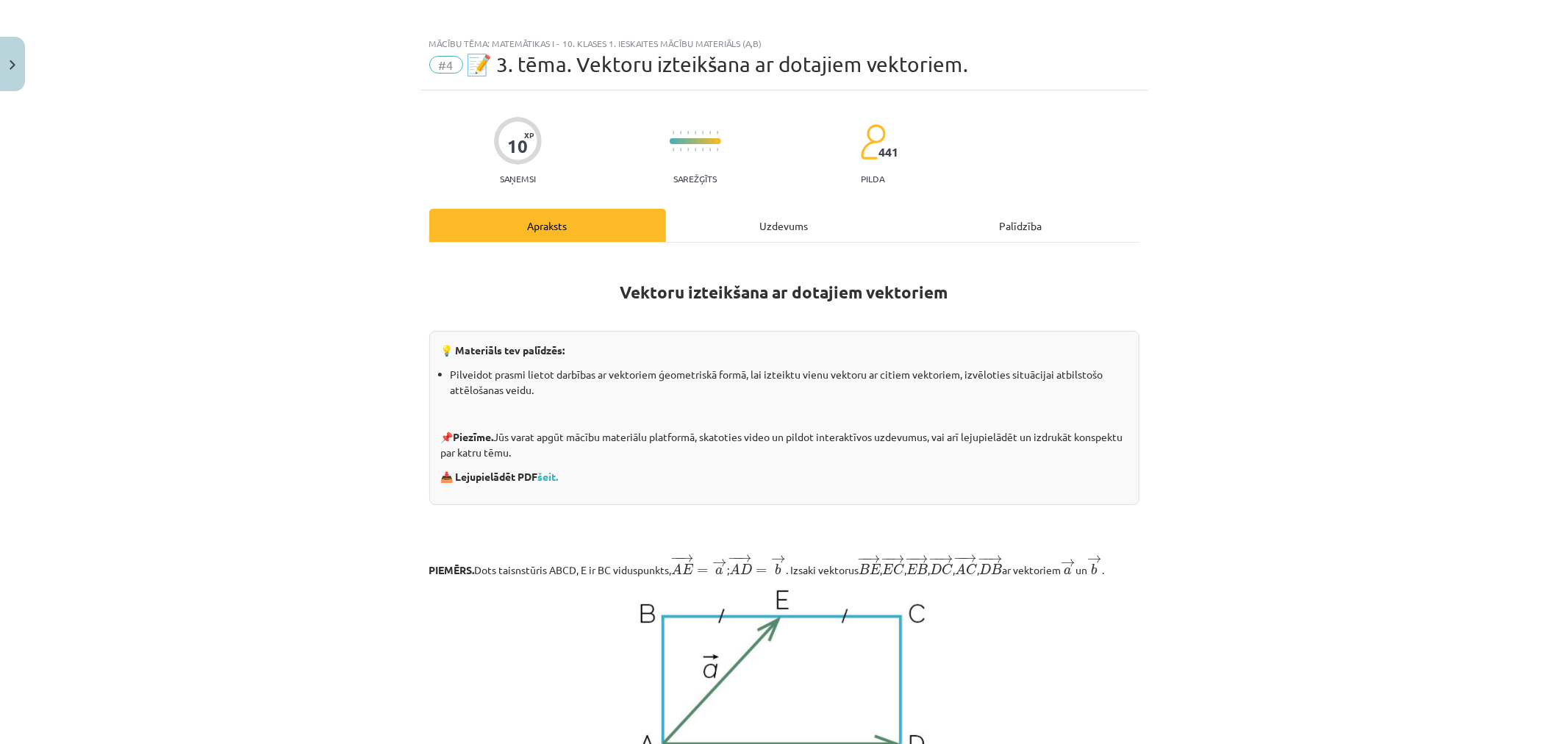
scroll to position [0, 0]
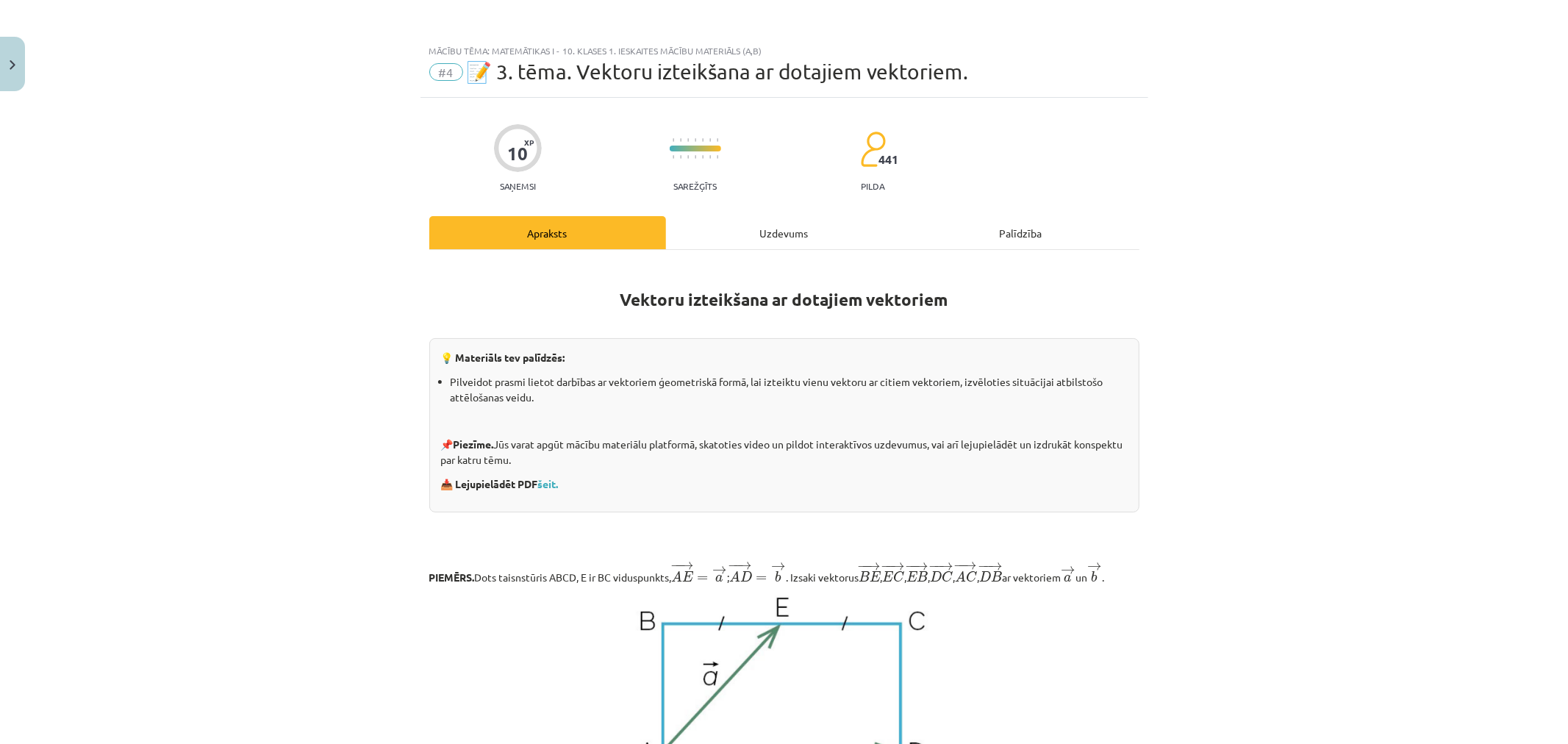
click at [789, 248] on div "Uzdevums" at bounding box center [784, 232] width 237 height 33
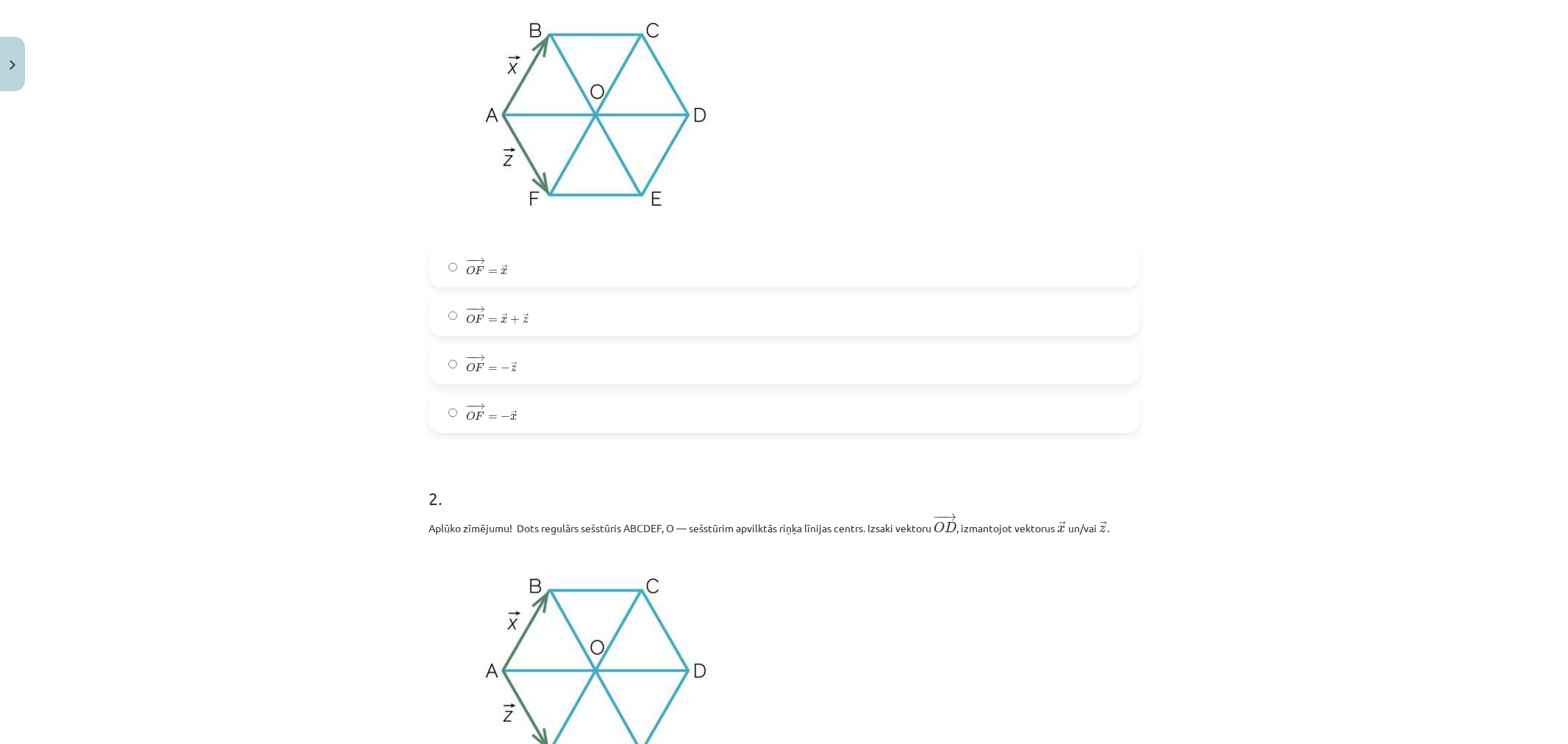
scroll to position [361, 0]
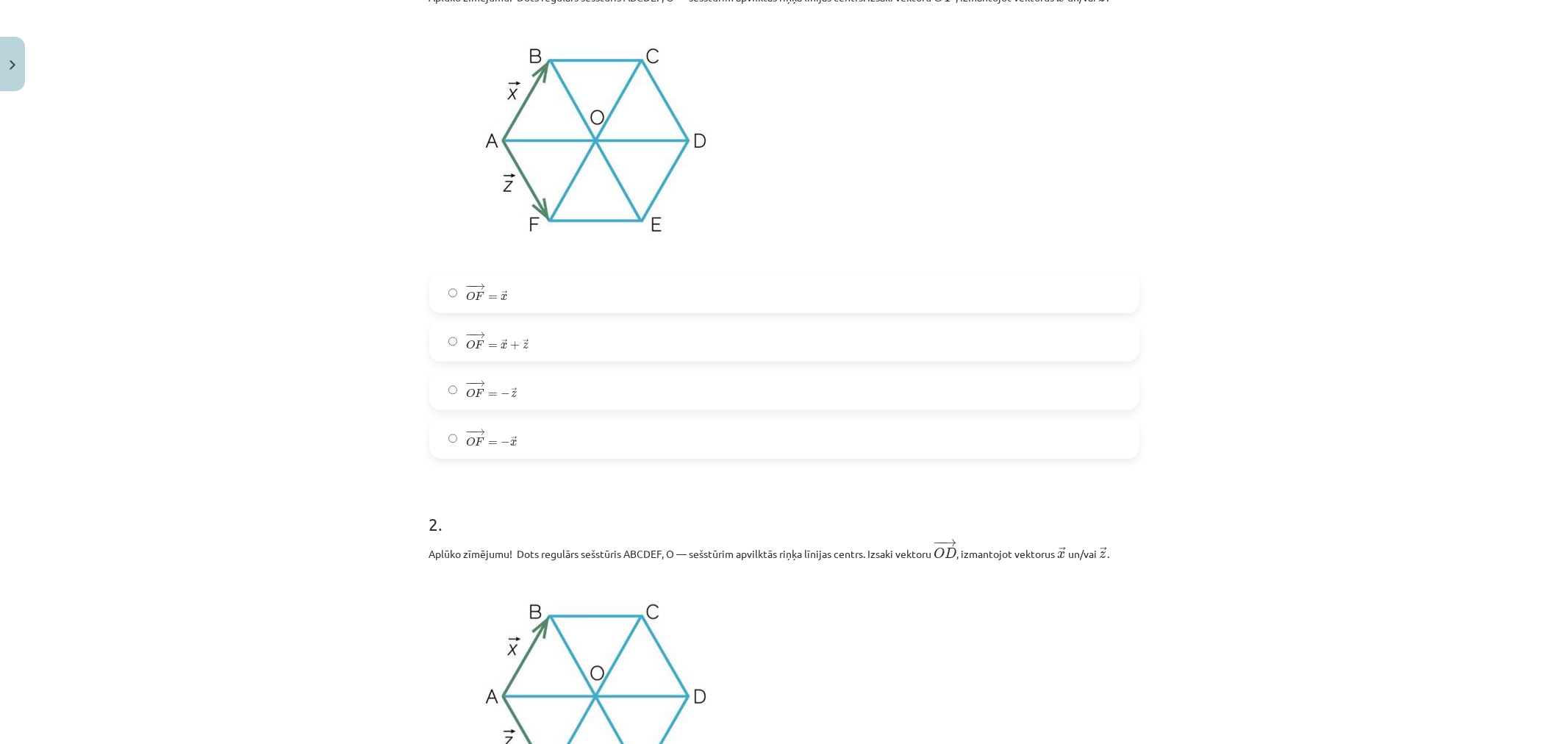
click at [533, 292] on label "− − → O F = → x O F → = x →" at bounding box center [784, 293] width 708 height 37
click at [575, 394] on label "− − → O F = − → z O F → = − z →" at bounding box center [784, 391] width 708 height 37
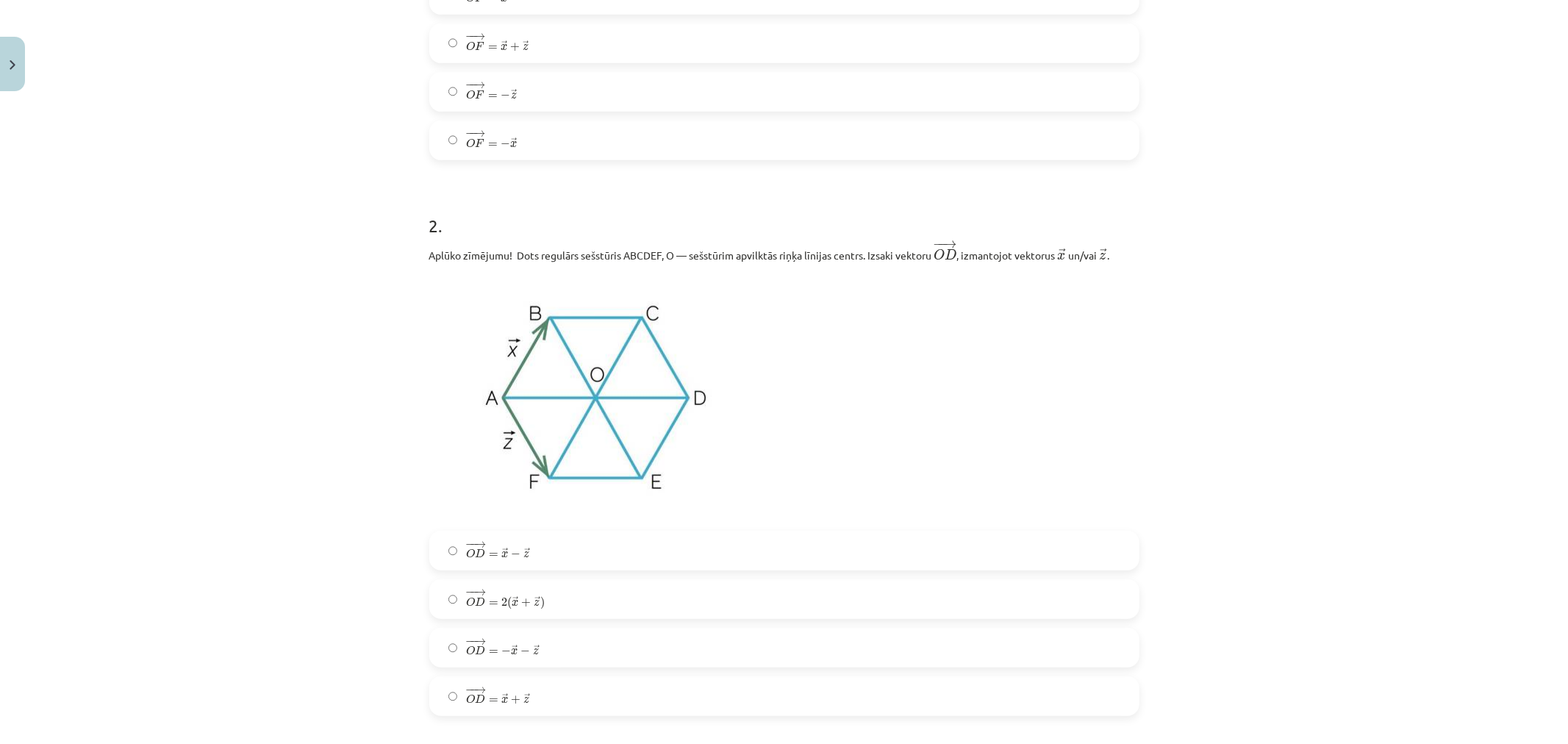
scroll to position [688, 0]
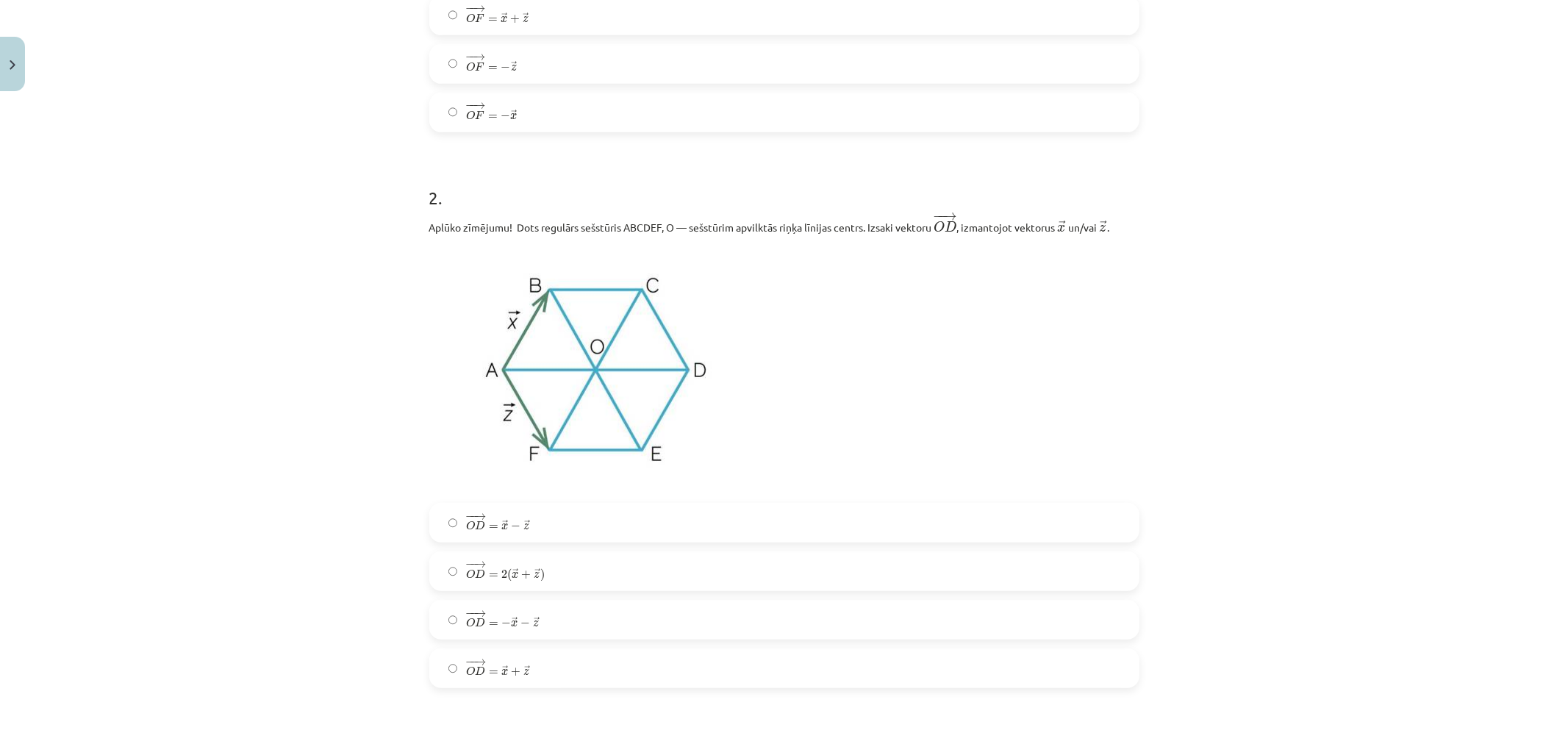
click at [581, 582] on label "− − → O D = 2 ( → x + → z ) O D → = 2 ( x → + z → )" at bounding box center [784, 571] width 708 height 37
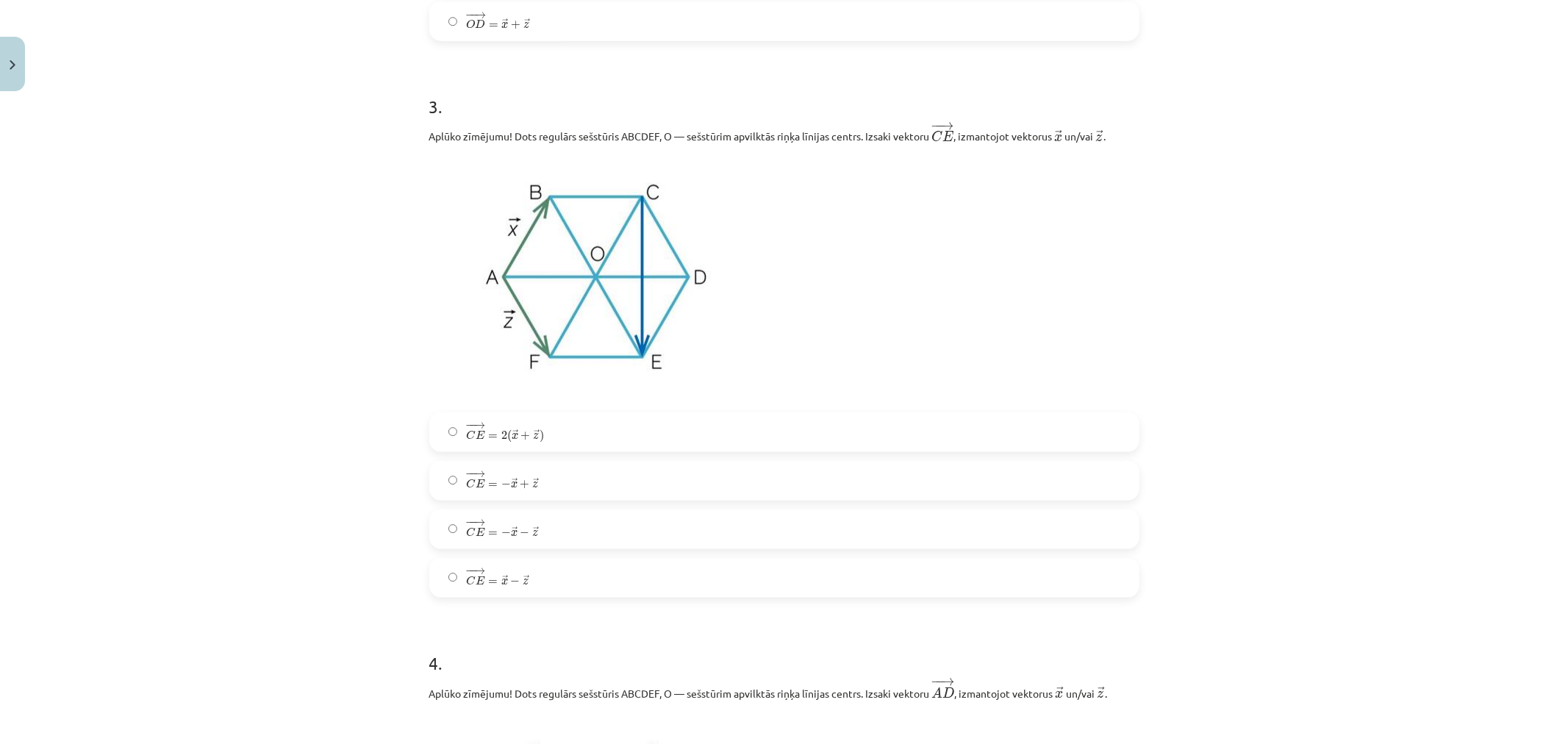
scroll to position [1341, 0]
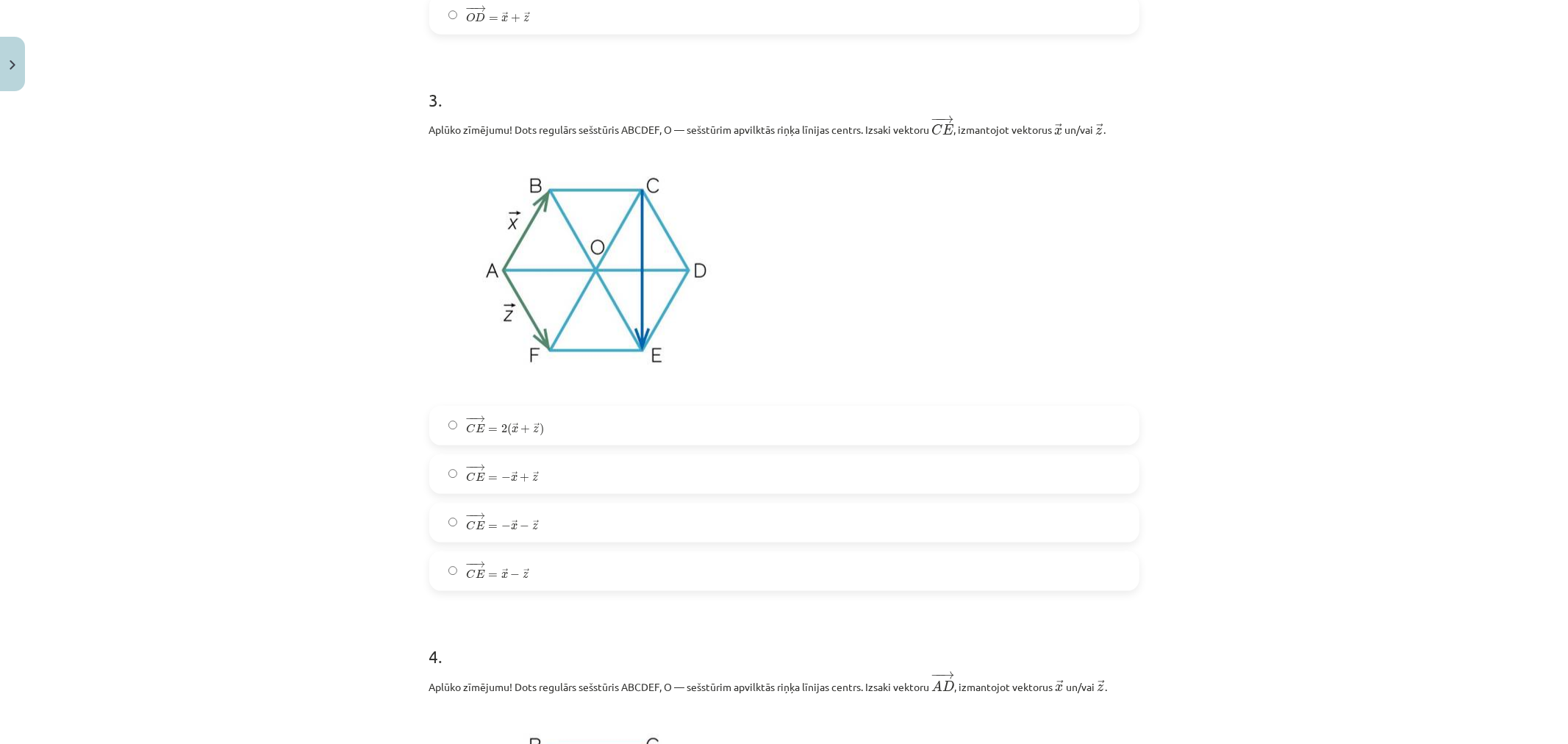
click at [577, 523] on label "− − → C E = − → x − → z C E → = − x → − z →" at bounding box center [784, 523] width 708 height 37
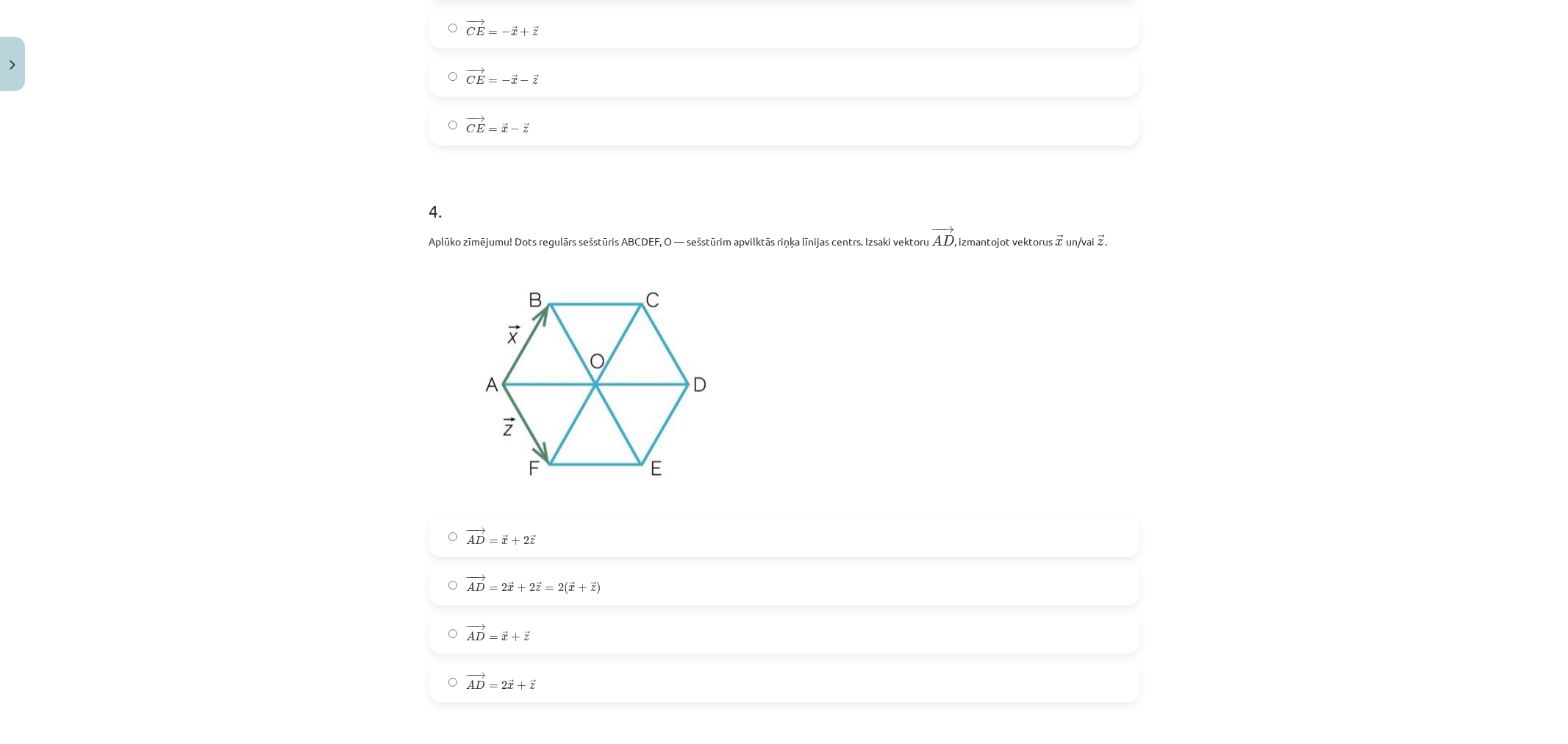
scroll to position [1832, 0]
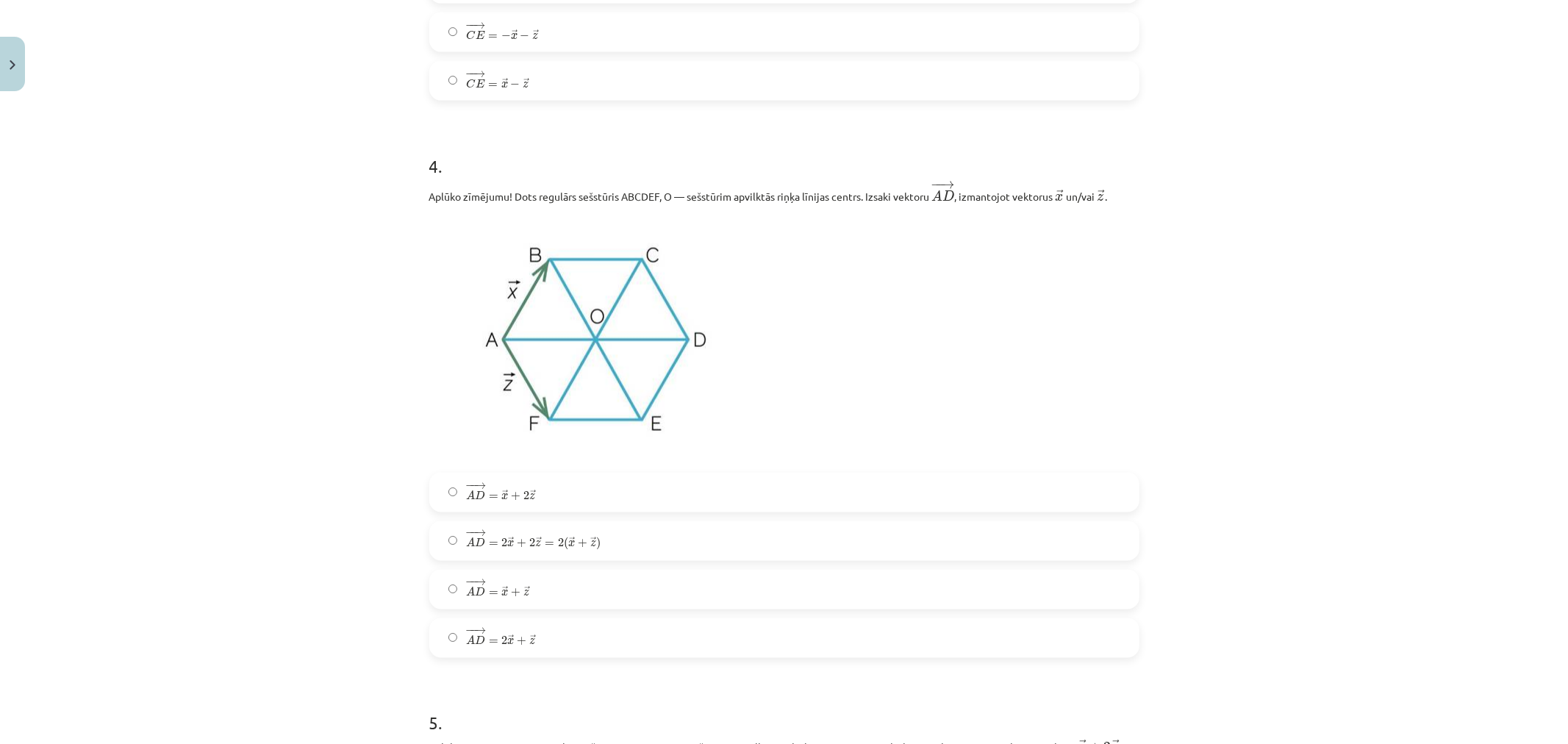
click at [595, 556] on label "− − → A D = 2 → x + 2 → z = 2 ( → x + → z ) A D → = 2 x → + 2 z → = 2 ( x → + z…" at bounding box center [784, 541] width 708 height 37
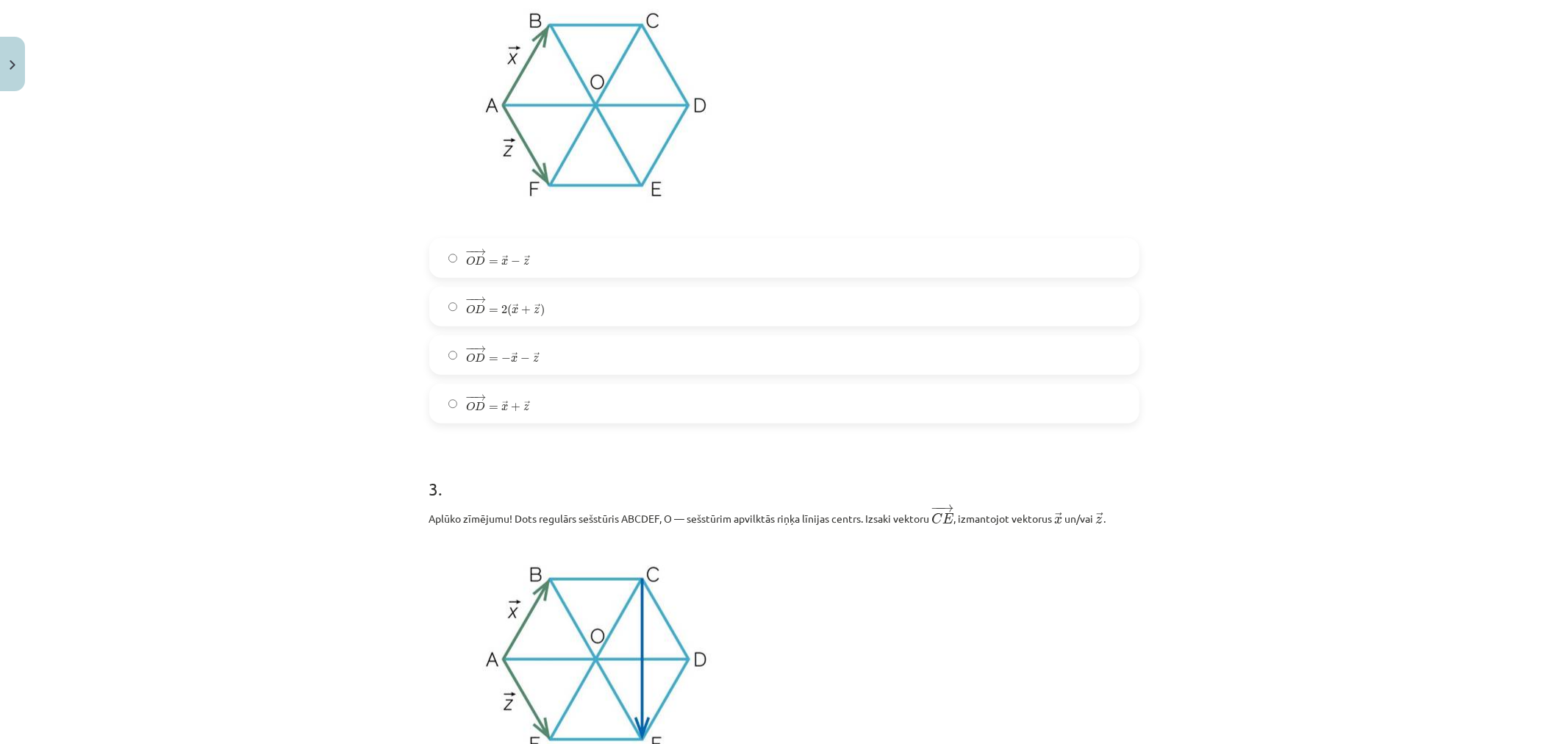
scroll to position [932, 0]
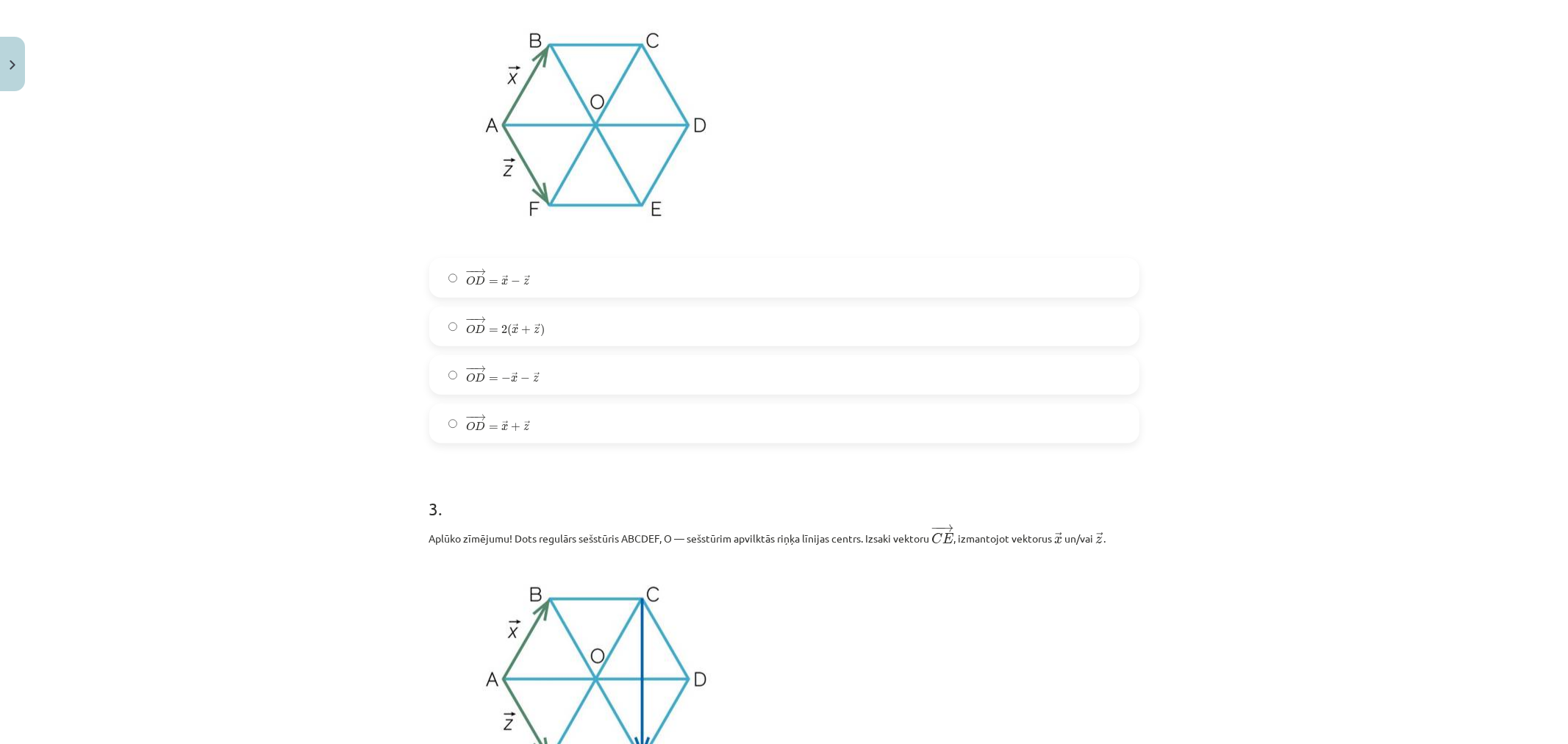
click at [641, 432] on label "− − → O D = → x + → z O D → = x → + z →" at bounding box center [784, 423] width 708 height 37
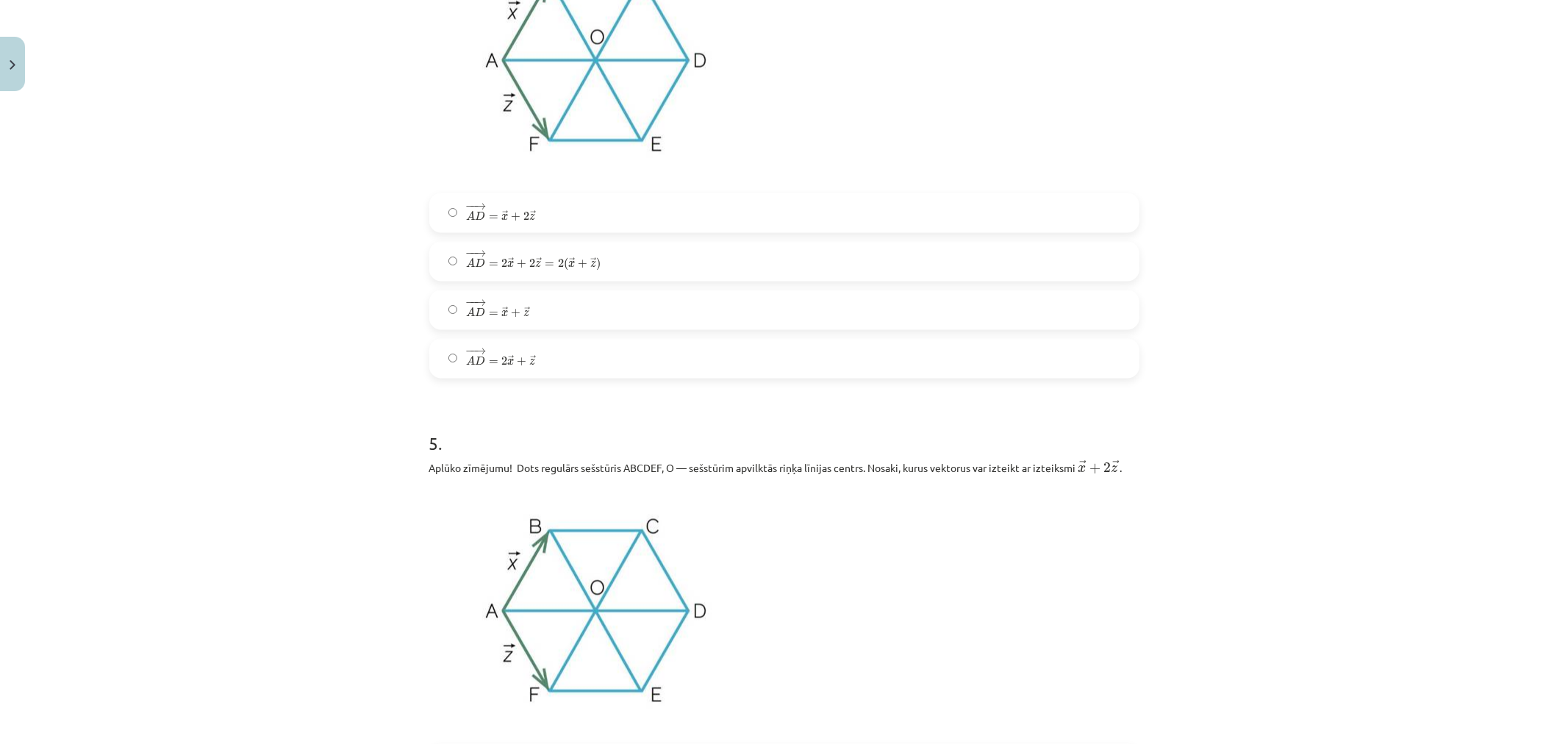
scroll to position [2438, 0]
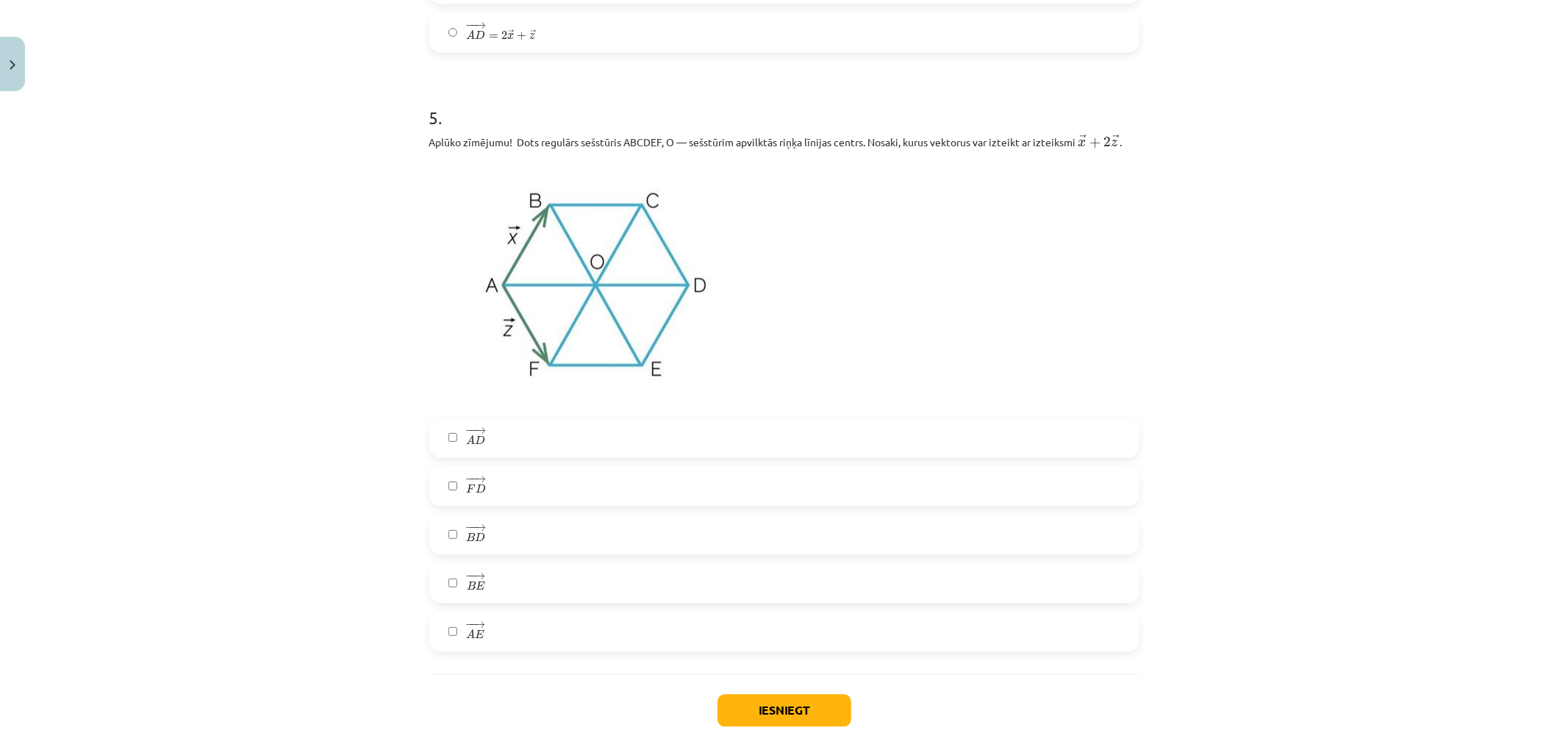
click at [535, 456] on label "− − → A D A D →" at bounding box center [784, 437] width 708 height 37
click at [554, 595] on label "− − → B E B E →" at bounding box center [784, 583] width 708 height 37
click at [792, 712] on button "Iesniegt" at bounding box center [784, 709] width 134 height 32
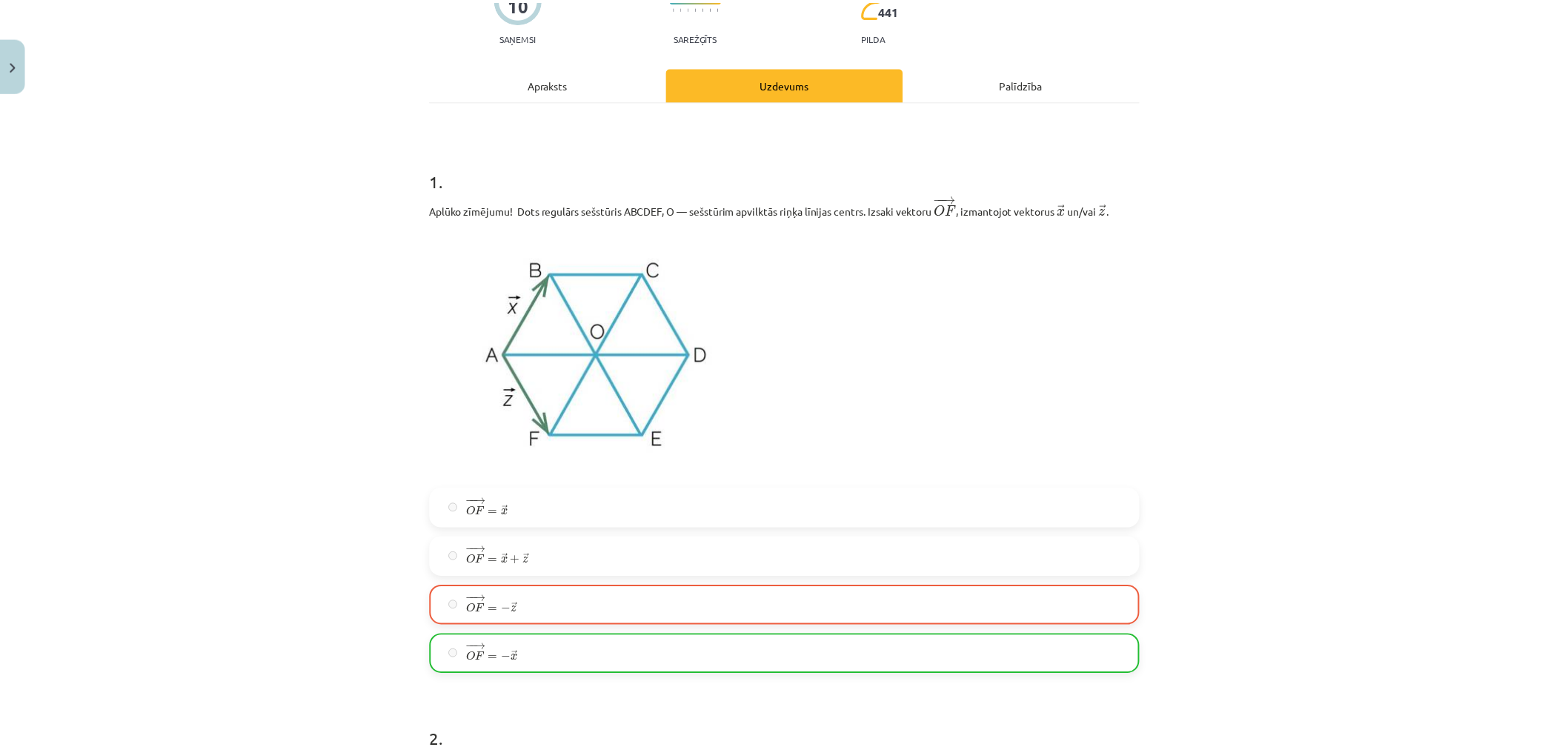
scroll to position [69, 0]
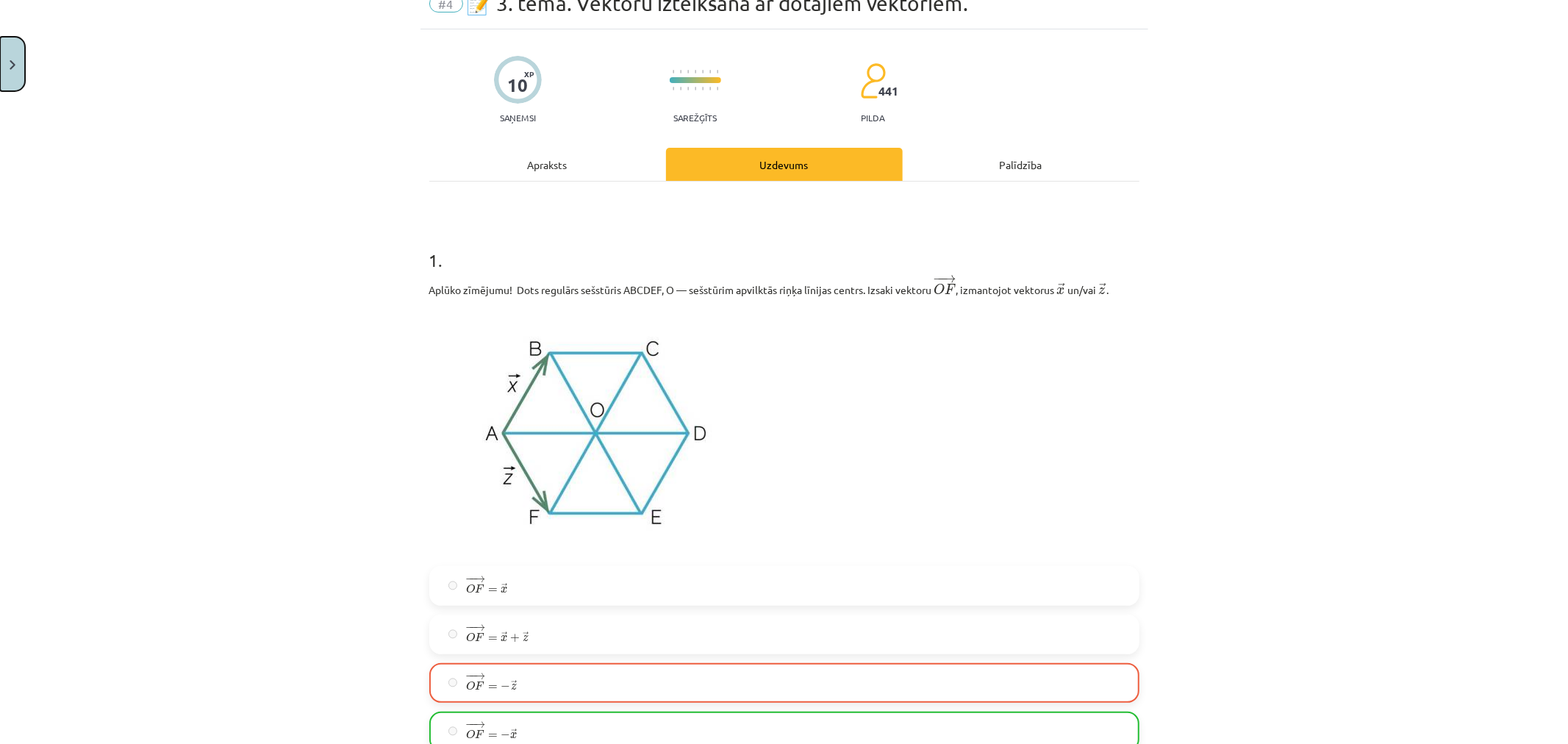
click at [12, 67] on img "Close" at bounding box center [12, 65] width 6 height 10
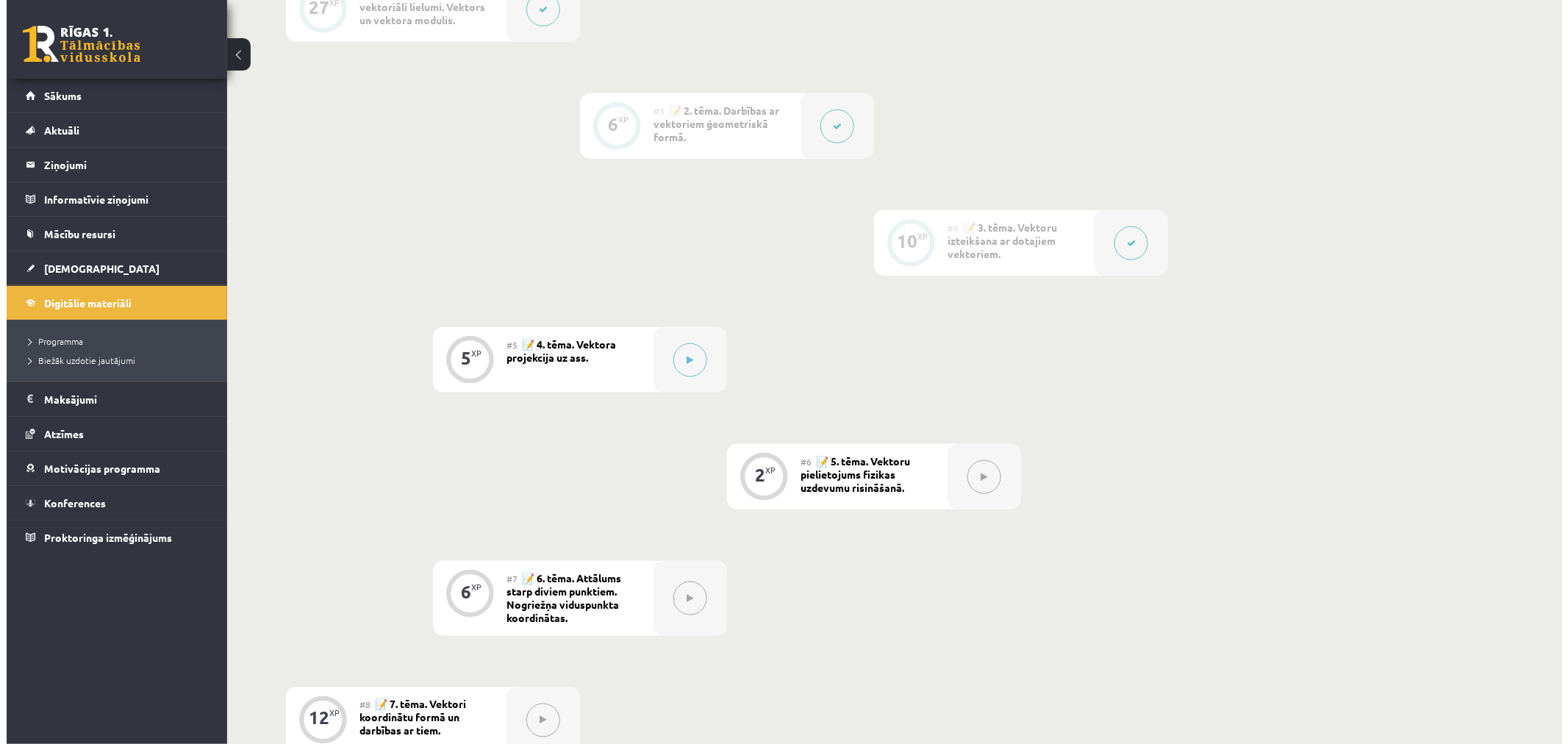
scroll to position [653, 0]
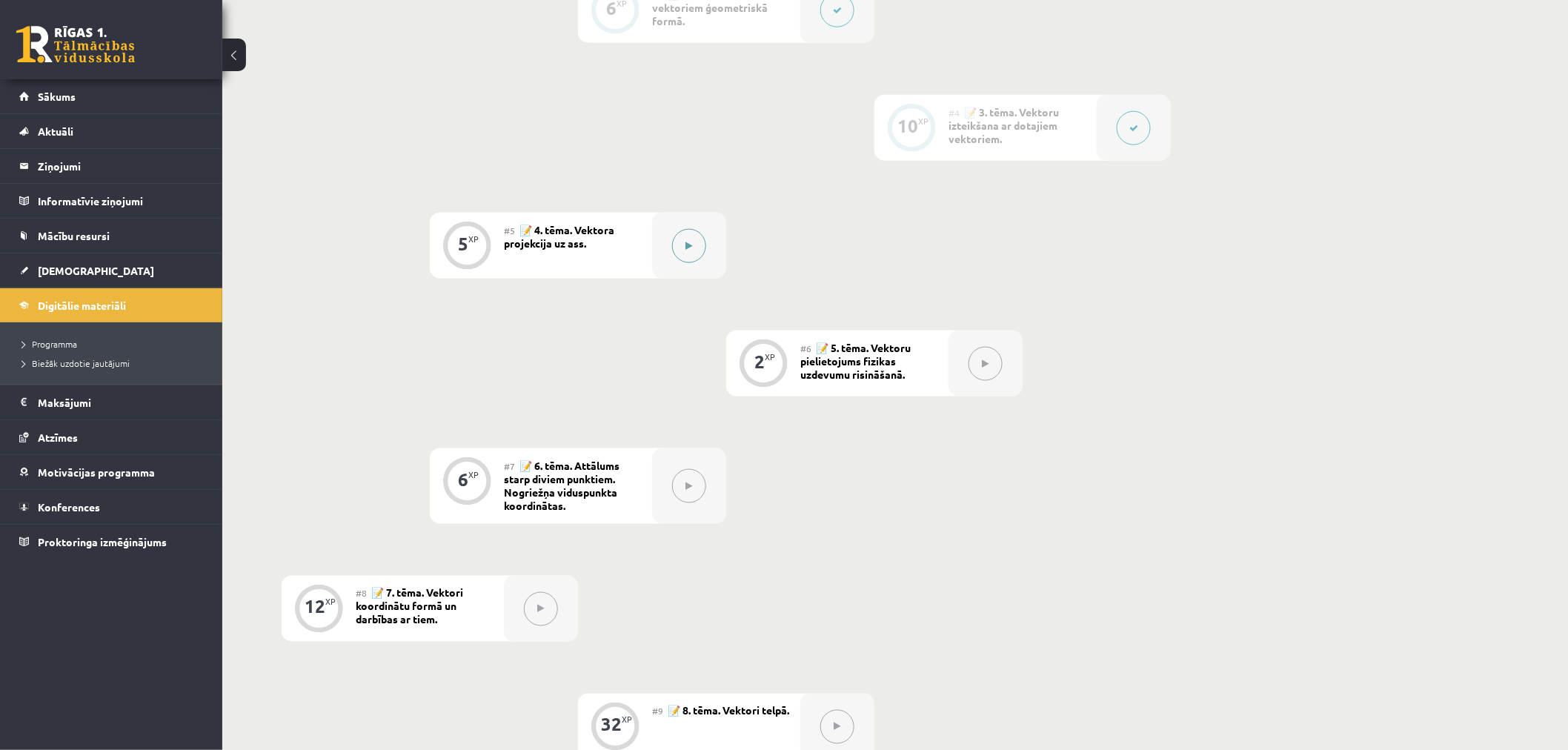
click at [683, 249] on button at bounding box center [689, 246] width 34 height 34
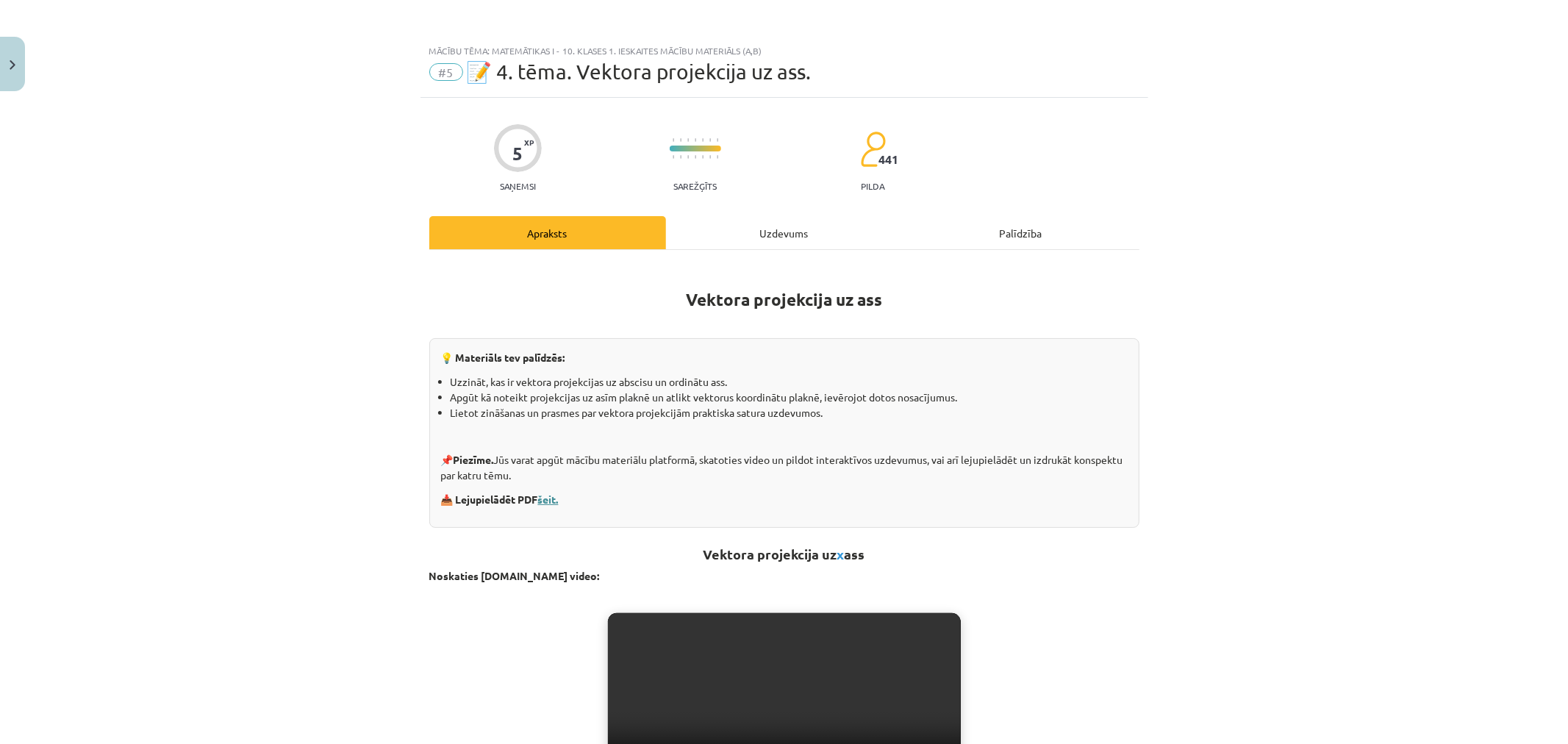
click at [559, 495] on link "šeit." at bounding box center [549, 499] width 21 height 13
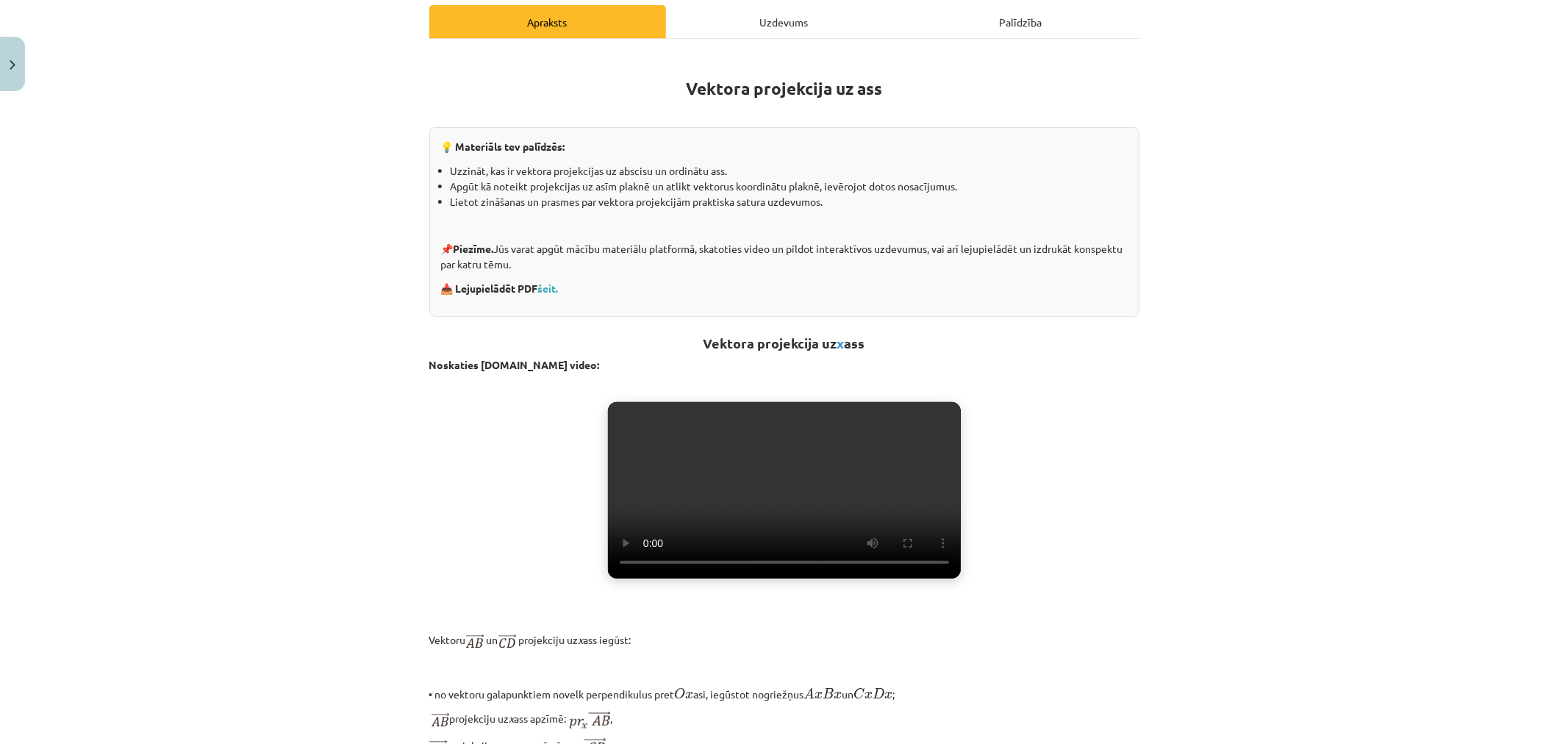
scroll to position [245, 0]
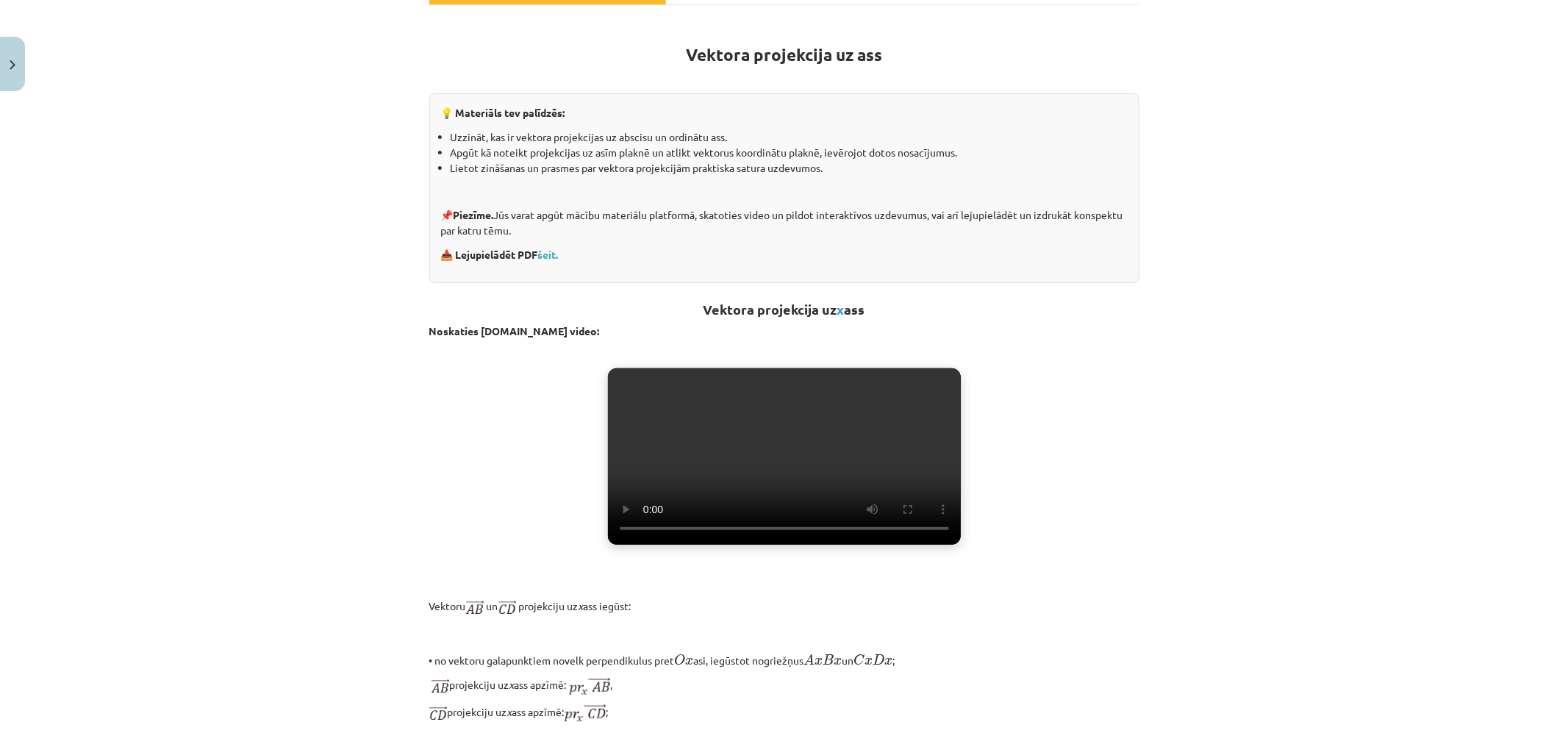
click at [790, 457] on video "Jūsu pārlūkprogramma neatbalsta video atskaņošanu." at bounding box center [784, 456] width 352 height 176
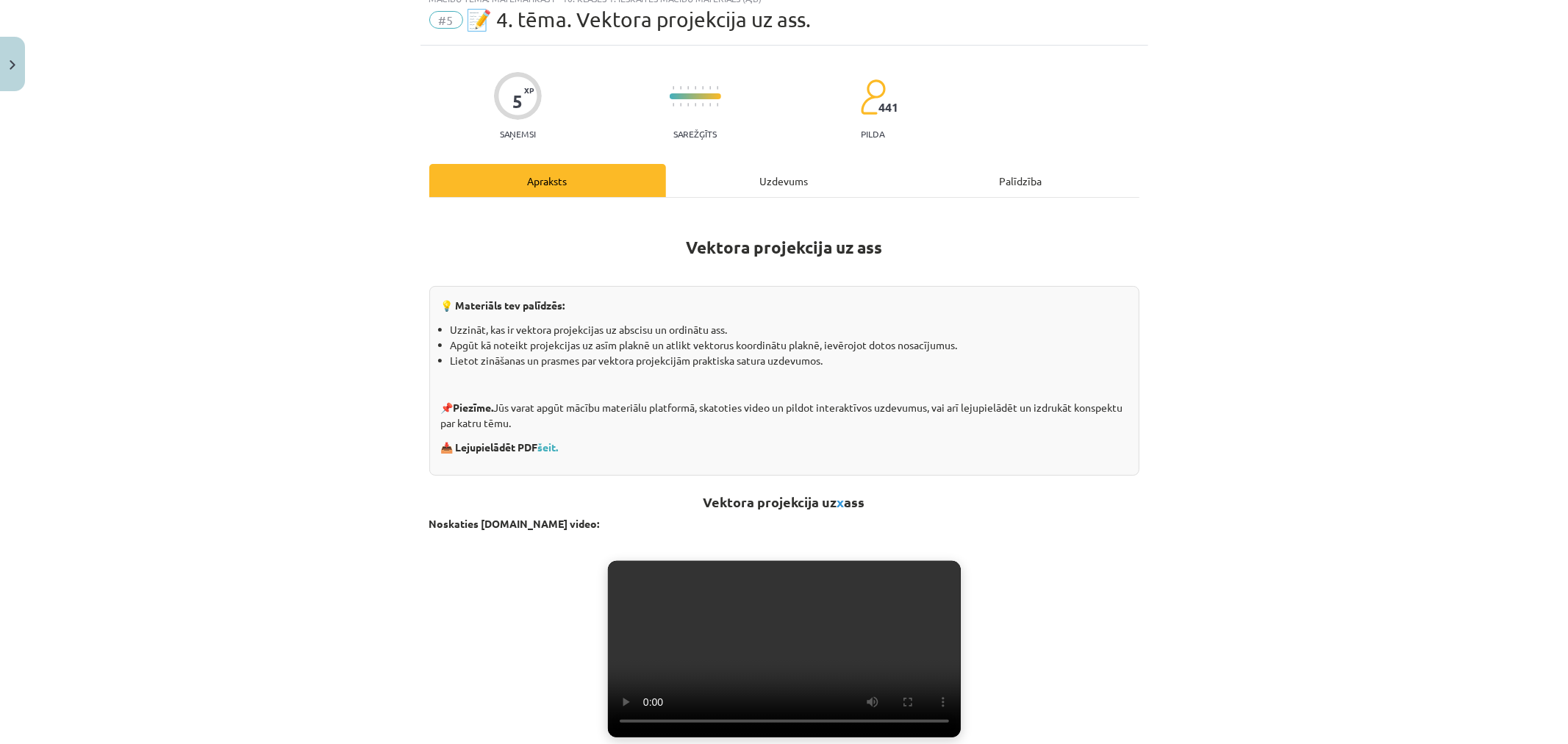
scroll to position [0, 0]
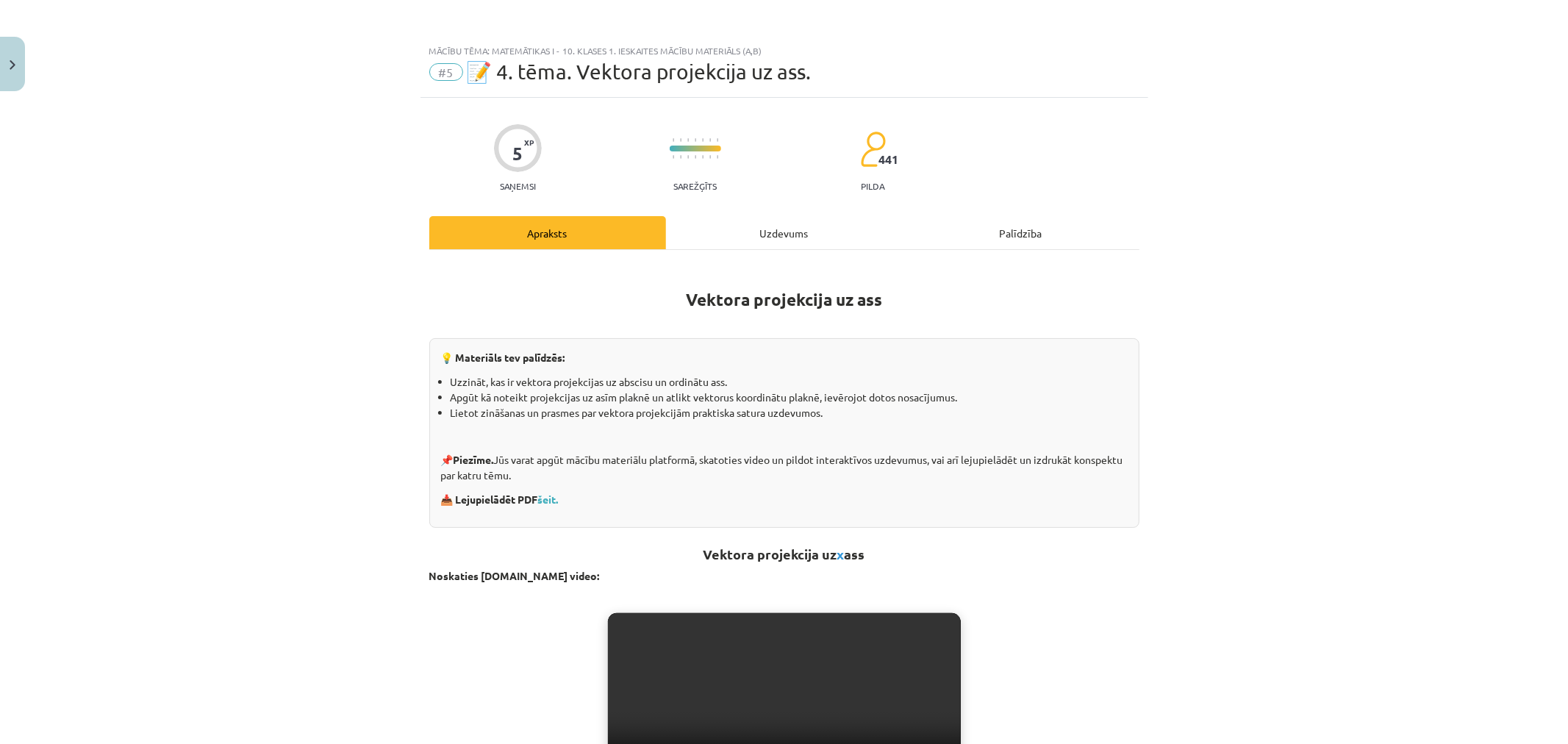
click at [820, 240] on div "Uzdevums" at bounding box center [784, 232] width 237 height 33
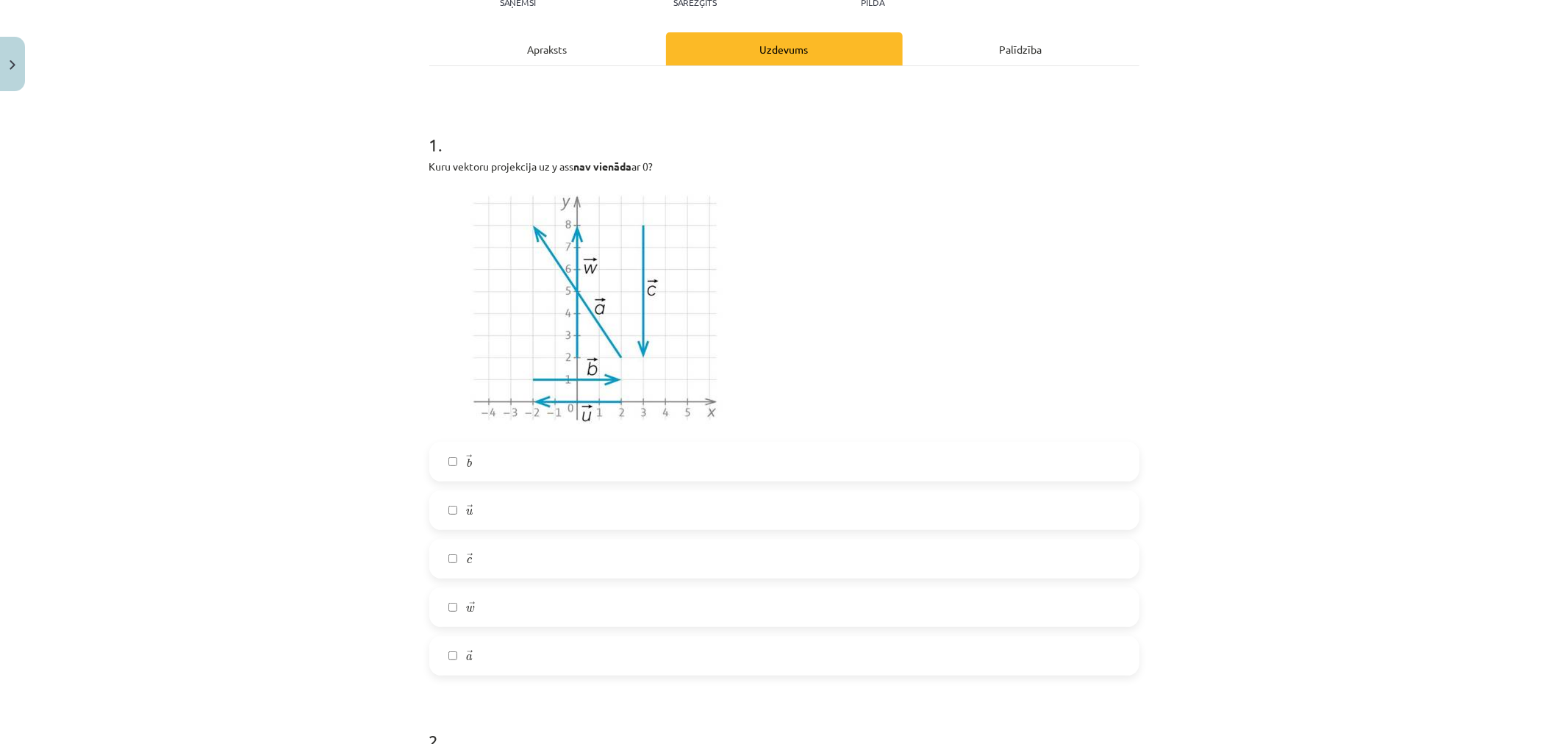
scroll to position [200, 0]
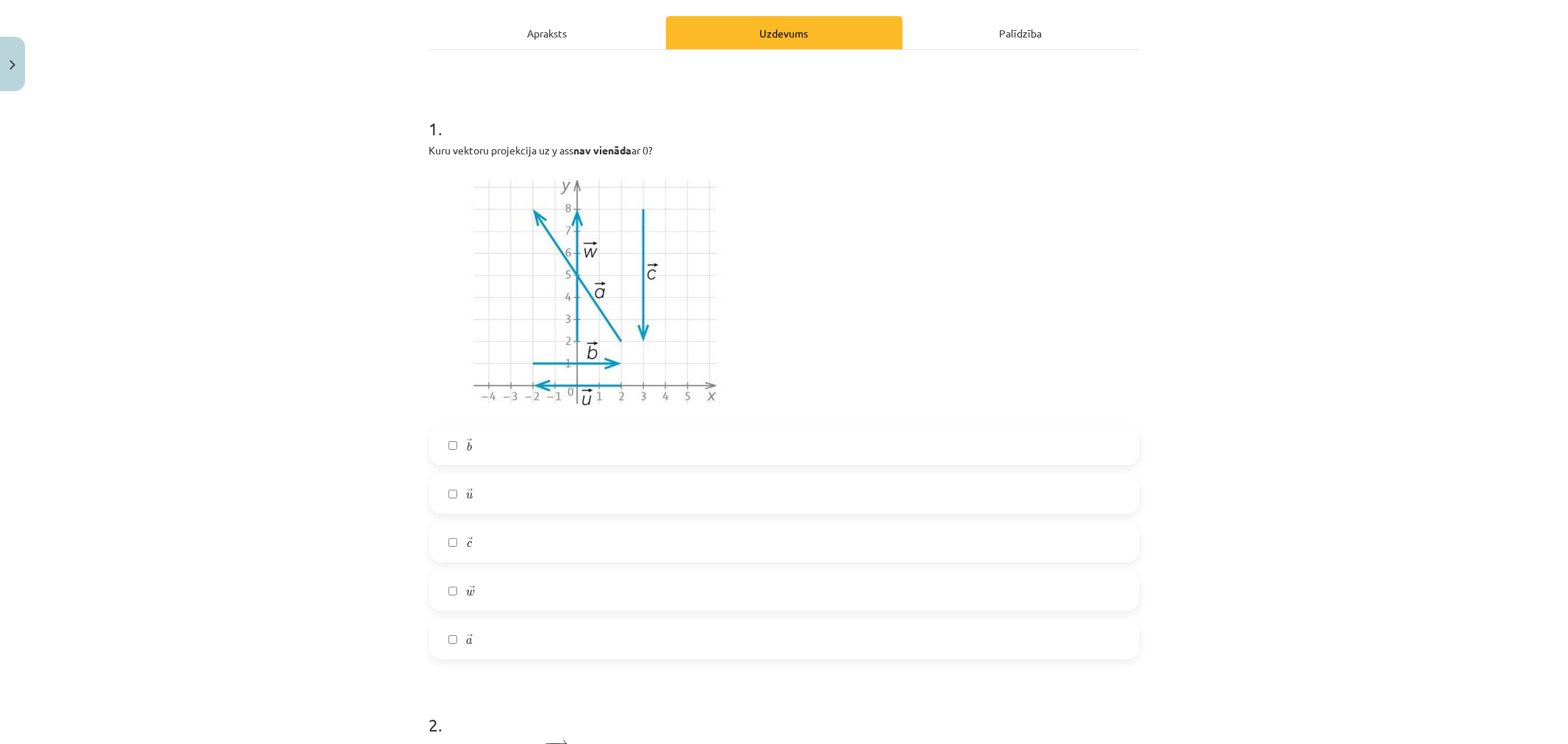
click at [525, 444] on label "→ b b →" at bounding box center [784, 445] width 708 height 37
click at [516, 644] on label "→ a a →" at bounding box center [784, 639] width 708 height 37
click at [672, 447] on label "→ b b →" at bounding box center [784, 445] width 708 height 37
click at [605, 633] on label "→ a a →" at bounding box center [784, 639] width 708 height 37
click at [488, 594] on label "→ w w →" at bounding box center [784, 591] width 708 height 37
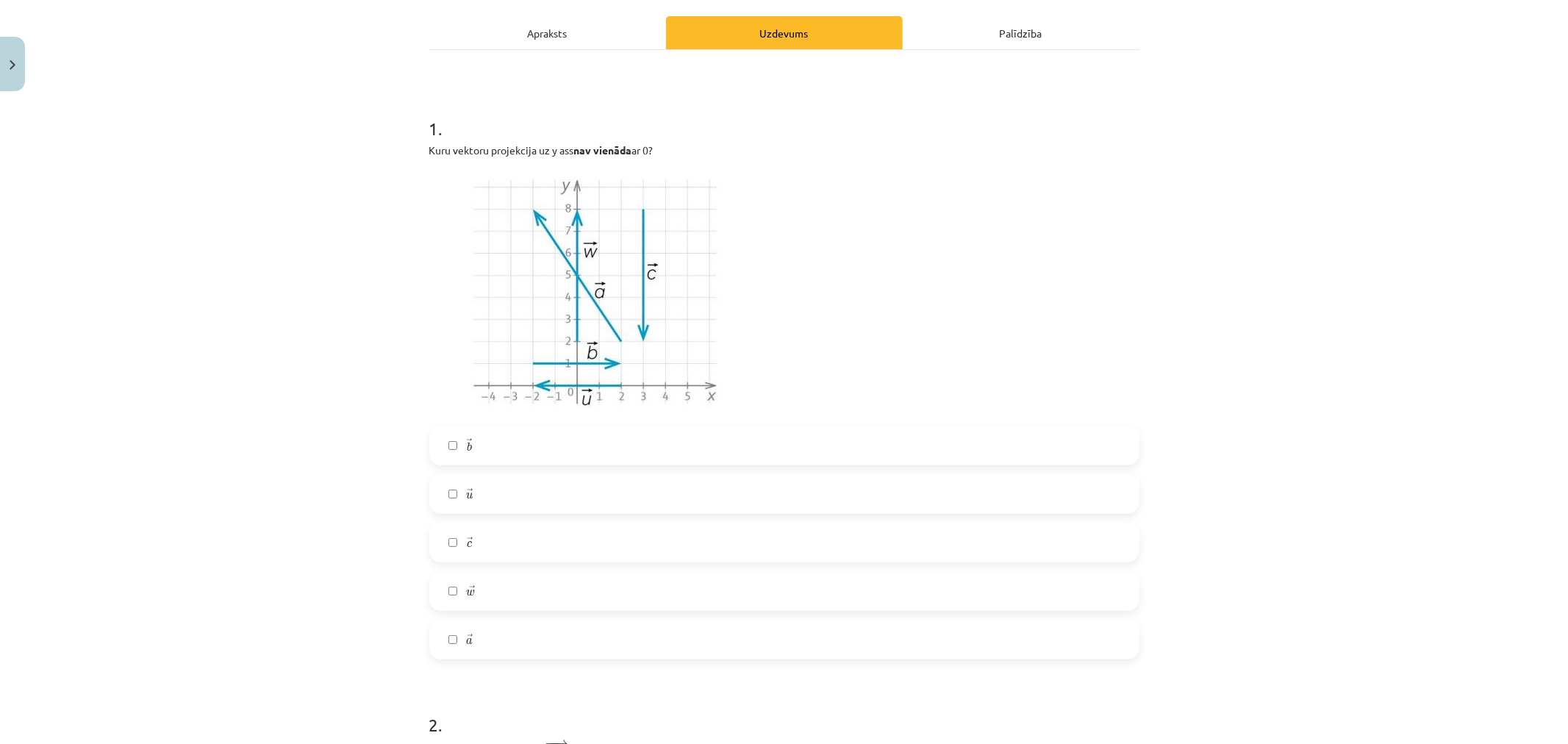
click at [497, 644] on label "→ a a →" at bounding box center [784, 639] width 708 height 37
click at [511, 442] on label "→ b b →" at bounding box center [784, 445] width 708 height 37
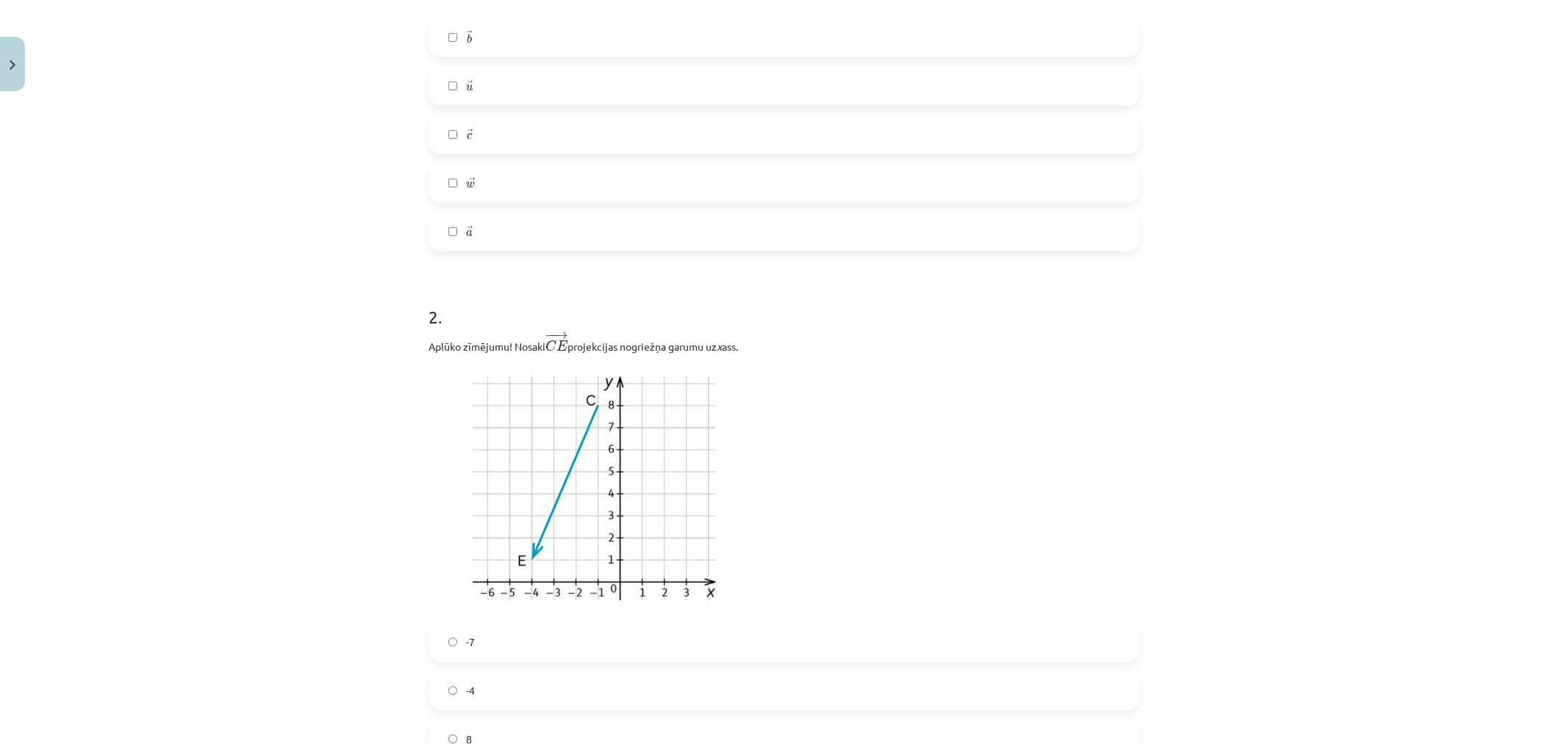
scroll to position [773, 0]
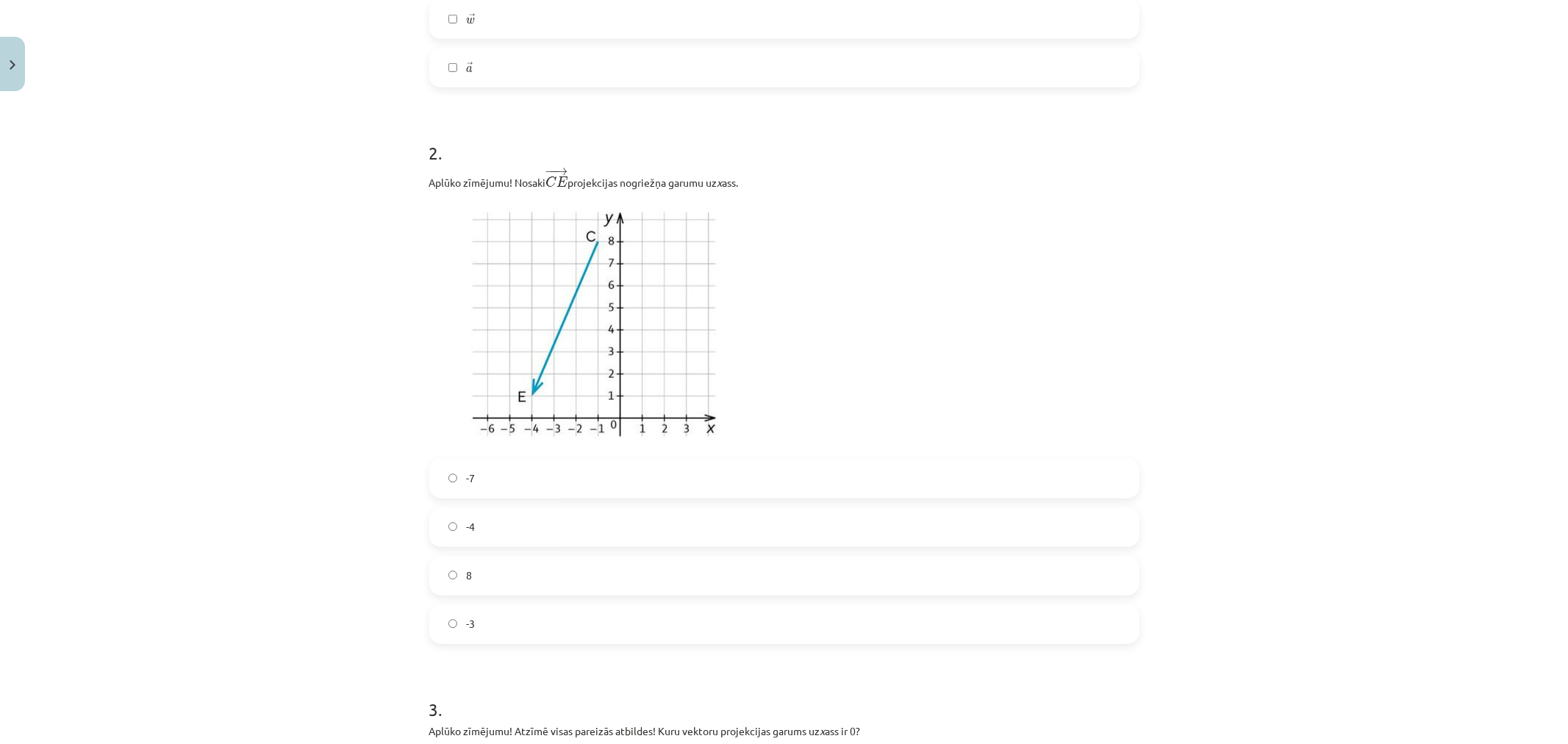
click at [517, 531] on label "-4" at bounding box center [784, 527] width 708 height 37
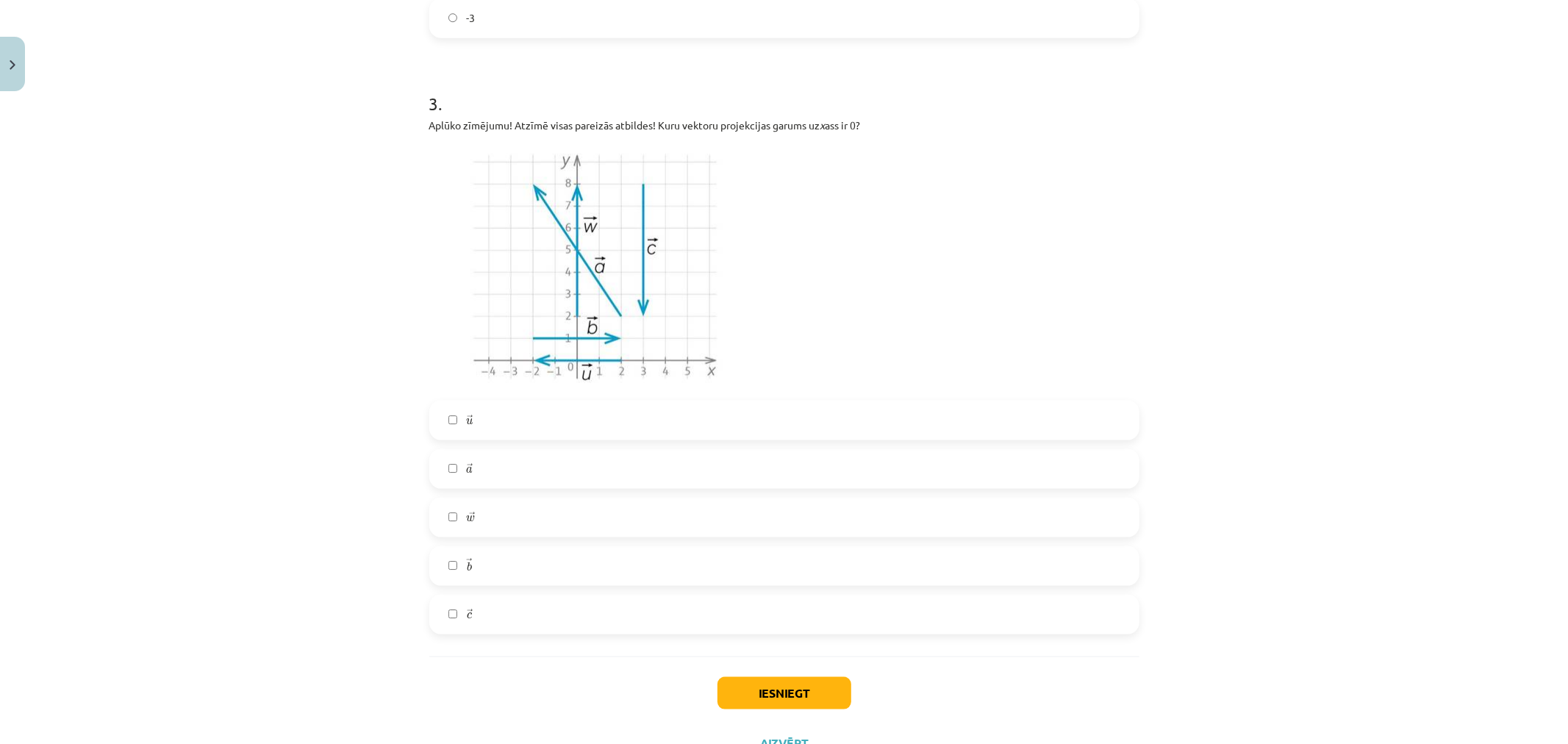
scroll to position [1425, 0]
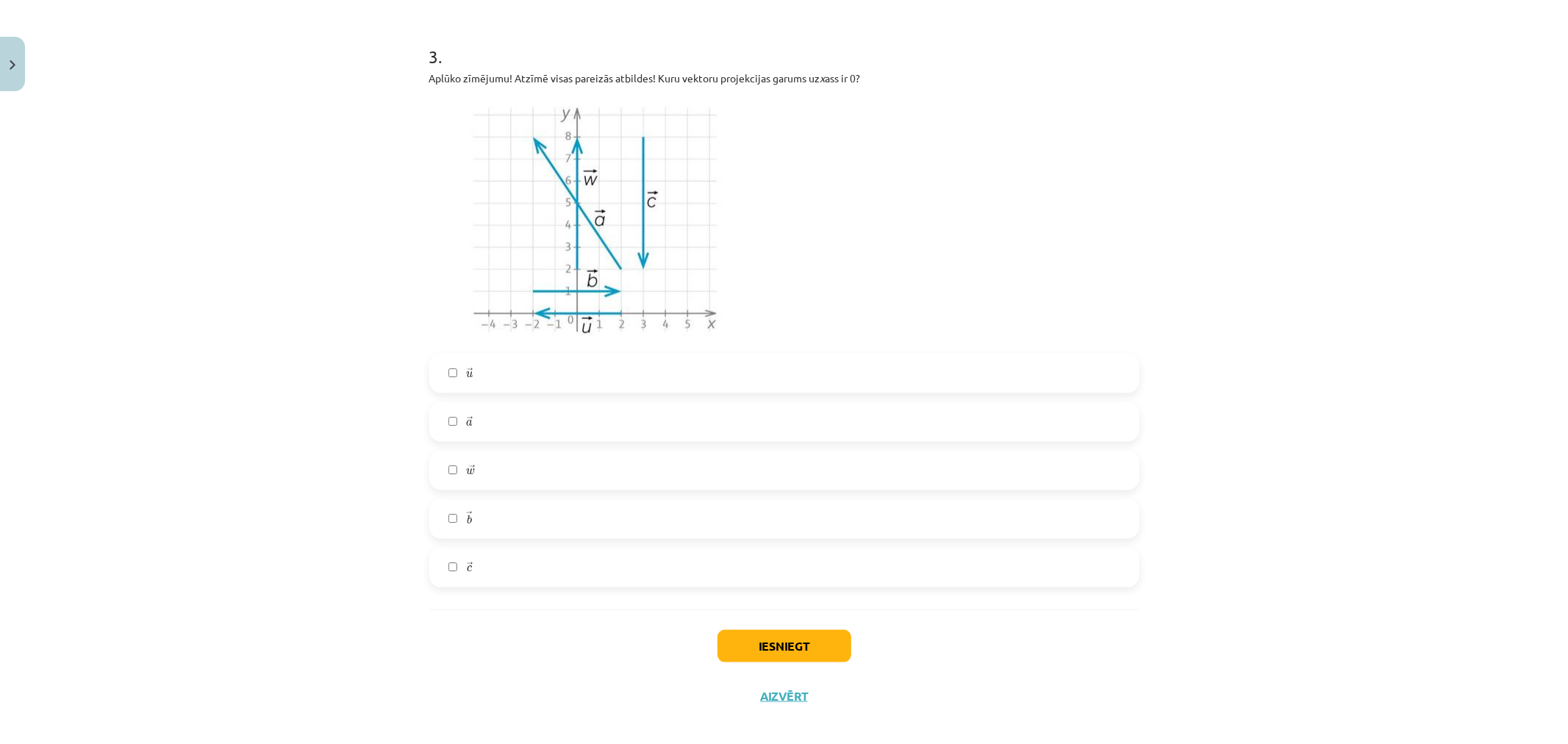
click at [496, 467] on label "→ w w →" at bounding box center [784, 470] width 708 height 37
click at [652, 520] on label "→ b b →" at bounding box center [784, 519] width 708 height 37
click at [490, 416] on label "→ a a →" at bounding box center [784, 422] width 708 height 37
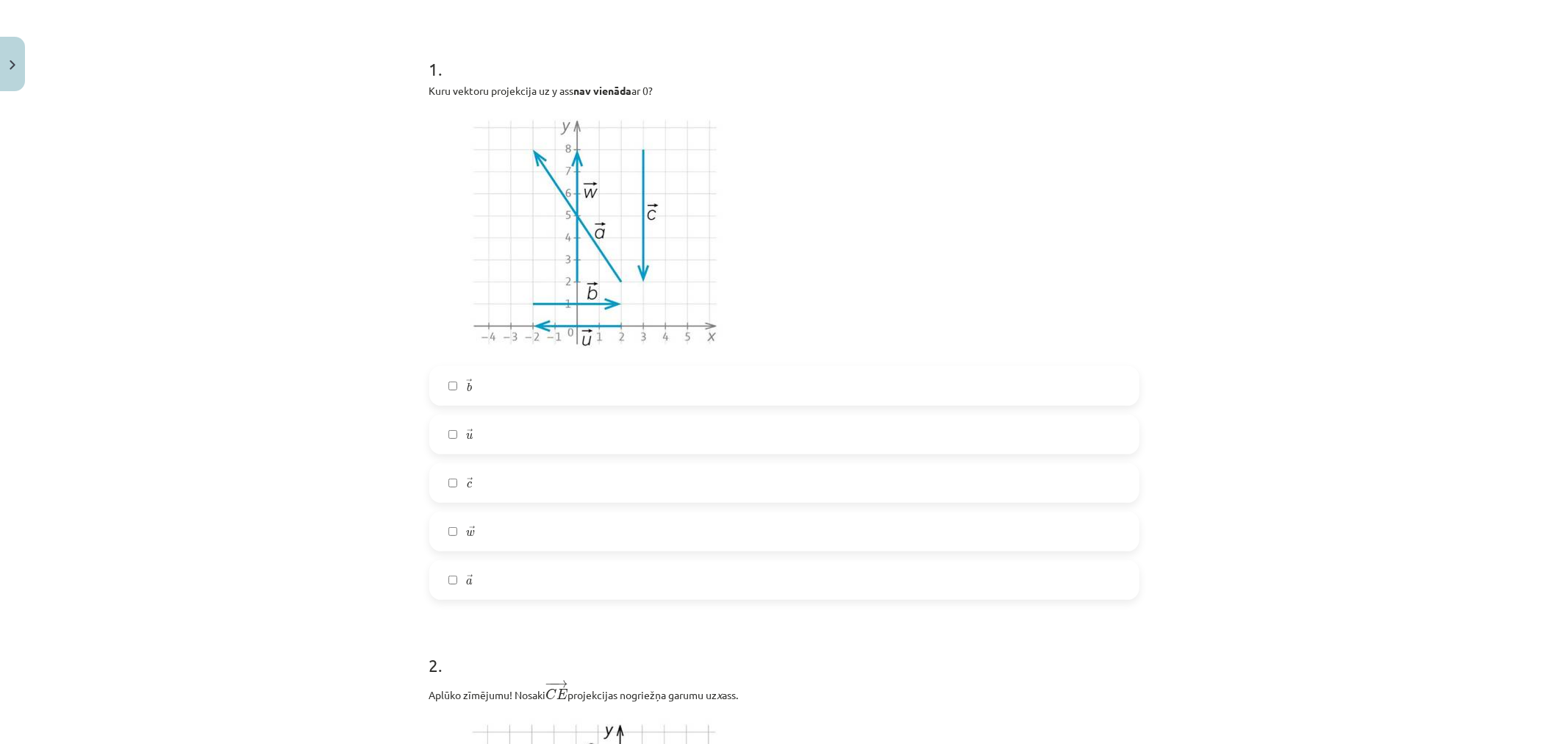
scroll to position [282, 0]
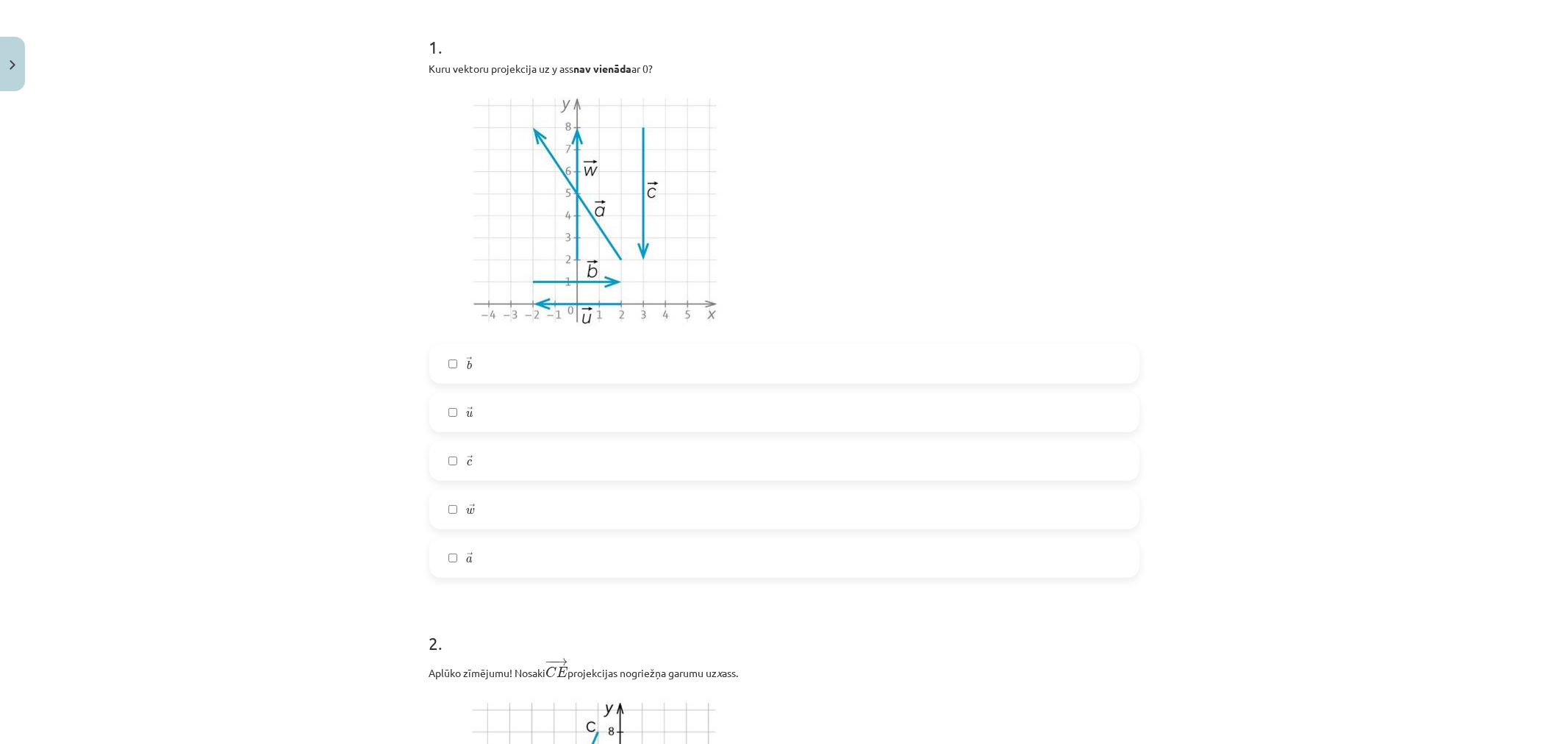
click at [515, 446] on label "→ c c →" at bounding box center [784, 461] width 708 height 37
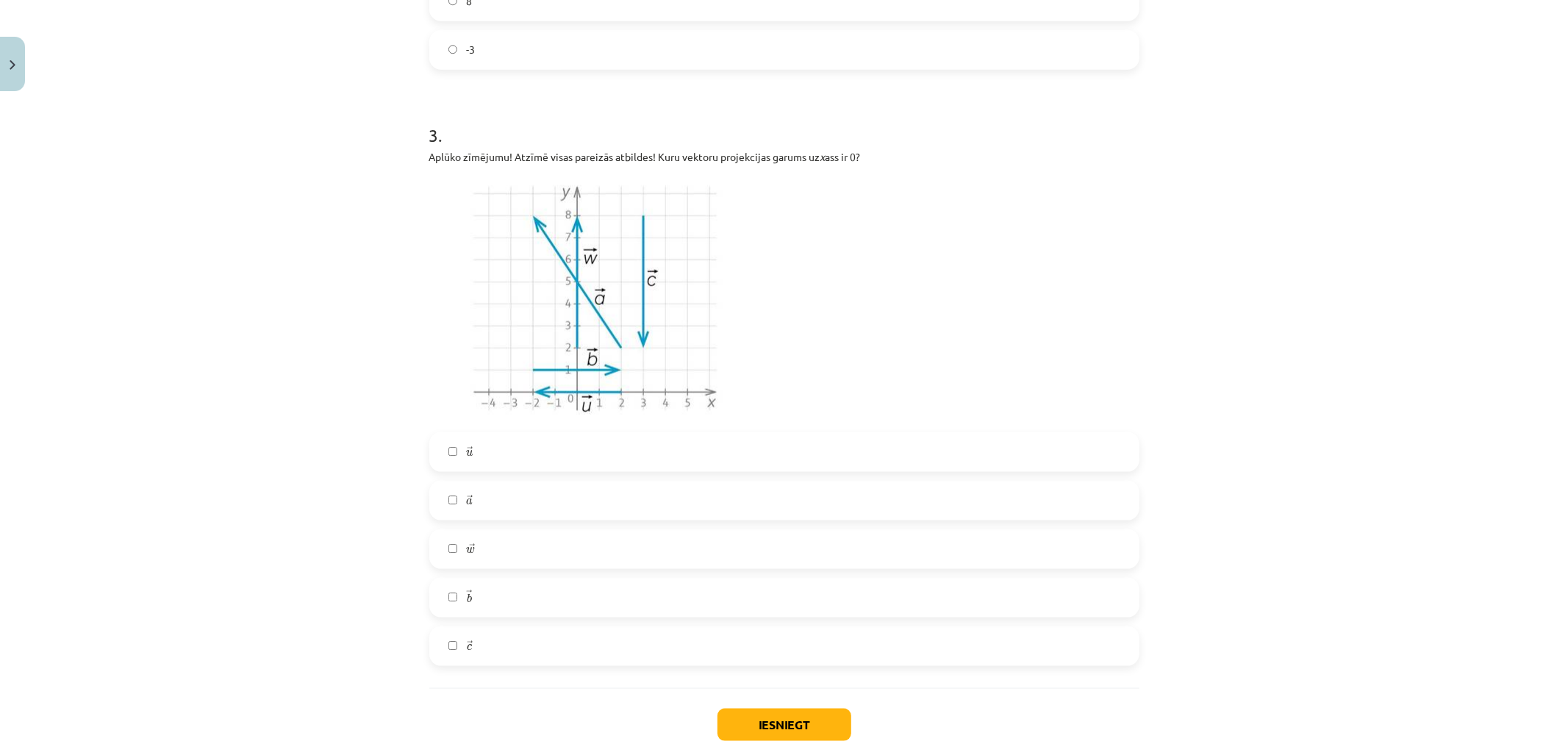
scroll to position [1439, 0]
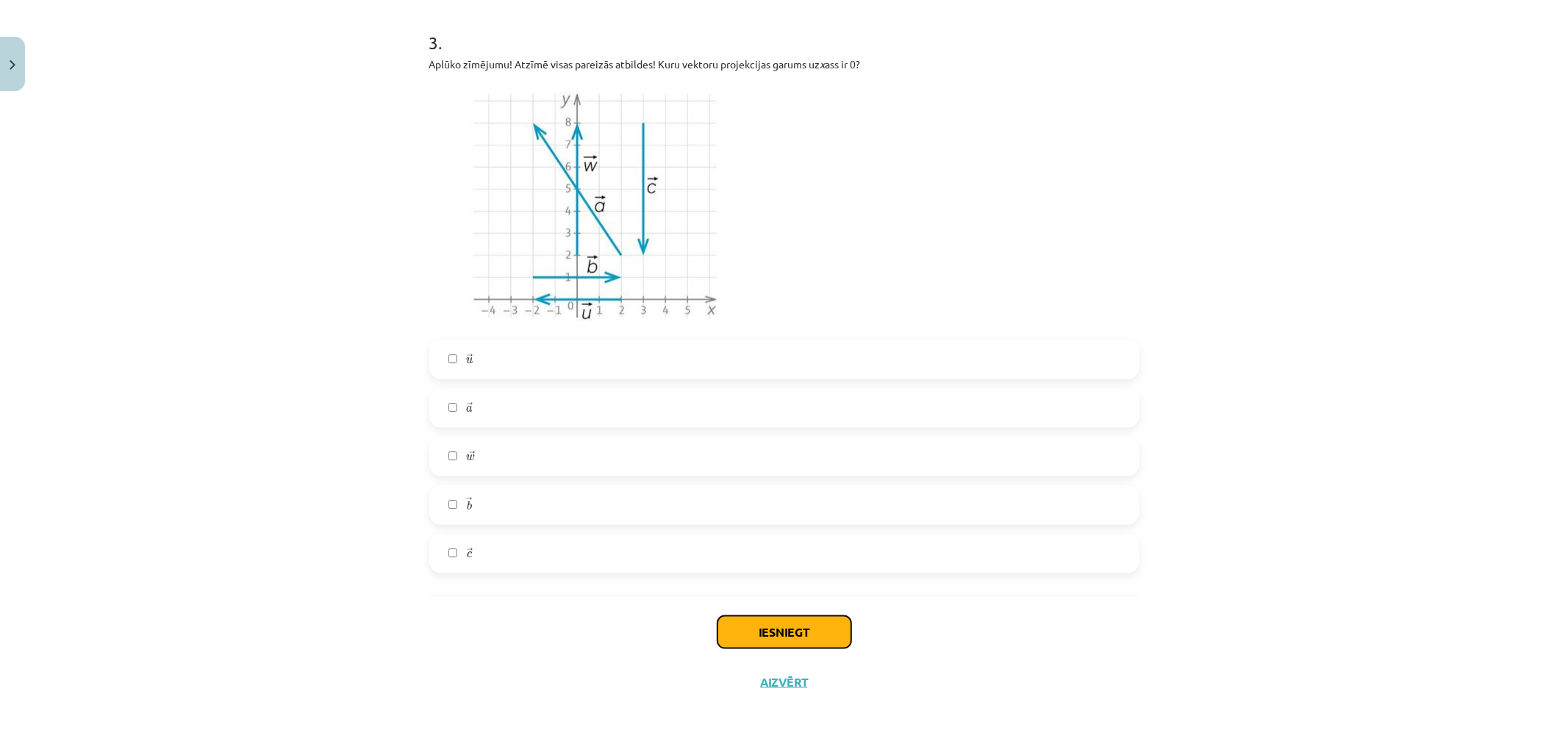
click at [802, 626] on button "Iesniegt" at bounding box center [784, 632] width 134 height 32
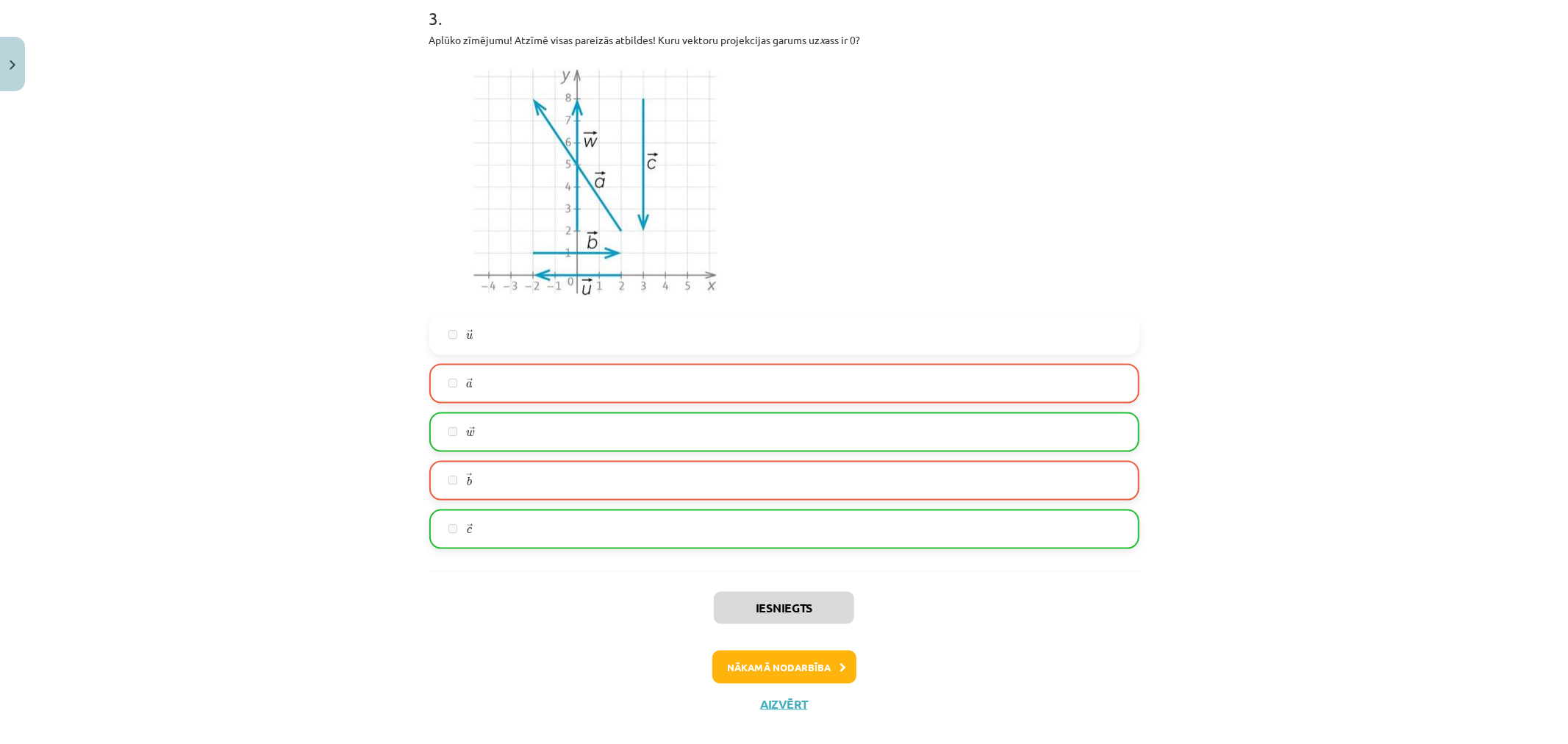
scroll to position [1471, 0]
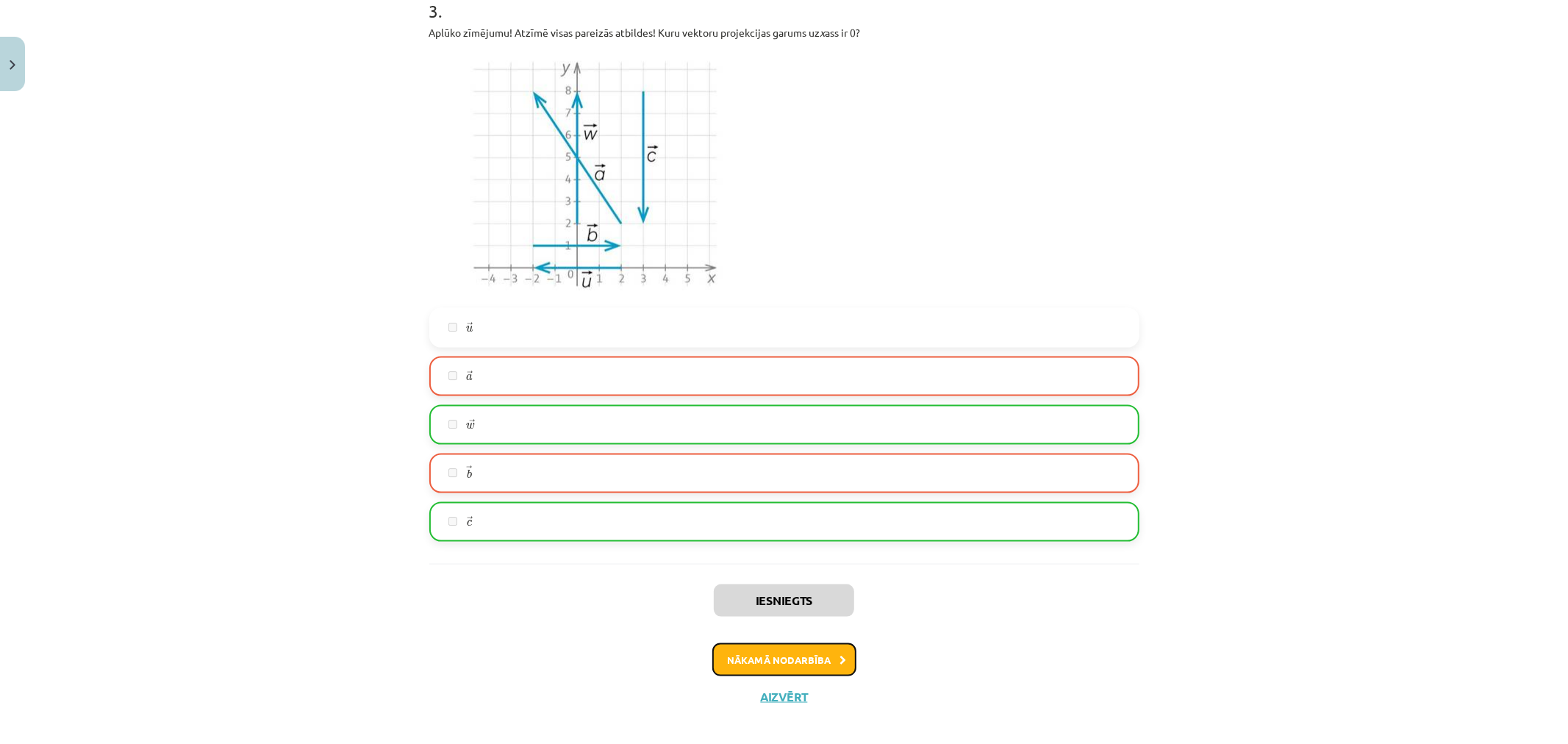
click at [787, 665] on button "Nākamā nodarbība" at bounding box center [784, 660] width 144 height 34
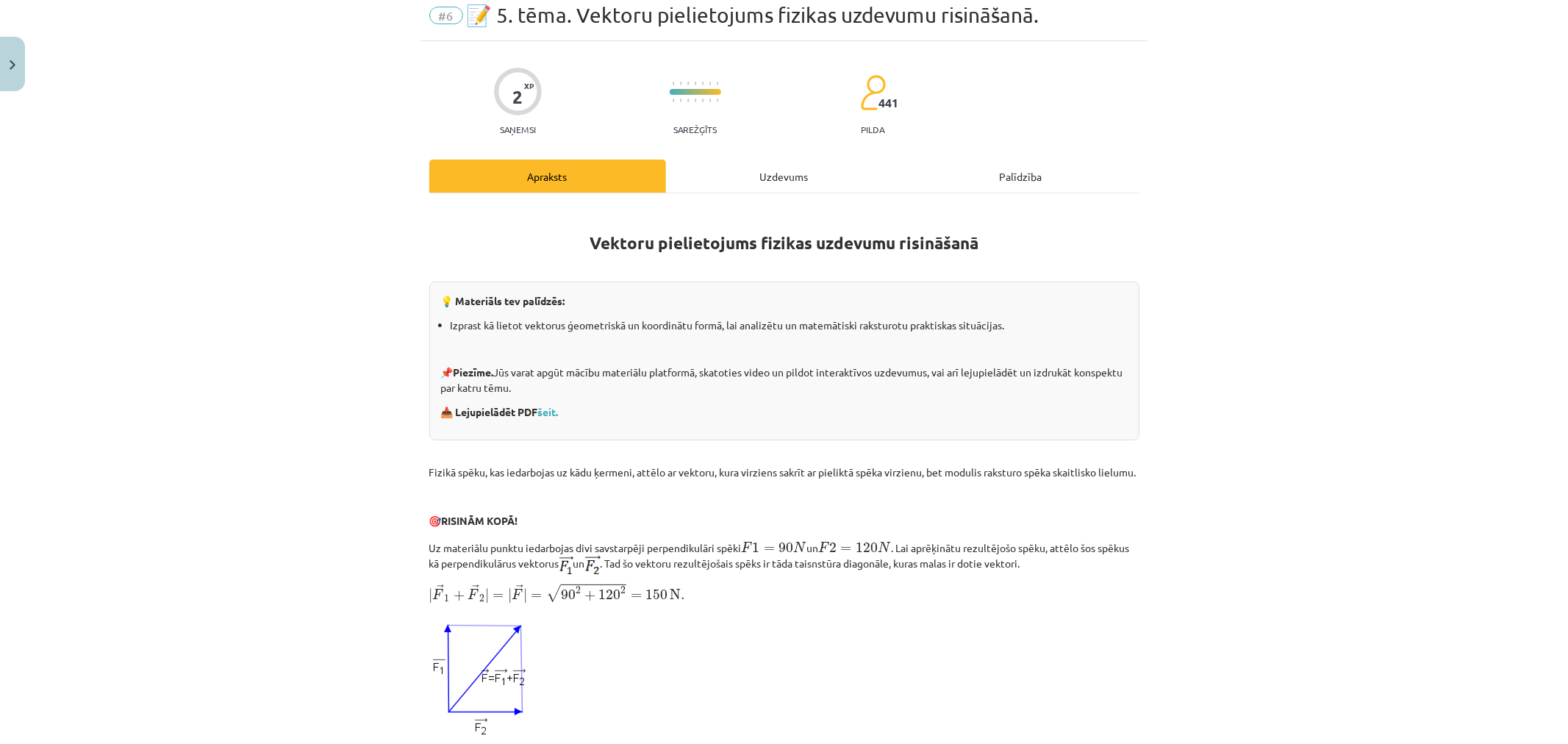
scroll to position [37, 0]
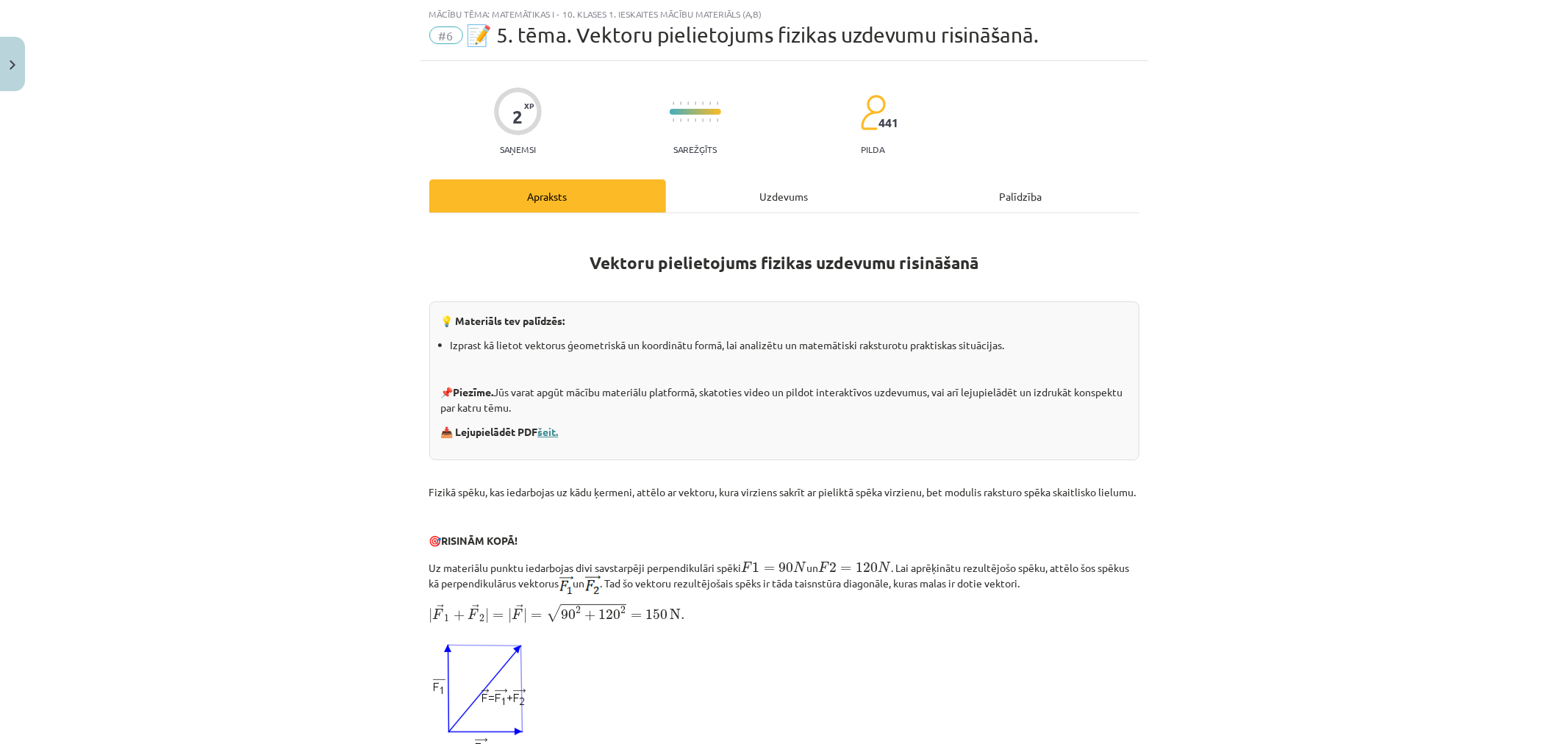
click at [548, 427] on link "šeit." at bounding box center [549, 431] width 21 height 13
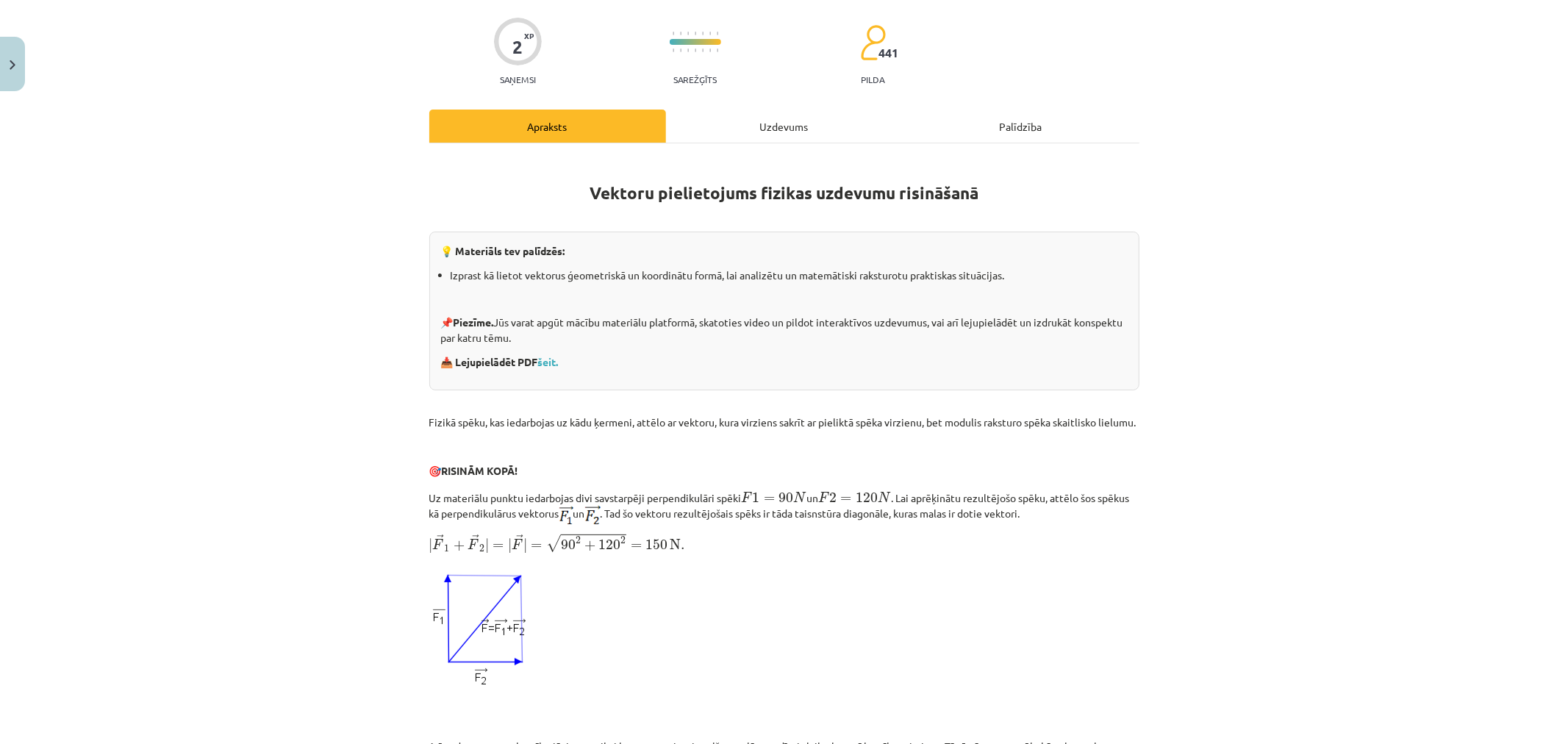
scroll to position [0, 0]
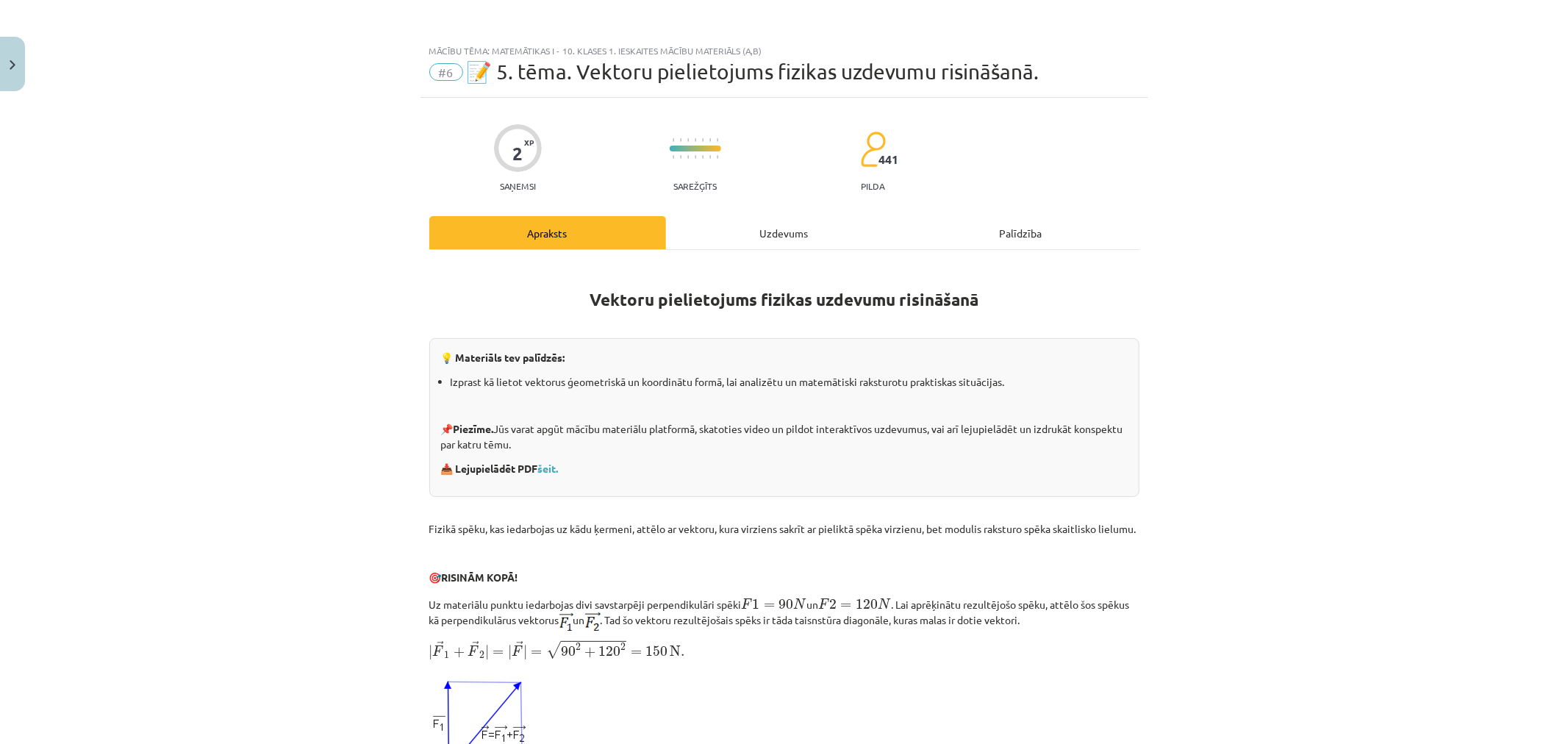
click at [732, 237] on div "Uzdevums" at bounding box center [784, 232] width 237 height 33
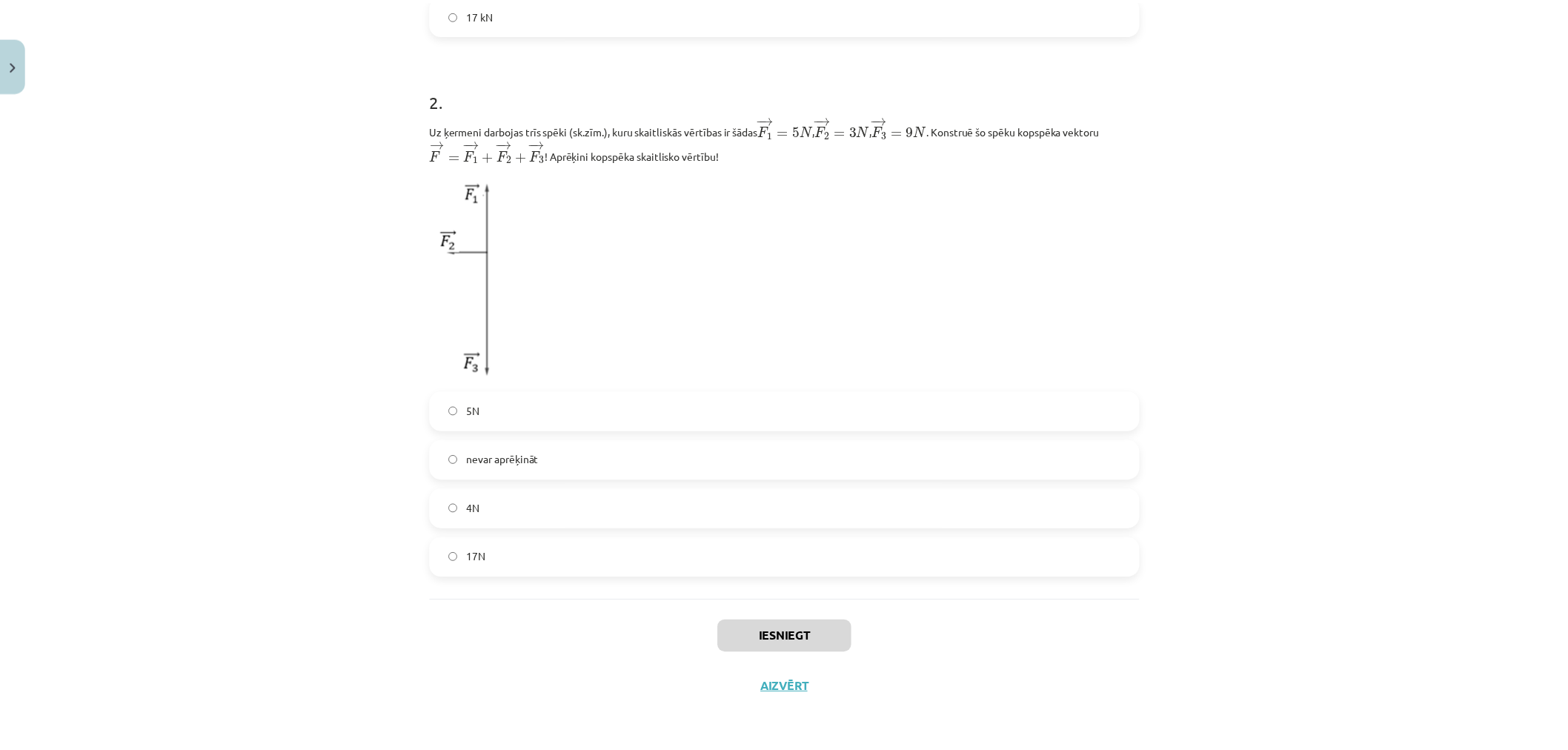
scroll to position [784, 0]
click at [8, 65] on button "Close" at bounding box center [12, 64] width 25 height 55
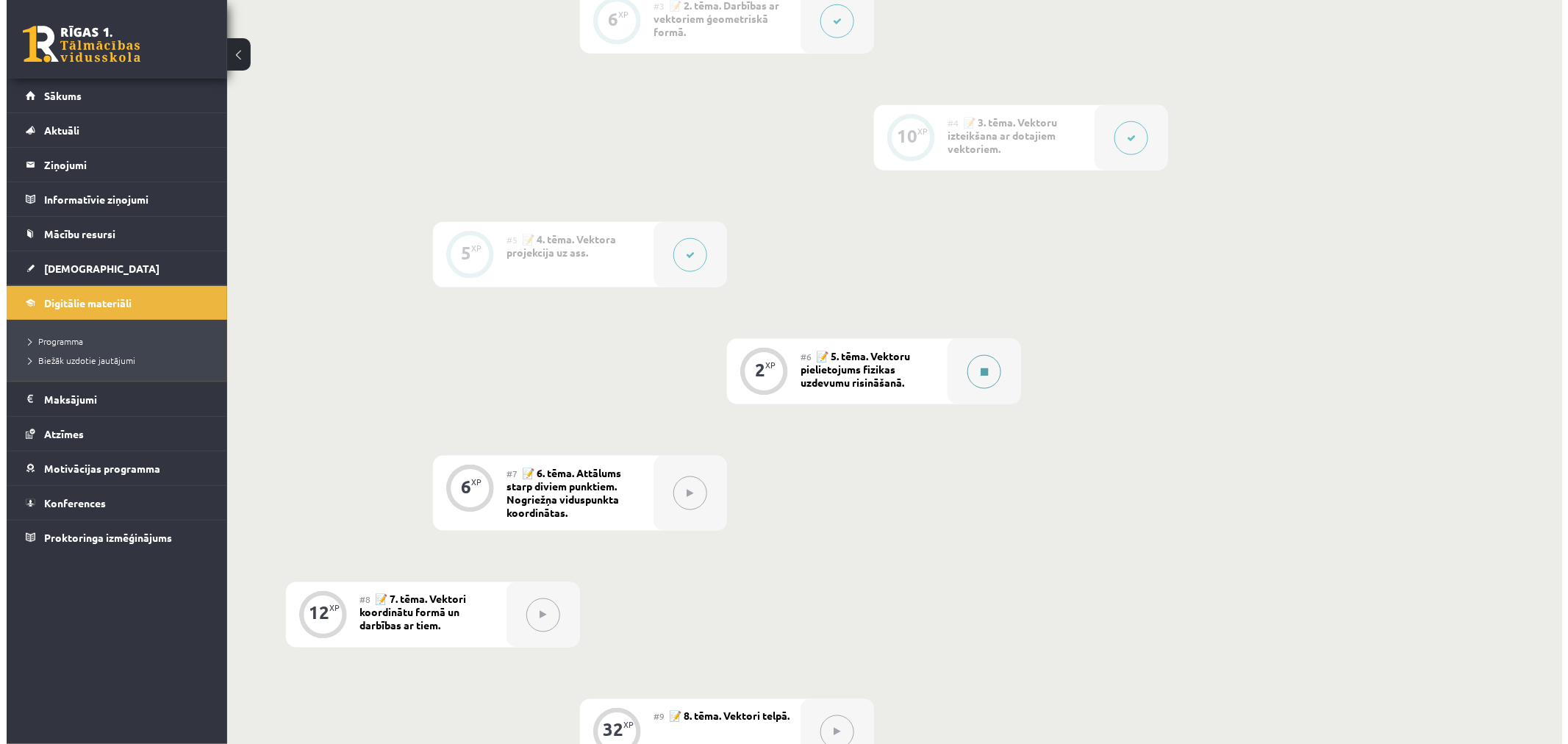
scroll to position [653, 0]
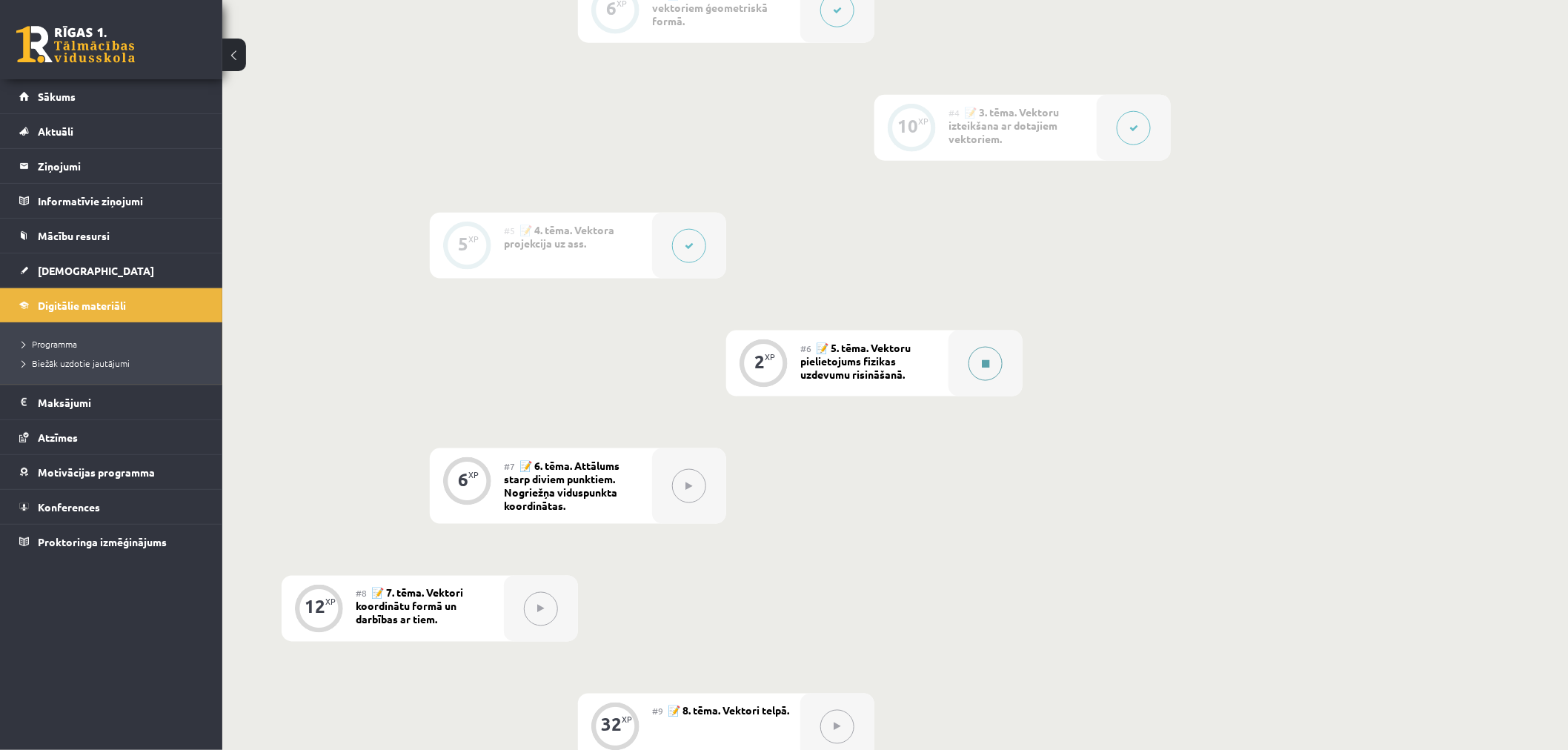
click at [1002, 375] on div at bounding box center [985, 364] width 74 height 66
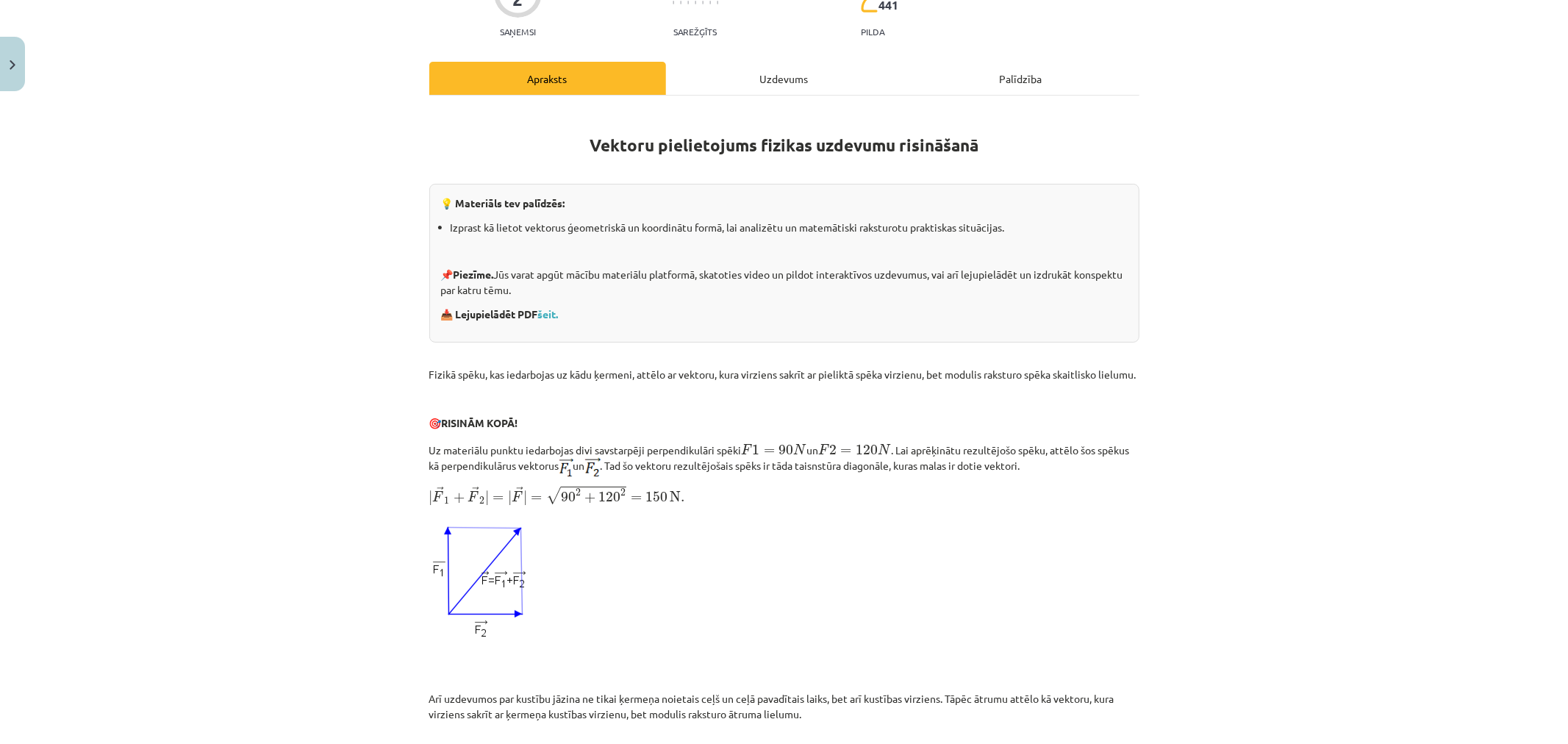
scroll to position [0, 0]
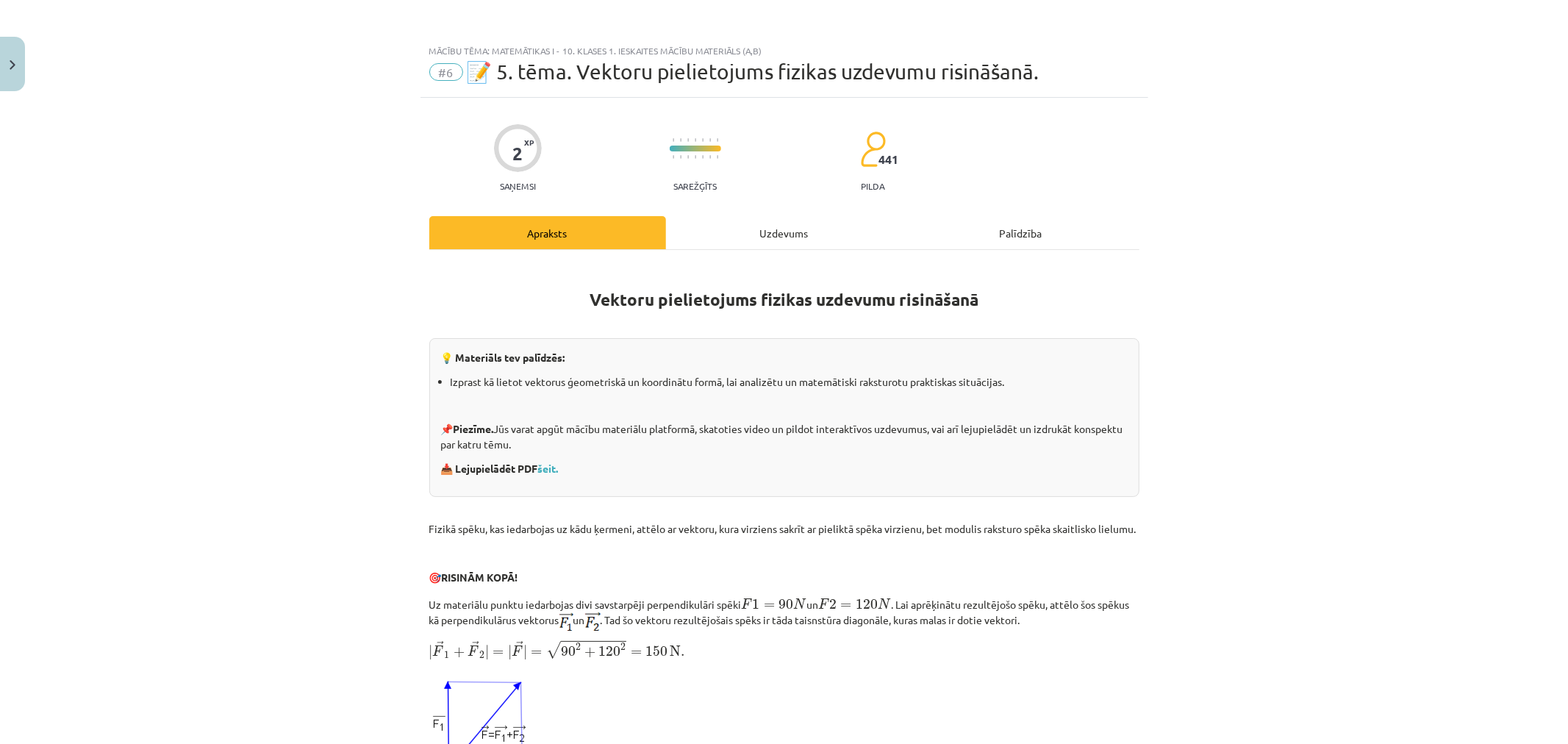
click at [775, 245] on div "Uzdevums" at bounding box center [784, 232] width 237 height 33
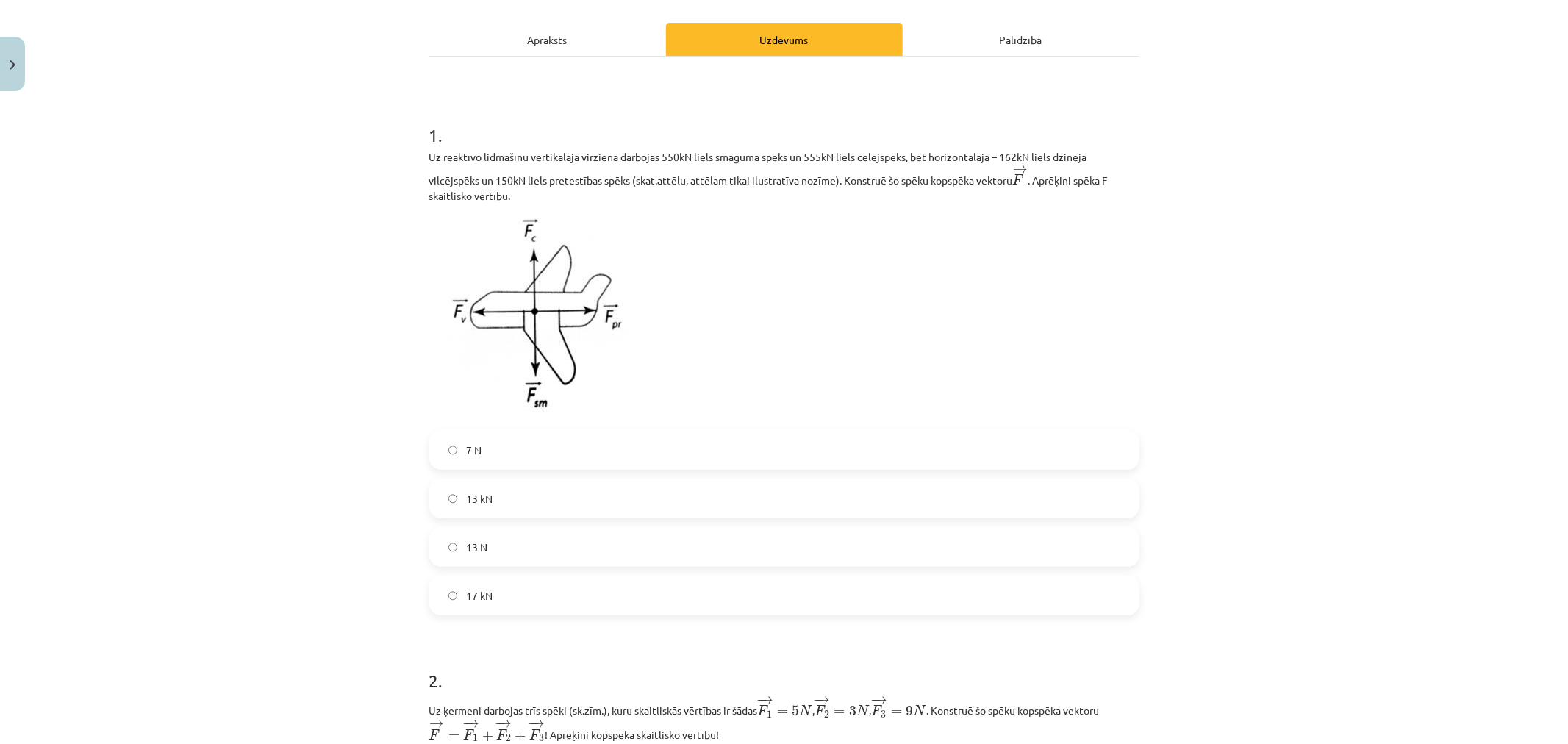
scroll to position [200, 0]
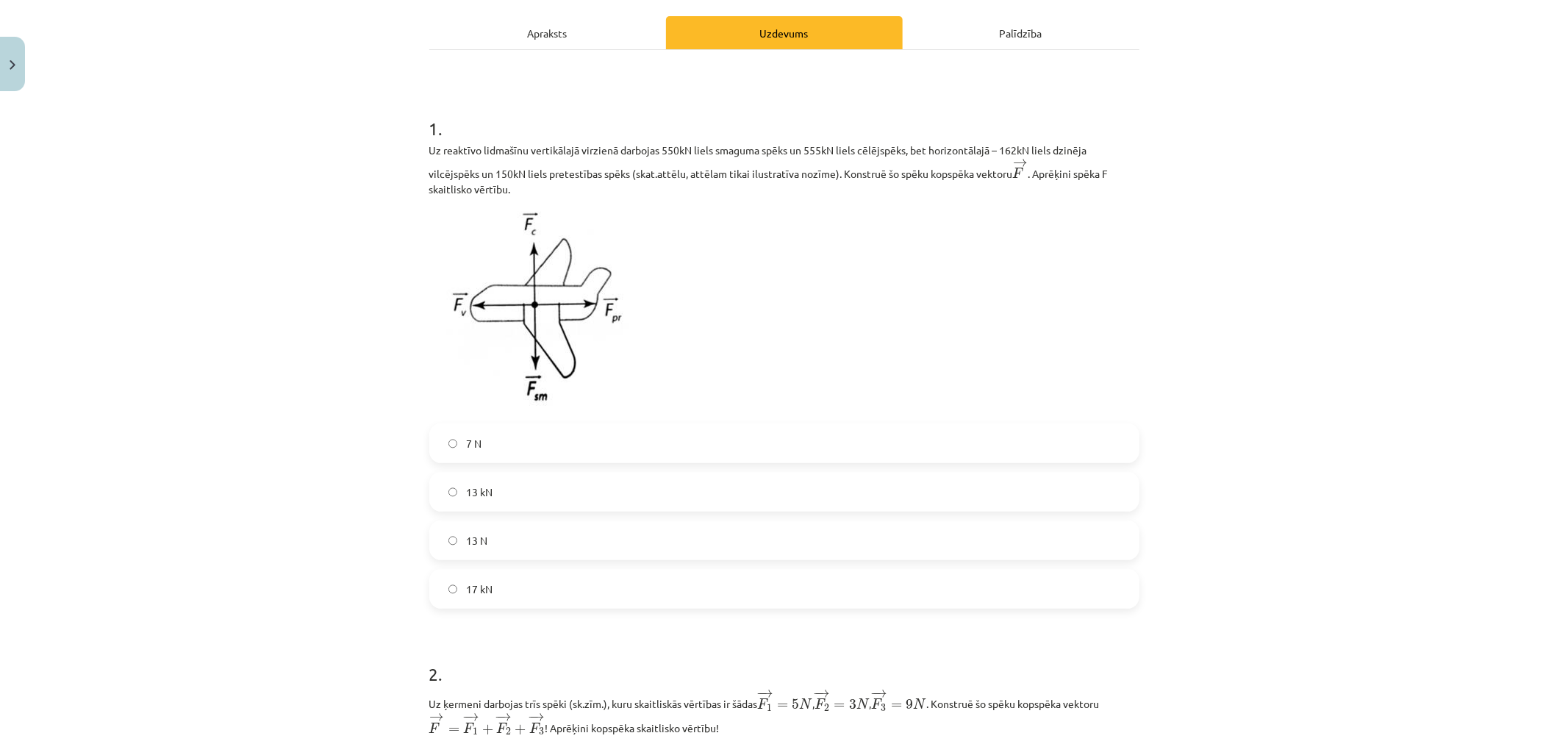
click at [496, 503] on label "13 kN" at bounding box center [784, 492] width 708 height 37
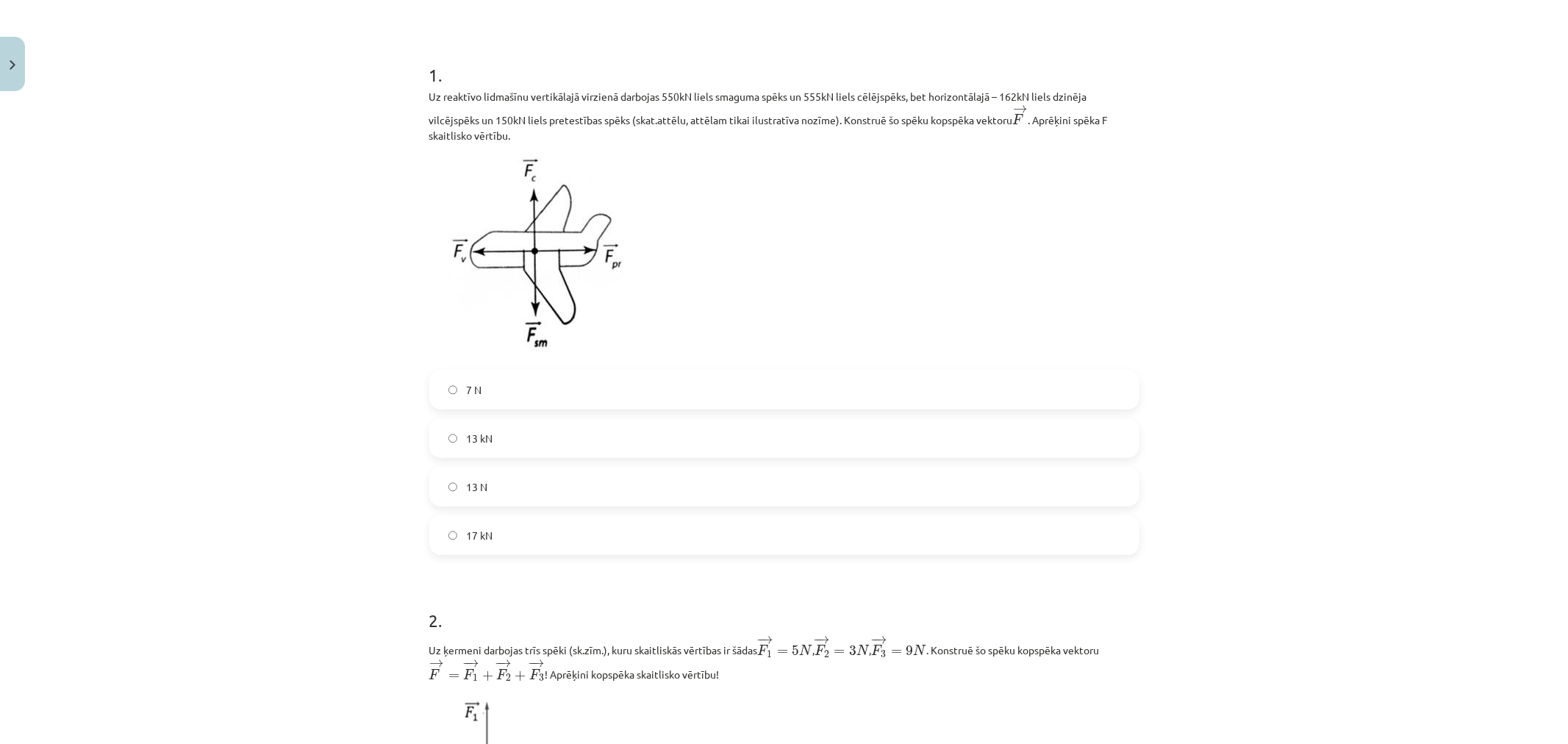
scroll to position [282, 0]
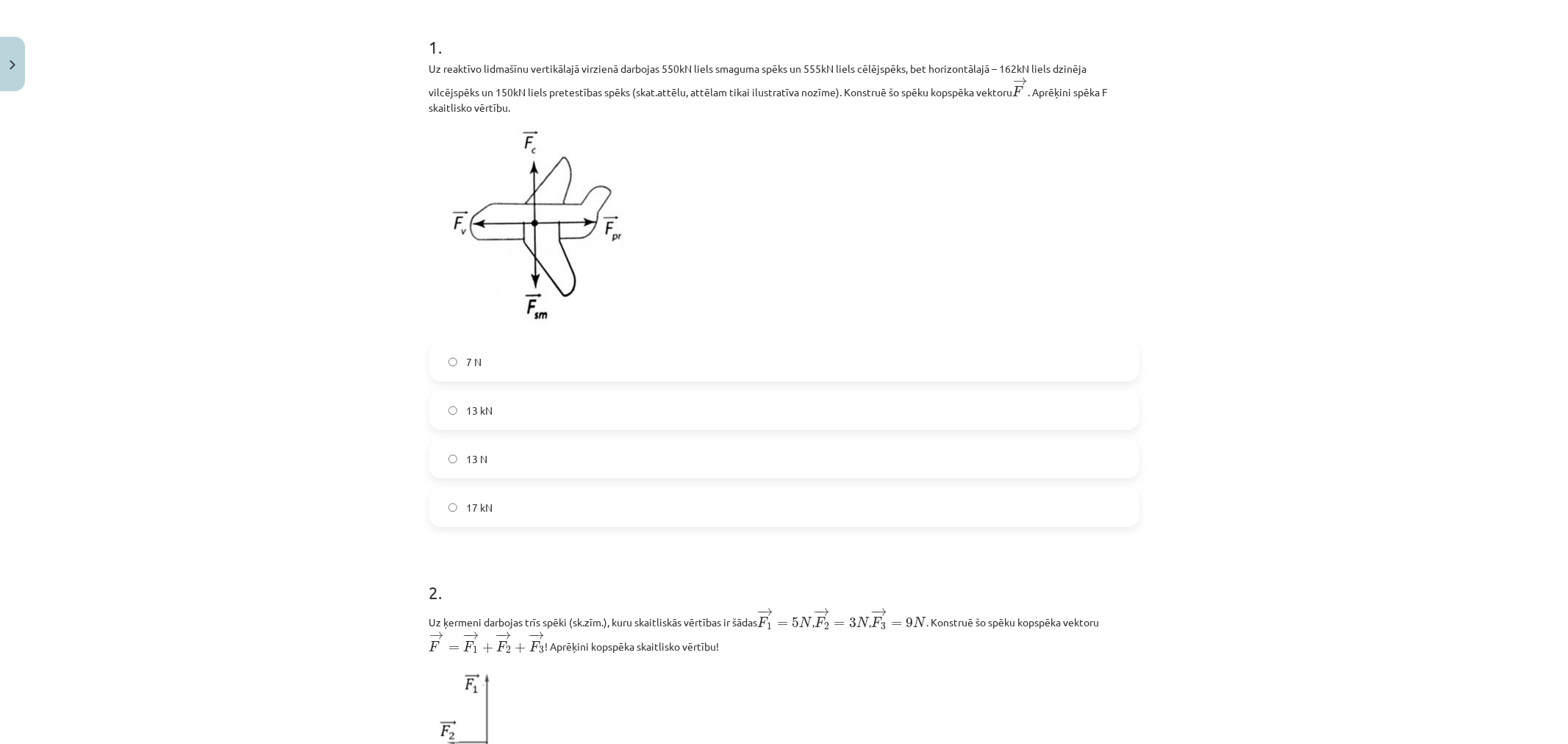
click at [475, 512] on span "17 kN" at bounding box center [479, 508] width 27 height 16
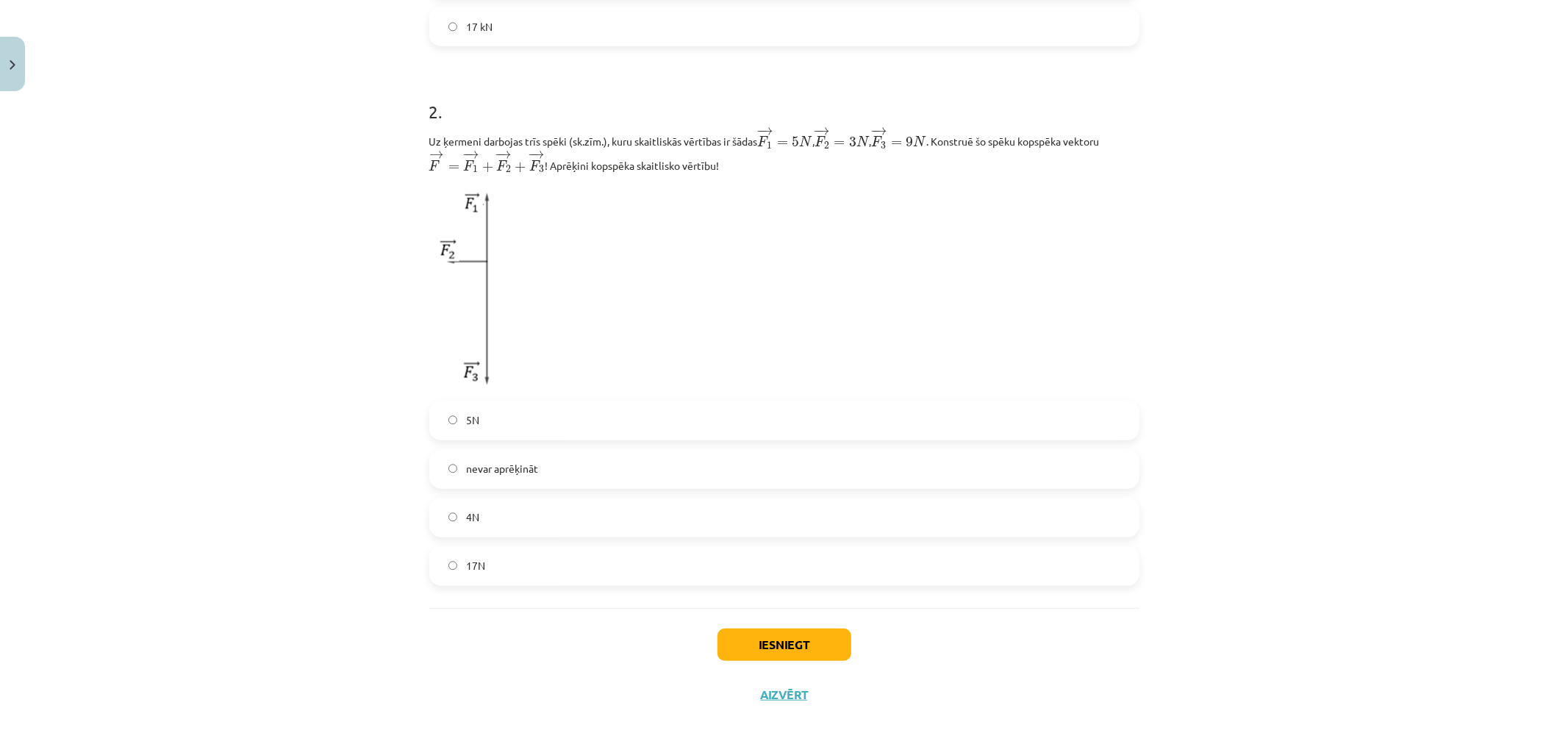
scroll to position [778, 0]
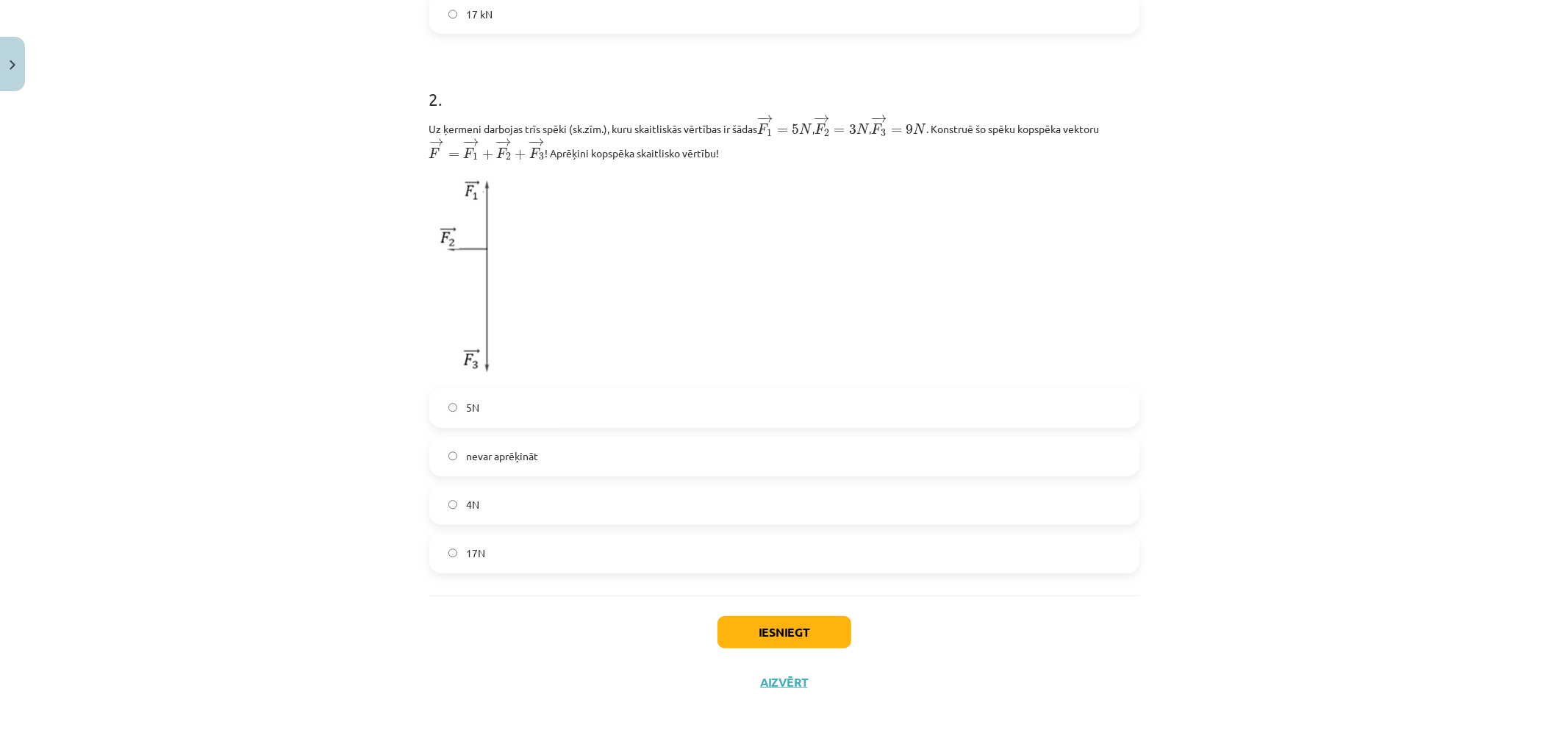
click at [467, 504] on span "4N" at bounding box center [473, 505] width 13 height 16
click at [822, 620] on button "Iesniegt" at bounding box center [784, 632] width 134 height 32
click at [511, 450] on span "nevar aprēķināt" at bounding box center [502, 456] width 72 height 16
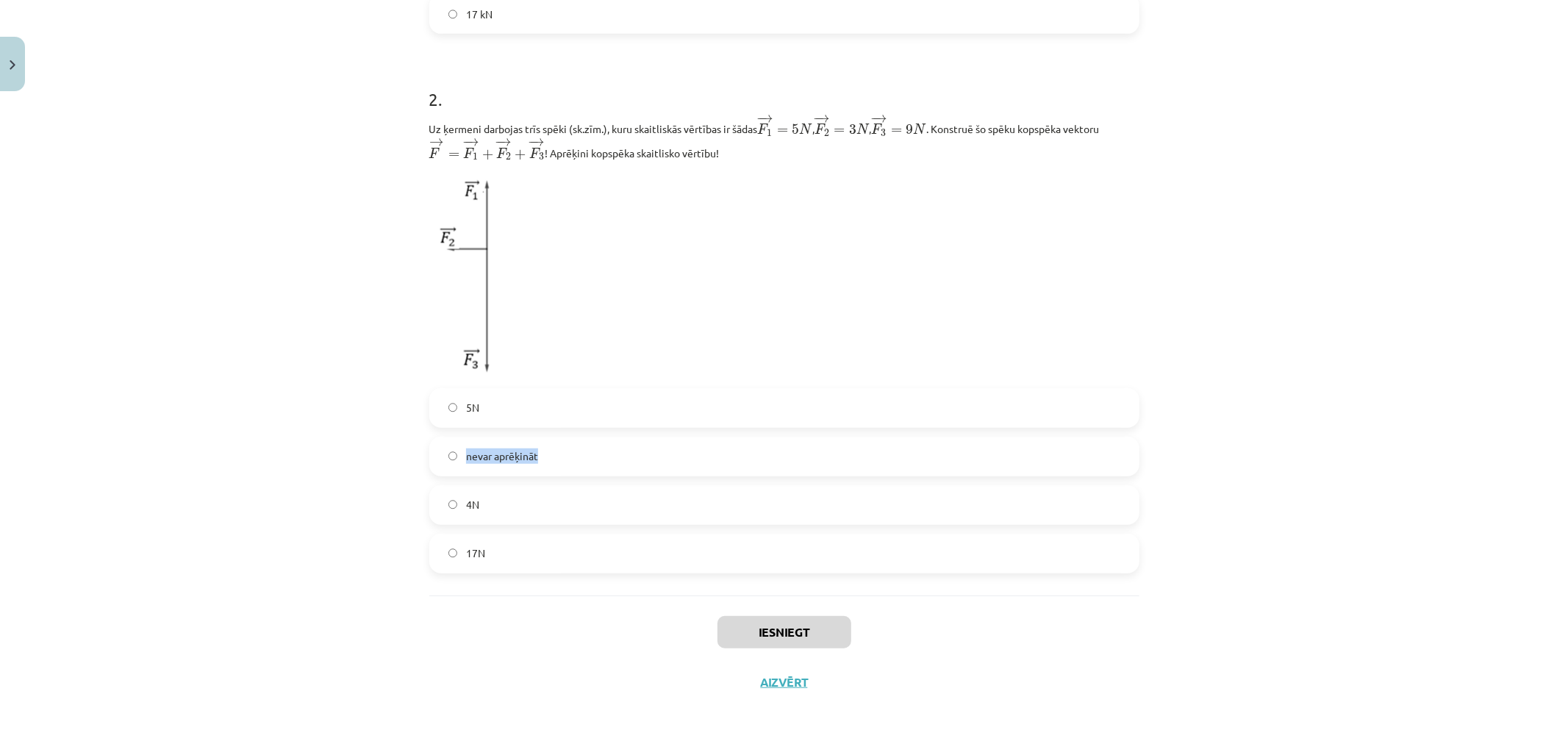
click at [511, 450] on span "nevar aprēķināt" at bounding box center [502, 456] width 72 height 16
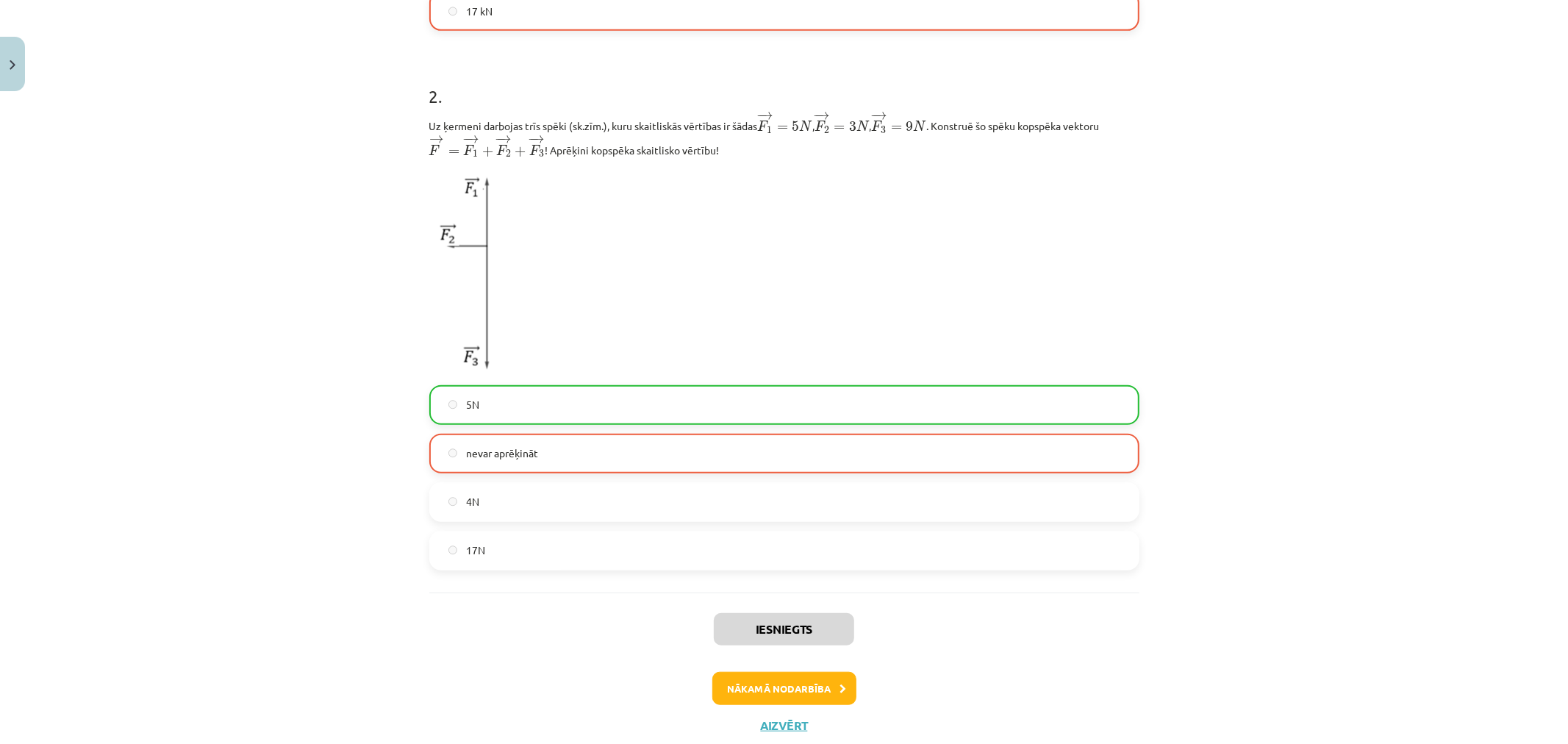
click at [714, 414] on label "5N" at bounding box center [784, 405] width 708 height 37
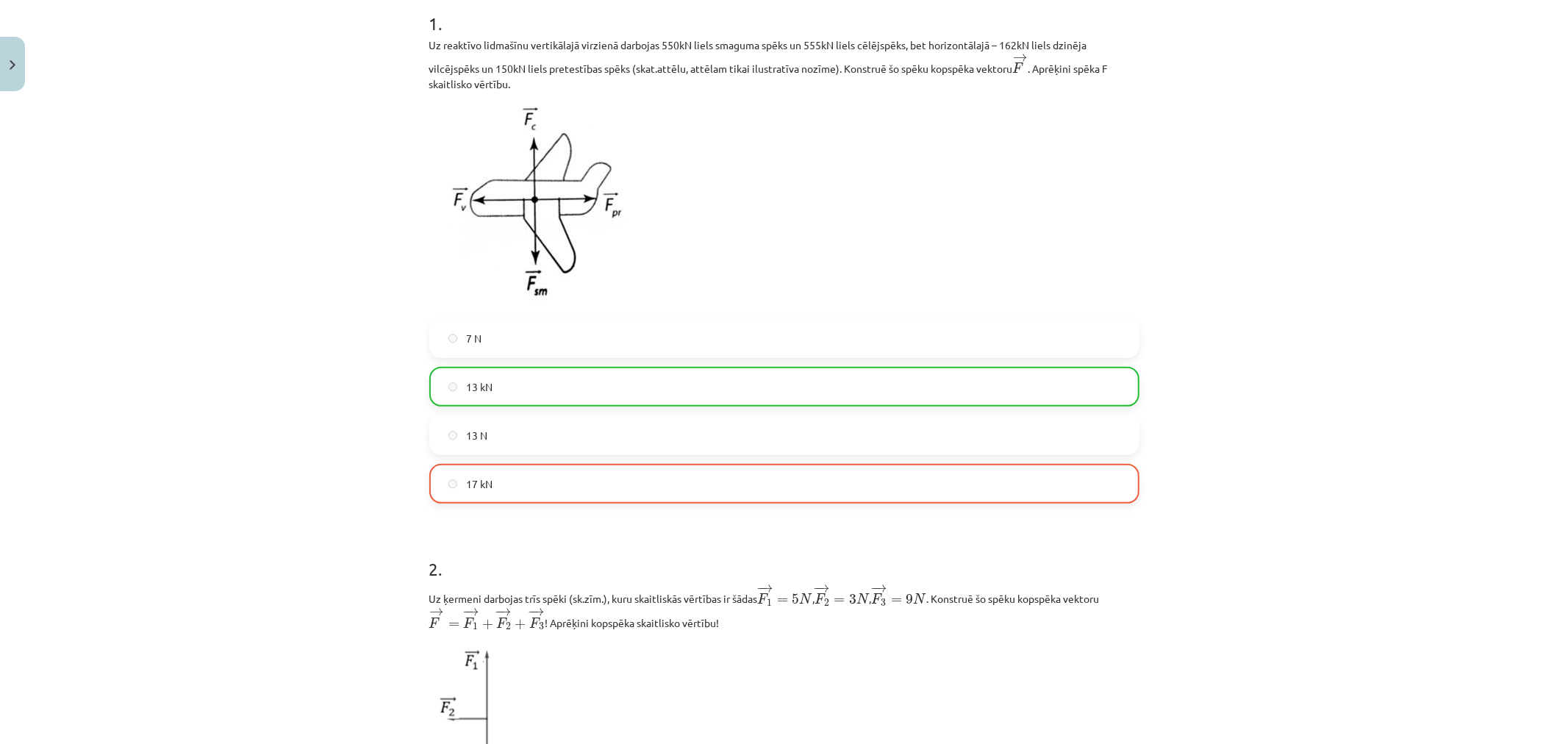
scroll to position [289, 0]
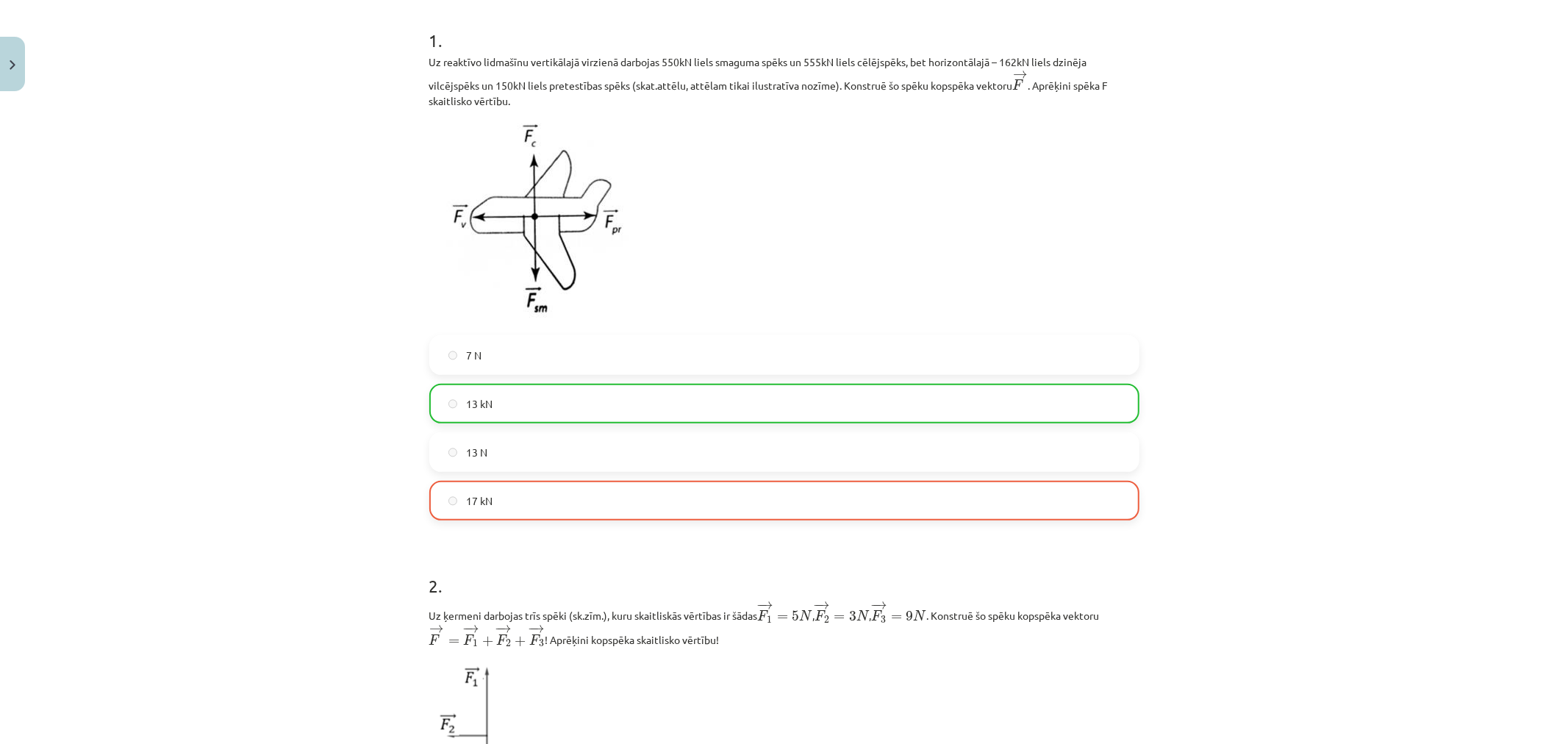
click at [640, 405] on label "13 kN" at bounding box center [784, 404] width 708 height 37
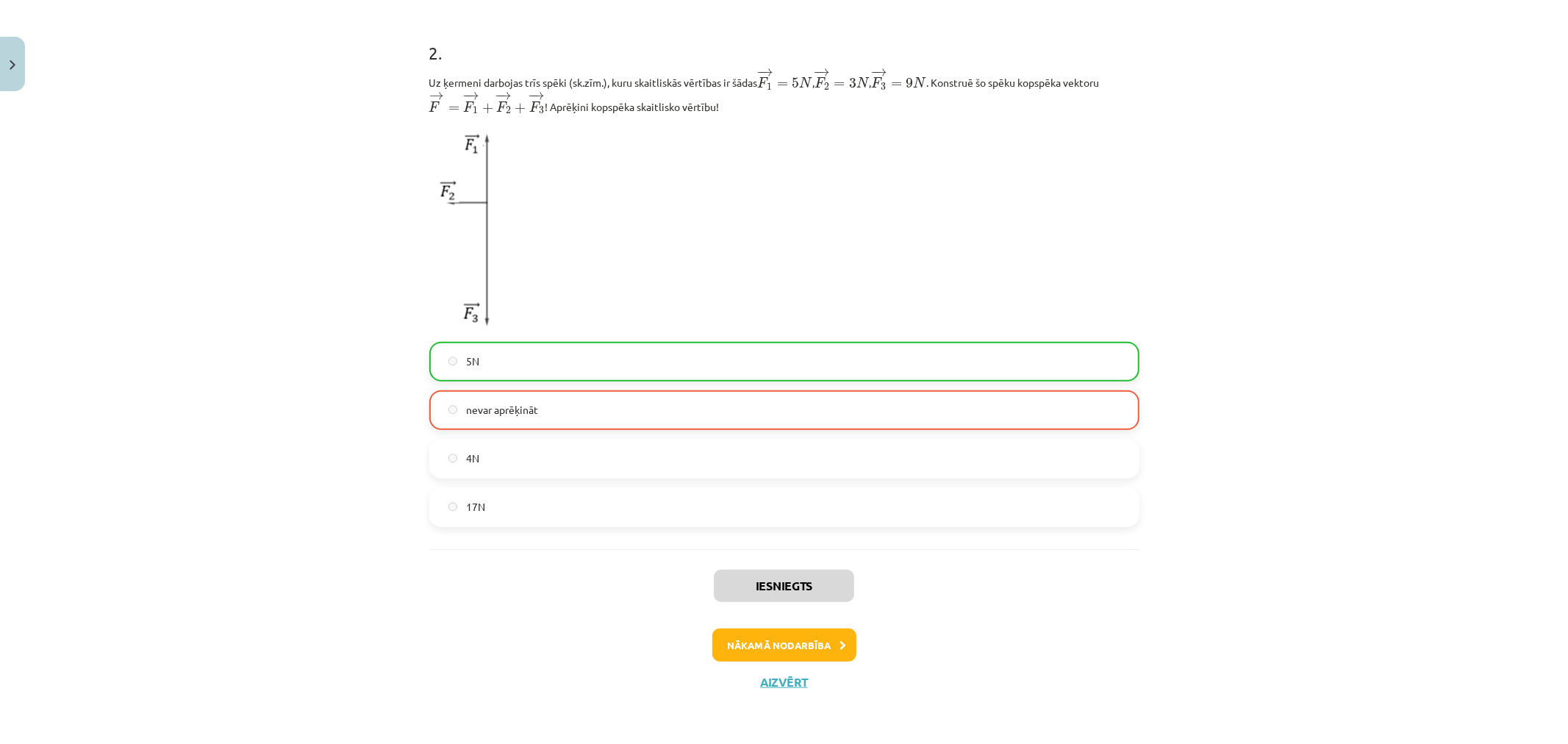
scroll to position [825, 0]
click at [746, 633] on button "Nākamā nodarbība" at bounding box center [784, 645] width 144 height 34
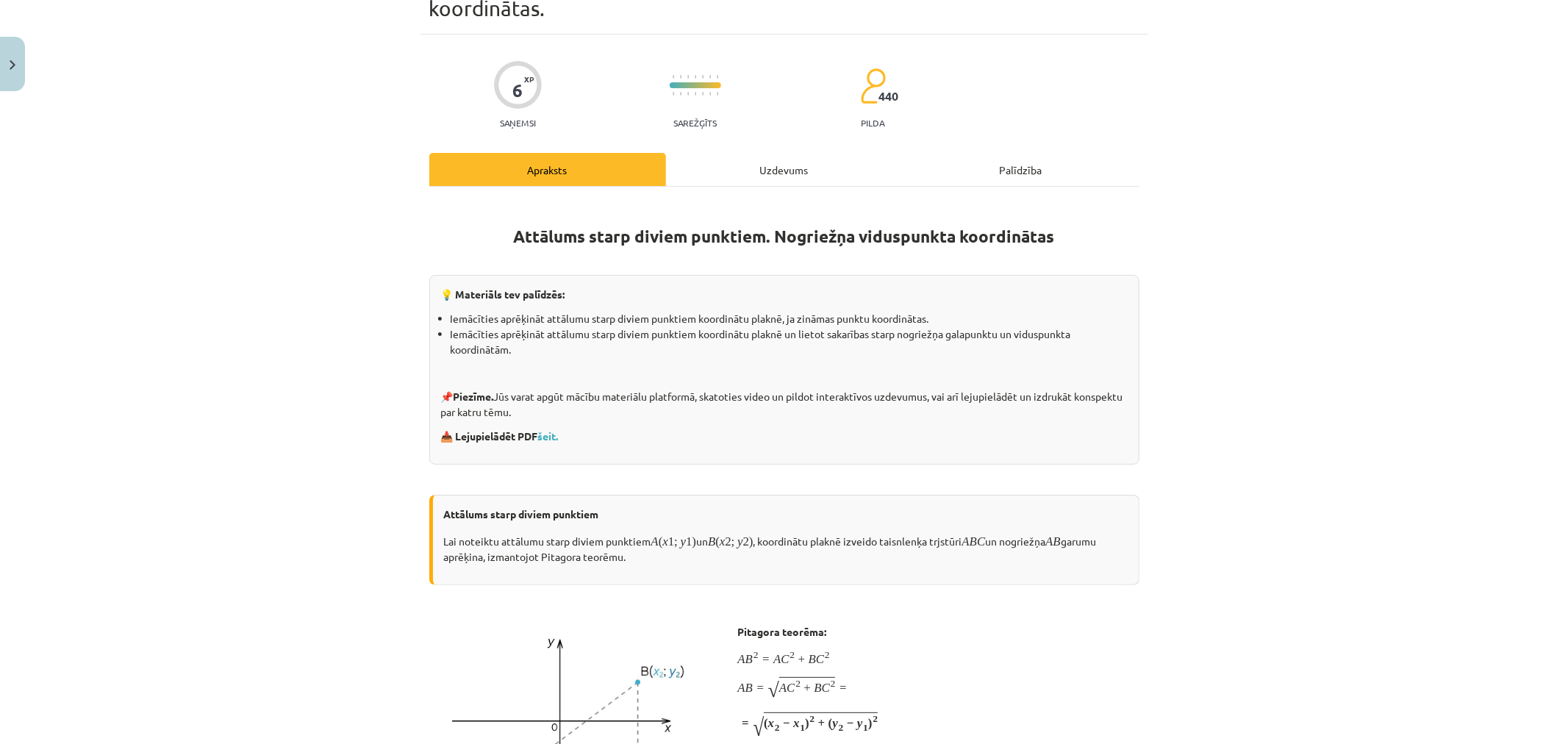
scroll to position [37, 0]
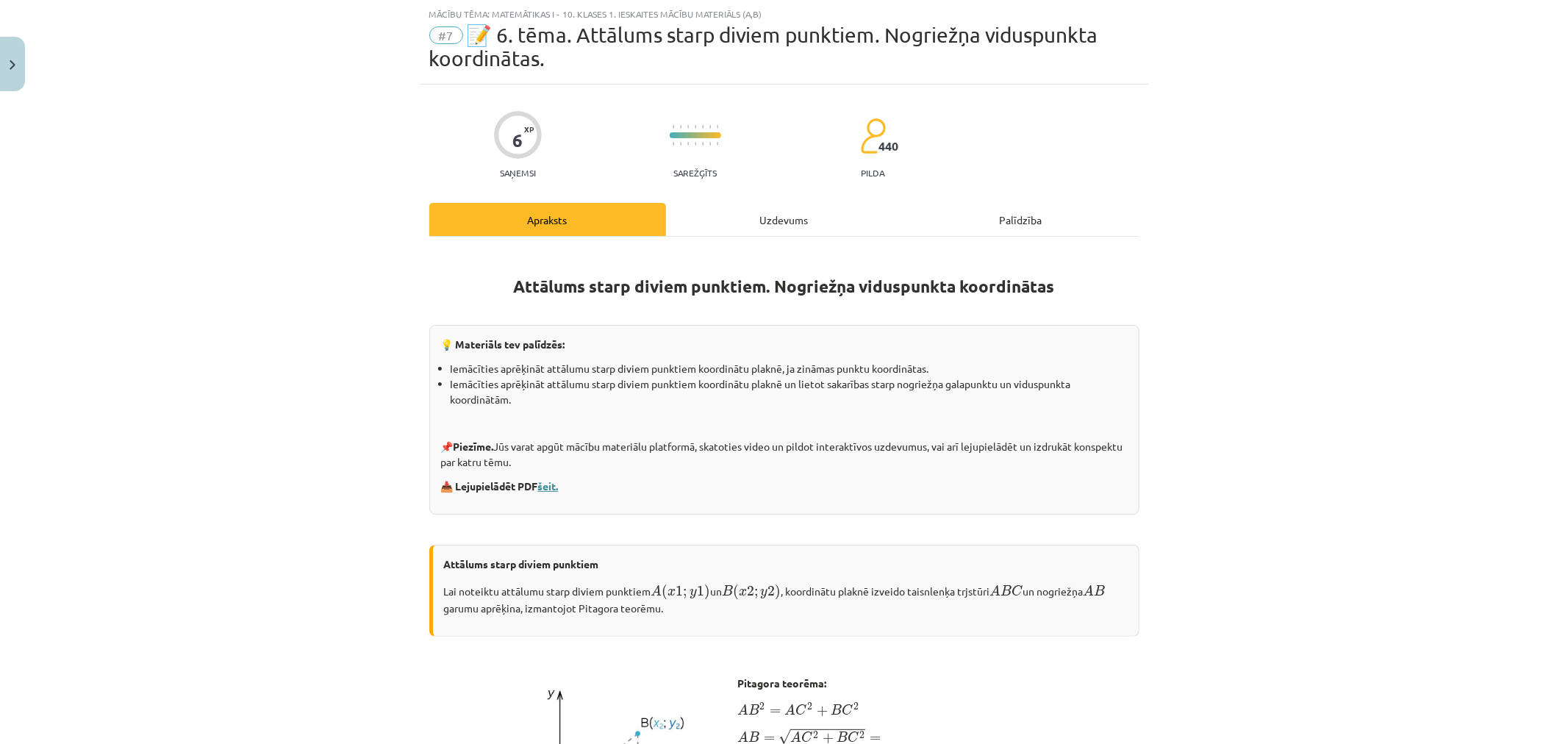
click at [545, 486] on link "šeit." at bounding box center [549, 486] width 21 height 13
click at [9, 59] on button "Close" at bounding box center [12, 64] width 25 height 54
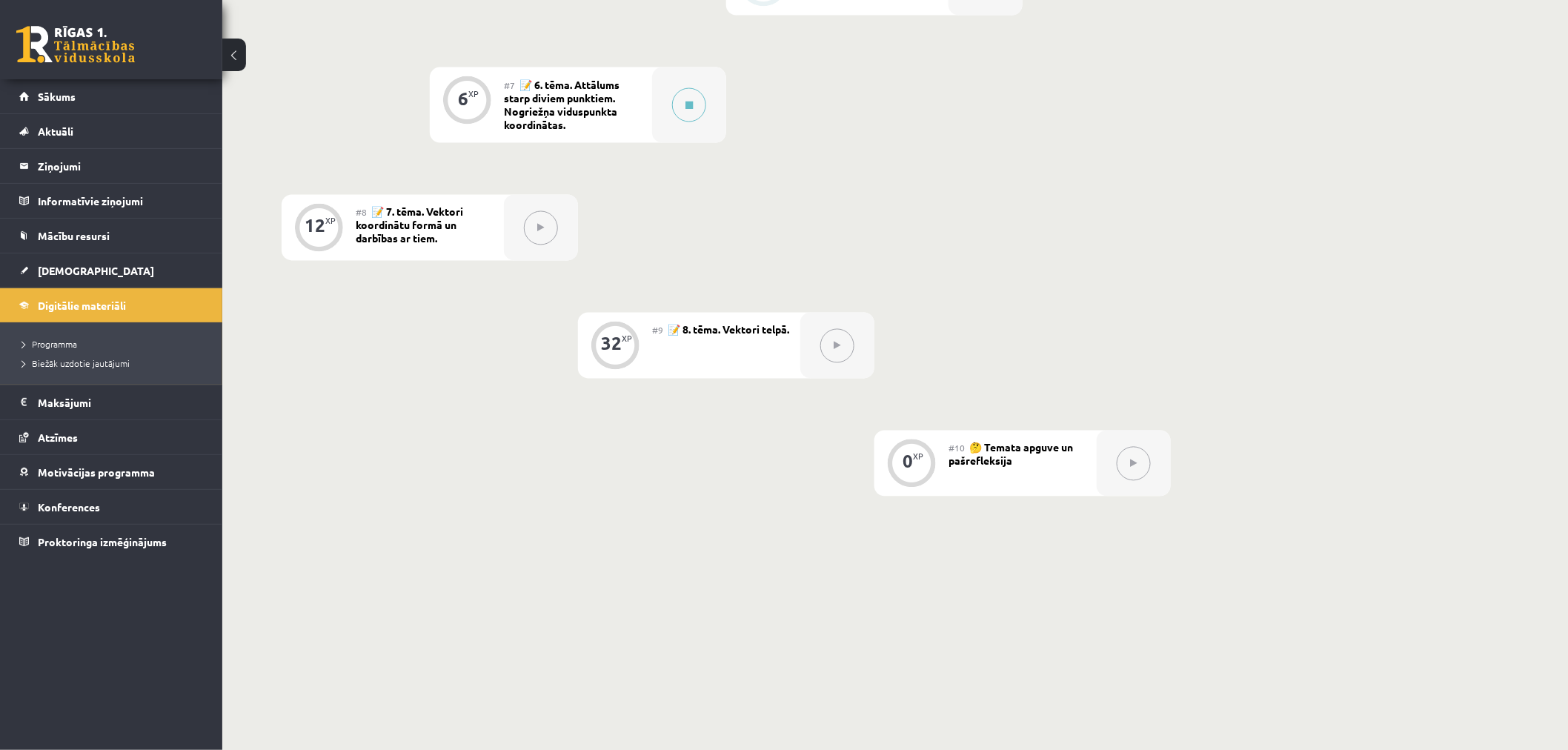
scroll to position [1045, 0]
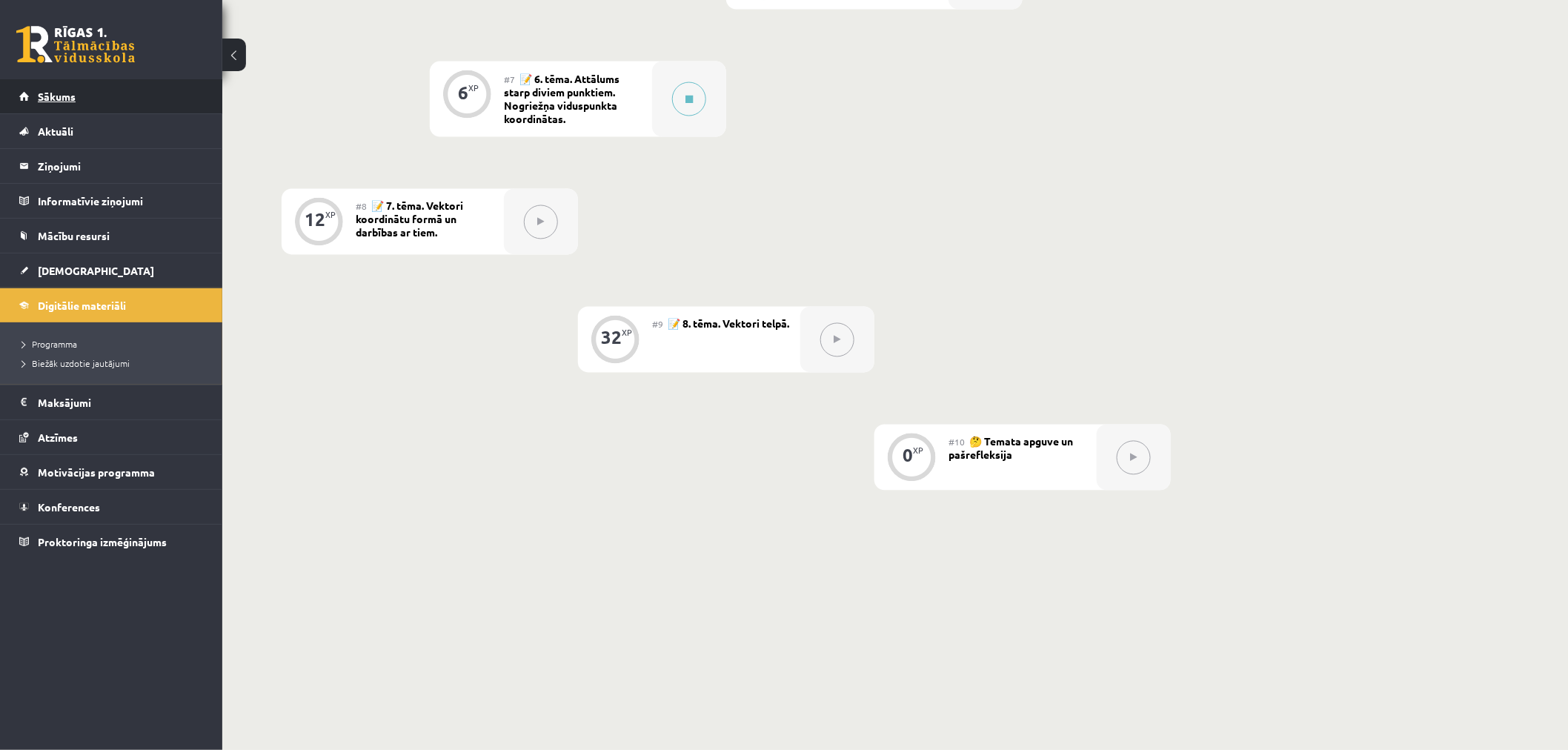
click at [129, 92] on link "Sākums" at bounding box center [111, 96] width 185 height 34
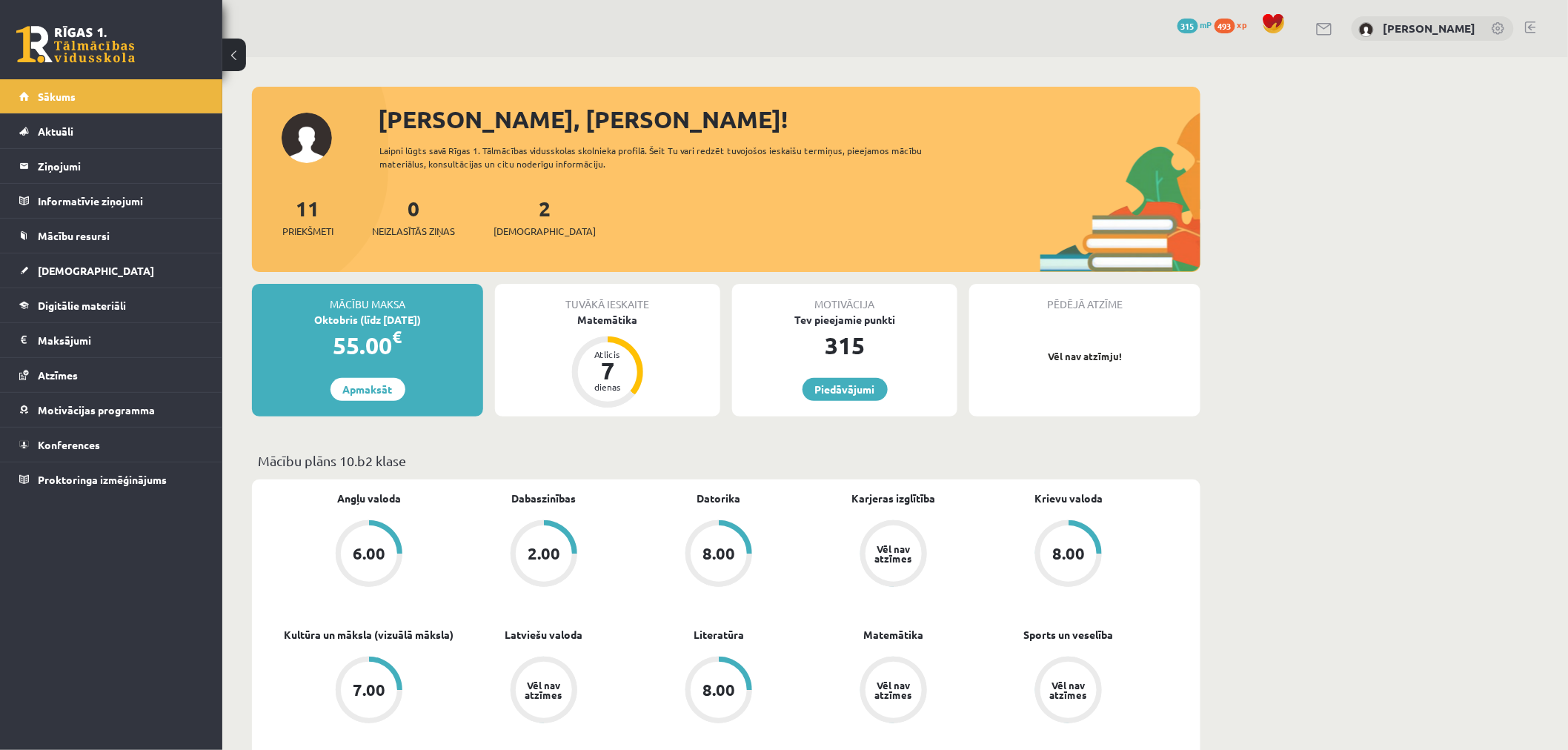
click at [97, 52] on link at bounding box center [76, 44] width 118 height 37
click at [519, 227] on span "[DEMOGRAPHIC_DATA]" at bounding box center [544, 231] width 102 height 15
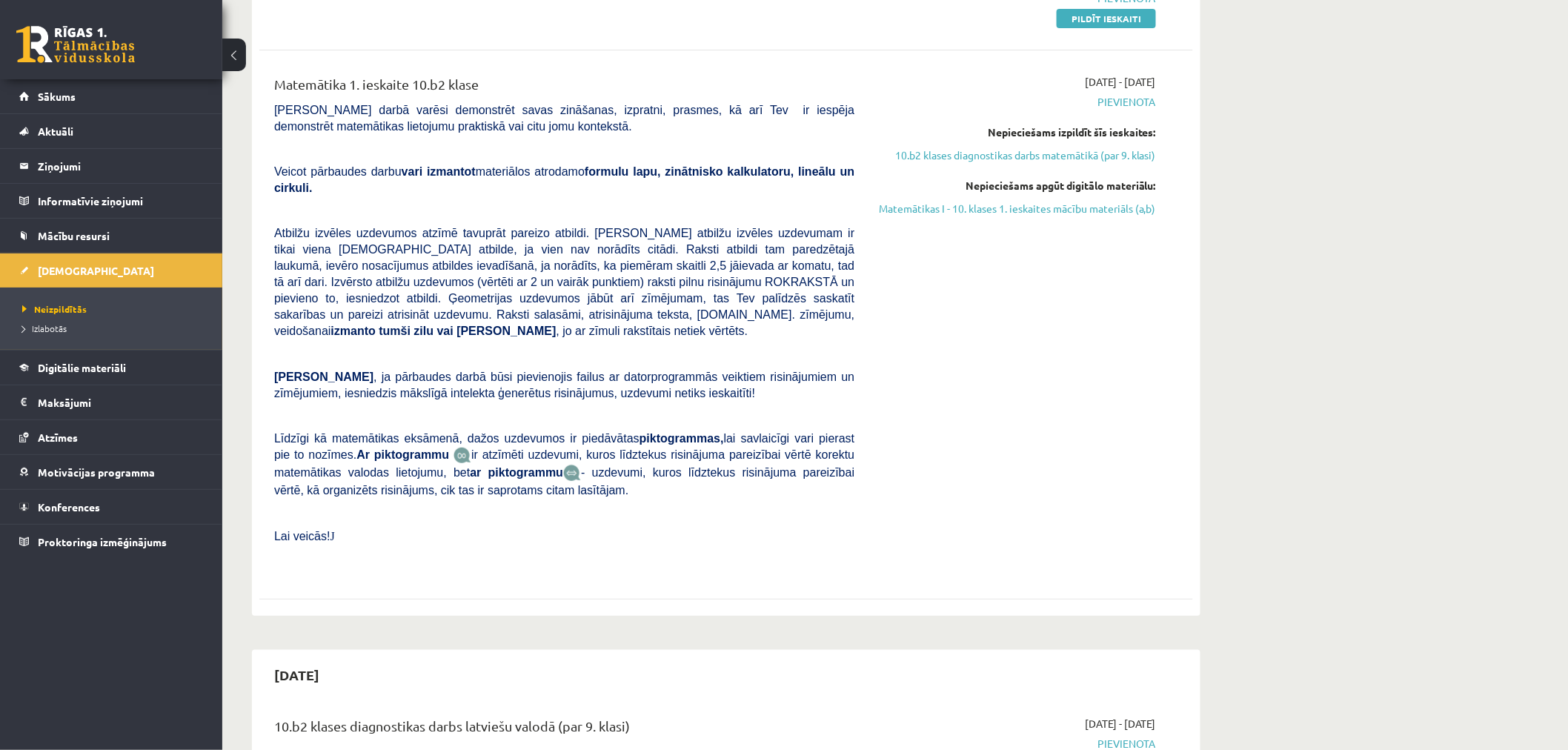
scroll to position [247, 0]
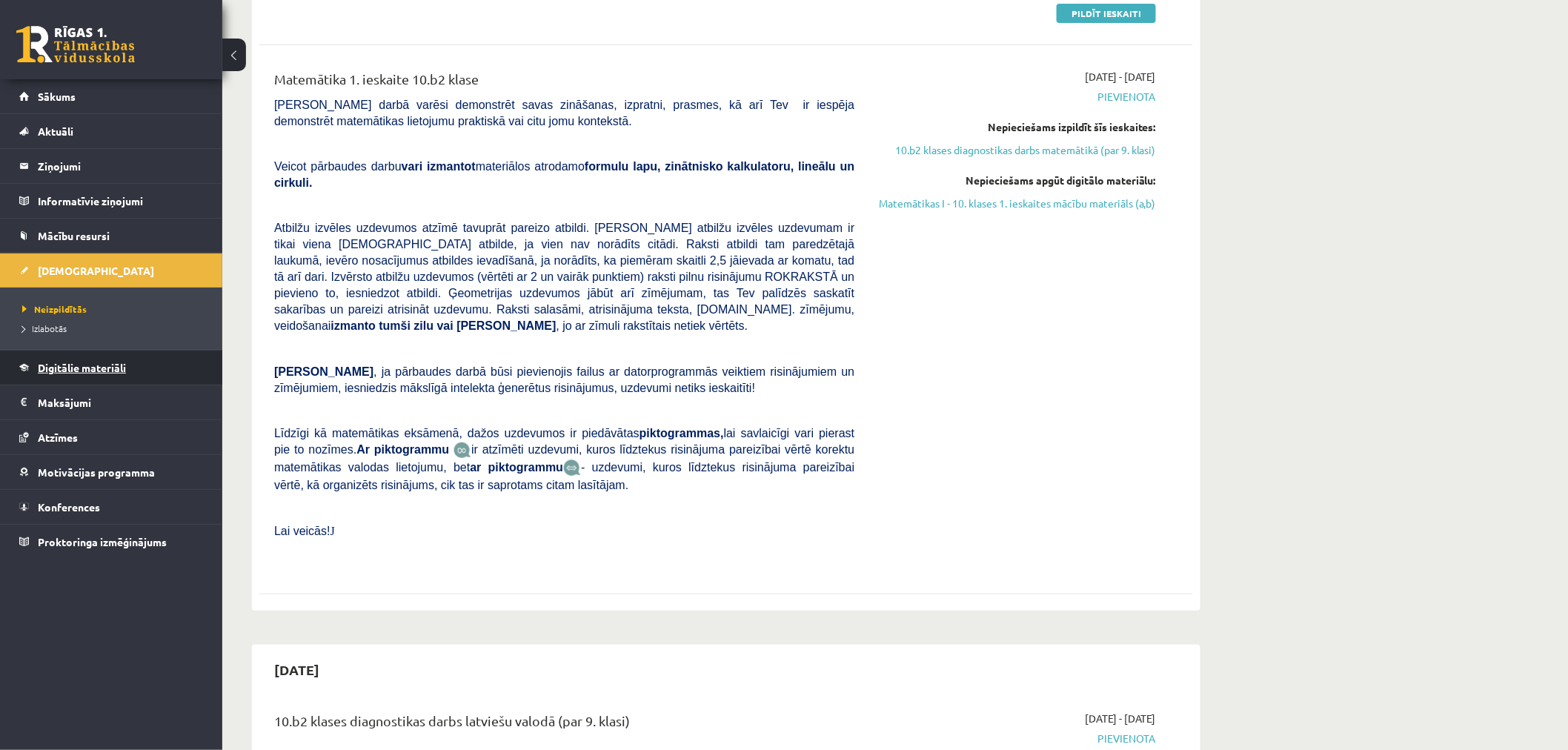
click at [85, 374] on link "Digitālie materiāli" at bounding box center [111, 368] width 185 height 34
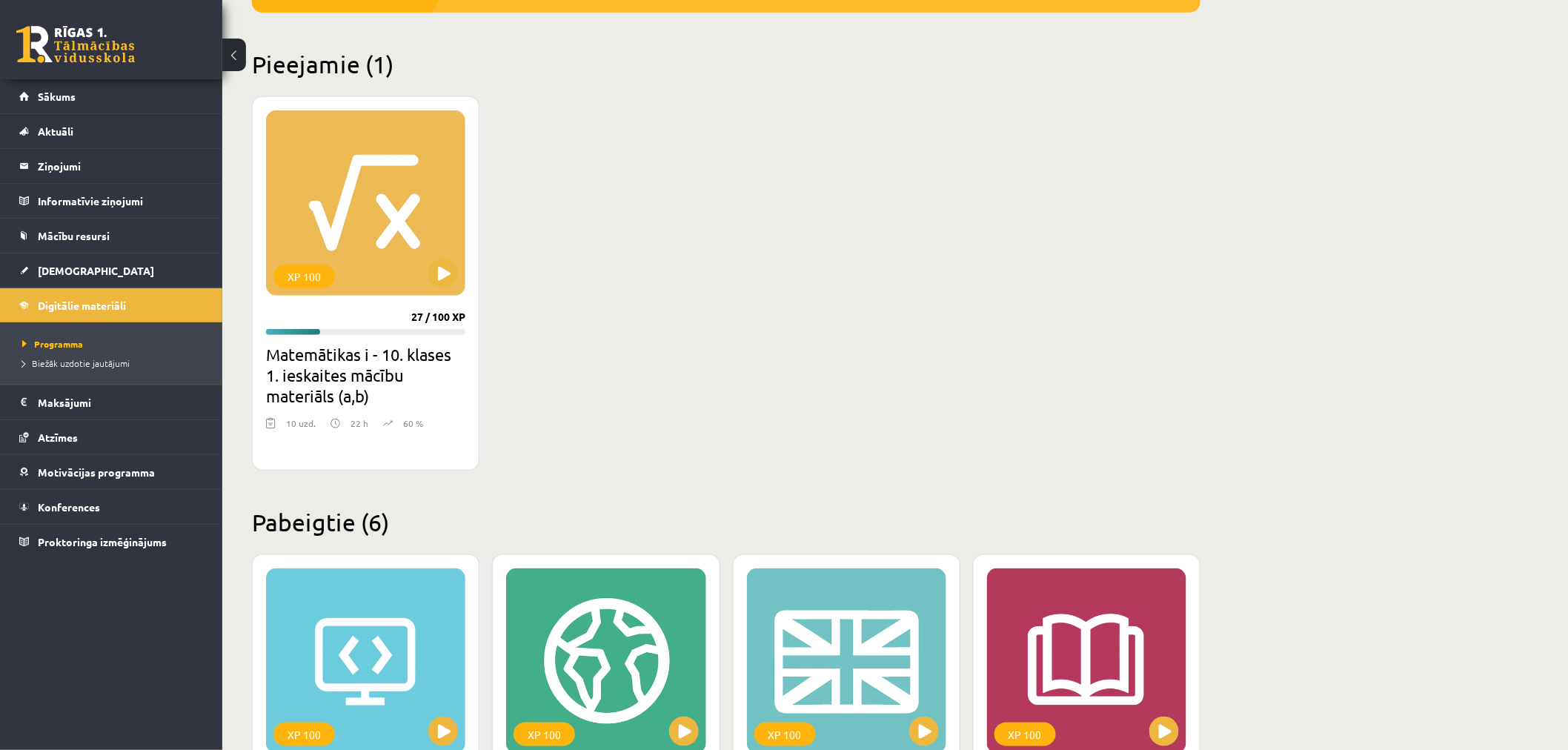
scroll to position [243, 0]
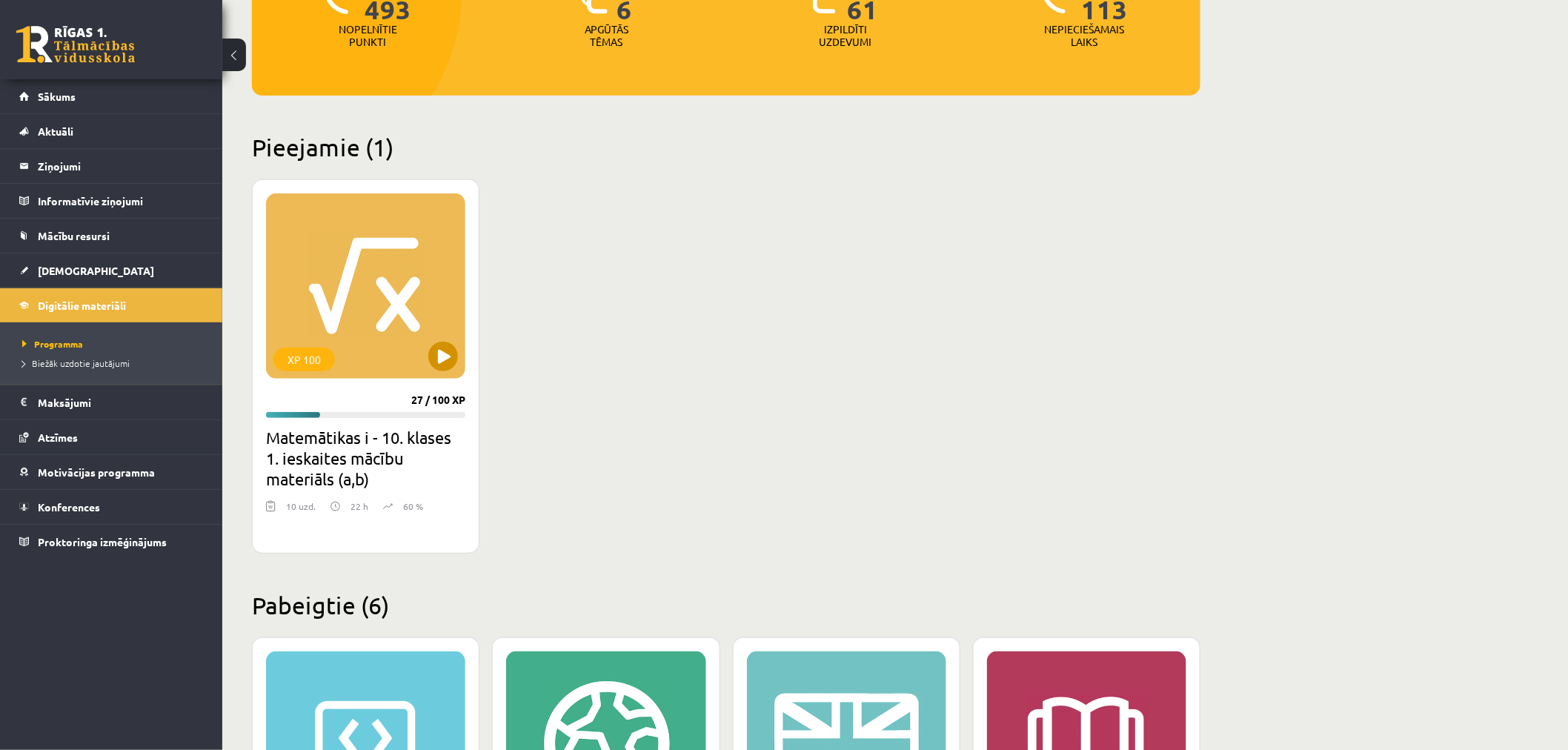
click at [361, 253] on div "XP 100" at bounding box center [366, 286] width 199 height 186
click at [394, 250] on div "XP 100" at bounding box center [366, 286] width 199 height 186
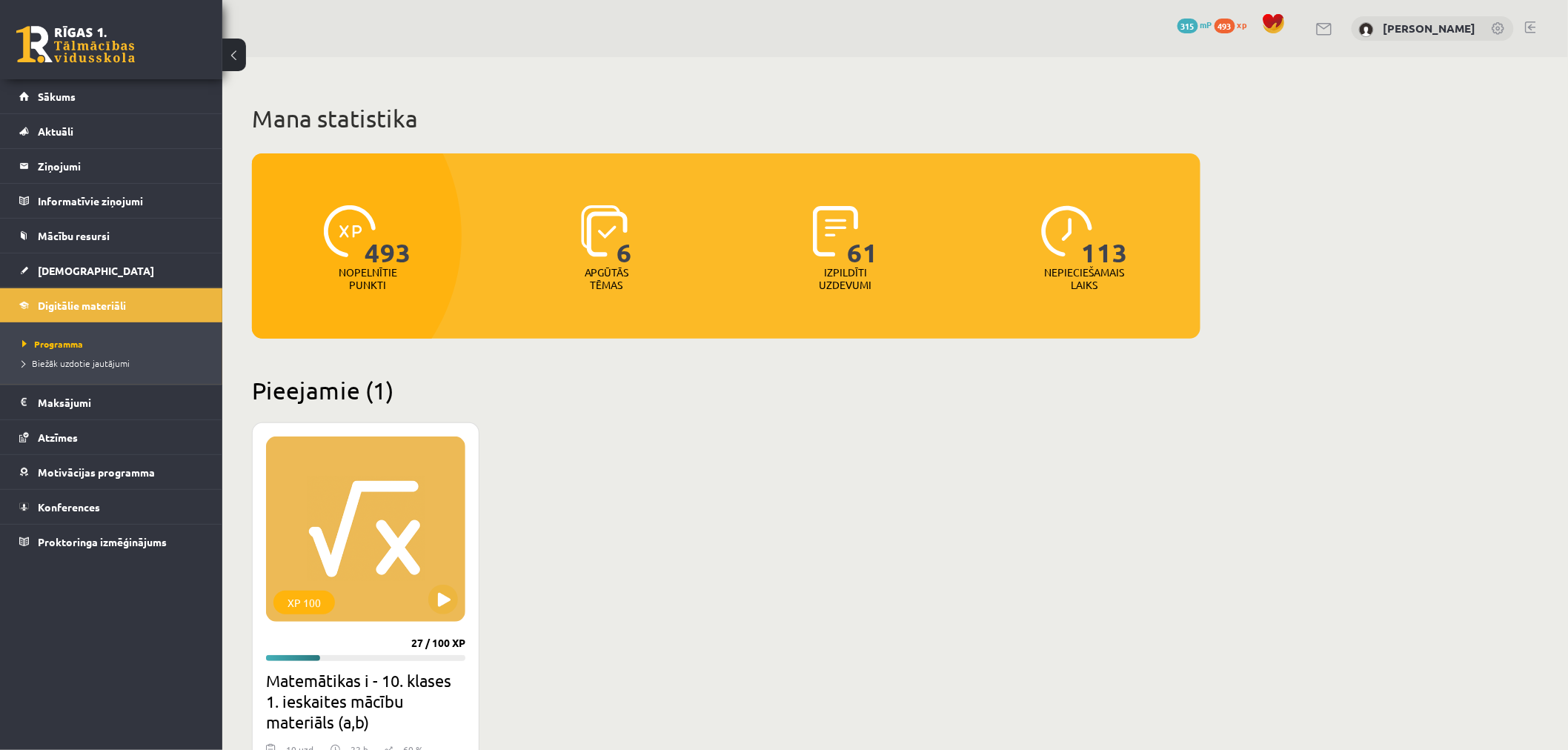
scroll to position [247, 0]
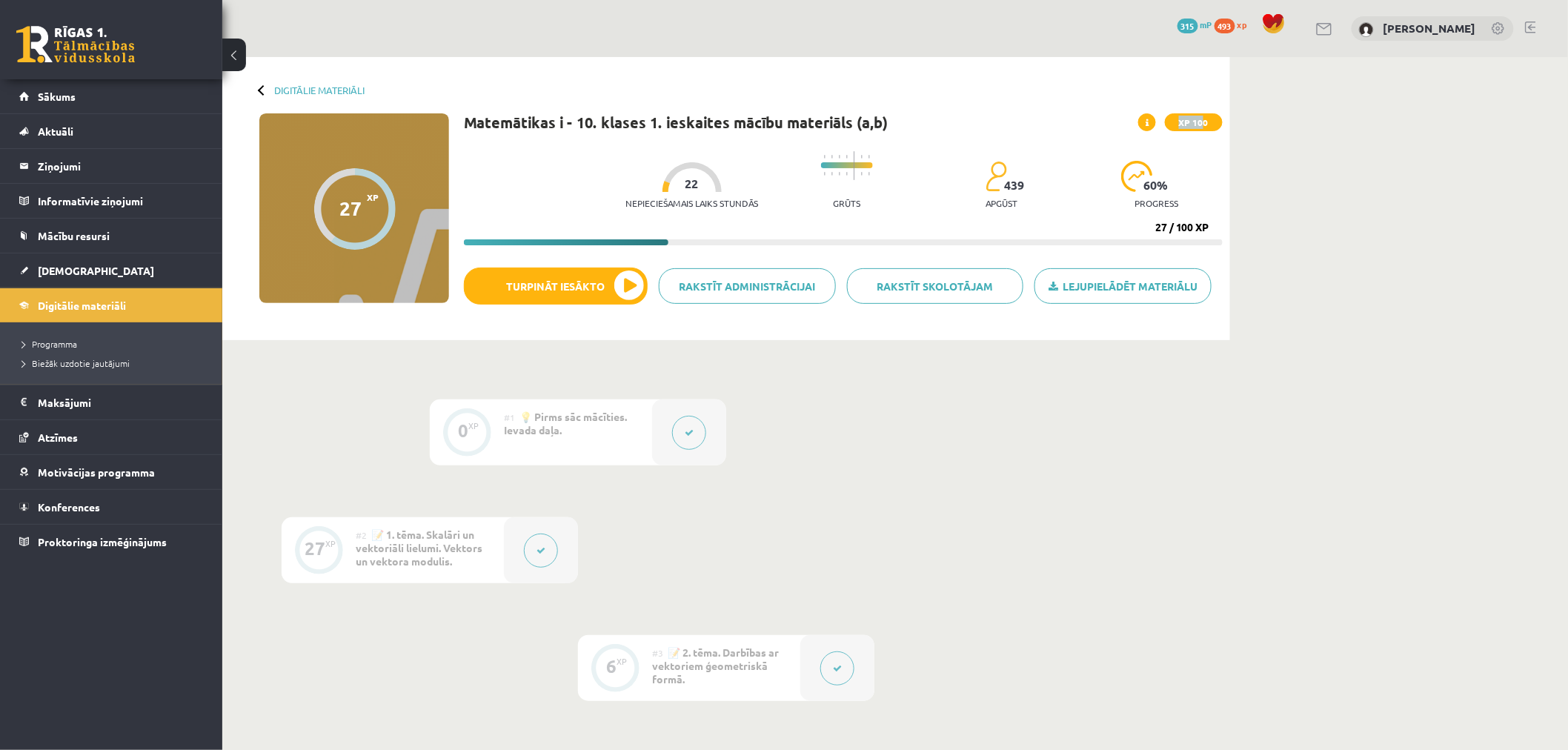
drag, startPoint x: 1201, startPoint y: 118, endPoint x: 1140, endPoint y: 118, distance: 61.0
click at [1140, 118] on div "XP 100" at bounding box center [1180, 122] width 84 height 17
click at [1148, 123] on icon at bounding box center [1147, 123] width 3 height 9
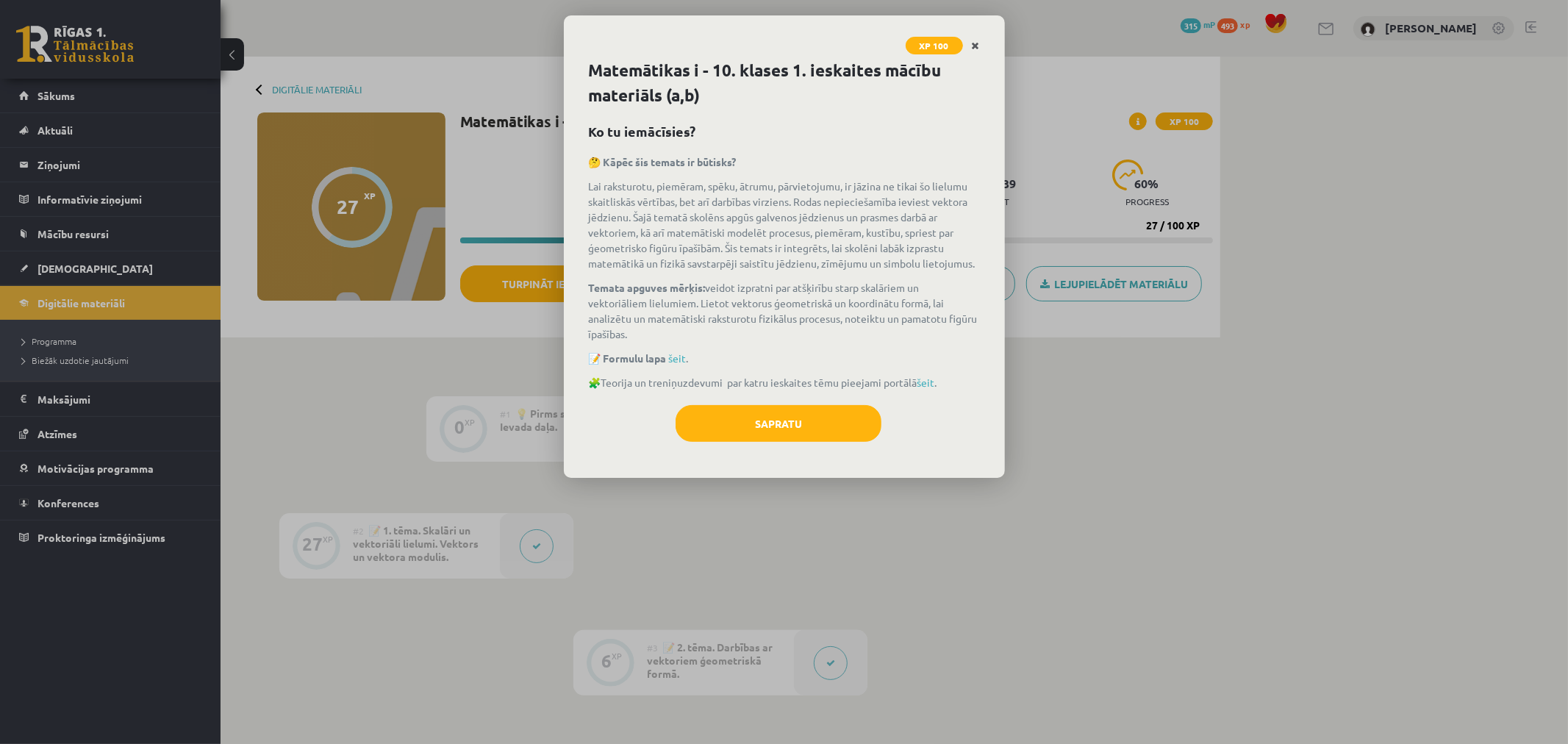
click at [979, 45] on icon "Close" at bounding box center [975, 47] width 8 height 10
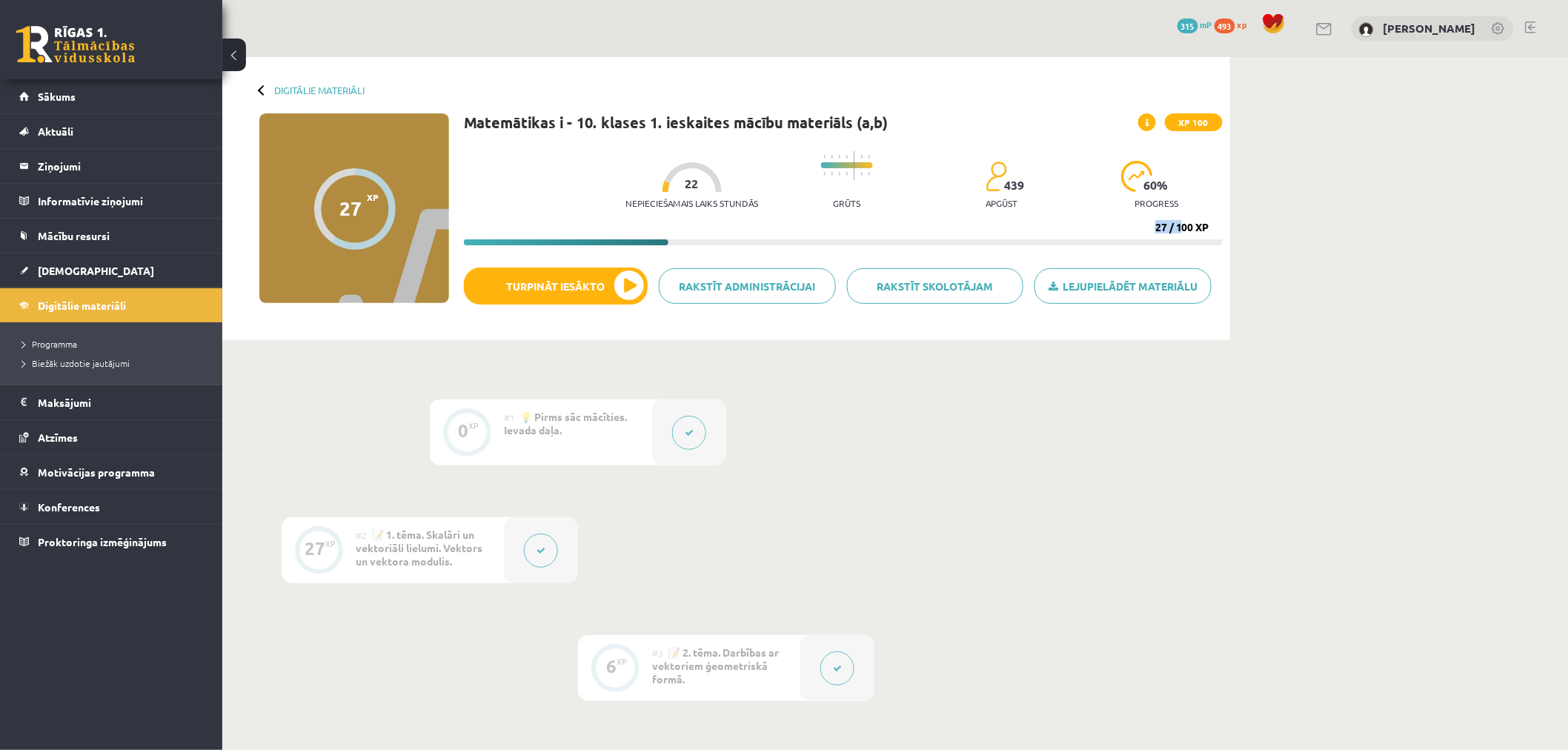
drag, startPoint x: 1179, startPoint y: 230, endPoint x: 1150, endPoint y: 226, distance: 29.3
click at [1150, 226] on div "Nepieciešamais laiks stundās 22 Grūts 439 apgūst 60 % progress 27 / 100 XP" at bounding box center [843, 194] width 758 height 102
click at [1026, 193] on div "Nepieciešamais laiks stundās 22 Grūts 439 apgūst 60 % progress" at bounding box center [924, 180] width 597 height 73
drag, startPoint x: 1209, startPoint y: 188, endPoint x: 992, endPoint y: 186, distance: 217.0
click at [994, 186] on div "Nepieciešamais laiks stundās 22 Grūts 439 apgūst 60 % progress" at bounding box center [924, 180] width 597 height 73
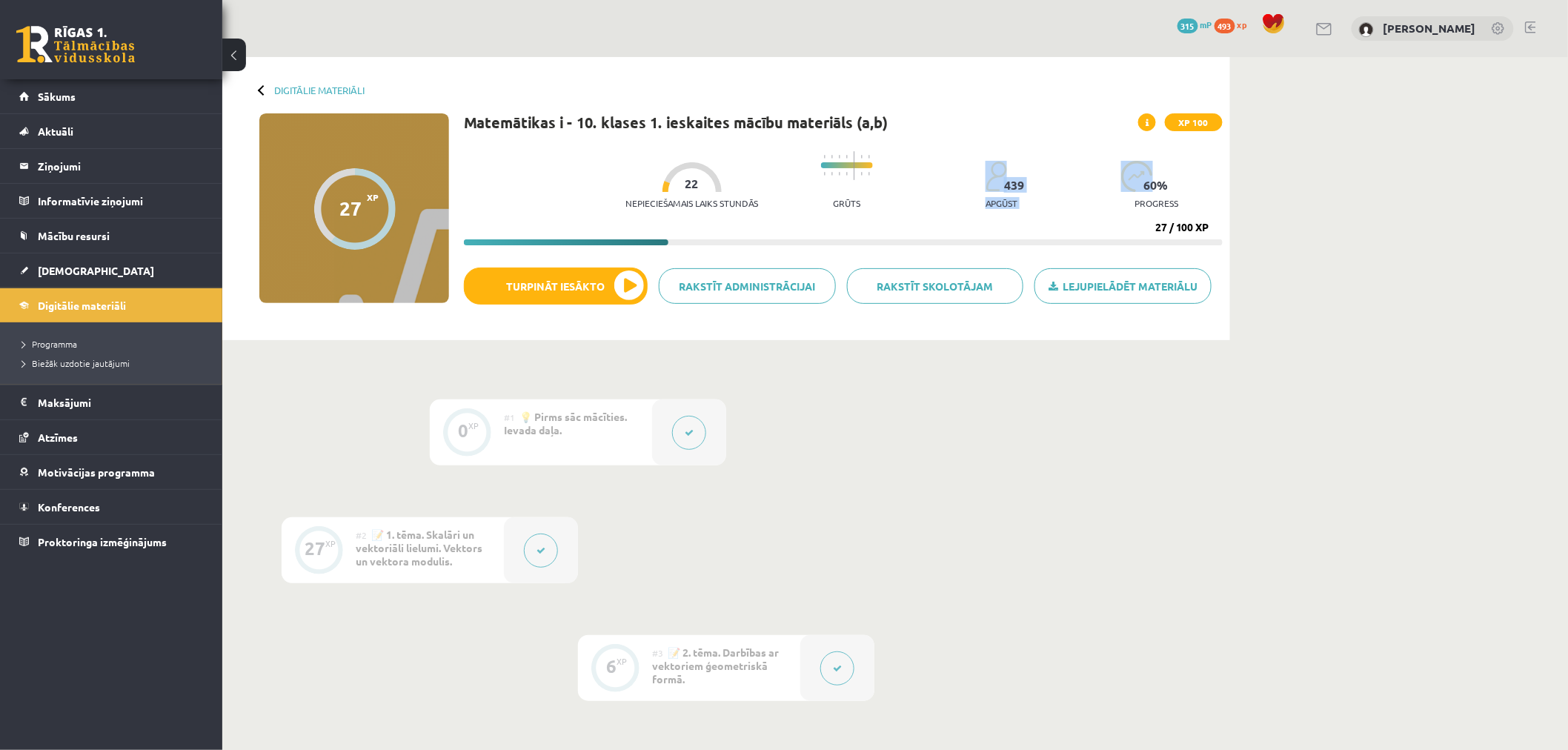
click at [990, 186] on img at bounding box center [996, 177] width 22 height 31
click at [893, 192] on div "Nepieciešamais laiks stundās 22 Grūts 439 apgūst 60 % progress" at bounding box center [924, 180] width 597 height 73
click at [803, 198] on div "Nepieciešamais laiks stundās 22 Grūts 439 apgūst 60 % progress" at bounding box center [924, 180] width 597 height 73
drag, startPoint x: 735, startPoint y: 199, endPoint x: 615, endPoint y: 200, distance: 120.0
click at [719, 200] on p "Nepieciešamais laiks stundās" at bounding box center [691, 203] width 132 height 10
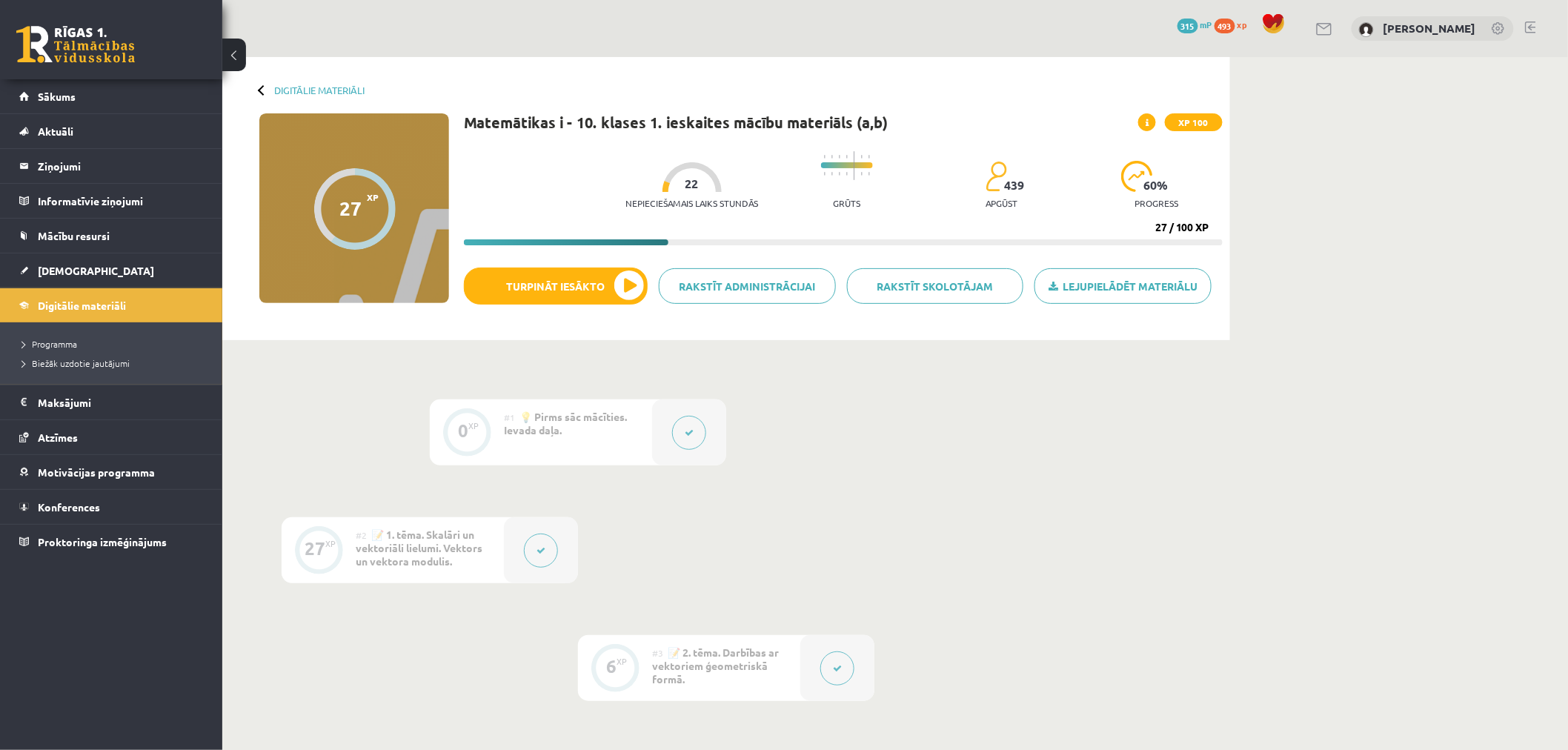
click at [346, 200] on div "27" at bounding box center [352, 208] width 23 height 23
click at [262, 84] on div at bounding box center [263, 90] width 10 height 10
click at [258, 90] on div at bounding box center [263, 90] width 10 height 10
click at [1195, 289] on link "Lejupielādēt materiālu" at bounding box center [1122, 286] width 177 height 36
click at [54, 84] on link "Sākums" at bounding box center [111, 96] width 185 height 34
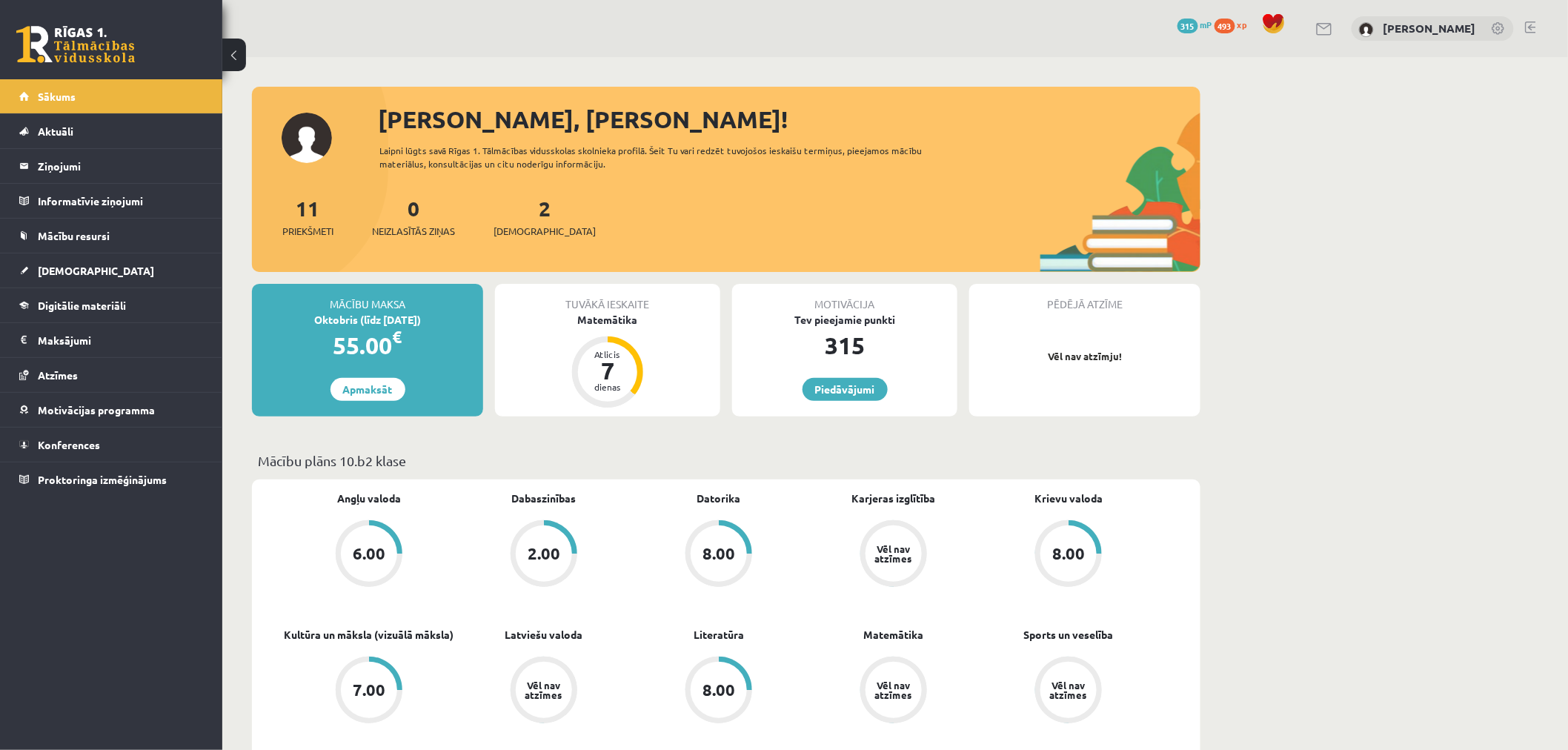
click at [1235, 23] on span "493" at bounding box center [1225, 25] width 21 height 15
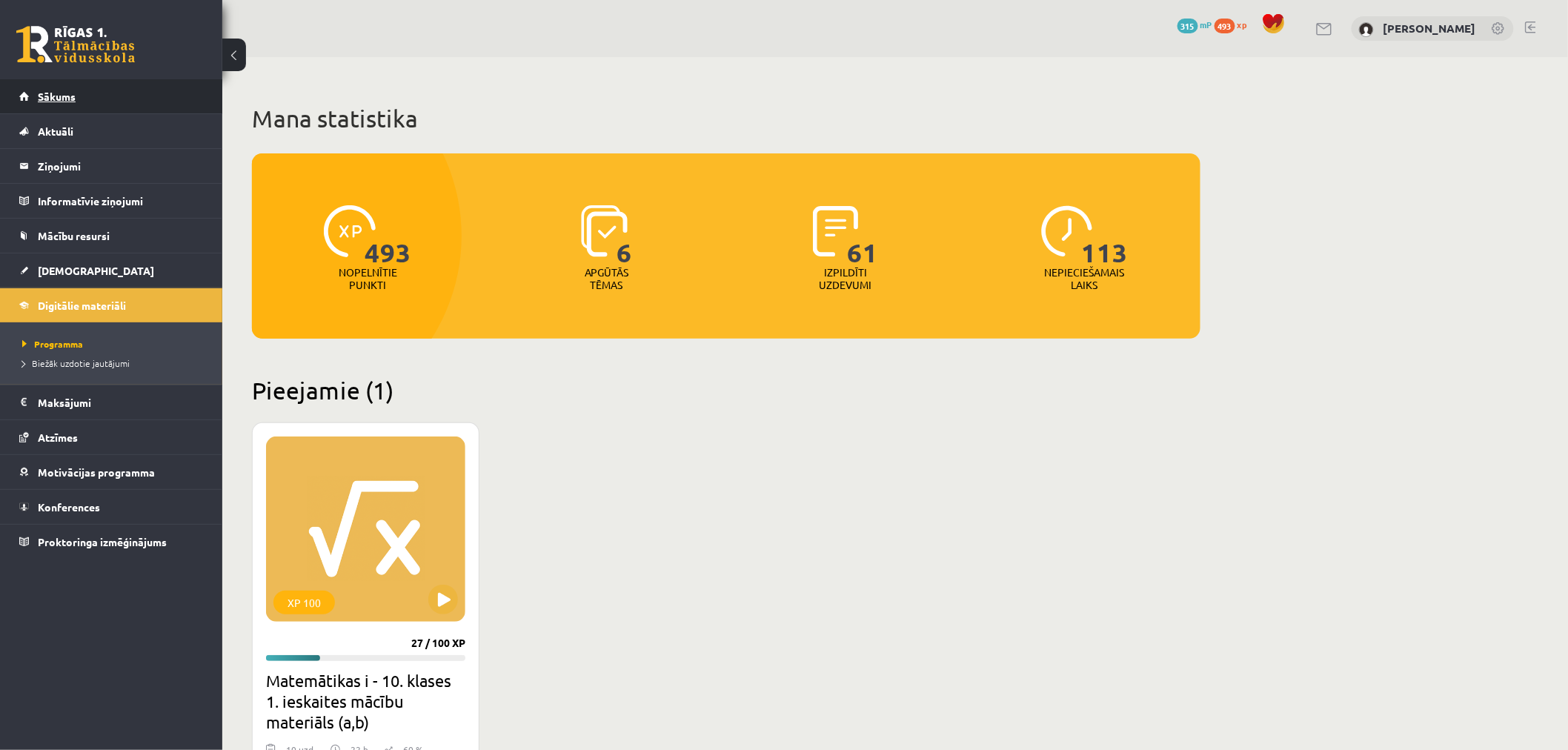
click at [65, 97] on span "Sākums" at bounding box center [56, 96] width 37 height 13
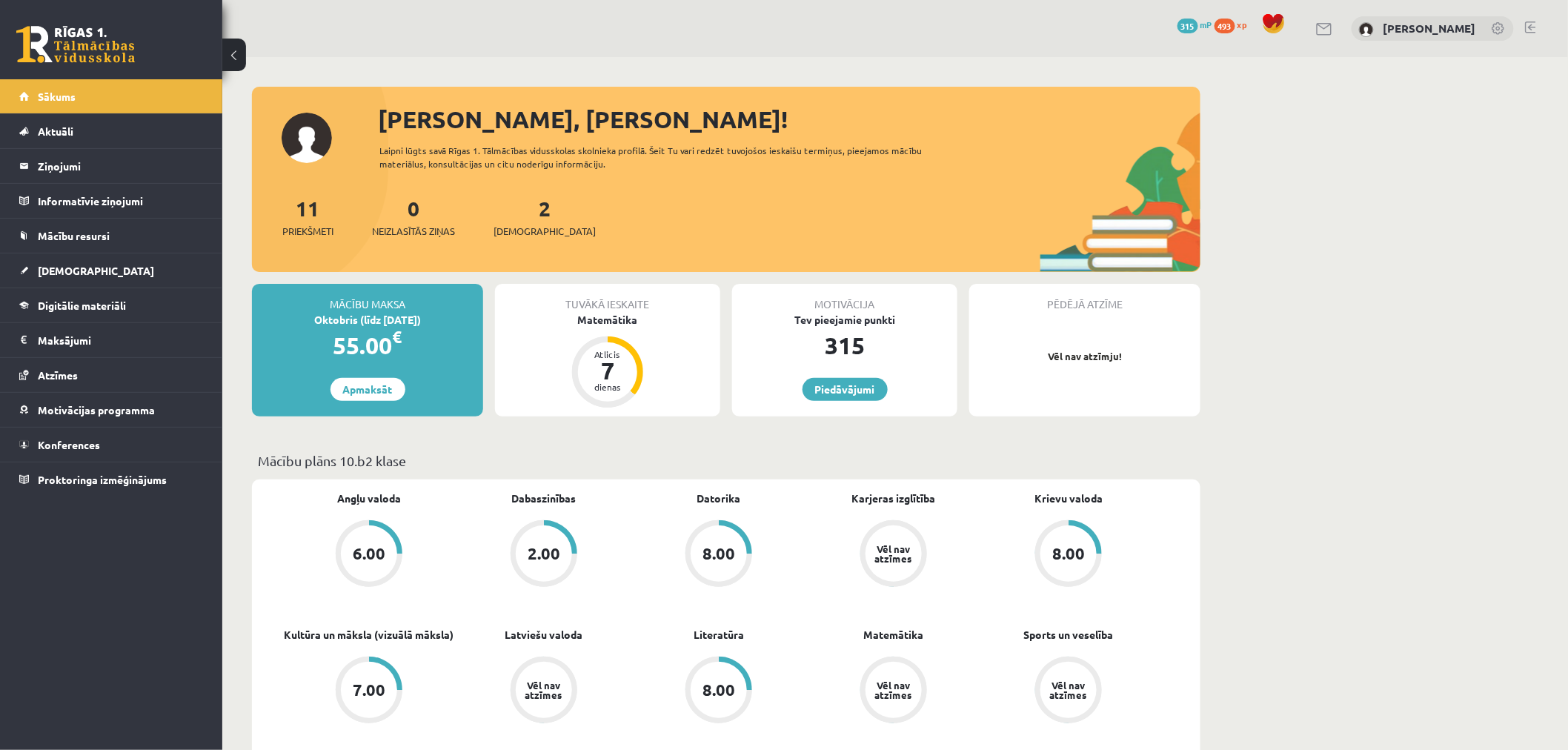
click at [1520, 26] on div "0 Dāvanas 315 mP 493 xp [PERSON_NAME]" at bounding box center [894, 29] width 1345 height 57
click at [1532, 31] on link at bounding box center [1530, 28] width 11 height 12
